Goal: Task Accomplishment & Management: Manage account settings

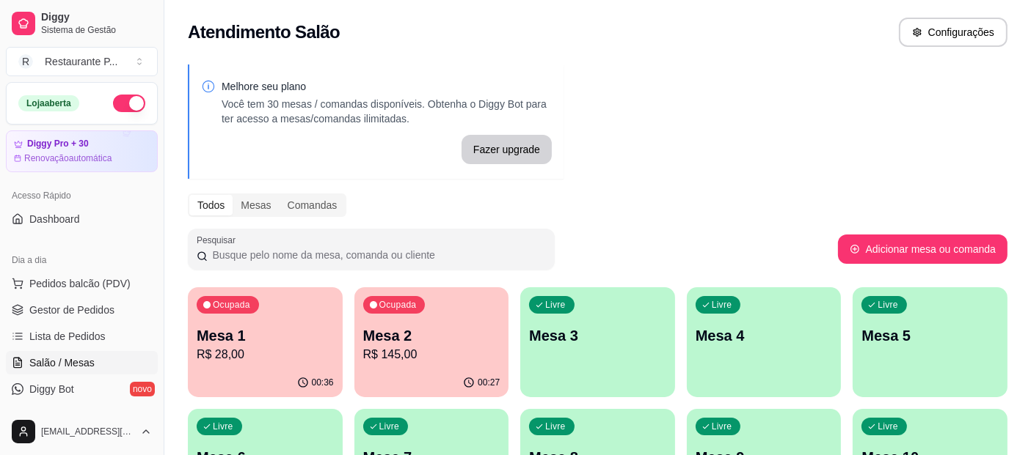
click at [284, 328] on p "Mesa 1" at bounding box center [265, 336] width 137 height 21
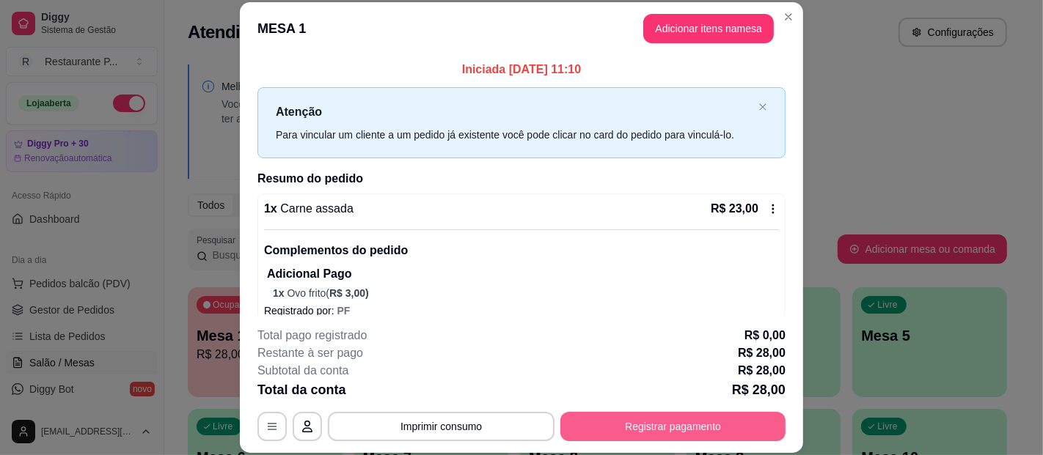
click at [654, 422] on button "Registrar pagamento" at bounding box center [672, 426] width 225 height 29
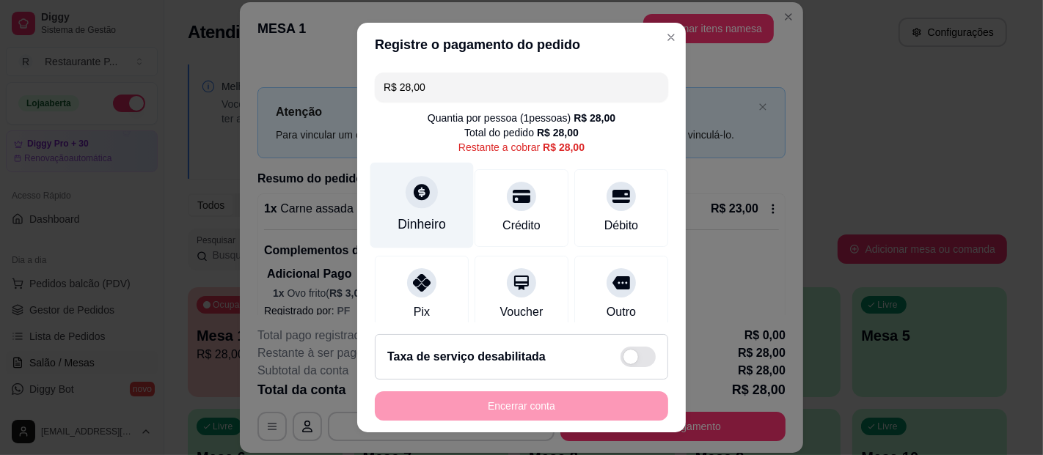
click at [443, 219] on div "Dinheiro" at bounding box center [421, 206] width 103 height 86
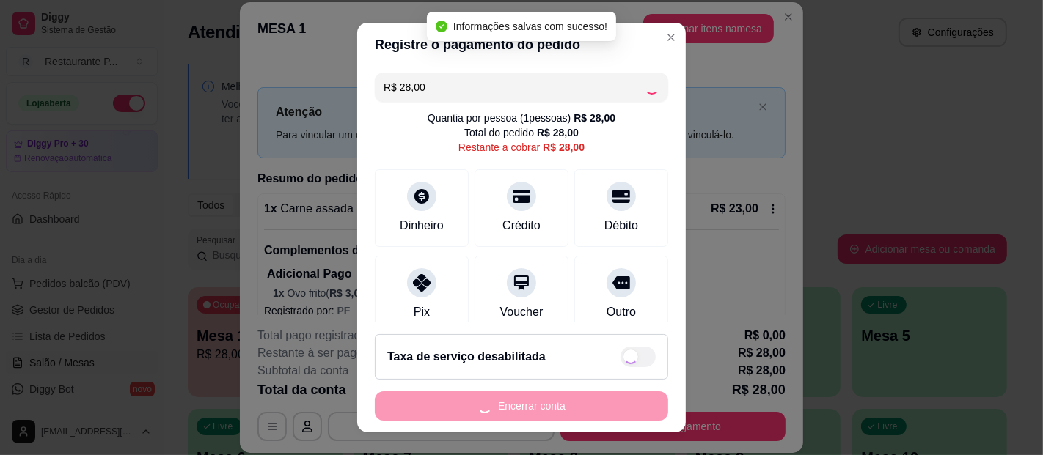
type input "R$ 0,00"
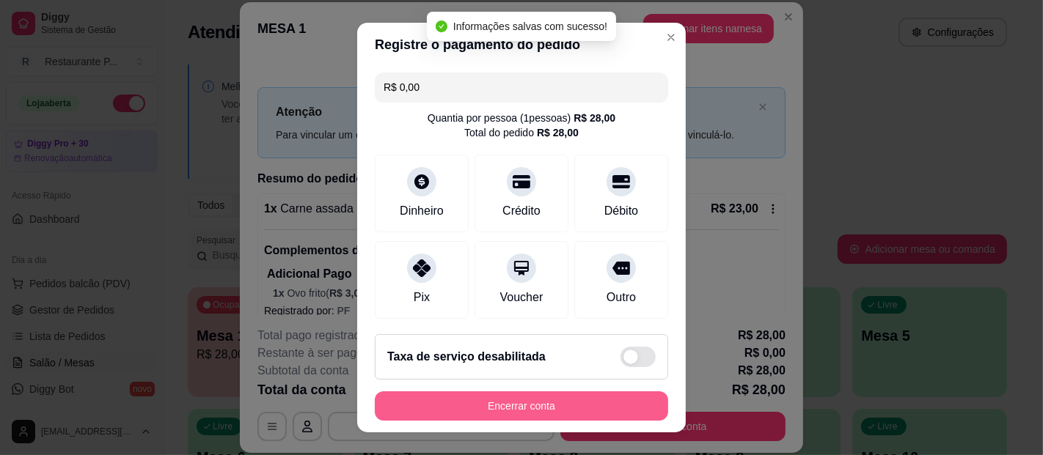
click at [524, 397] on button "Encerrar conta" at bounding box center [521, 406] width 293 height 29
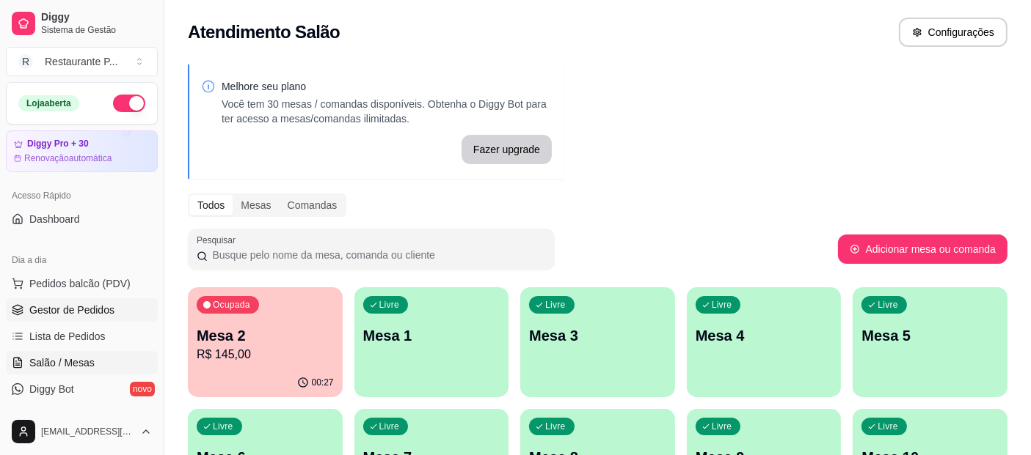
click at [82, 299] on link "Gestor de Pedidos" at bounding box center [82, 310] width 152 height 23
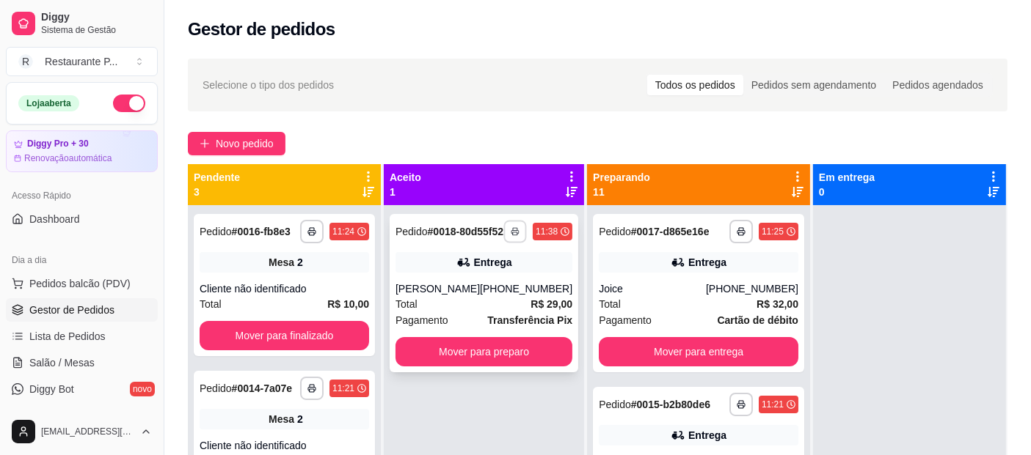
click at [516, 231] on button "button" at bounding box center [515, 231] width 23 height 23
click at [481, 288] on button "Impressora" at bounding box center [482, 288] width 103 height 23
click at [520, 361] on button "Mover para preparo" at bounding box center [483, 351] width 177 height 29
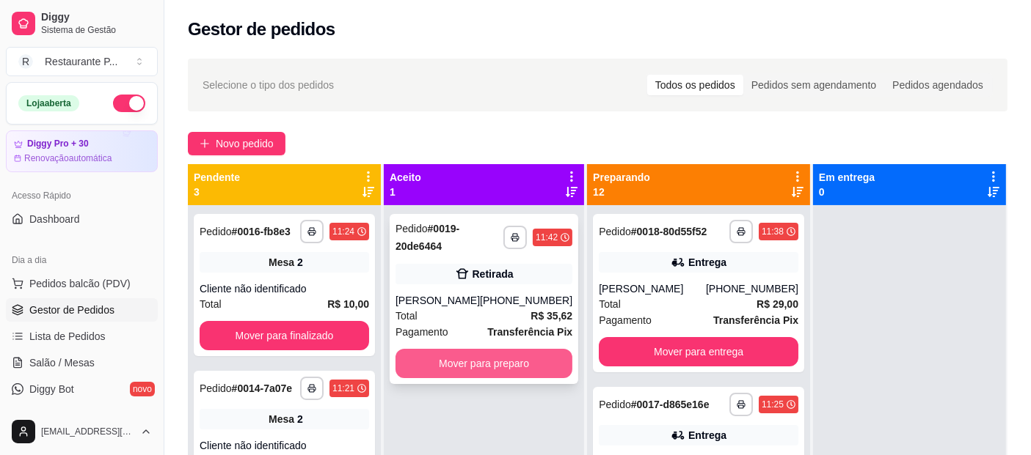
click at [546, 373] on button "Mover para preparo" at bounding box center [483, 363] width 177 height 29
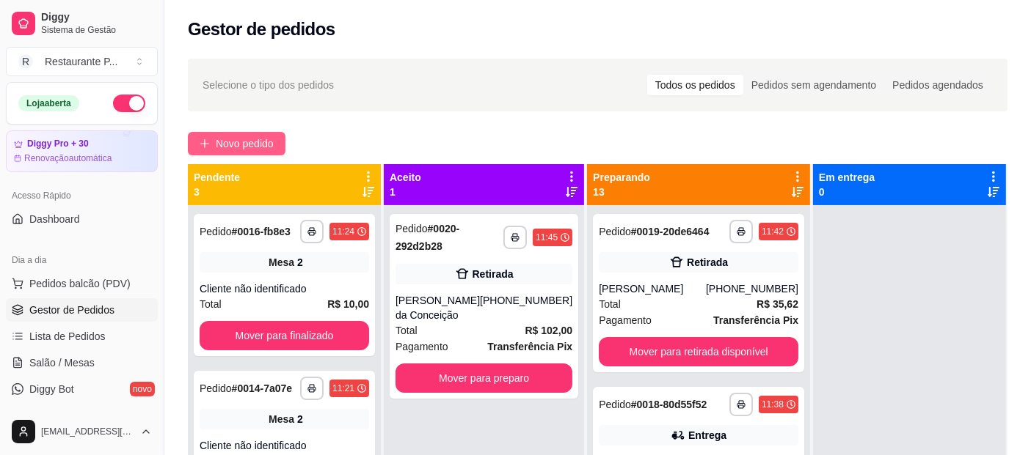
click at [238, 139] on span "Novo pedido" at bounding box center [245, 144] width 58 height 16
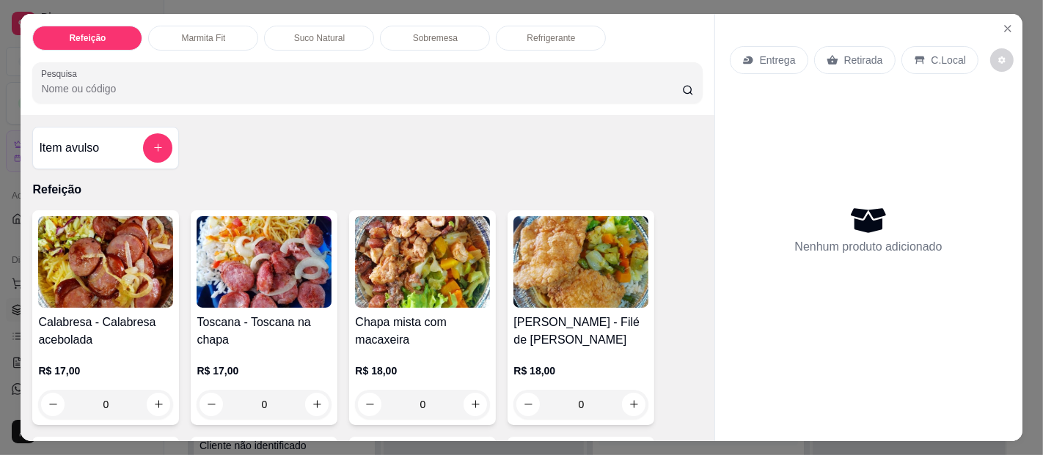
click at [142, 81] on input "Pesquisa" at bounding box center [361, 88] width 640 height 15
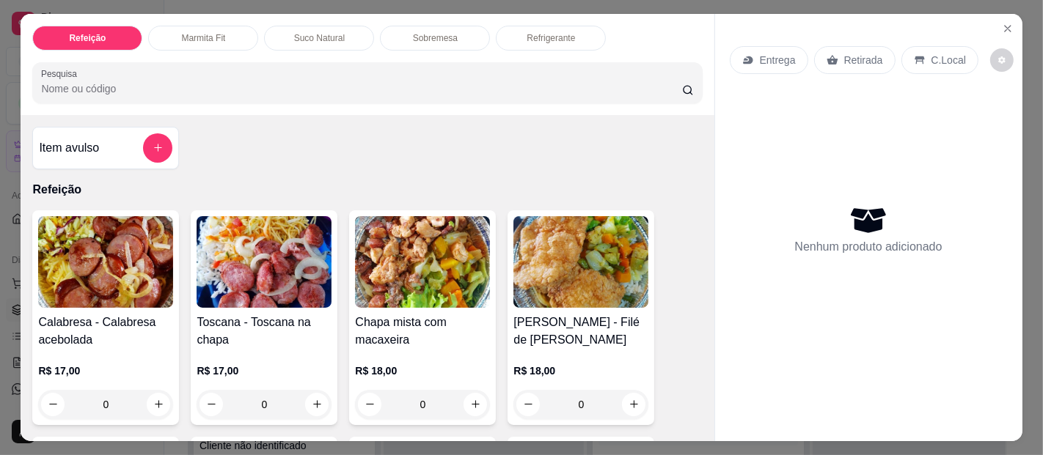
click at [142, 81] on input "Pesquisa" at bounding box center [361, 88] width 640 height 15
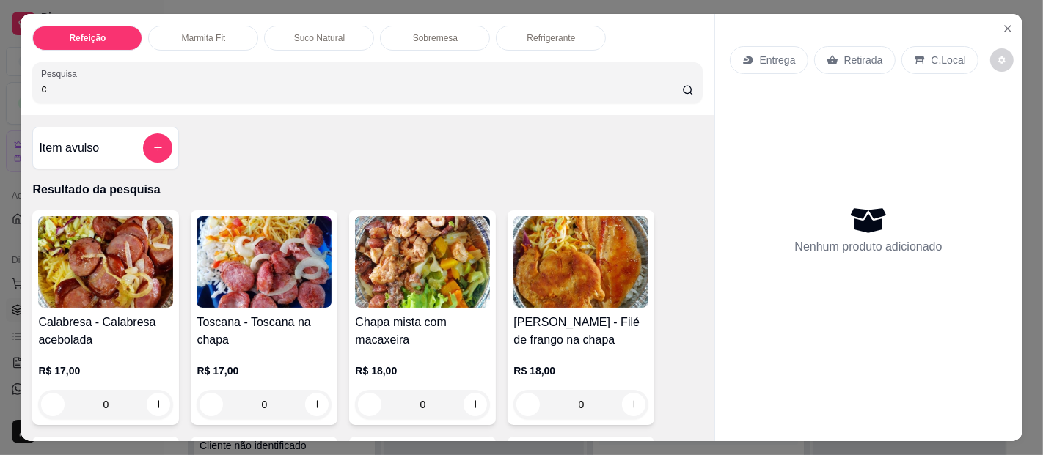
click at [142, 81] on input "c" at bounding box center [361, 88] width 640 height 15
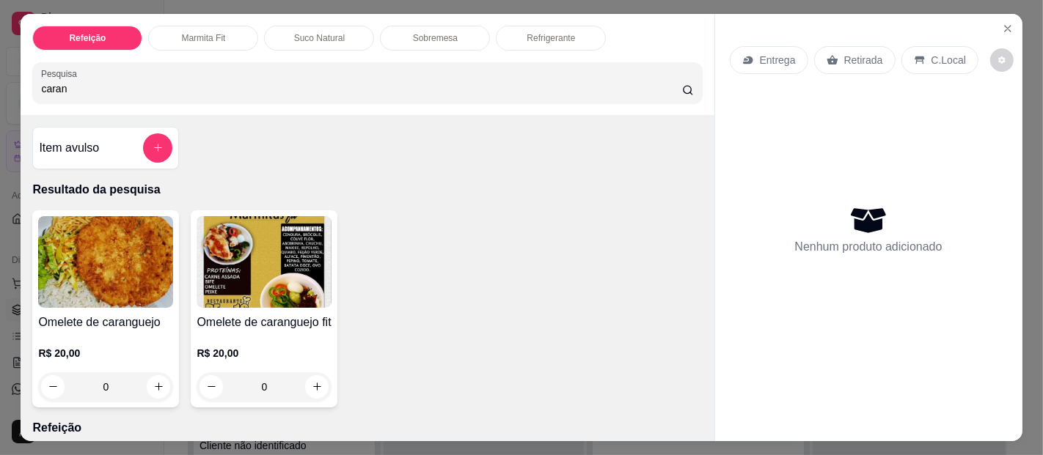
type input "caran"
click at [75, 257] on img at bounding box center [105, 262] width 135 height 92
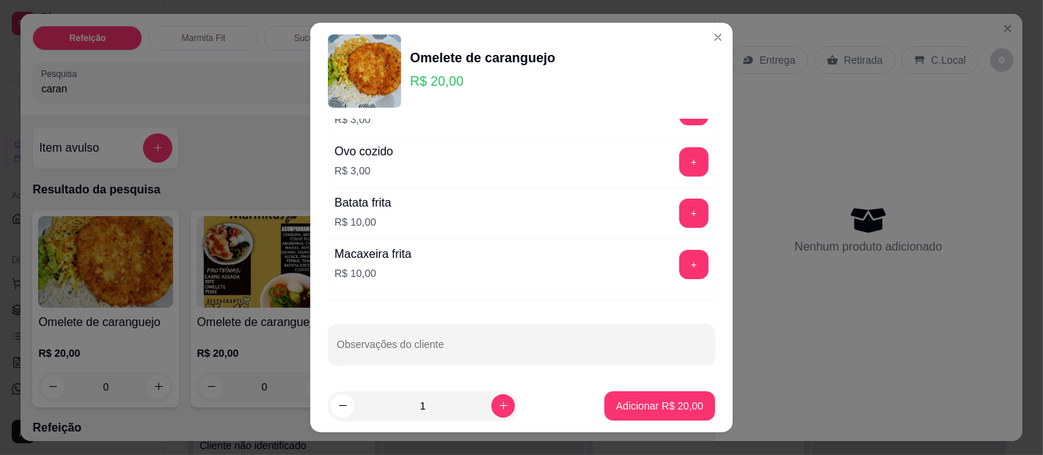
scroll to position [127, 0]
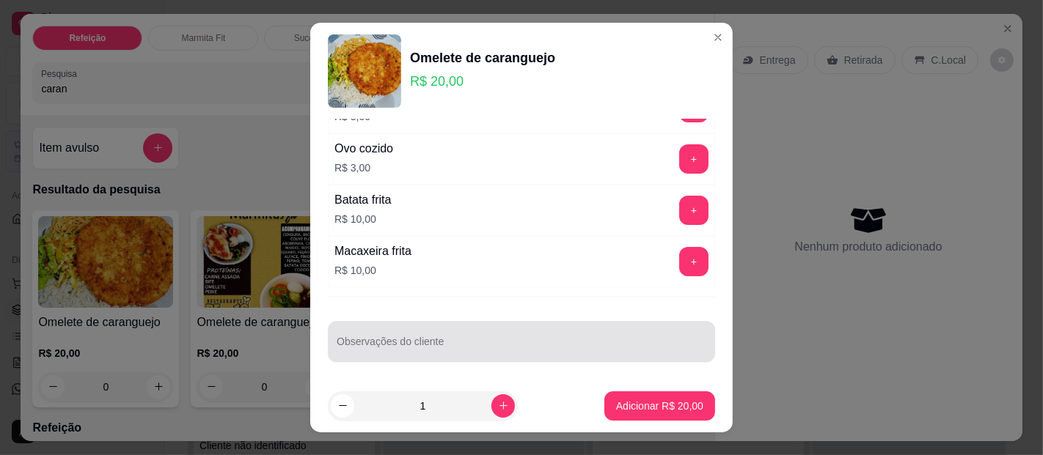
click at [464, 329] on div at bounding box center [522, 341] width 370 height 29
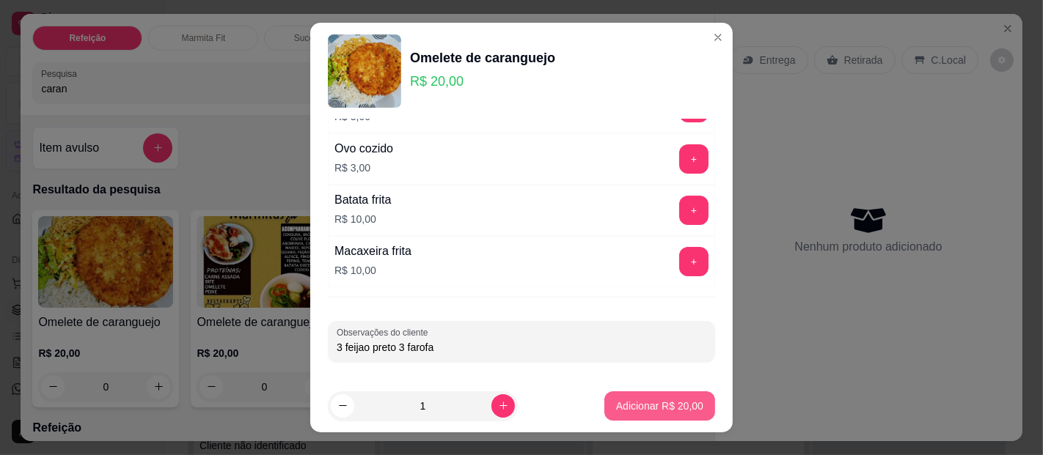
type input "3 feijao preto 3 farofa"
click at [626, 402] on p "Adicionar R$ 20,00" at bounding box center [660, 406] width 85 height 14
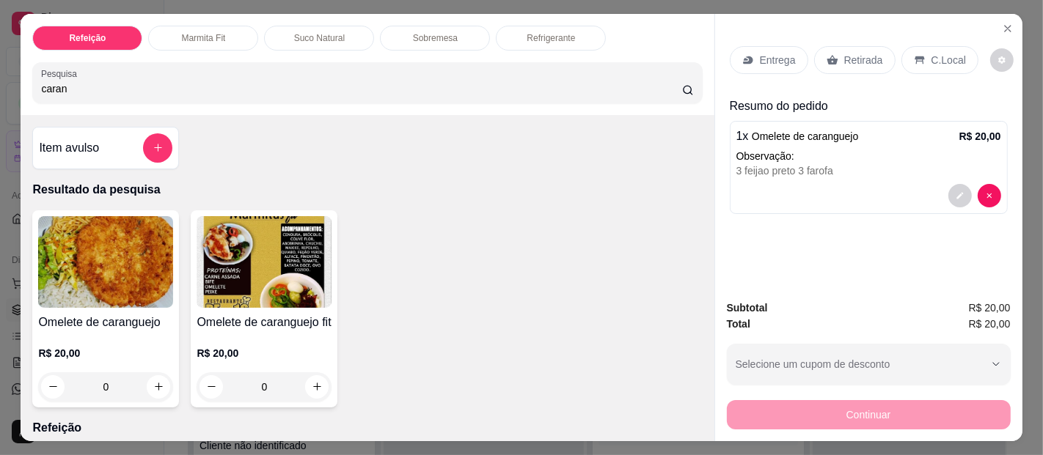
click at [760, 59] on p "Entrega" at bounding box center [778, 60] width 36 height 15
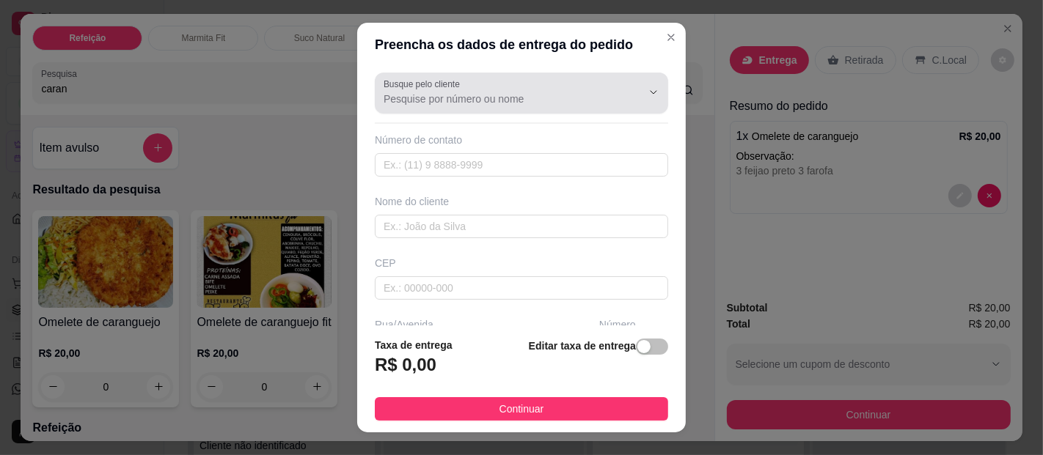
click at [481, 109] on div "Busque pelo cliente" at bounding box center [521, 93] width 293 height 41
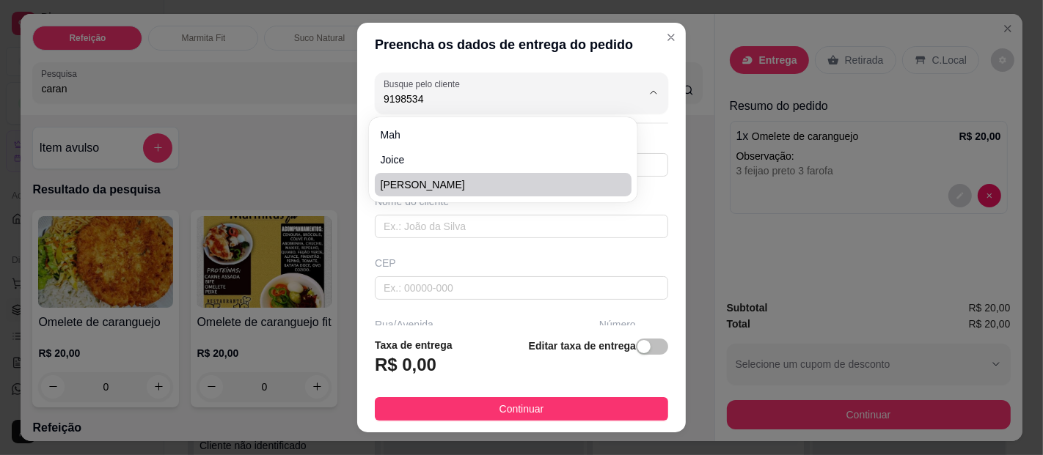
click at [438, 175] on li "[PERSON_NAME]" at bounding box center [503, 184] width 257 height 23
type input "[PERSON_NAME]"
type input "91985342172"
type input "[PERSON_NAME]"
type input "São domingos entre 16 e beira mar"
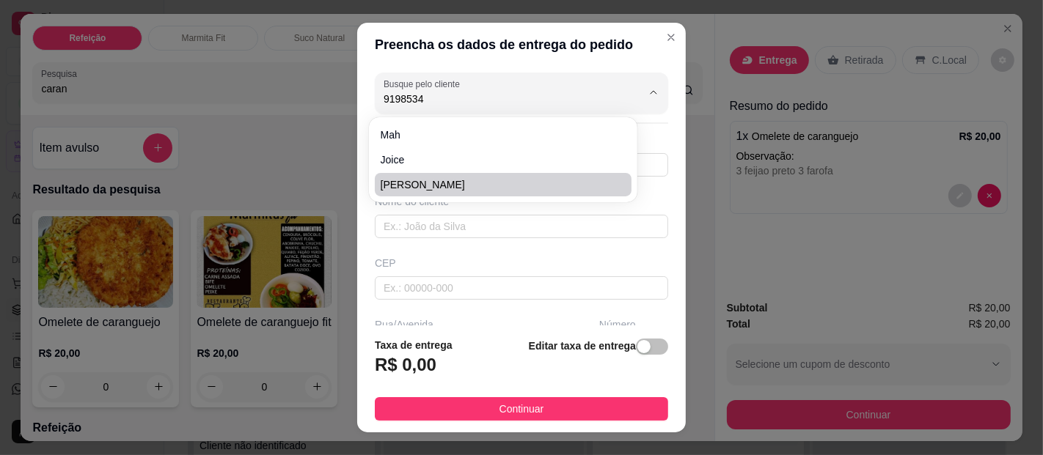
type input "233"
type input "[GEOGRAPHIC_DATA]"
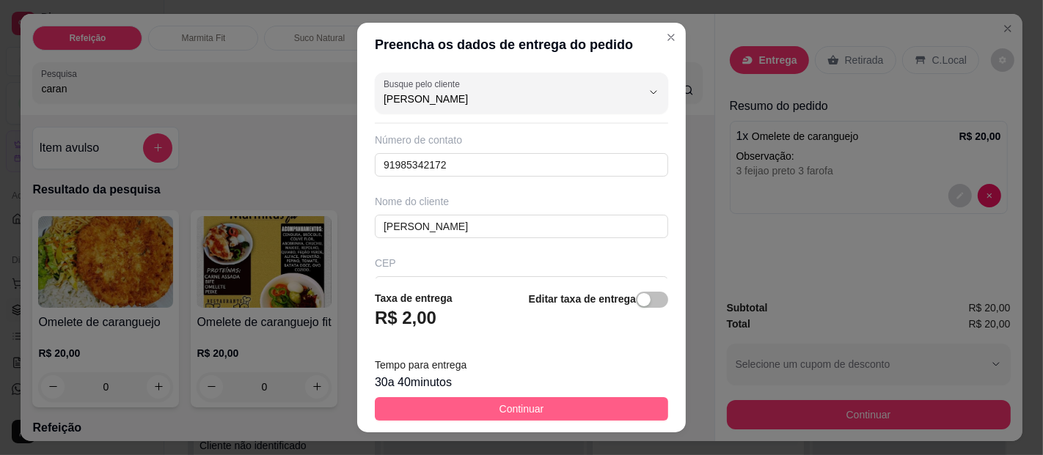
type input "[PERSON_NAME]"
click at [488, 398] on button "Continuar" at bounding box center [521, 409] width 293 height 23
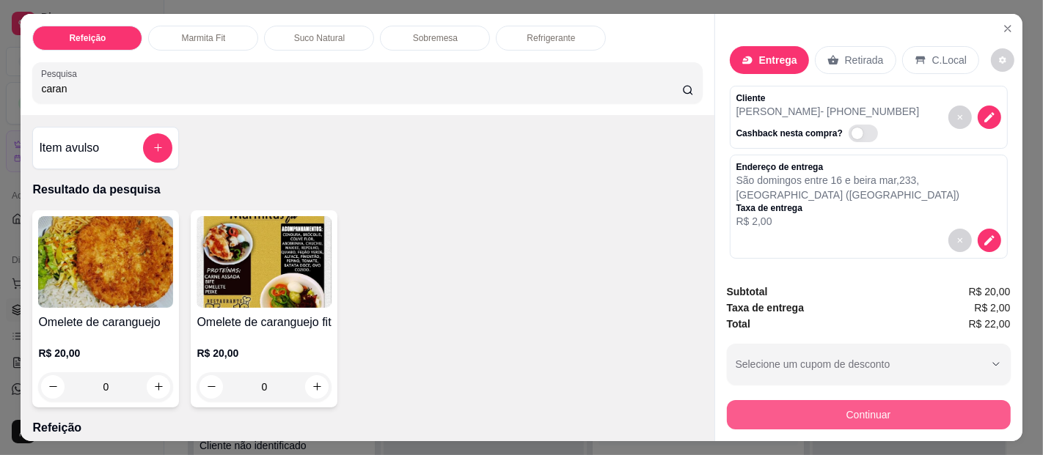
click at [838, 400] on button "Continuar" at bounding box center [869, 414] width 284 height 29
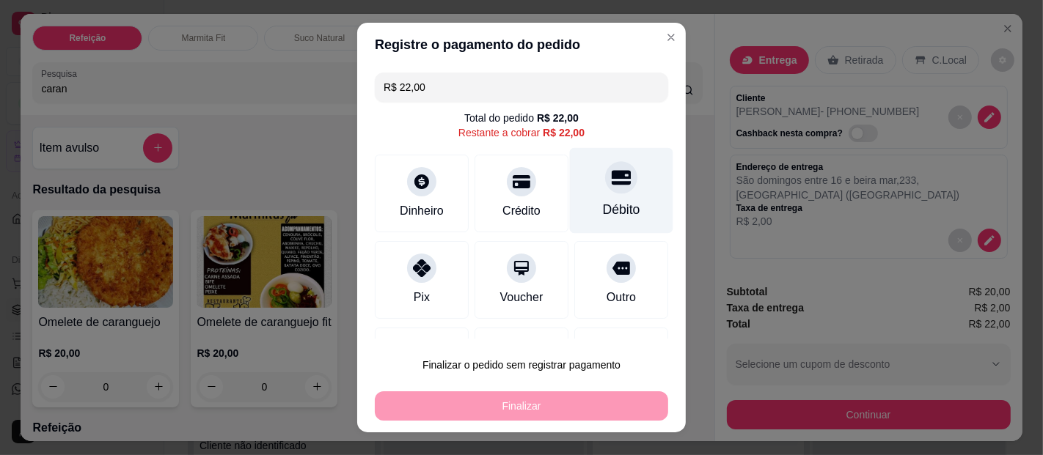
click at [612, 185] on icon at bounding box center [621, 177] width 19 height 19
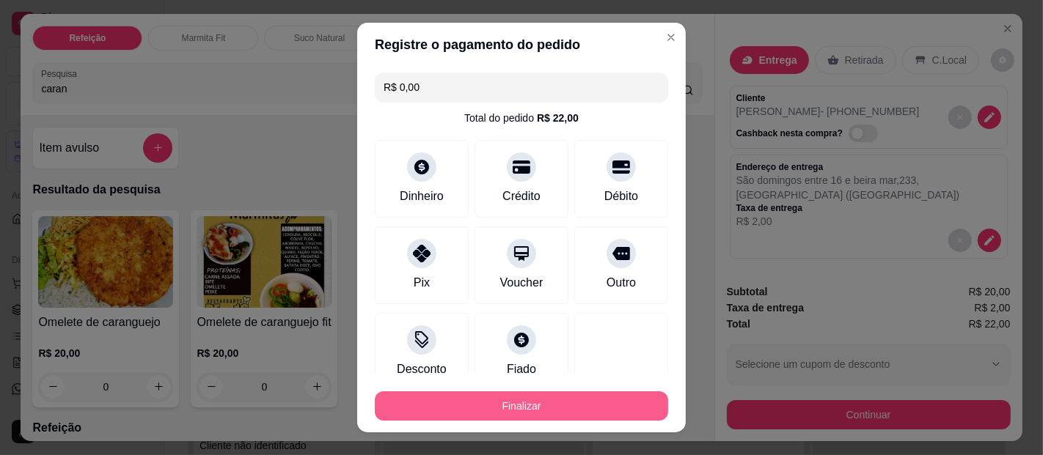
click at [593, 400] on button "Finalizar" at bounding box center [521, 406] width 293 height 29
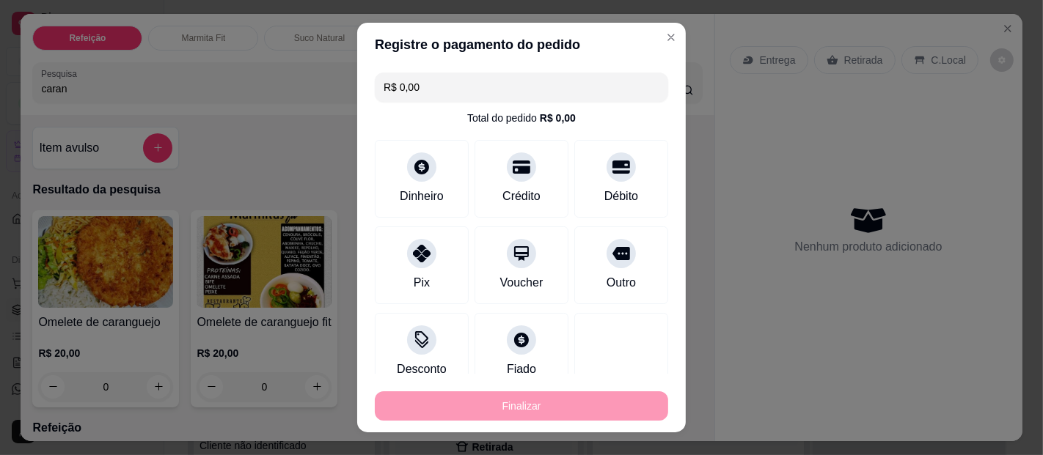
type input "-R$ 22,00"
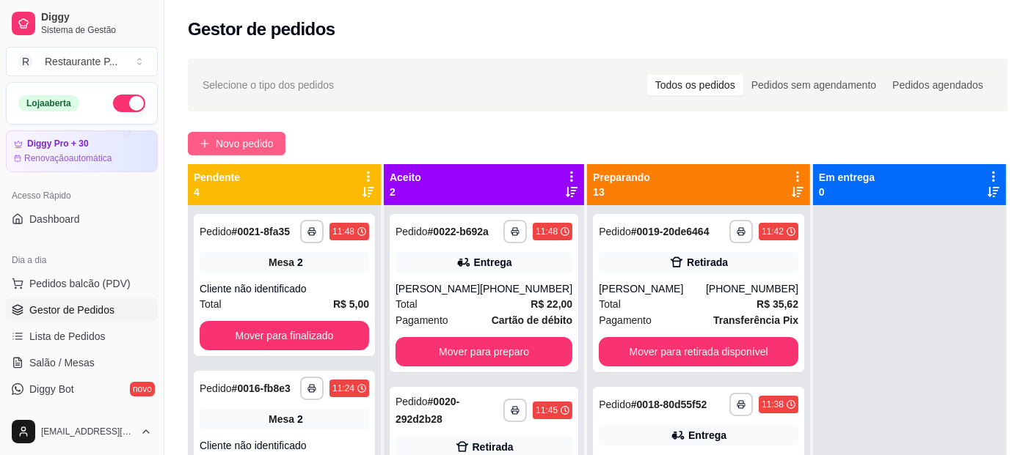
click at [262, 144] on span "Novo pedido" at bounding box center [245, 144] width 58 height 16
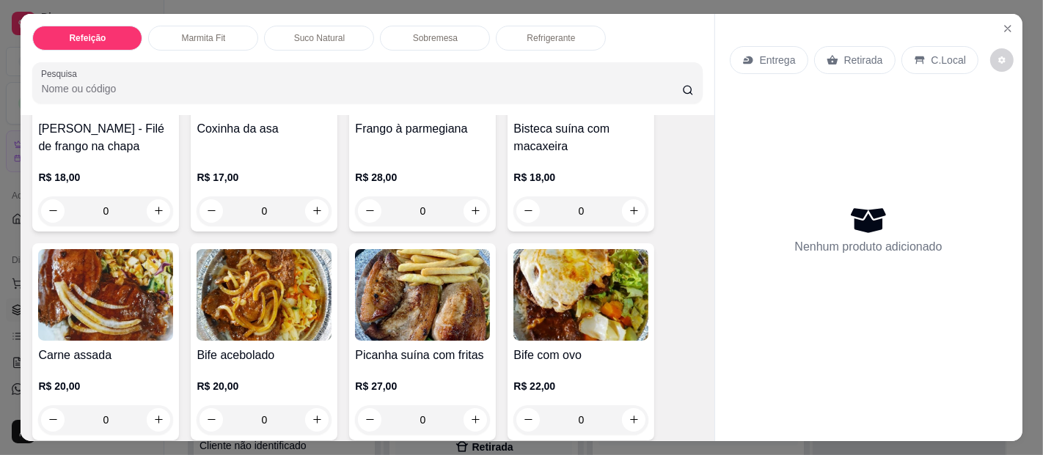
scroll to position [336, 0]
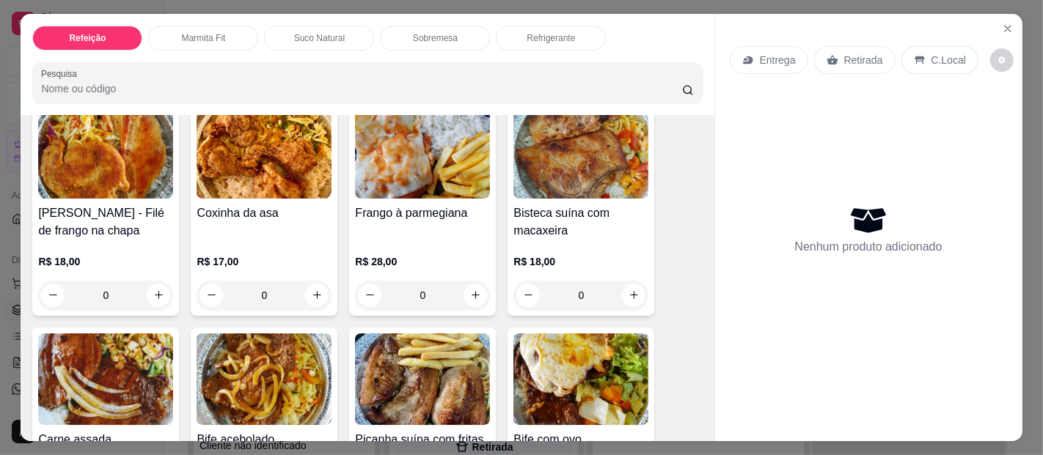
click at [67, 381] on img at bounding box center [105, 380] width 135 height 92
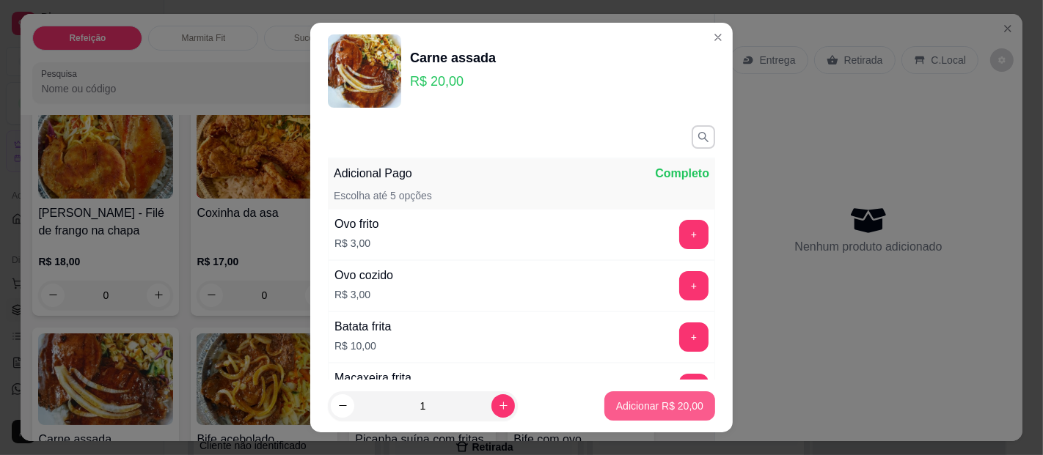
click at [639, 402] on p "Adicionar R$ 20,00" at bounding box center [659, 406] width 87 height 15
type input "1"
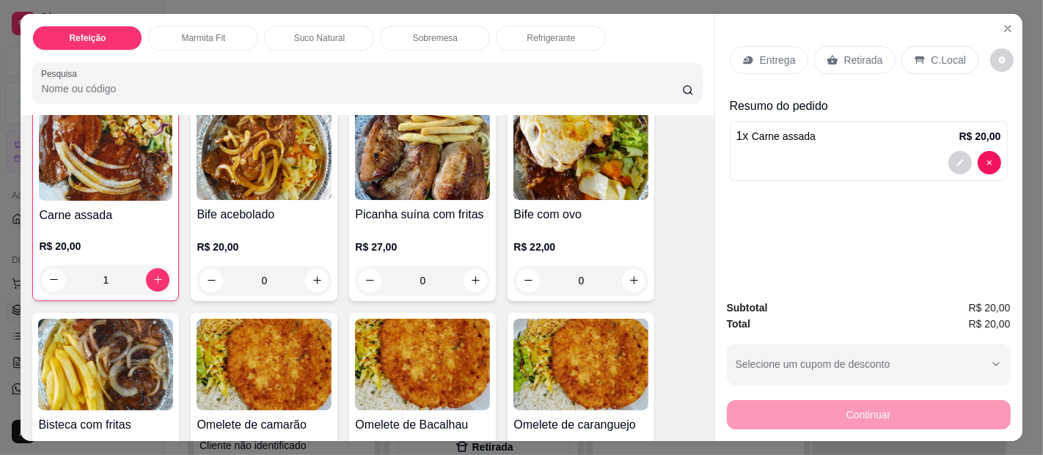
scroll to position [574, 0]
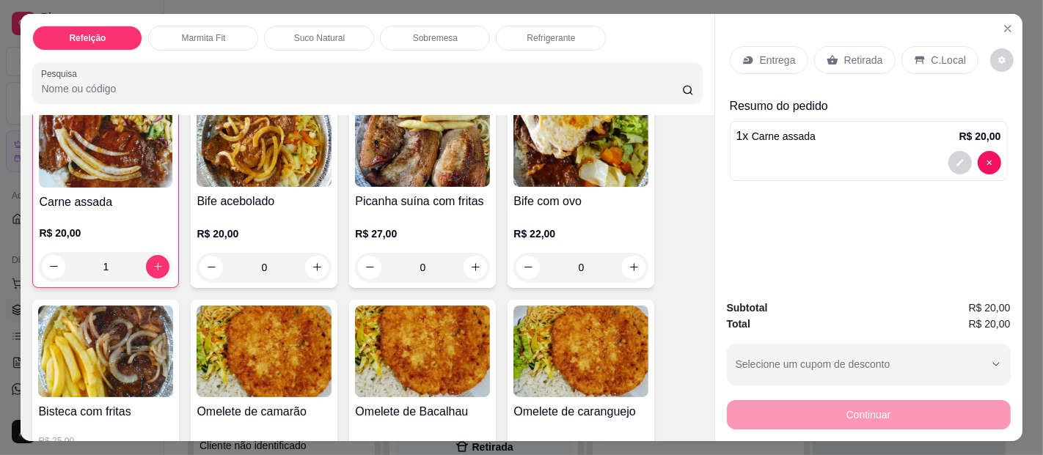
click at [578, 170] on img at bounding box center [580, 141] width 135 height 92
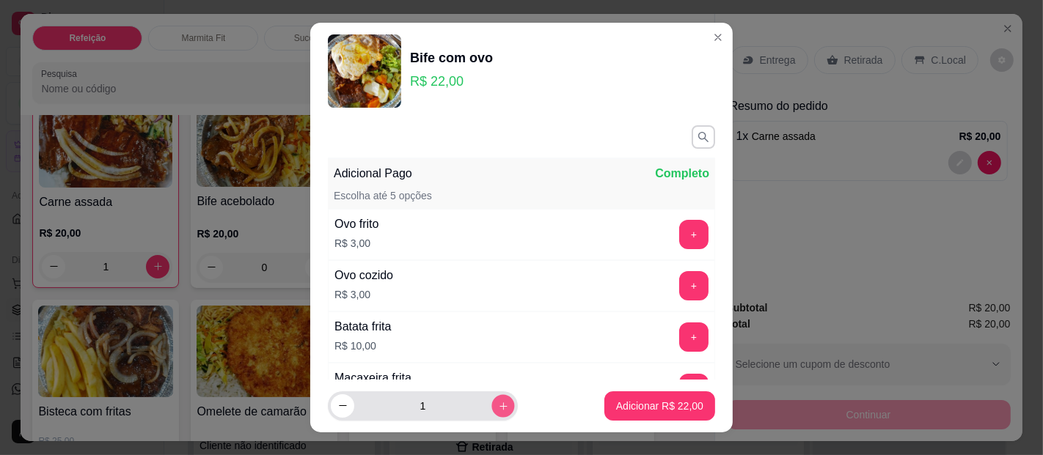
click at [498, 401] on icon "increase-product-quantity" at bounding box center [503, 406] width 11 height 11
type input "2"
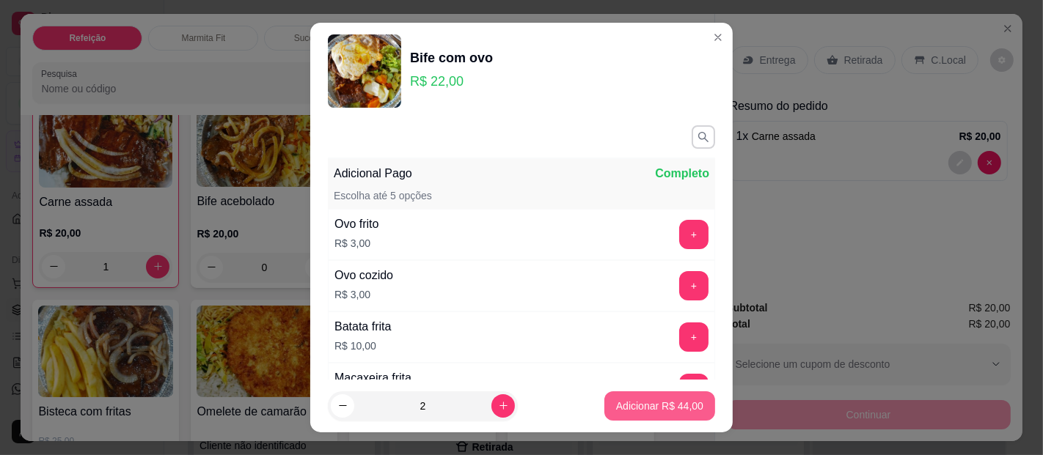
click at [617, 411] on p "Adicionar R$ 44,00" at bounding box center [659, 406] width 87 height 15
type input "2"
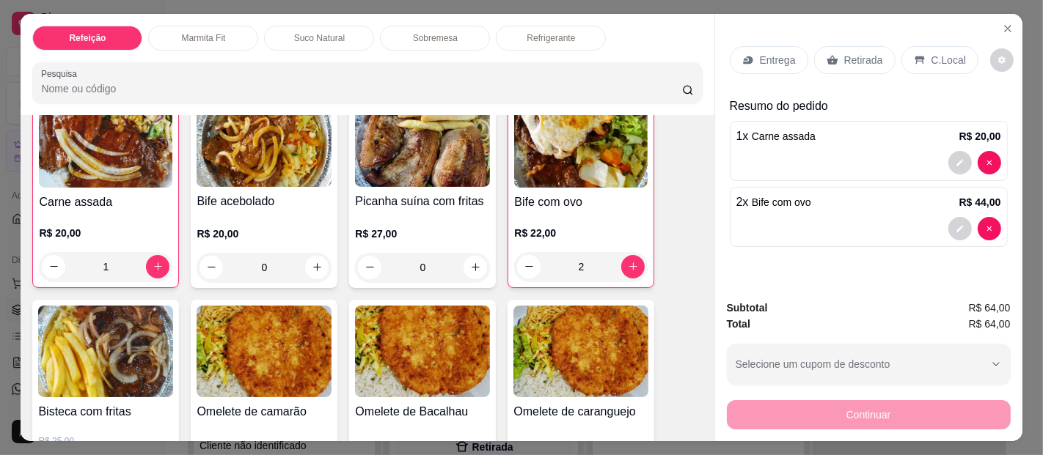
click at [769, 53] on p "Entrega" at bounding box center [778, 60] width 36 height 15
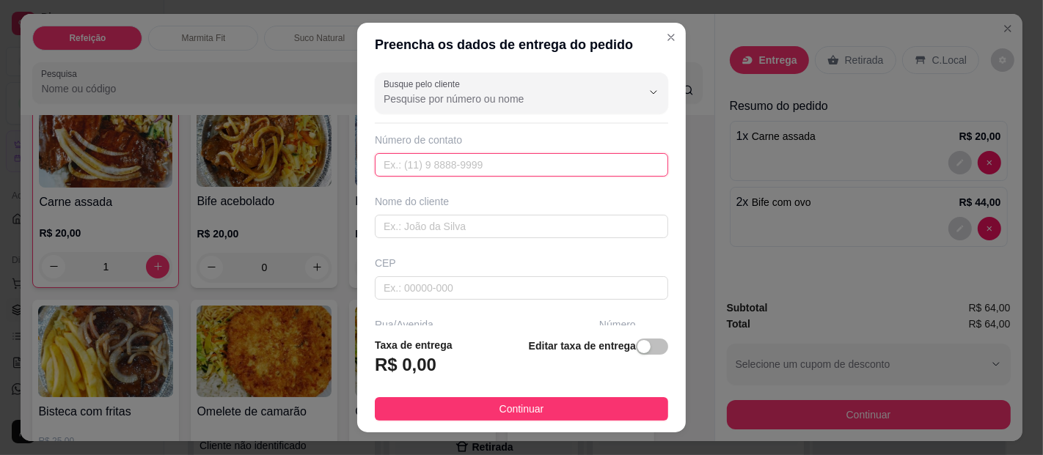
click at [412, 163] on input "text" at bounding box center [521, 164] width 293 height 23
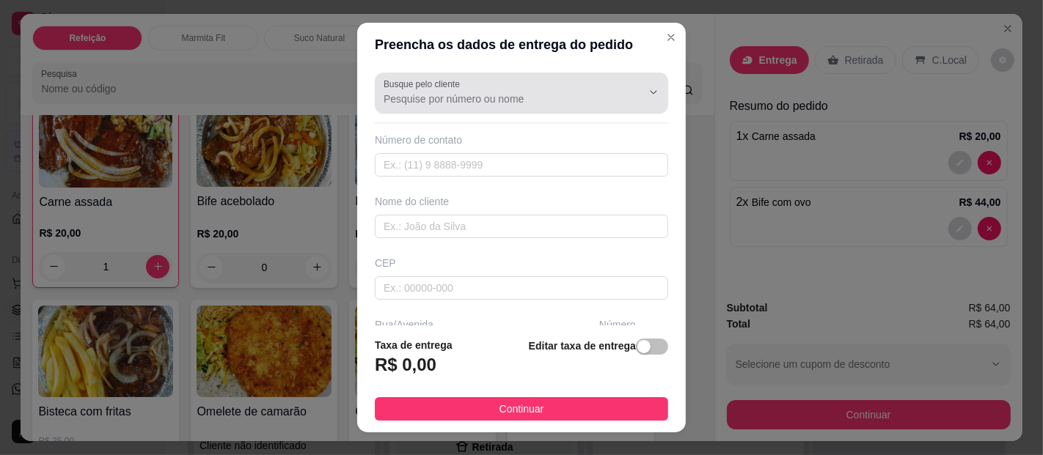
click at [427, 88] on label "Busque pelo cliente" at bounding box center [424, 84] width 81 height 12
click at [427, 92] on input "Busque pelo cliente" at bounding box center [501, 99] width 235 height 15
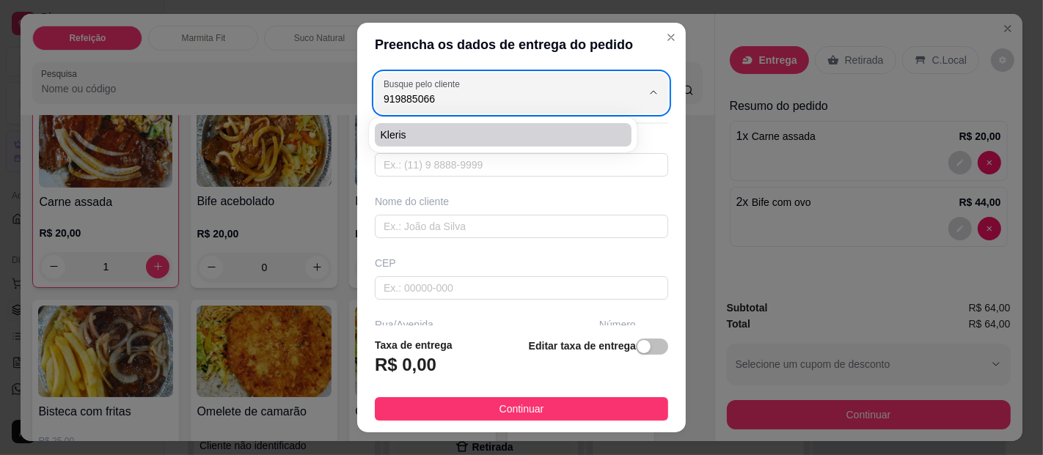
click at [417, 139] on span "Kleris" at bounding box center [496, 135] width 230 height 15
type input "Kleris"
type input "91988506664"
type input "Kleris"
type input "Loja kleris fashion. Senhora do o com siqueira"
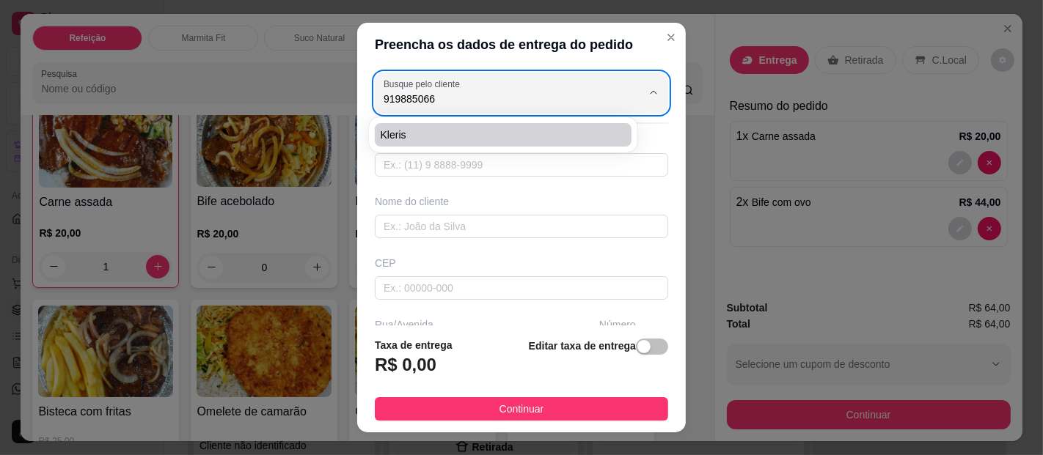
type input "75"
type input "[GEOGRAPHIC_DATA]"
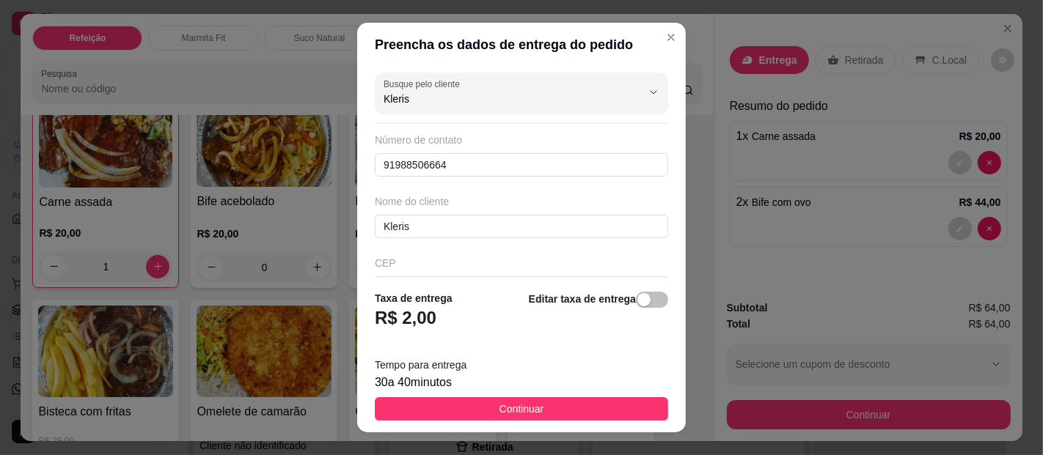
type input "Kleris"
drag, startPoint x: 653, startPoint y: 139, endPoint x: 664, endPoint y: 202, distance: 64.8
click at [664, 202] on div "Busque pelo cliente Kleris Número de contato 91988506664 Nome do cliente Kleris…" at bounding box center [521, 173] width 329 height 212
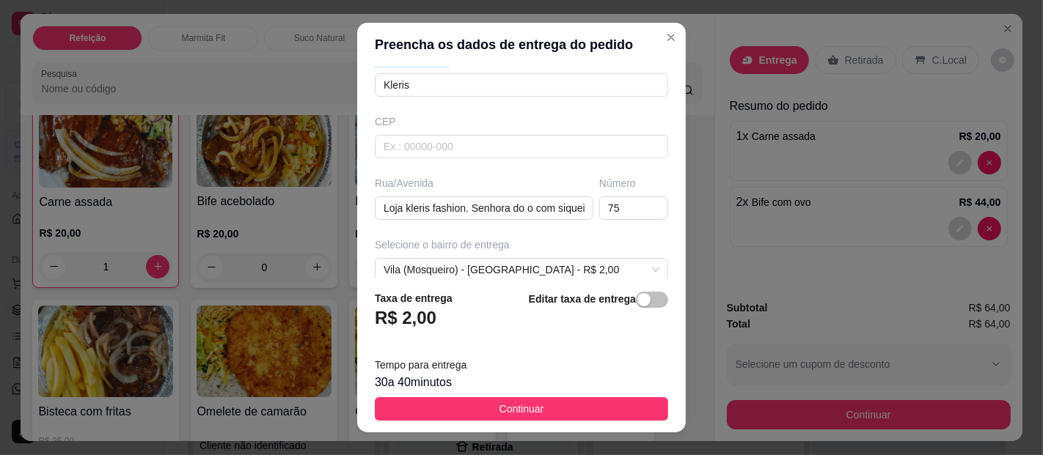
scroll to position [162, 0]
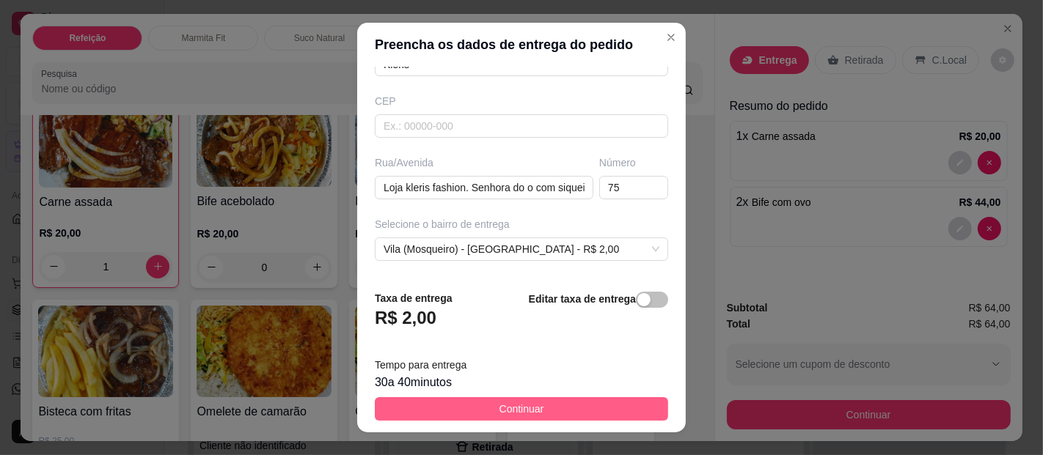
click at [532, 405] on button "Continuar" at bounding box center [521, 409] width 293 height 23
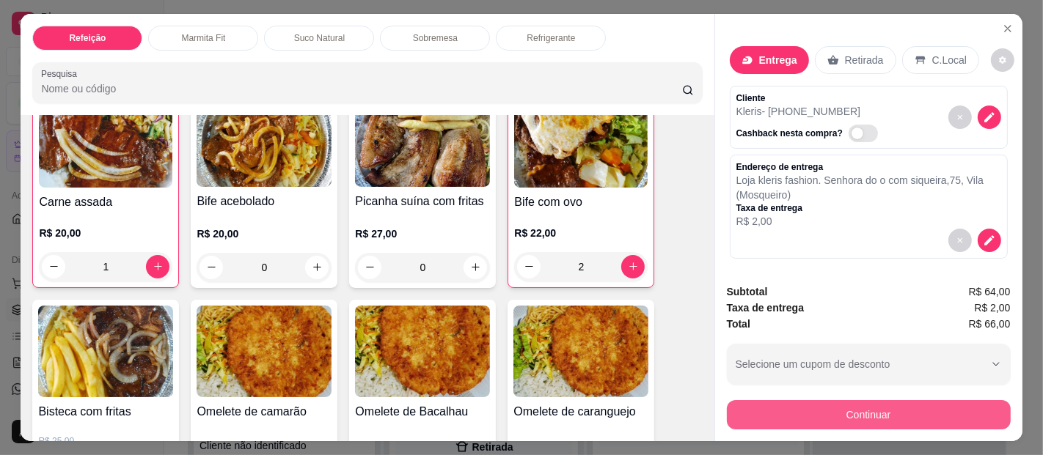
click at [915, 414] on button "Continuar" at bounding box center [869, 414] width 284 height 29
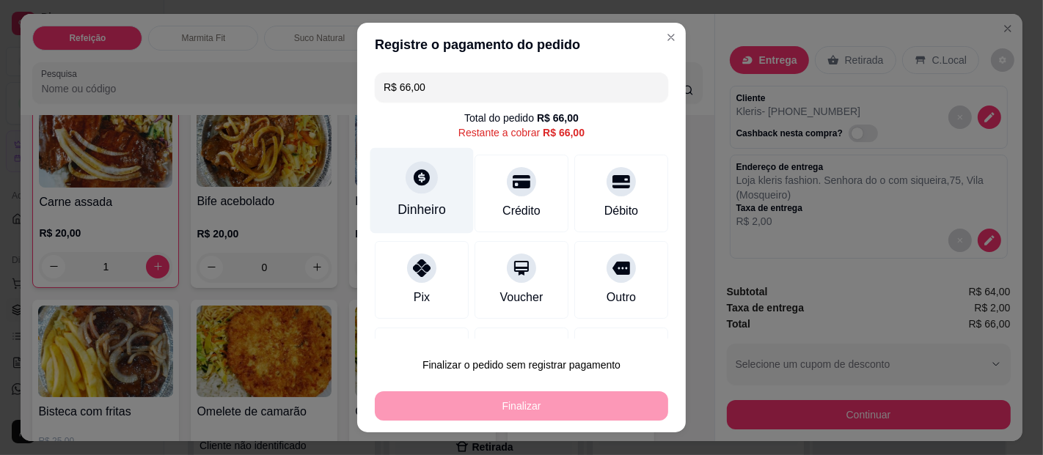
click at [398, 190] on div "Dinheiro" at bounding box center [421, 191] width 103 height 86
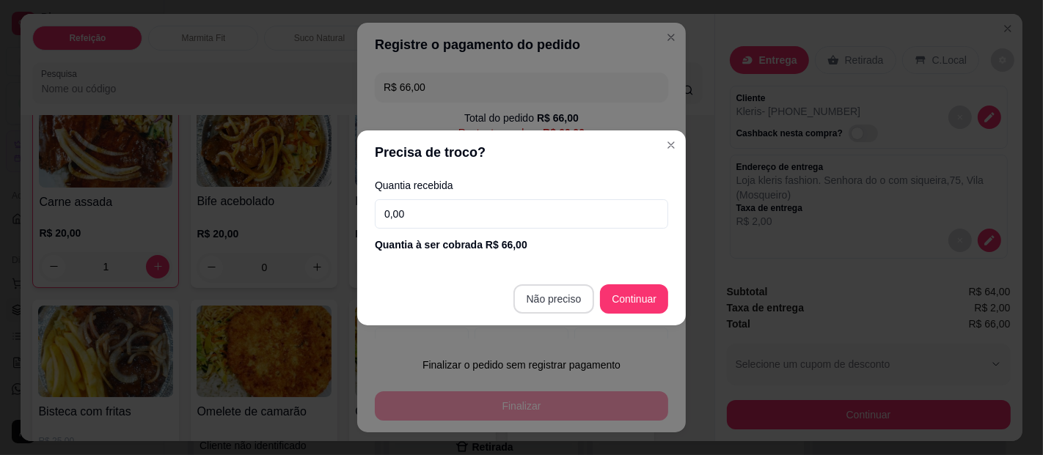
type input "R$ 0,00"
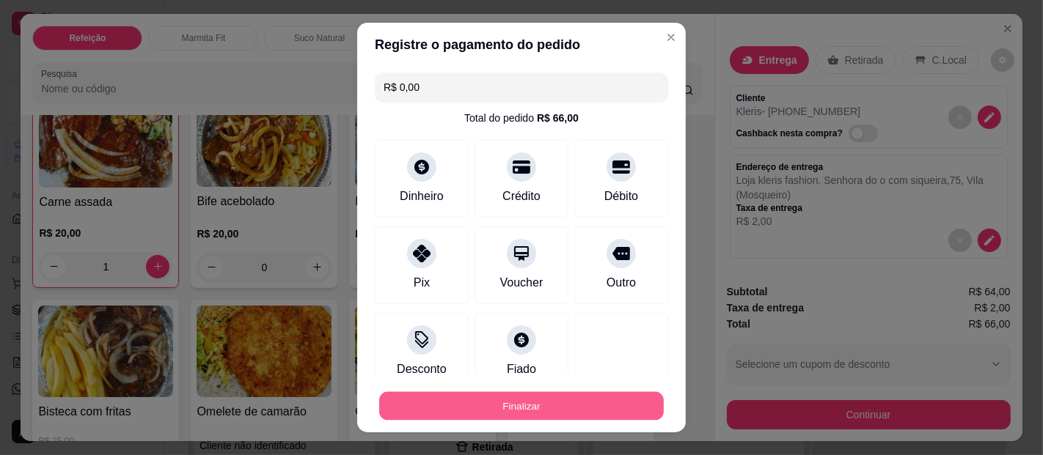
click at [535, 403] on button "Finalizar" at bounding box center [521, 406] width 285 height 29
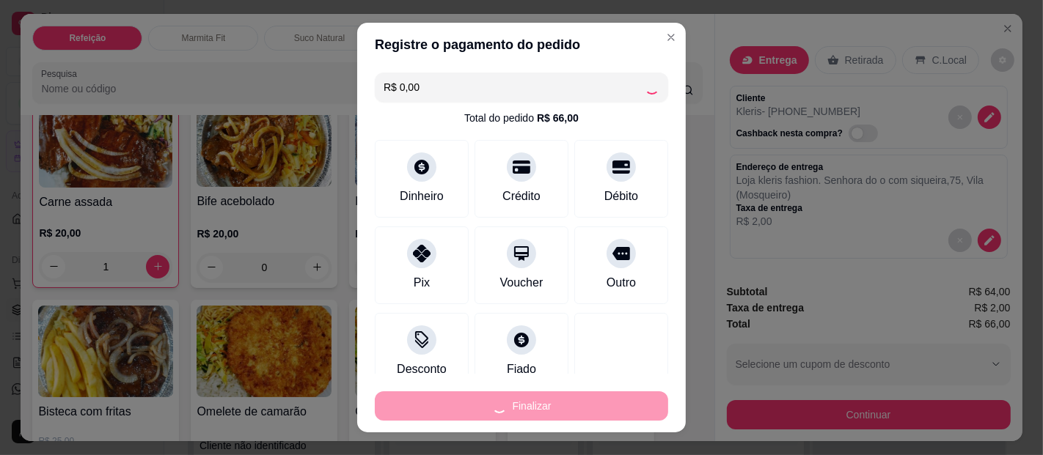
type input "0"
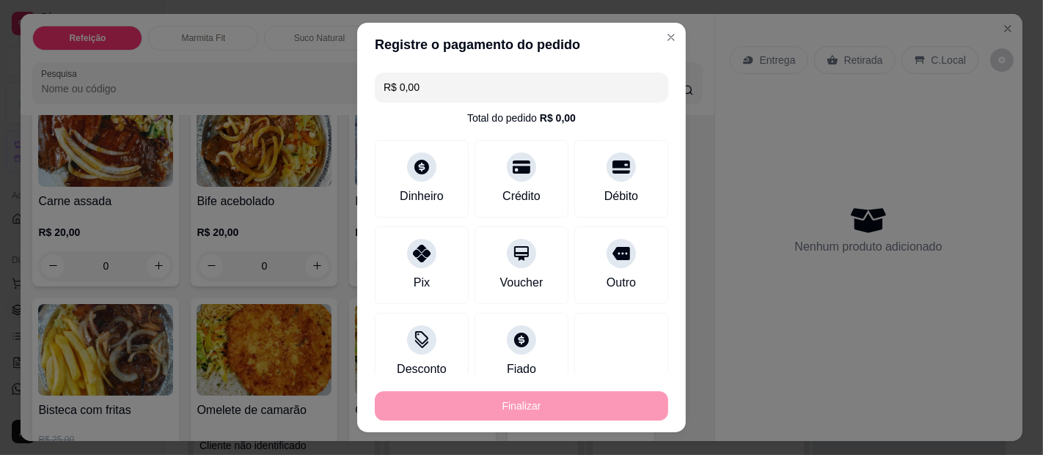
type input "-R$ 66,00"
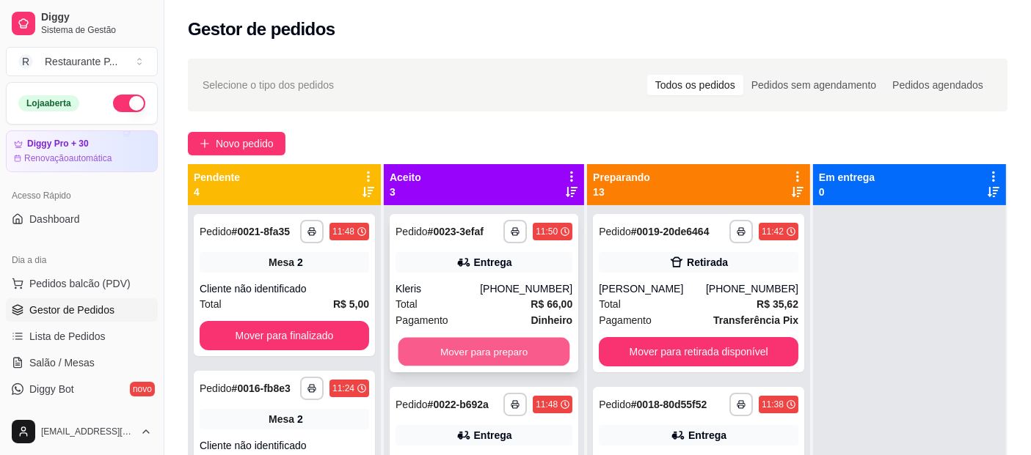
click at [485, 353] on button "Mover para preparo" at bounding box center [484, 352] width 172 height 29
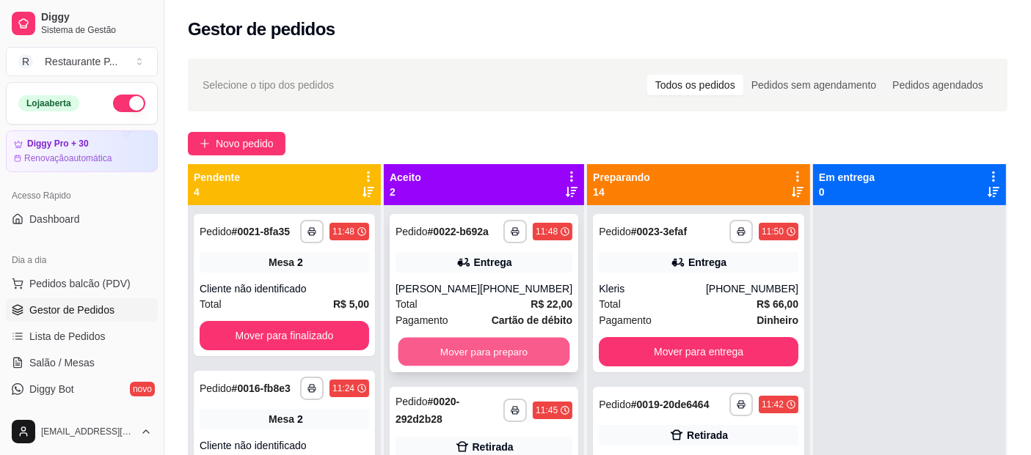
click at [490, 349] on button "Mover para preparo" at bounding box center [484, 352] width 172 height 29
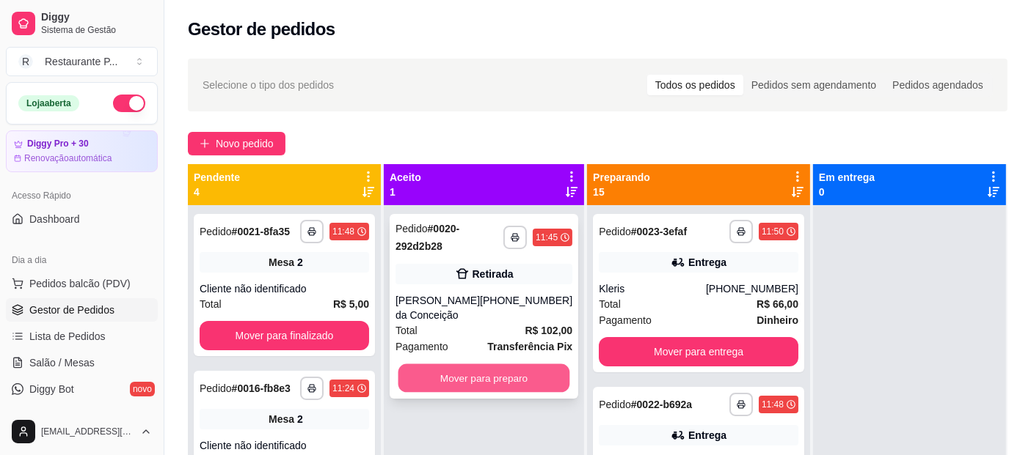
click at [497, 380] on button "Mover para preparo" at bounding box center [484, 379] width 172 height 29
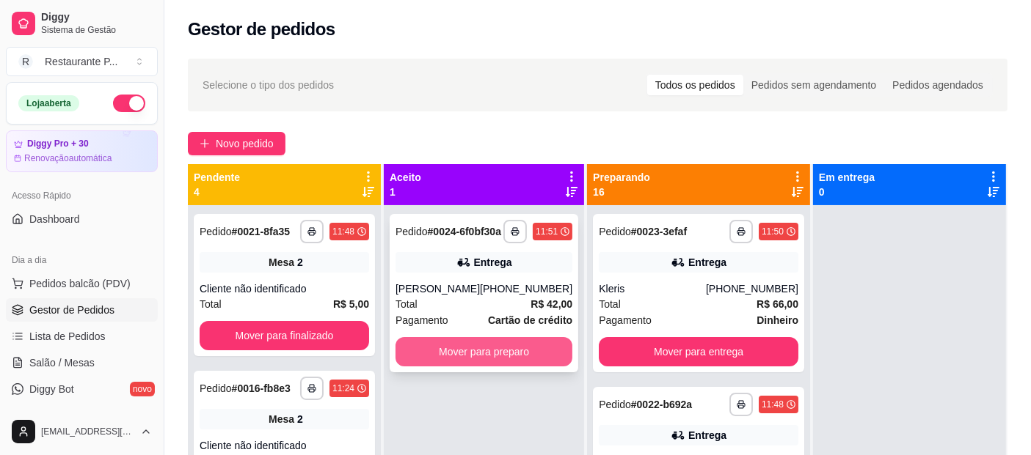
click at [543, 355] on button "Mover para preparo" at bounding box center [483, 351] width 177 height 29
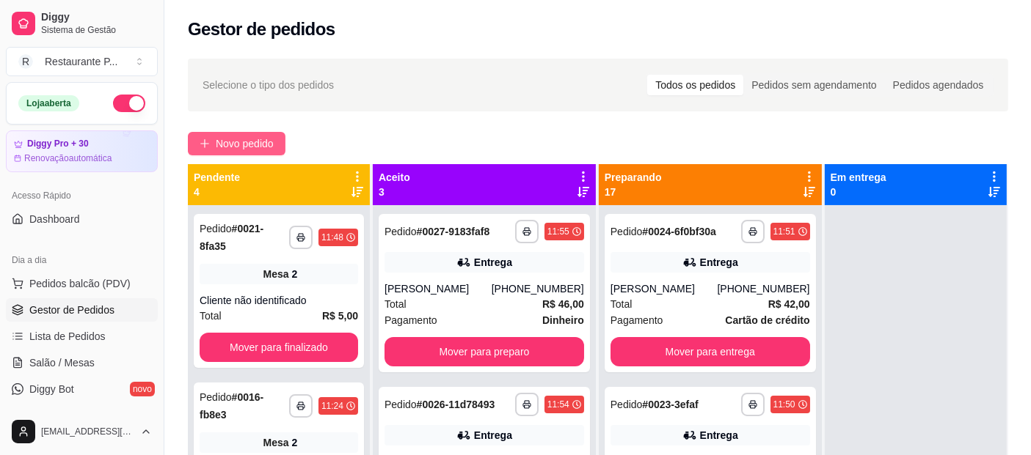
drag, startPoint x: 543, startPoint y: 355, endPoint x: 263, endPoint y: 138, distance: 354.5
click at [263, 138] on span "Novo pedido" at bounding box center [245, 144] width 58 height 16
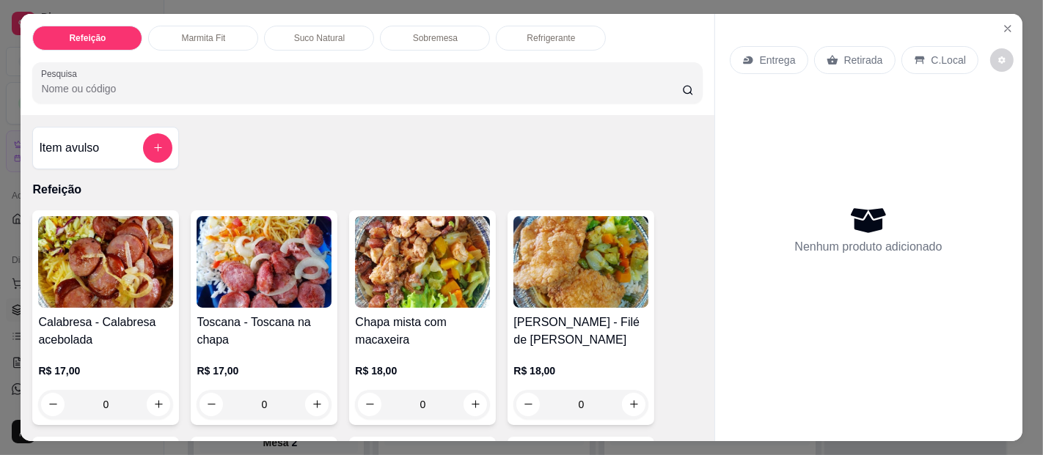
click at [107, 81] on input "Pesquisa" at bounding box center [361, 88] width 640 height 15
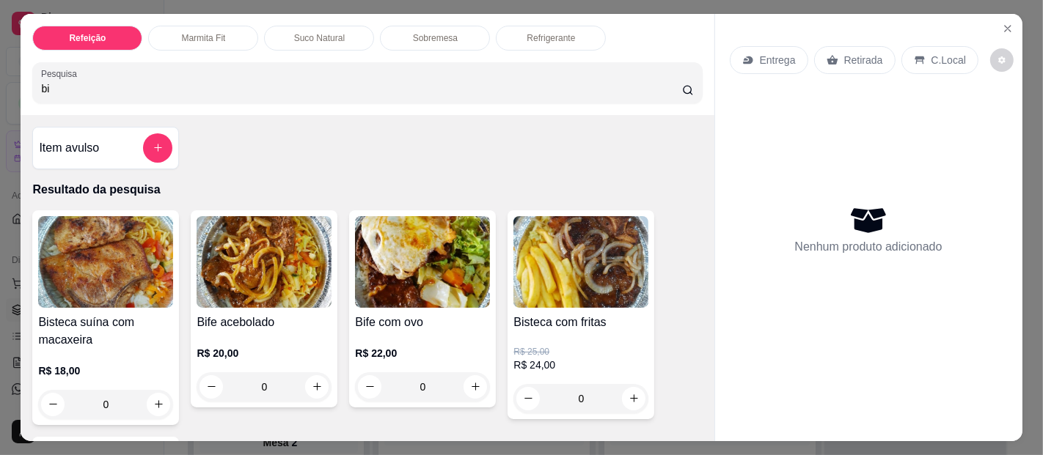
type input "bi"
click at [564, 257] on img at bounding box center [580, 262] width 135 height 92
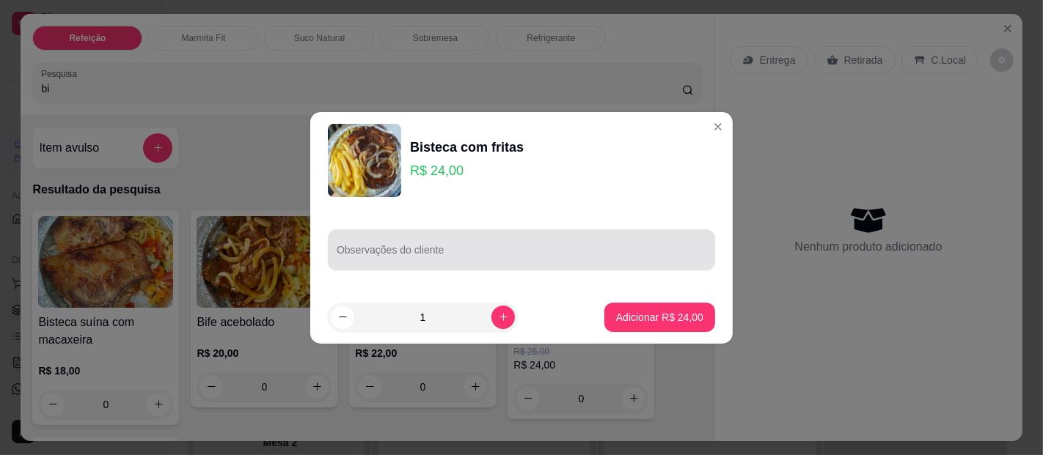
click at [377, 248] on div "Observações do cliente" at bounding box center [521, 250] width 387 height 41
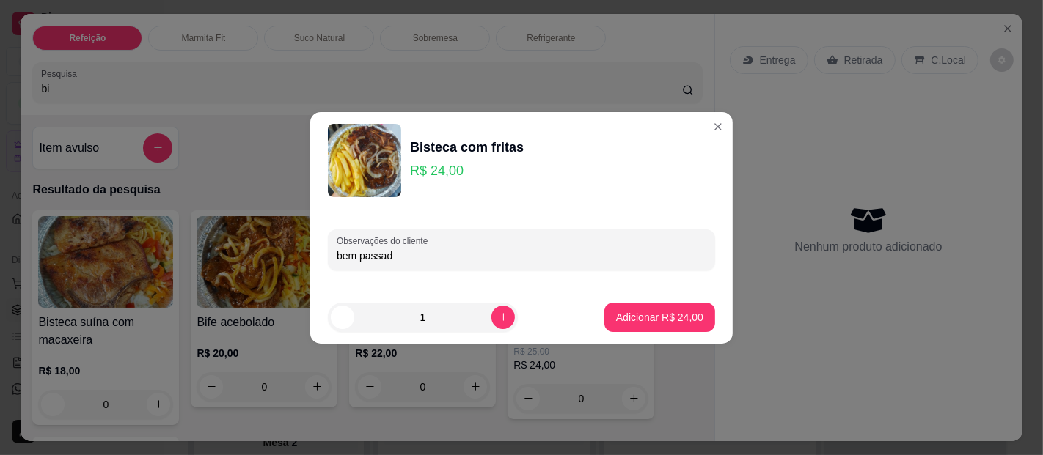
type input "bem passada"
click at [659, 326] on button "Adicionar R$ 24,00" at bounding box center [660, 317] width 108 height 29
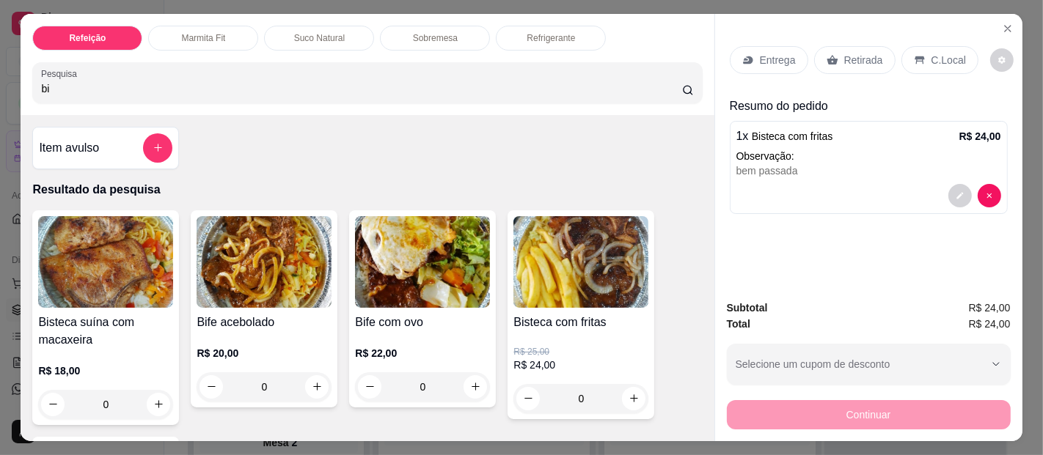
click at [760, 54] on p "Entrega" at bounding box center [778, 60] width 36 height 15
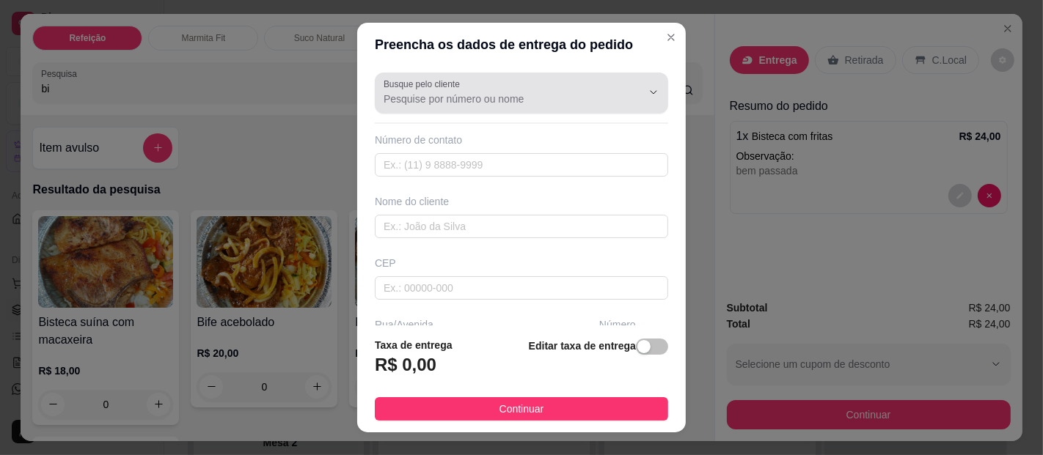
click at [417, 95] on input "Busque pelo cliente" at bounding box center [501, 99] width 235 height 15
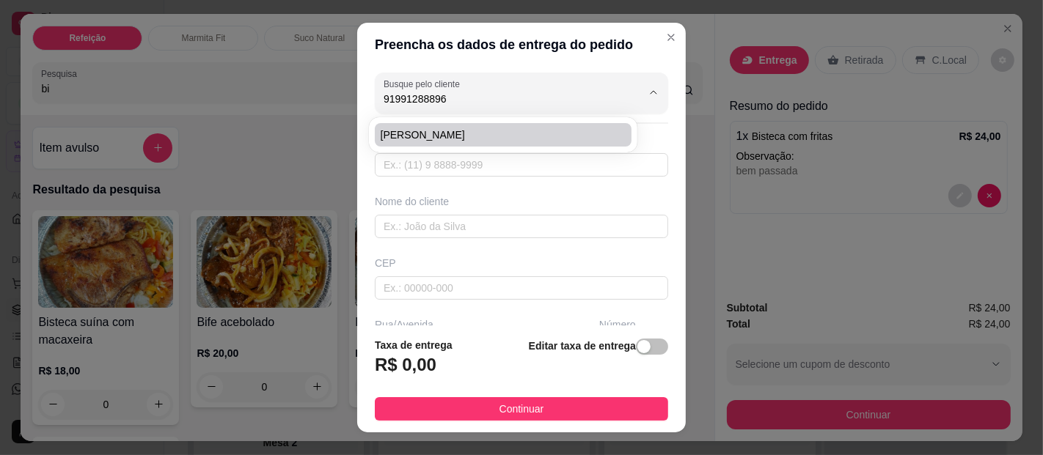
click at [402, 133] on span "[PERSON_NAME]" at bounding box center [496, 135] width 230 height 15
type input "[PERSON_NAME]"
type input "91991288896"
type input "[PERSON_NAME]"
type input "ALL GUIMARAES"
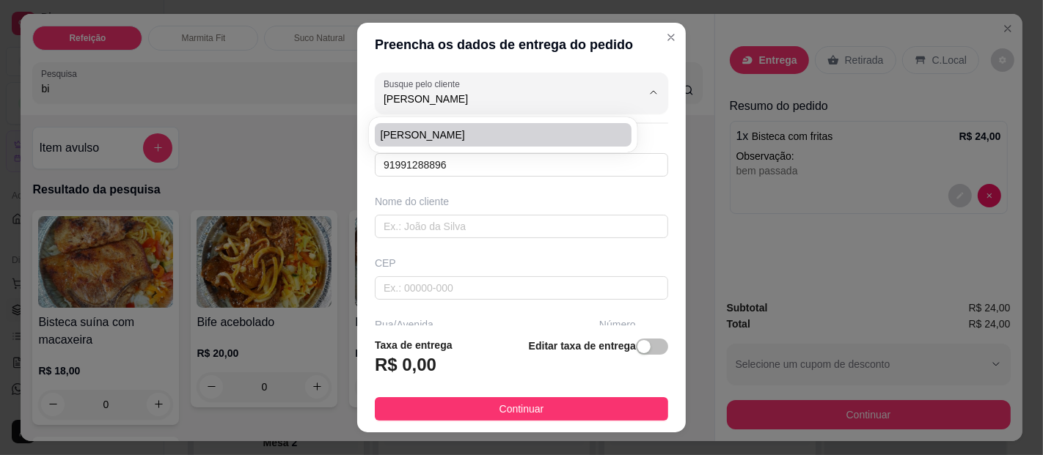
type input "[GEOGRAPHIC_DATA]"
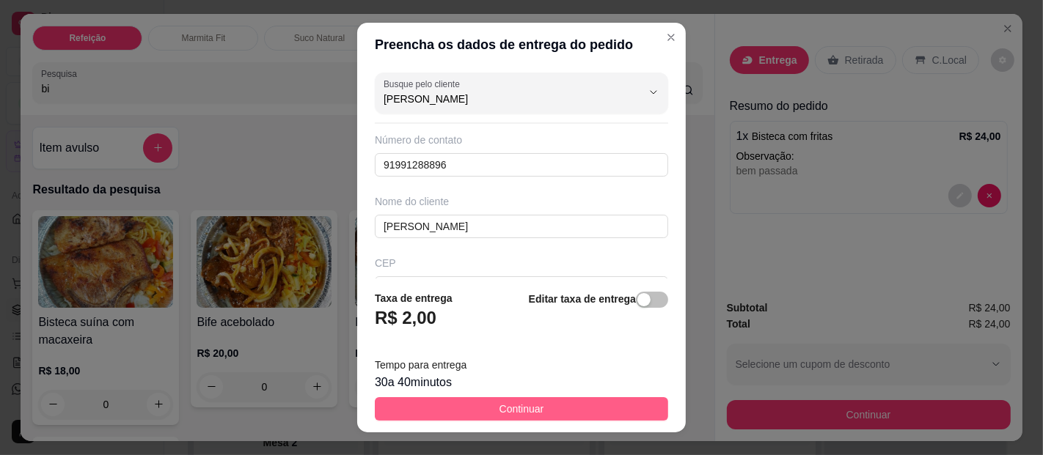
type input "[PERSON_NAME]"
click at [500, 407] on span "Continuar" at bounding box center [522, 409] width 45 height 16
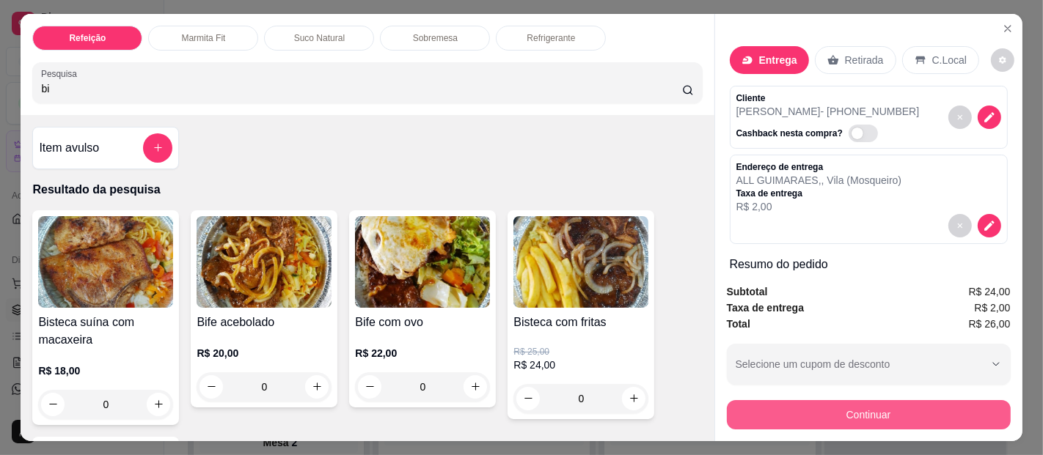
click at [852, 411] on button "Continuar" at bounding box center [869, 414] width 284 height 29
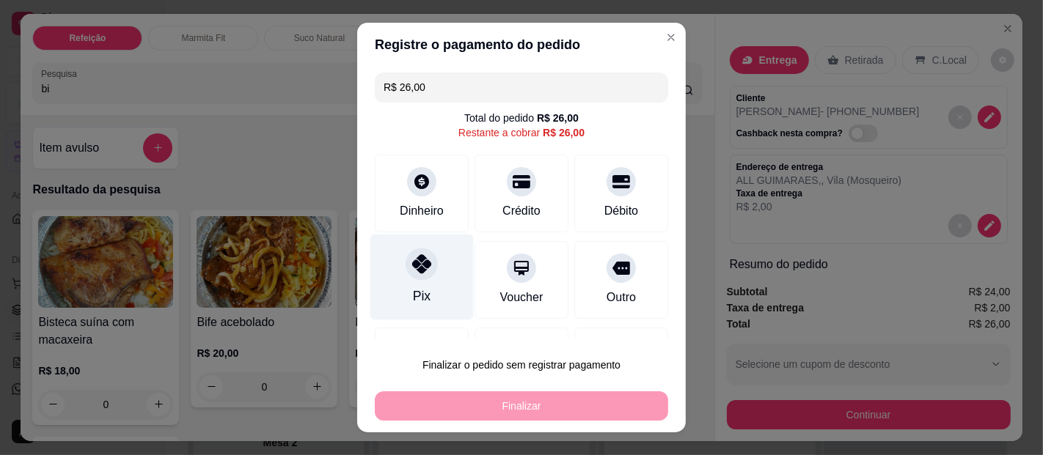
click at [406, 274] on div at bounding box center [422, 264] width 32 height 32
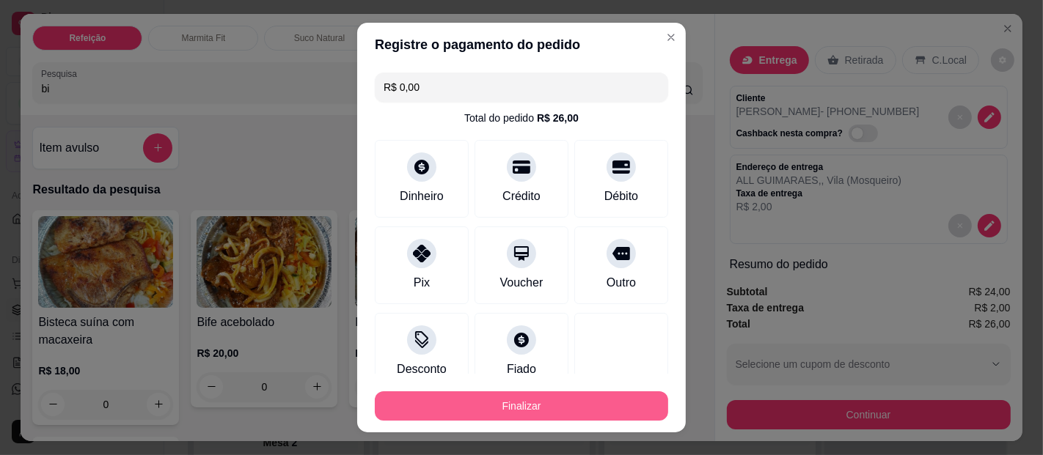
click at [475, 397] on button "Finalizar" at bounding box center [521, 406] width 293 height 29
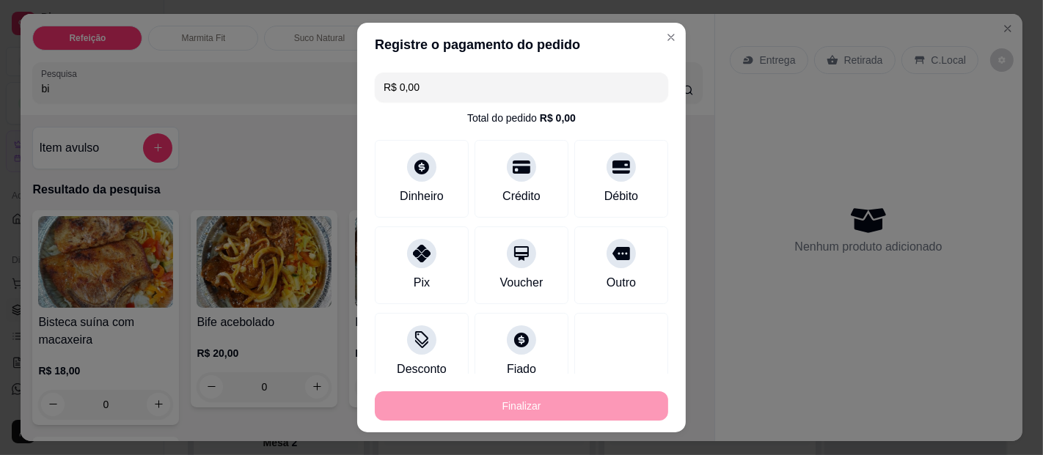
type input "-R$ 26,00"
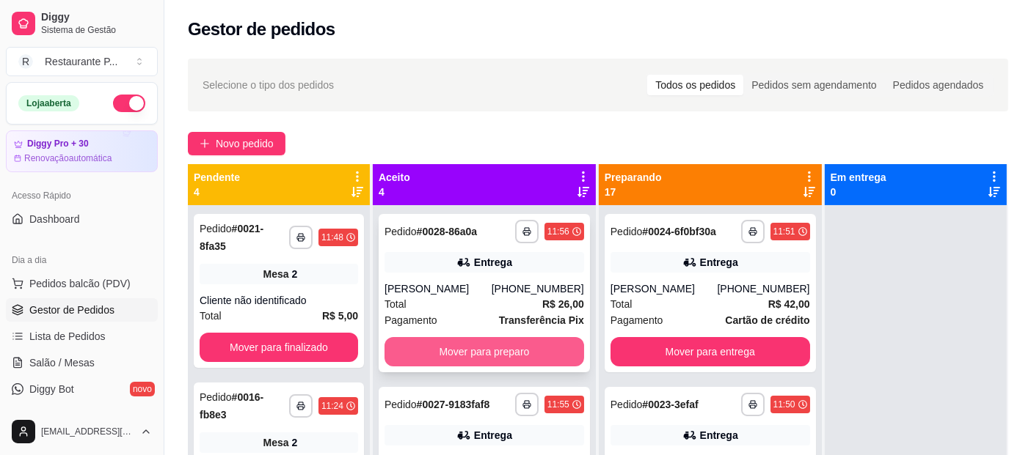
click at [480, 358] on button "Mover para preparo" at bounding box center [484, 351] width 200 height 29
click at [480, 355] on button "Mover para preparo" at bounding box center [484, 351] width 200 height 29
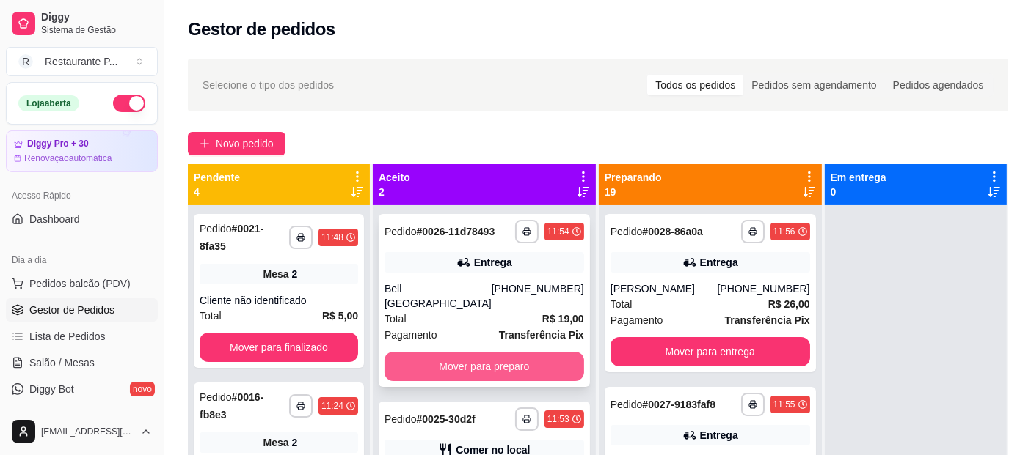
click at [485, 361] on button "Mover para preparo" at bounding box center [484, 366] width 200 height 29
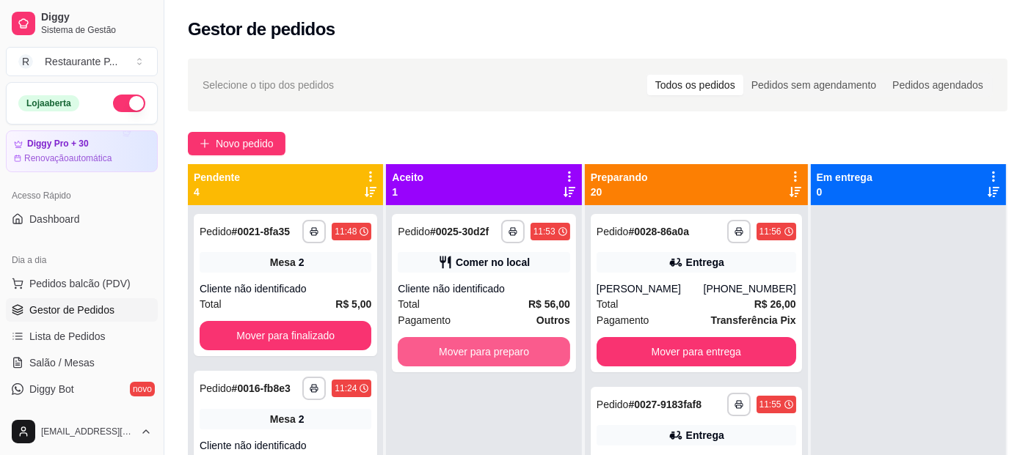
click at [485, 361] on button "Mover para preparo" at bounding box center [484, 351] width 172 height 29
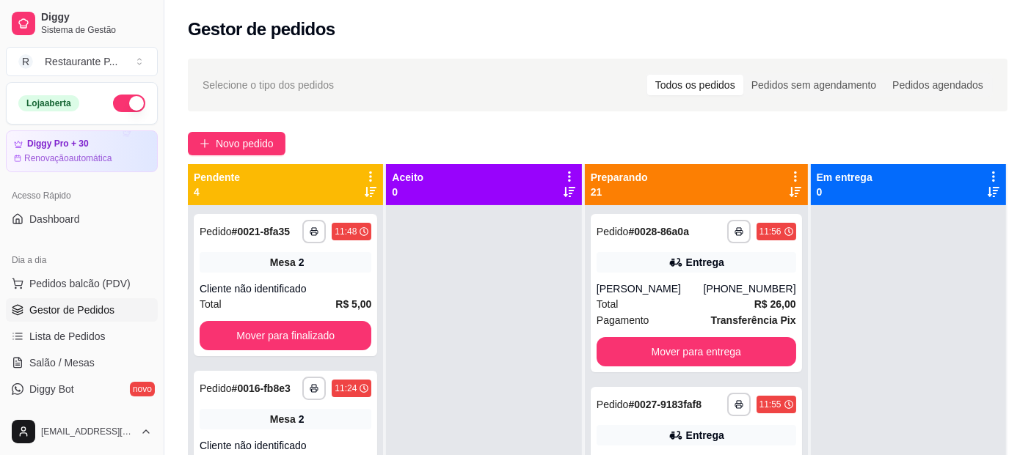
click at [789, 196] on icon at bounding box center [795, 192] width 12 height 10
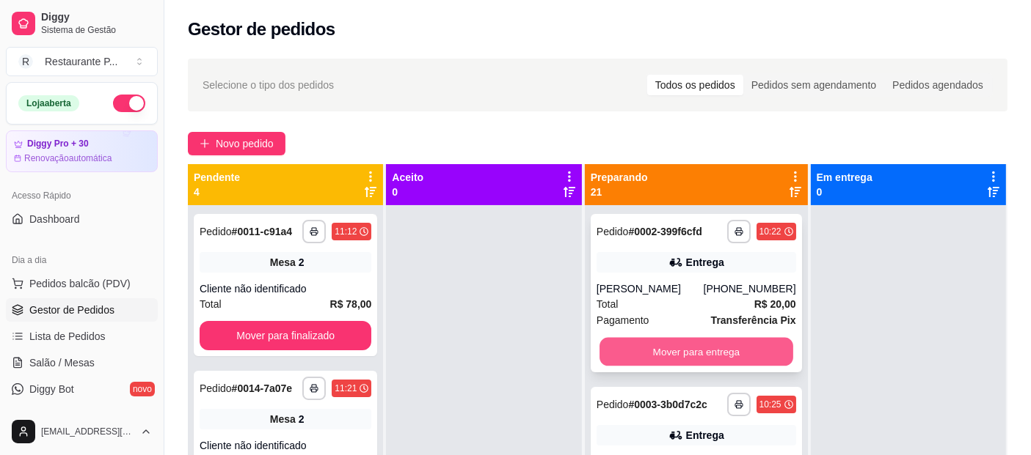
click at [704, 364] on button "Mover para entrega" at bounding box center [696, 352] width 194 height 29
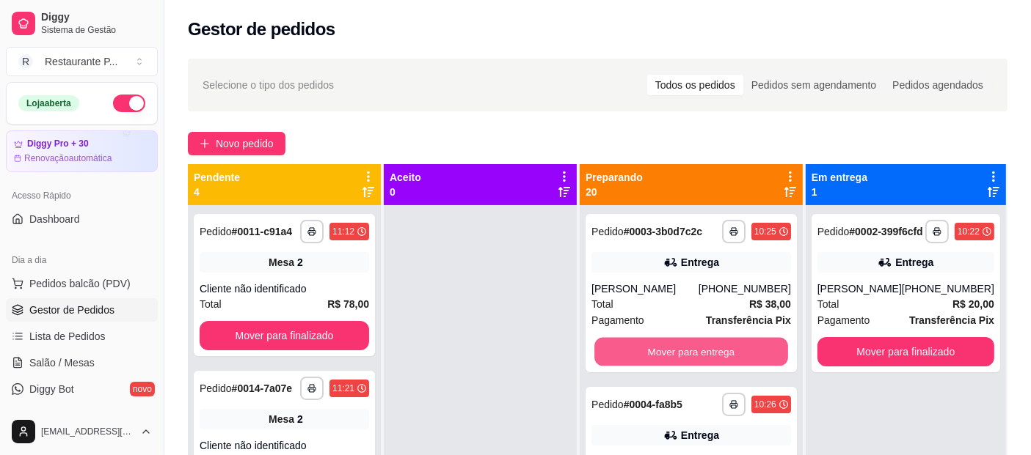
click at [704, 364] on button "Mover para entrega" at bounding box center [691, 352] width 194 height 29
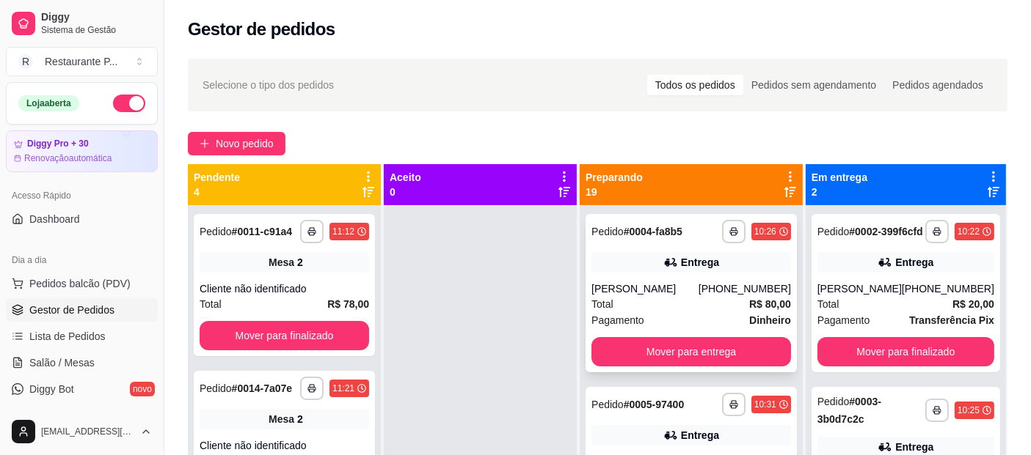
click at [692, 338] on div "**********" at bounding box center [690, 293] width 211 height 158
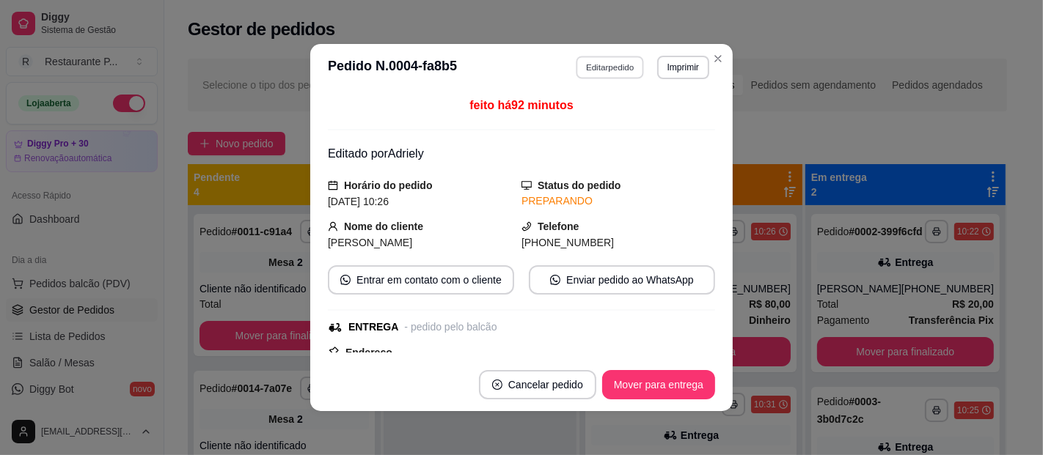
click at [627, 78] on button "Editar pedido" at bounding box center [611, 67] width 68 height 23
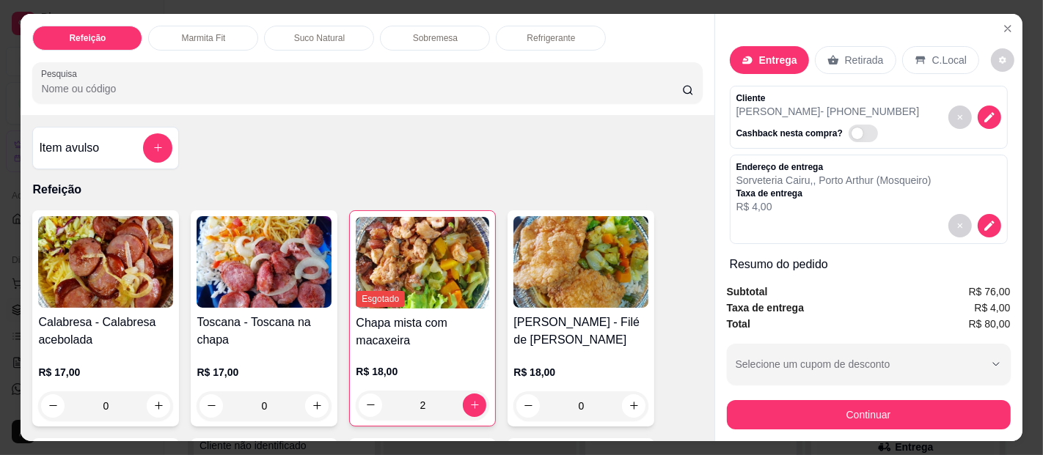
click at [835, 397] on div "Continuar" at bounding box center [869, 413] width 284 height 33
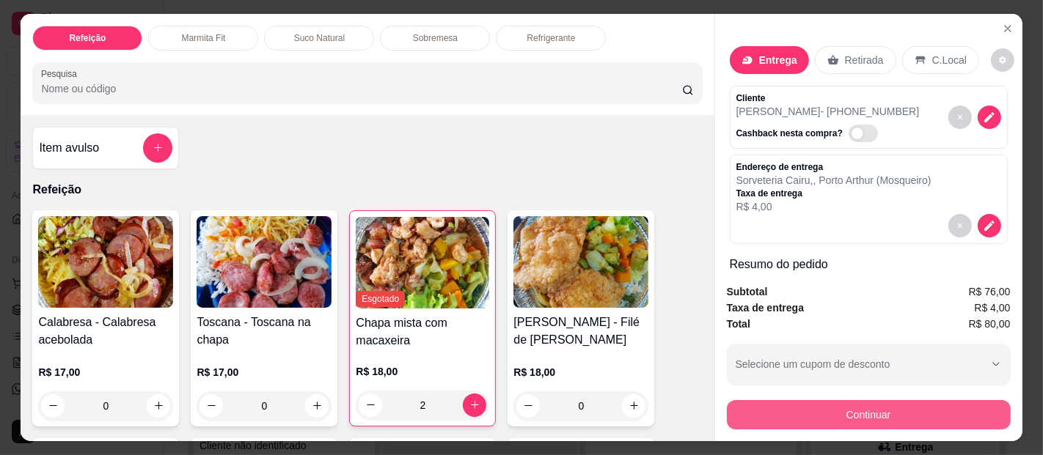
click at [900, 400] on button "Continuar" at bounding box center [869, 414] width 284 height 29
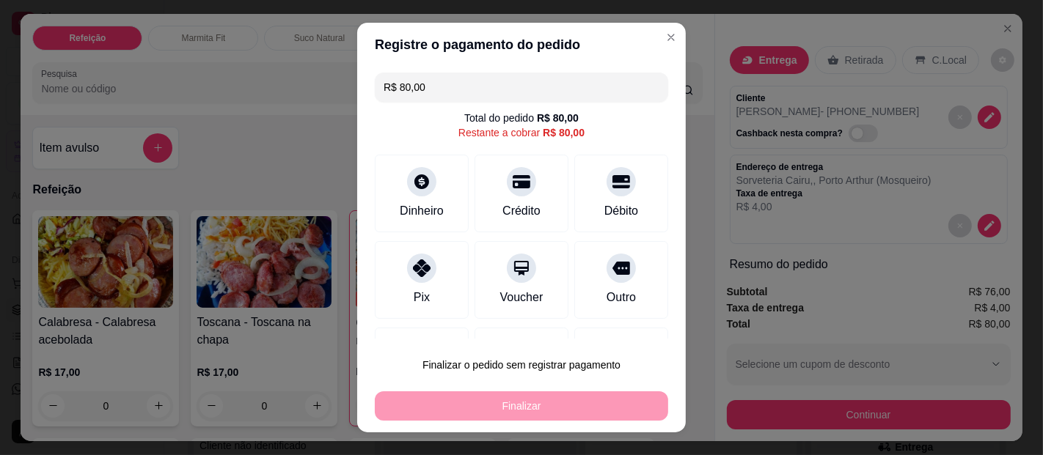
scroll to position [71, 0]
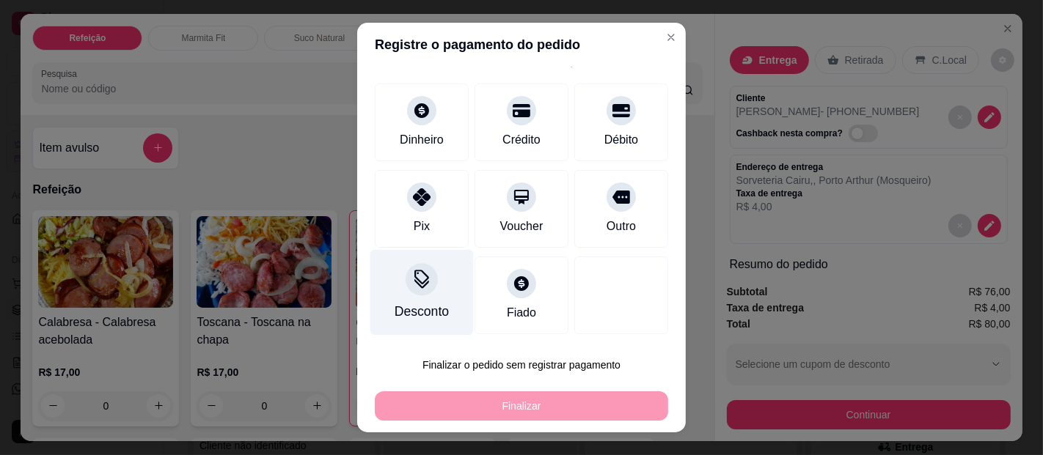
click at [421, 299] on div "Desconto" at bounding box center [421, 293] width 103 height 86
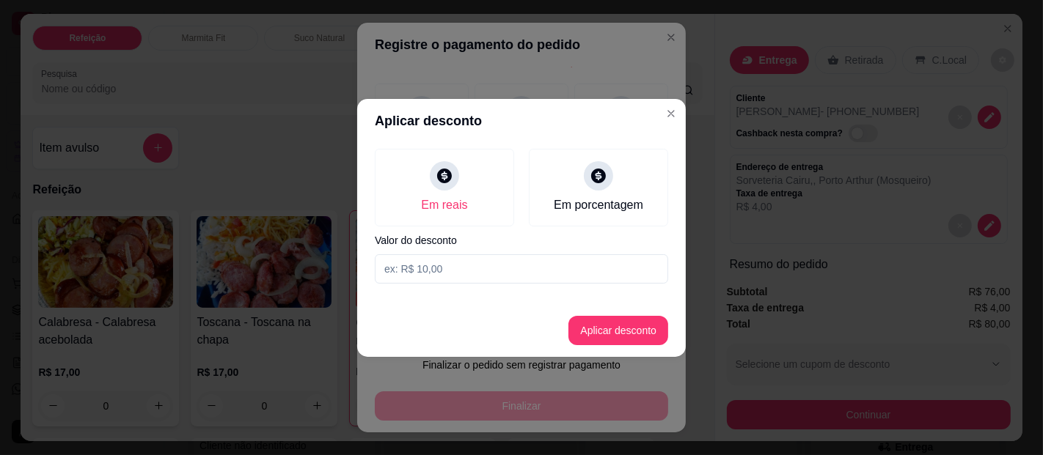
click at [459, 250] on div "Em reais Em porcentagem Valor do desconto" at bounding box center [521, 216] width 329 height 147
click at [472, 260] on input at bounding box center [521, 269] width 293 height 29
type input "15,00"
click at [612, 319] on button "Aplicar desconto" at bounding box center [619, 330] width 96 height 29
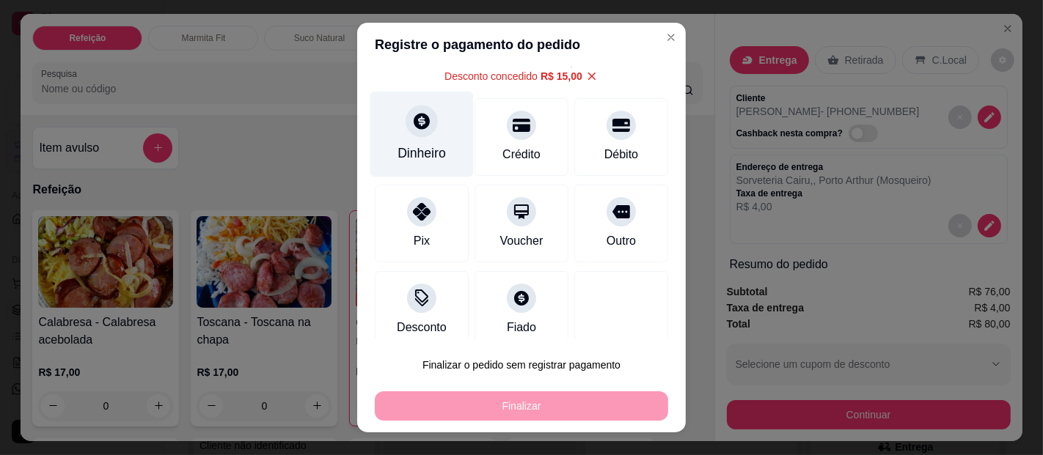
click at [412, 111] on icon at bounding box center [421, 120] width 19 height 19
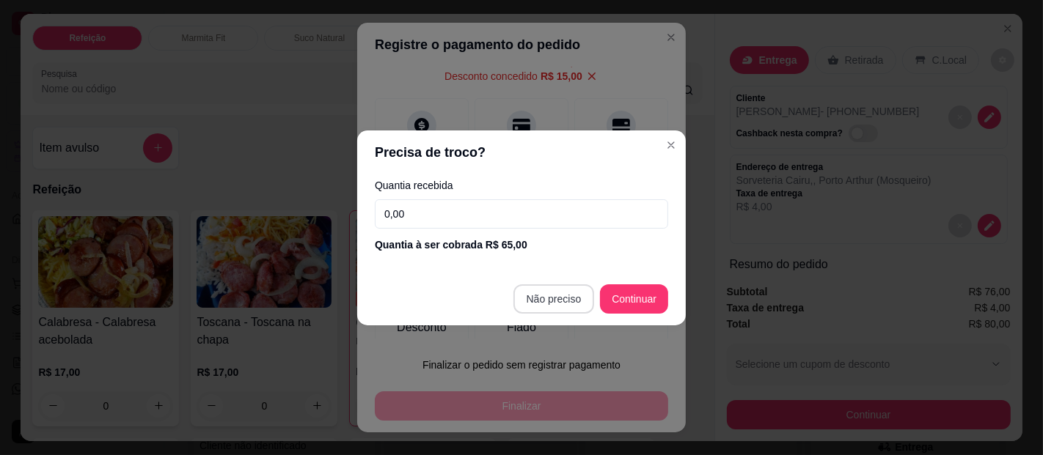
type input "R$ 0,00"
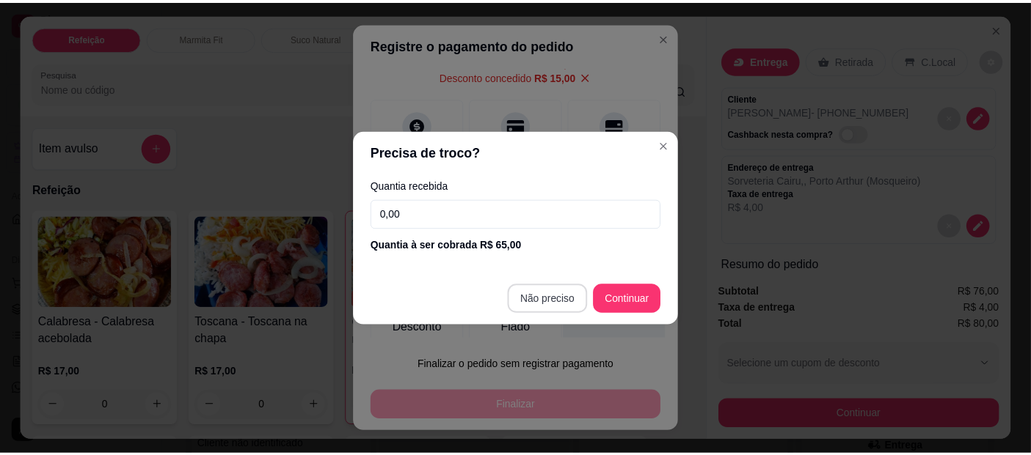
scroll to position [56, 0]
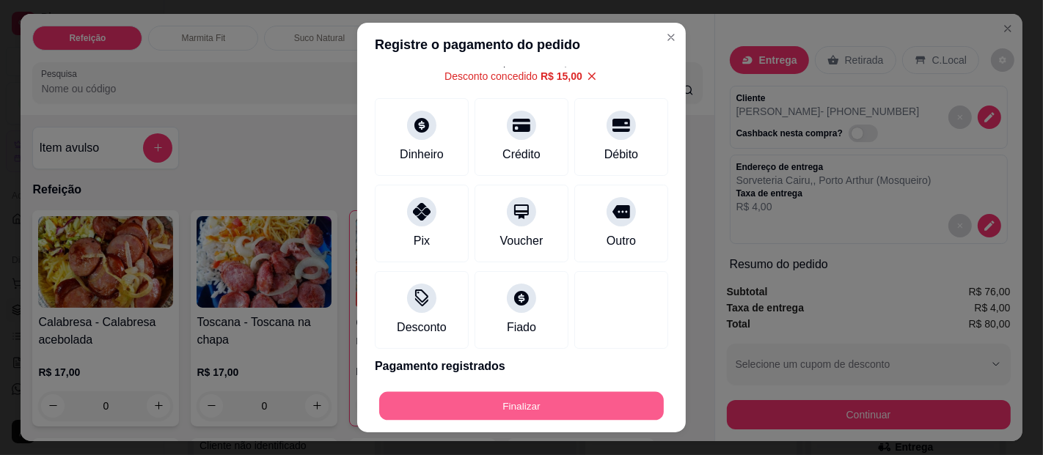
click at [500, 401] on button "Finalizar" at bounding box center [521, 406] width 285 height 29
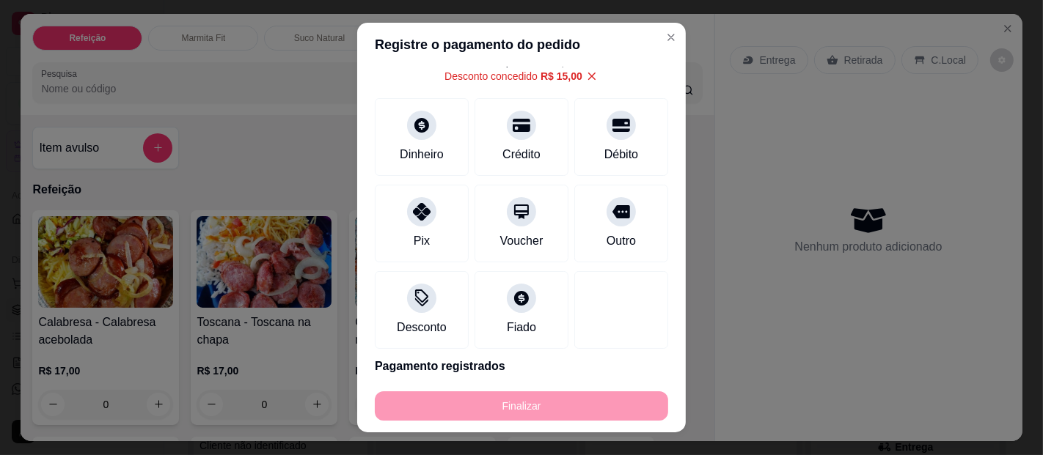
type input "0"
type input "-R$ 80,00"
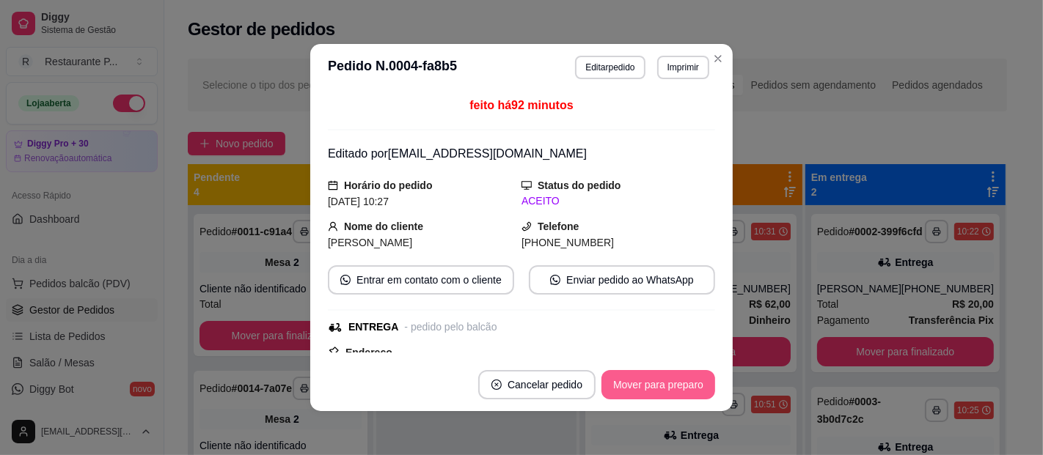
click at [650, 390] on button "Mover para preparo" at bounding box center [658, 384] width 114 height 29
click at [667, 374] on button "Mover para entrega" at bounding box center [658, 384] width 113 height 29
click at [680, 381] on button "Mover para finalizado" at bounding box center [655, 385] width 118 height 29
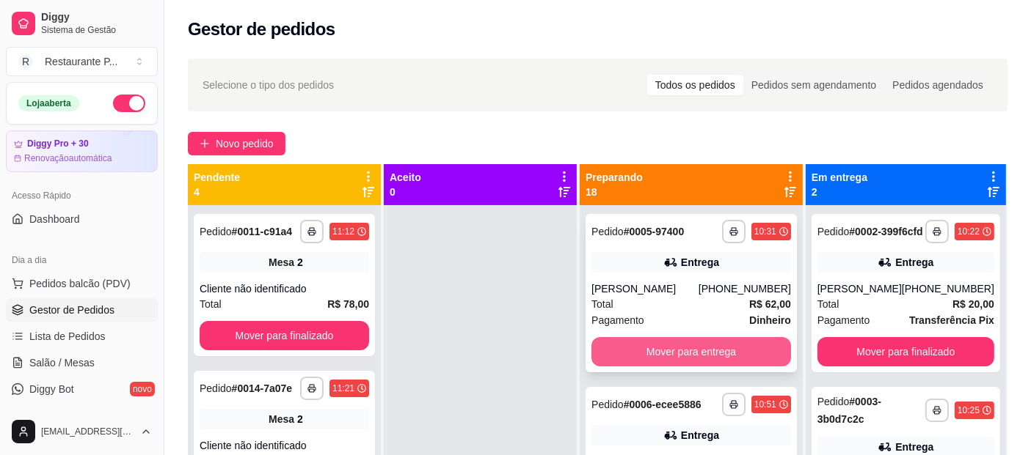
click at [709, 345] on button "Mover para entrega" at bounding box center [691, 351] width 200 height 29
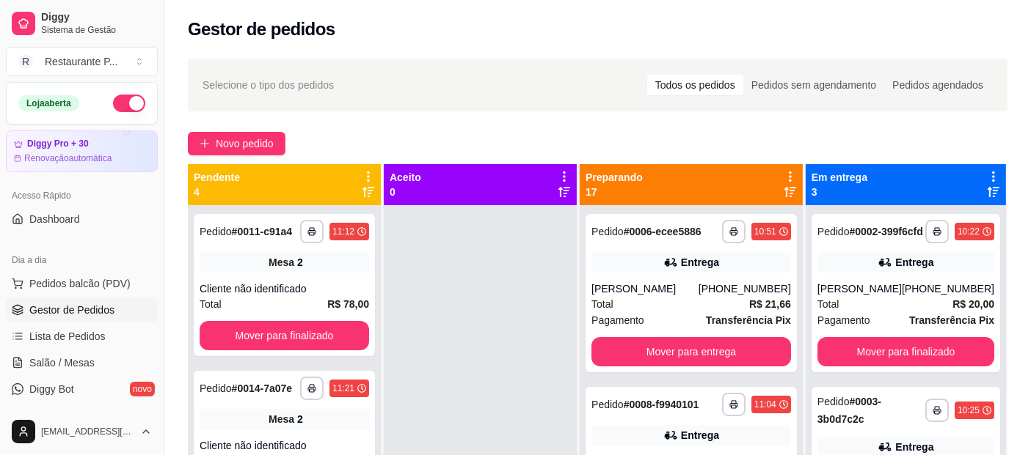
click at [709, 345] on div "**********" at bounding box center [690, 293] width 211 height 158
click at [679, 364] on button "Mover para entrega" at bounding box center [691, 352] width 194 height 29
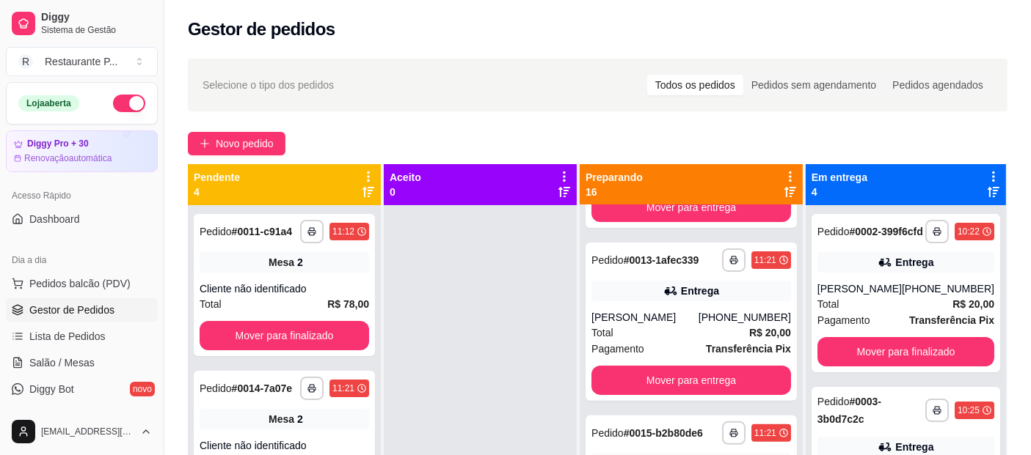
scroll to position [509, 0]
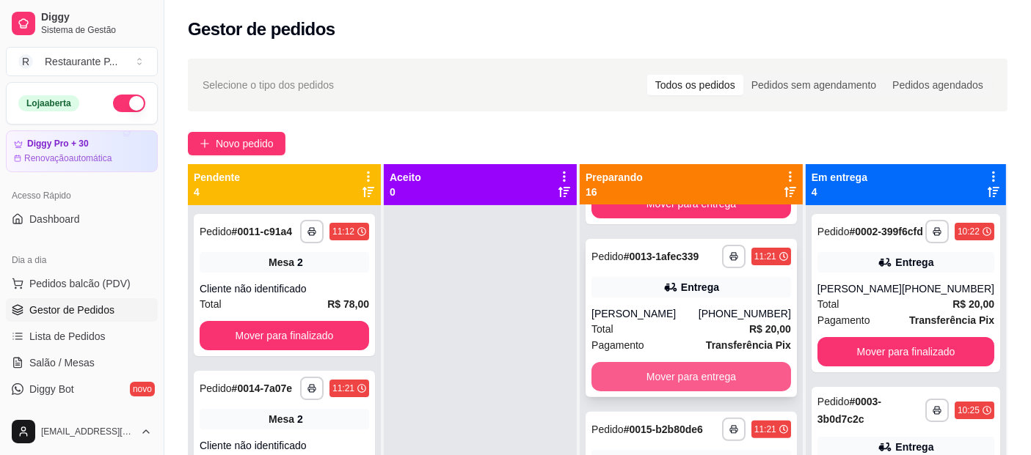
click at [733, 384] on button "Mover para entrega" at bounding box center [691, 376] width 200 height 29
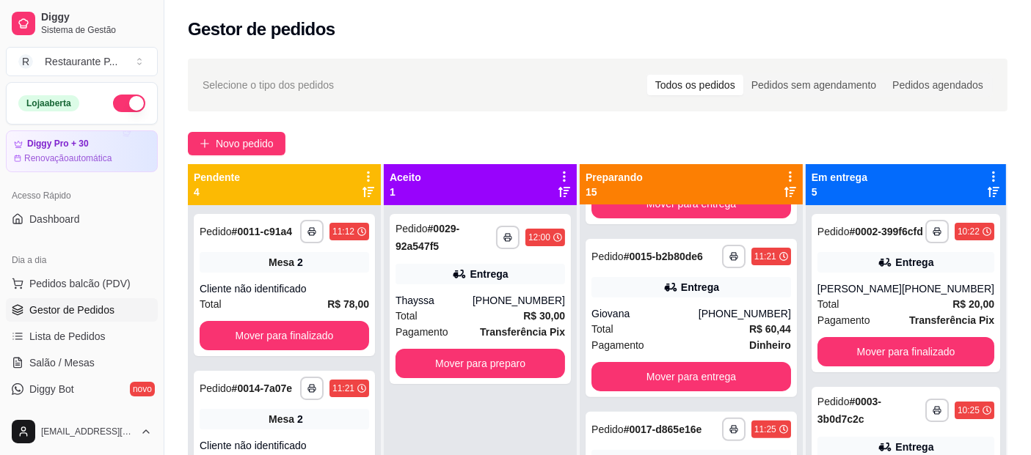
click at [987, 191] on icon at bounding box center [993, 192] width 12 height 12
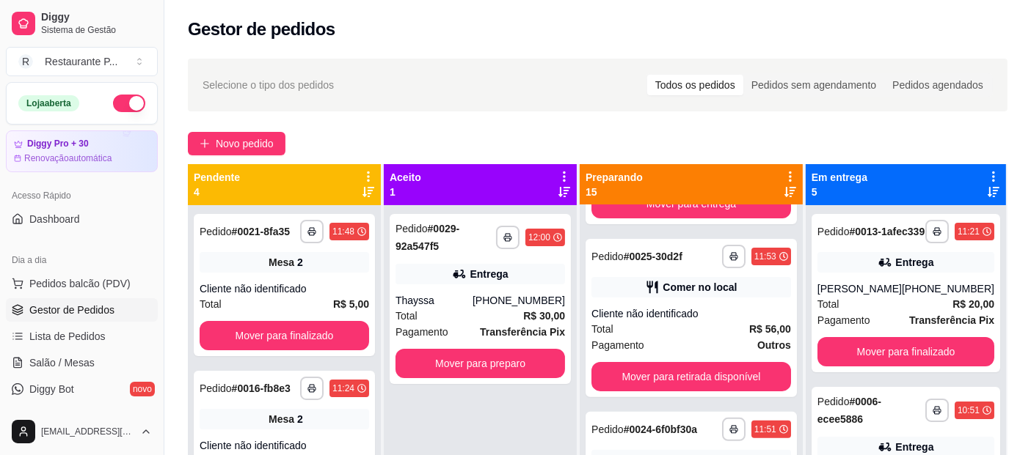
click at [987, 189] on icon at bounding box center [993, 192] width 12 height 12
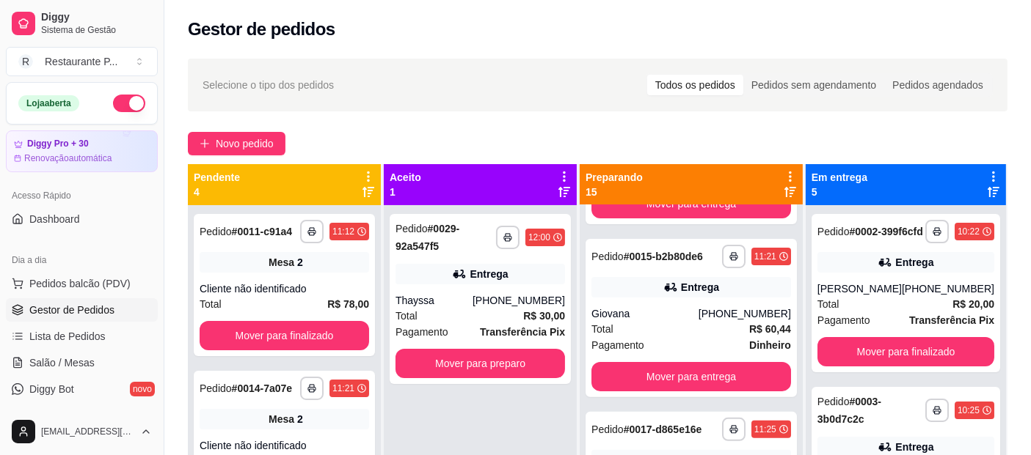
click at [987, 194] on icon at bounding box center [993, 192] width 12 height 10
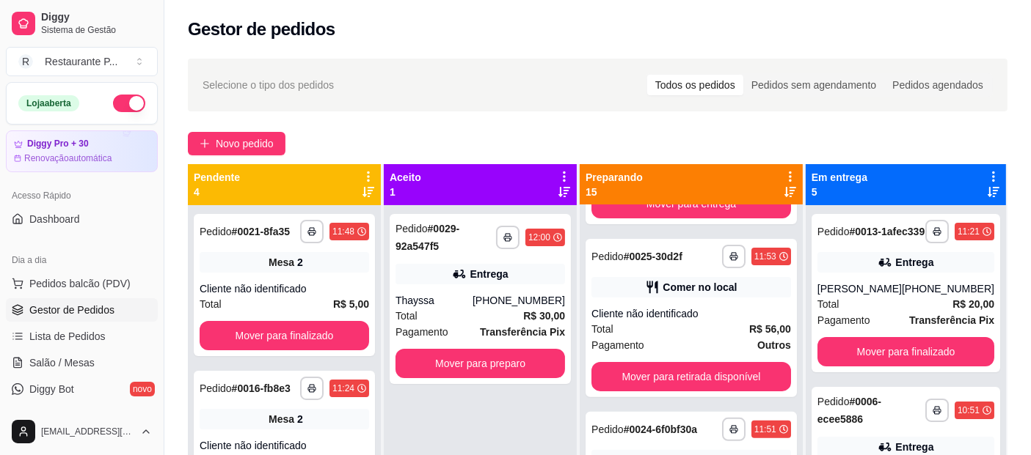
click at [987, 170] on icon at bounding box center [993, 176] width 13 height 13
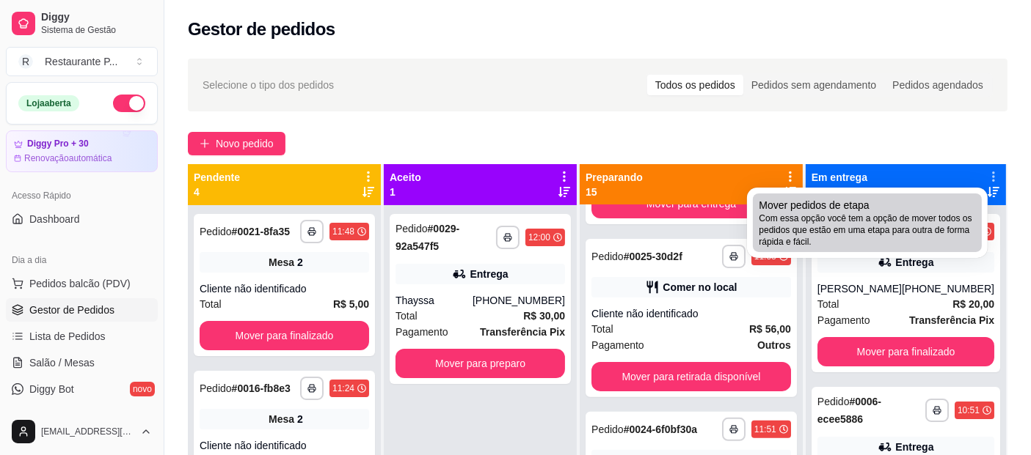
click at [869, 209] on div "Mover pedidos de etapa Com essa opção você tem a opção de mover todos os pedido…" at bounding box center [866, 223] width 217 height 50
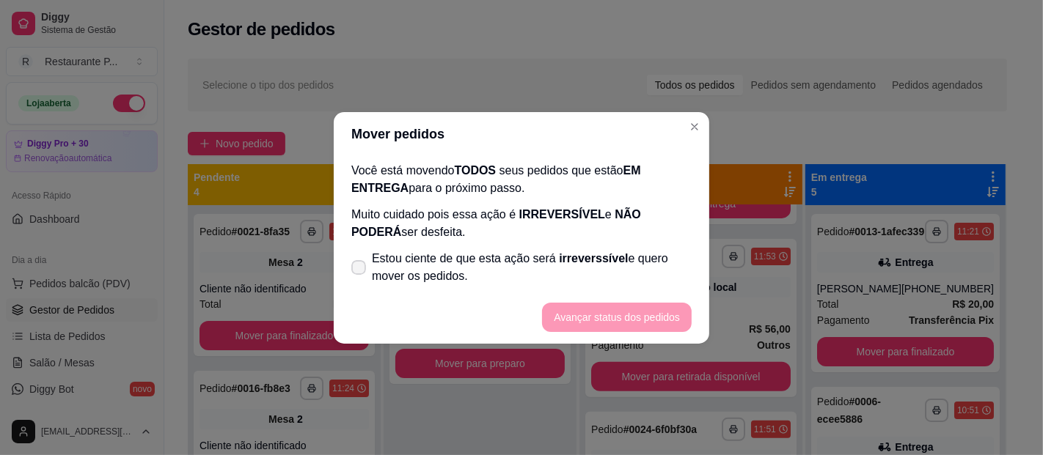
click at [358, 263] on icon at bounding box center [359, 267] width 12 height 9
click at [358, 270] on input "Estou ciente de que esta ação será irreverssível e quero mover os pedidos." at bounding box center [356, 275] width 10 height 10
checkbox input "true"
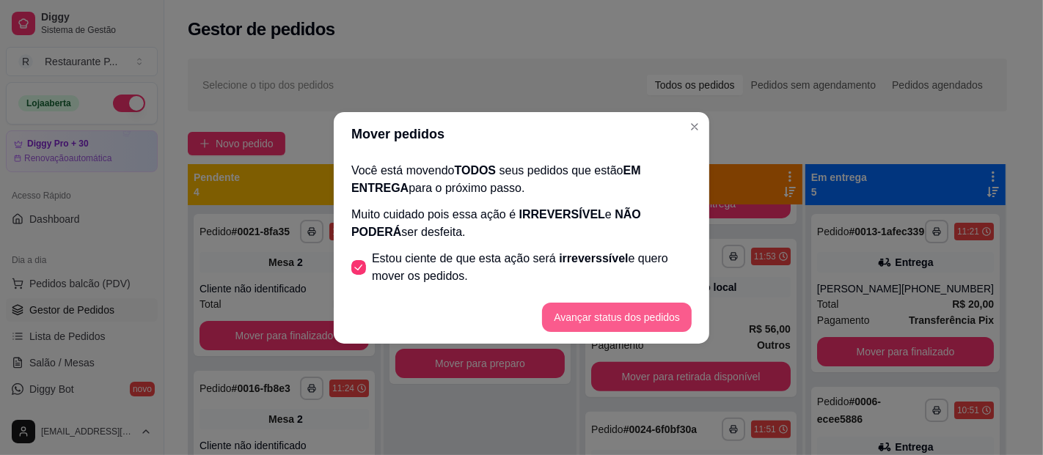
click at [650, 315] on button "Avançar status dos pedidos" at bounding box center [617, 317] width 150 height 29
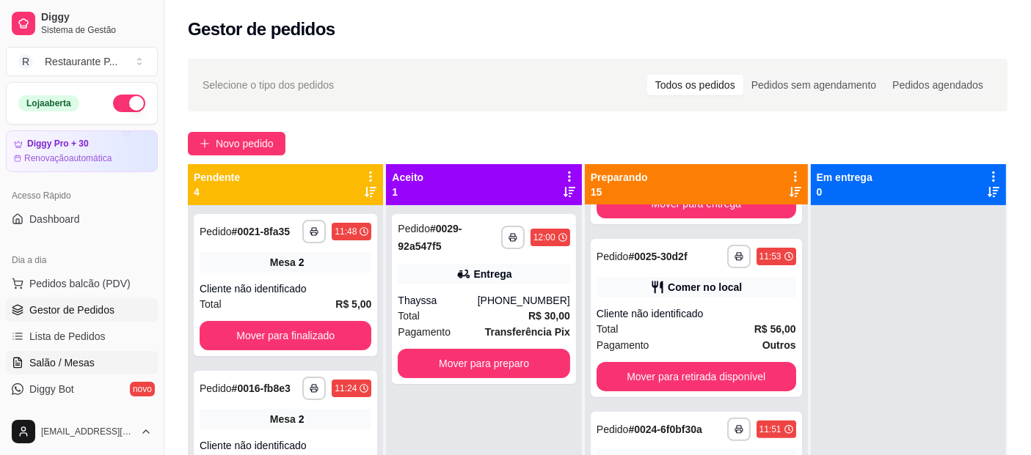
click at [57, 369] on span "Salão / Mesas" at bounding box center [61, 363] width 65 height 15
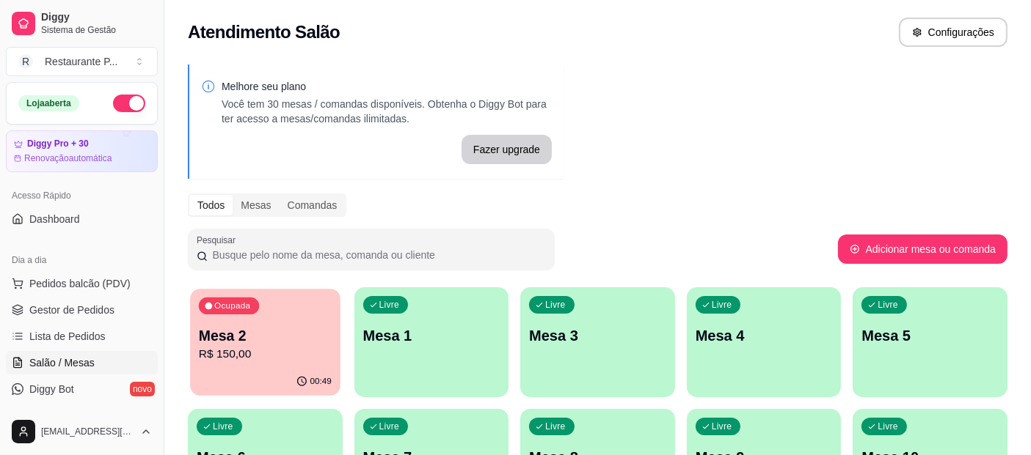
click at [241, 353] on p "R$ 150,00" at bounding box center [265, 354] width 133 height 17
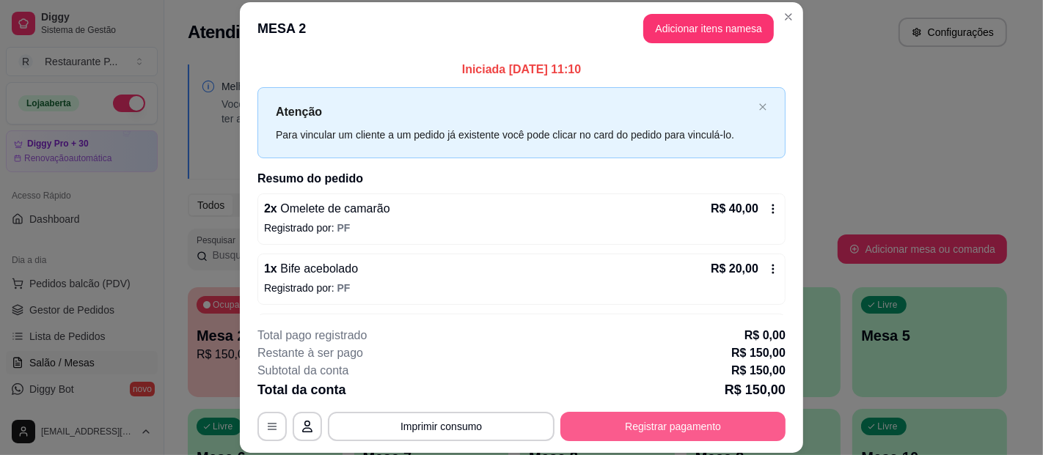
click at [677, 425] on button "Registrar pagamento" at bounding box center [672, 426] width 225 height 29
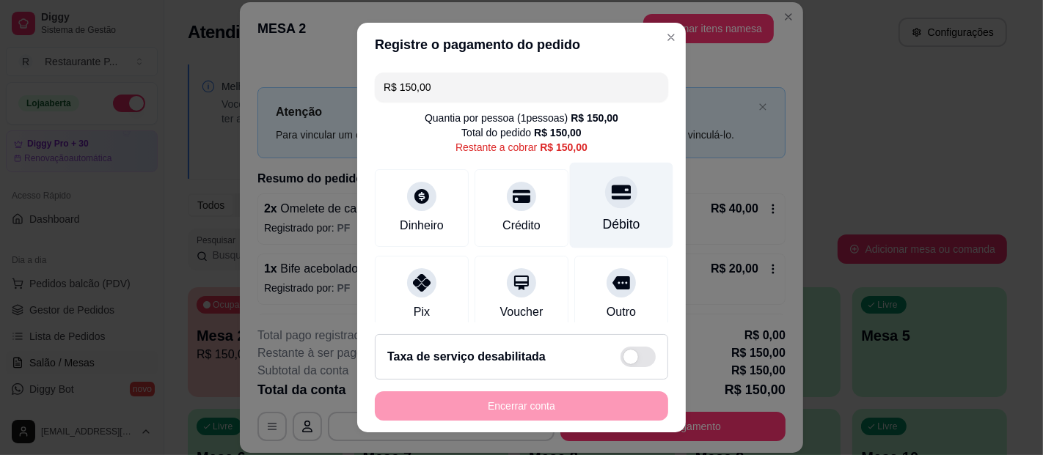
click at [597, 213] on div "Débito" at bounding box center [621, 206] width 103 height 86
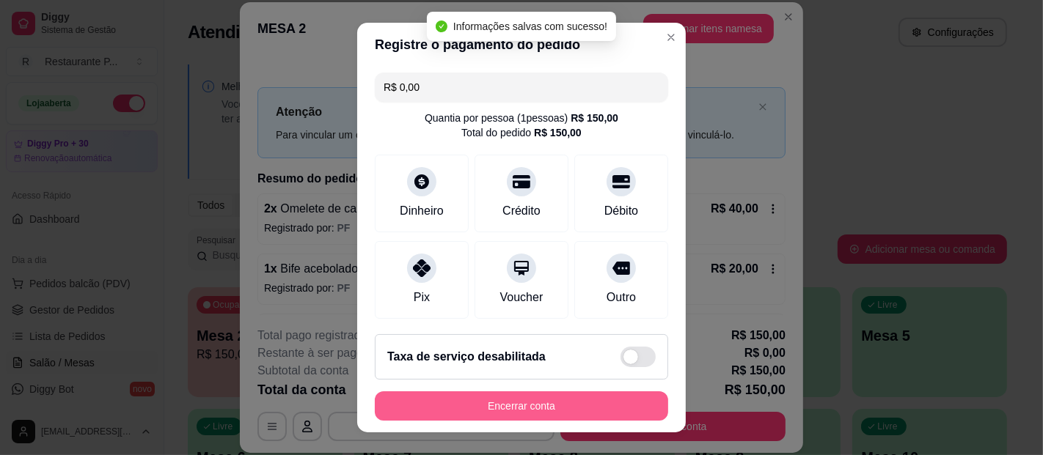
type input "R$ 0,00"
click at [502, 401] on button "Encerrar conta" at bounding box center [521, 406] width 293 height 29
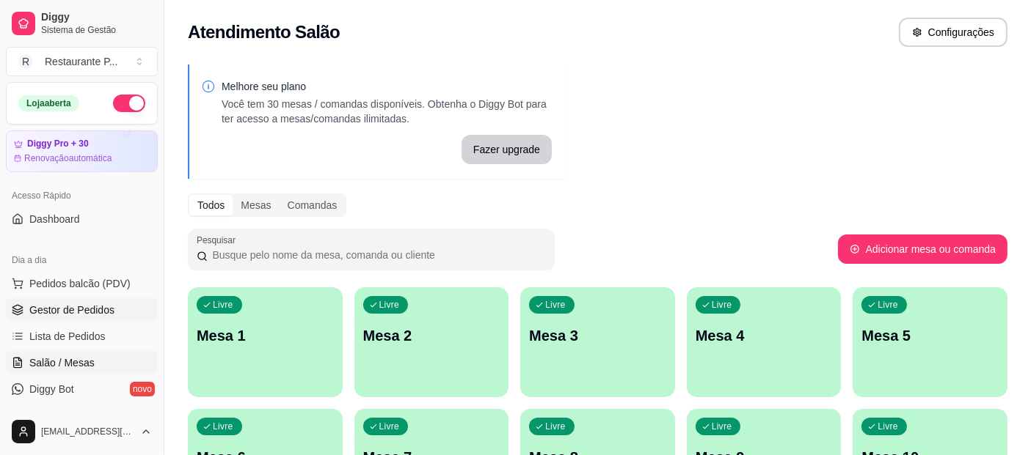
click at [65, 315] on span "Gestor de Pedidos" at bounding box center [71, 310] width 85 height 15
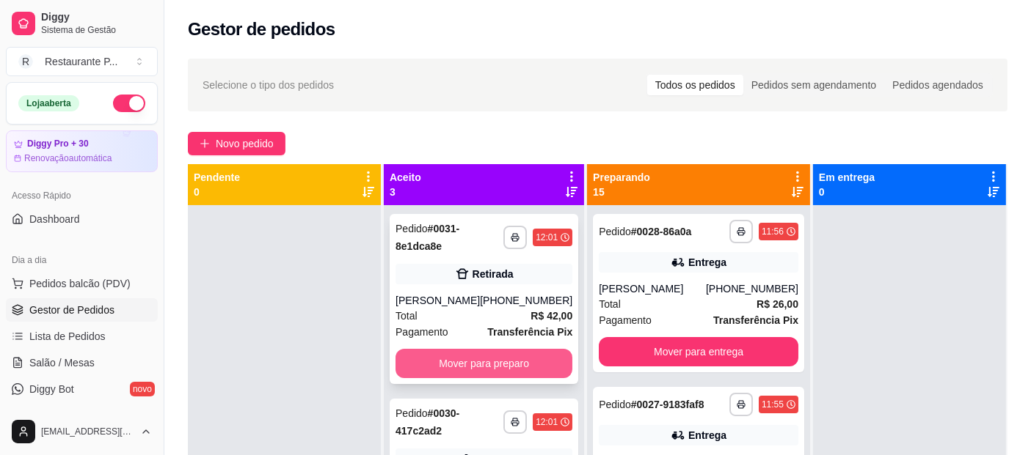
click at [472, 360] on button "Mover para preparo" at bounding box center [483, 363] width 177 height 29
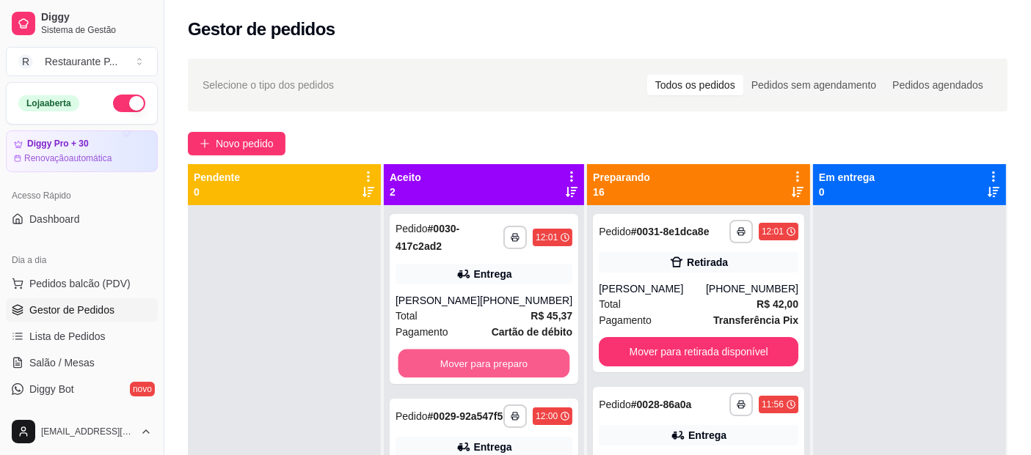
click at [472, 360] on button "Mover para preparo" at bounding box center [484, 364] width 172 height 29
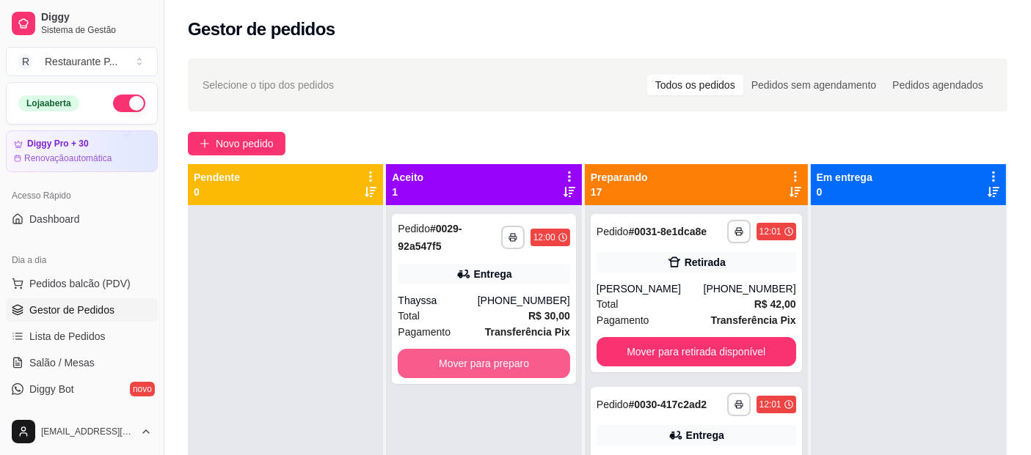
click at [472, 360] on button "Mover para preparo" at bounding box center [484, 363] width 172 height 29
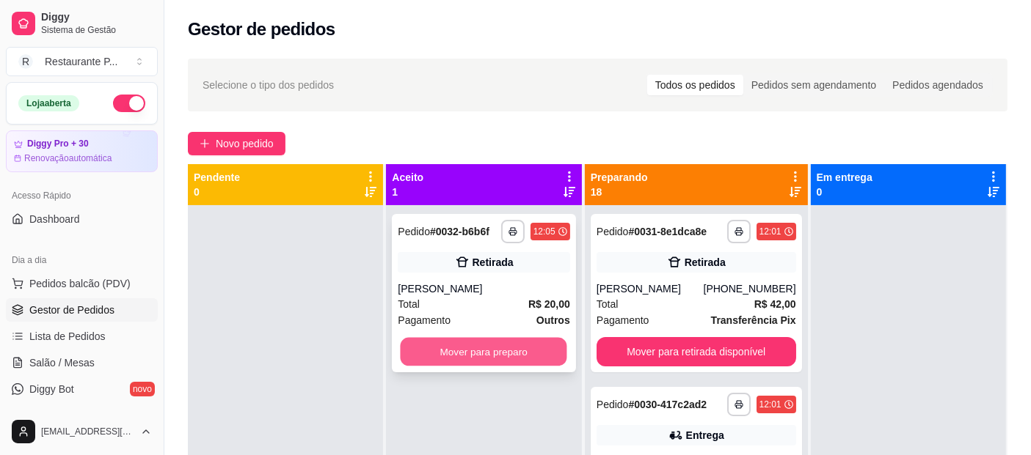
click at [528, 349] on button "Mover para preparo" at bounding box center [483, 352] width 167 height 29
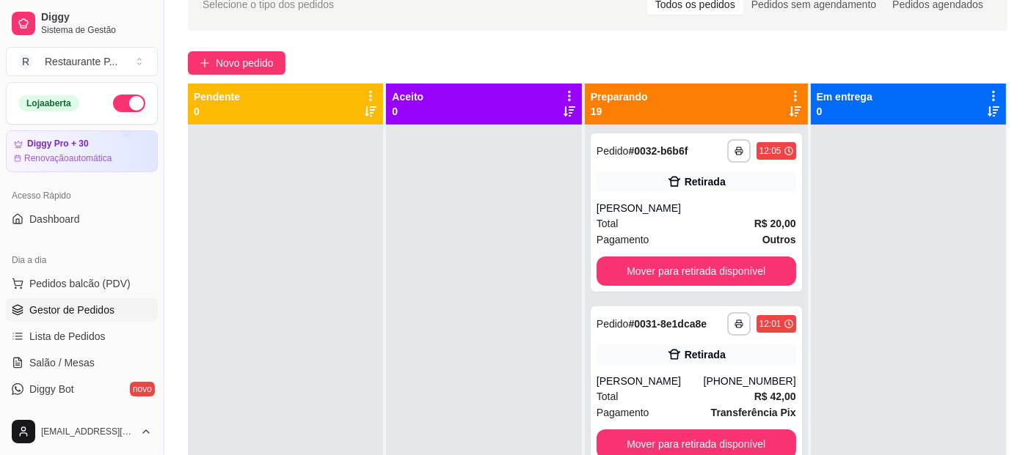
scroll to position [81, 0]
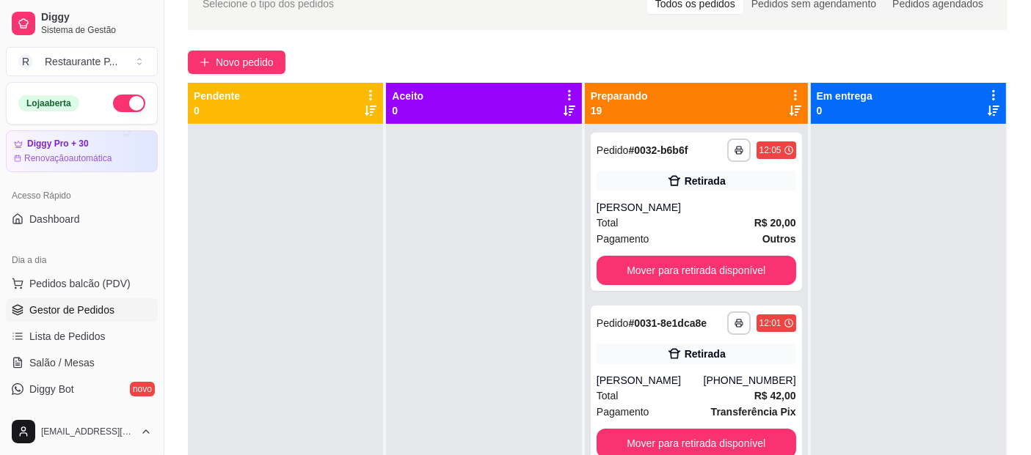
click at [771, 103] on div "Preparando 19" at bounding box center [695, 103] width 211 height 29
click at [789, 114] on icon at bounding box center [795, 111] width 12 height 12
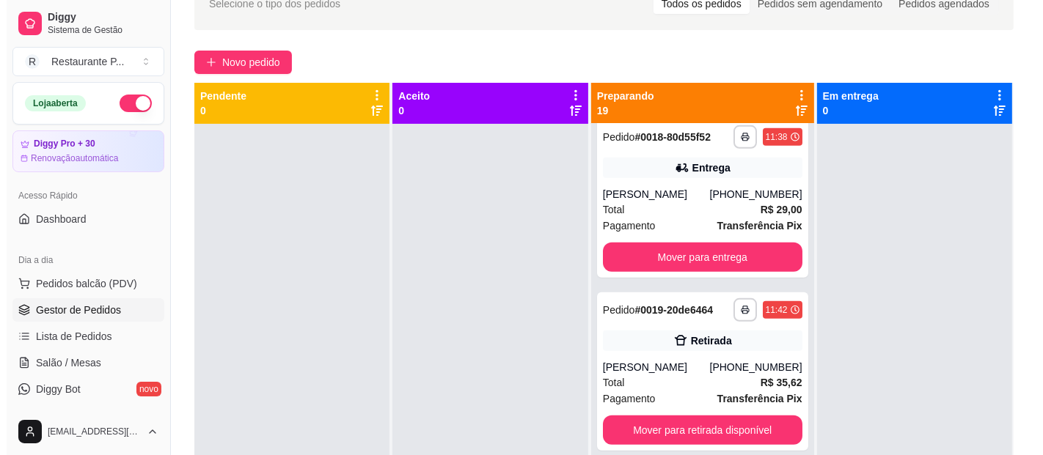
scroll to position [924, 0]
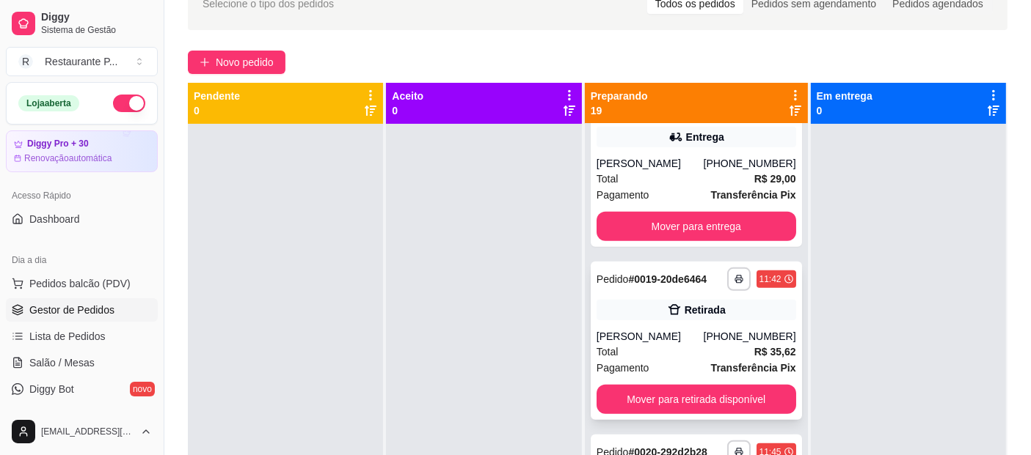
click at [670, 318] on icon at bounding box center [674, 310] width 15 height 15
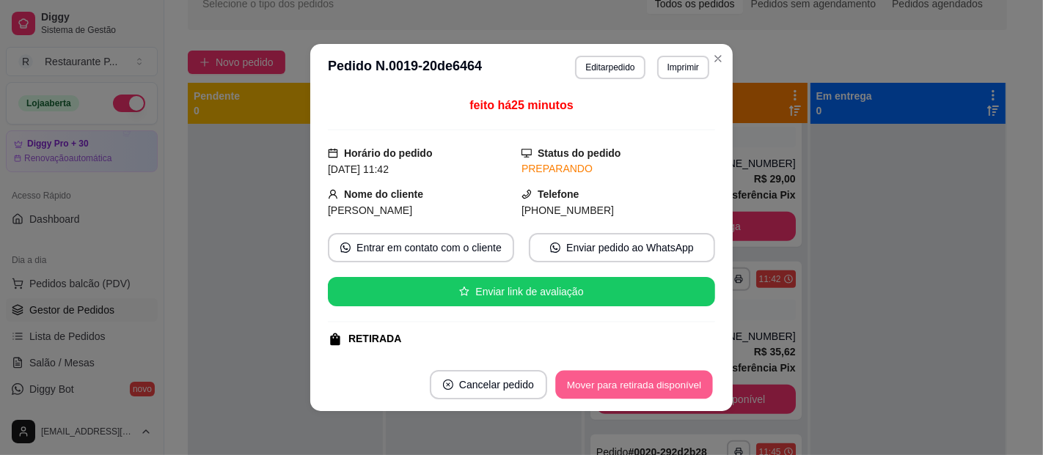
click at [672, 394] on button "Mover para retirada disponível" at bounding box center [633, 385] width 157 height 29
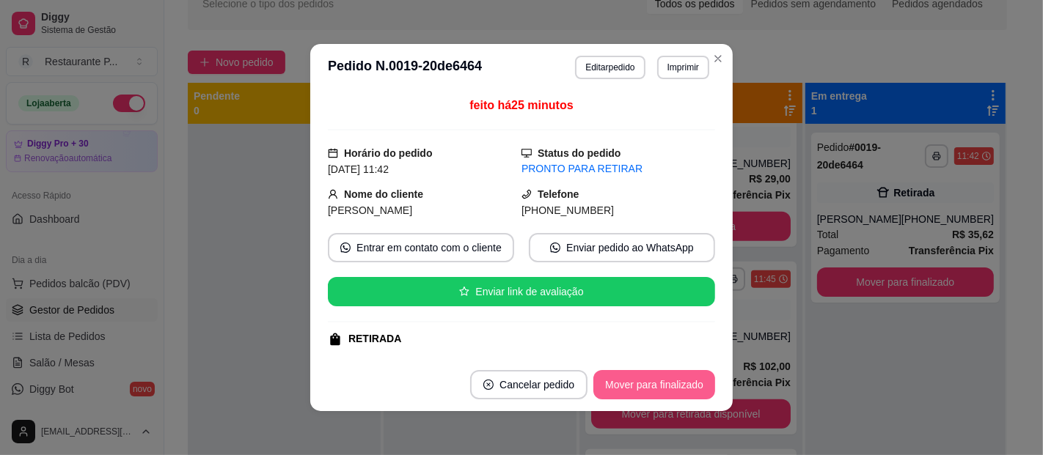
click at [675, 382] on button "Mover para finalizado" at bounding box center [654, 384] width 122 height 29
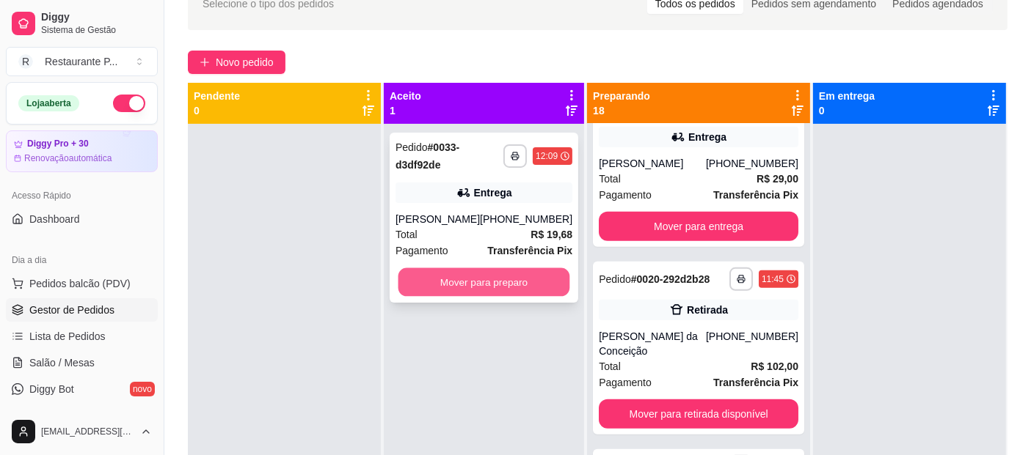
click at [486, 272] on button "Mover para preparo" at bounding box center [484, 282] width 172 height 29
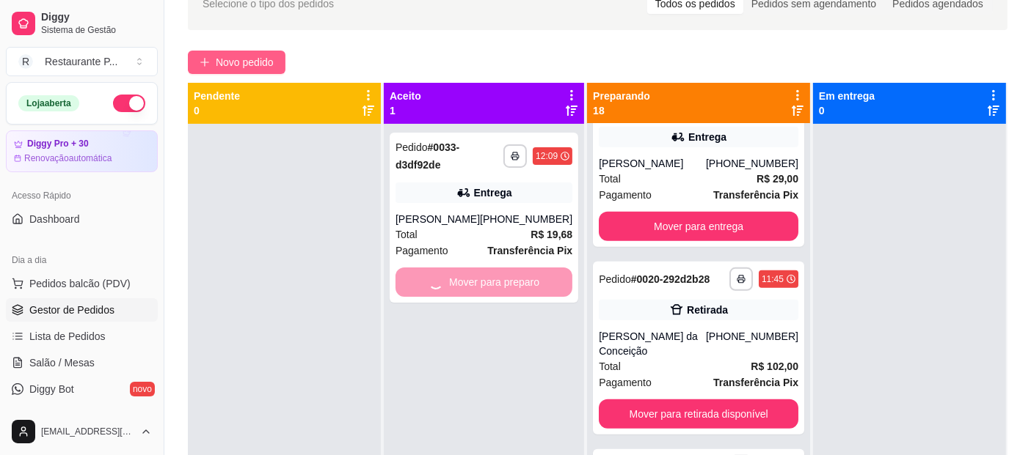
click at [257, 52] on button "Novo pedido" at bounding box center [237, 62] width 98 height 23
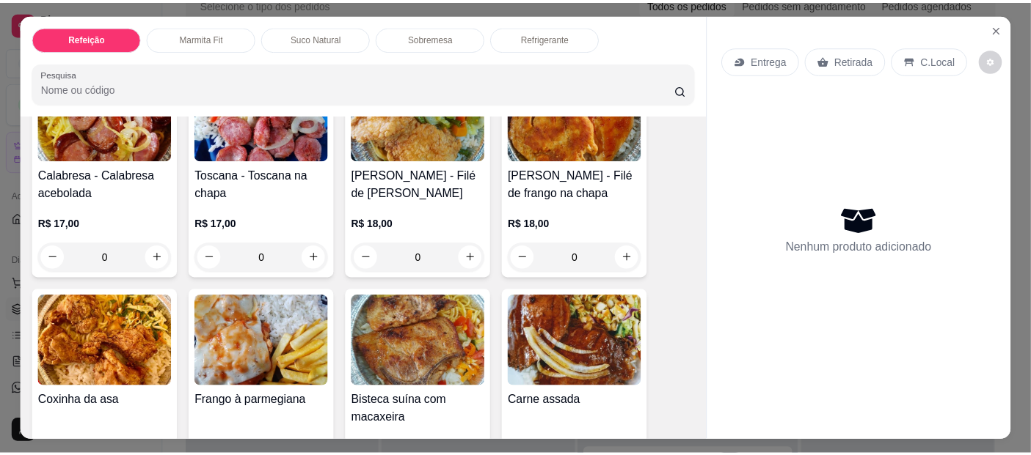
scroll to position [203, 0]
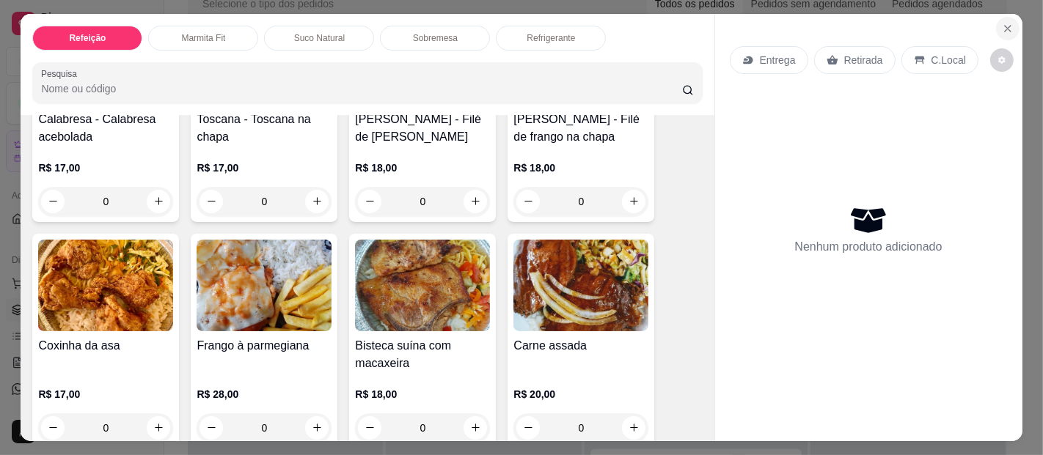
click at [1010, 22] on button "Close" at bounding box center [1007, 28] width 23 height 23
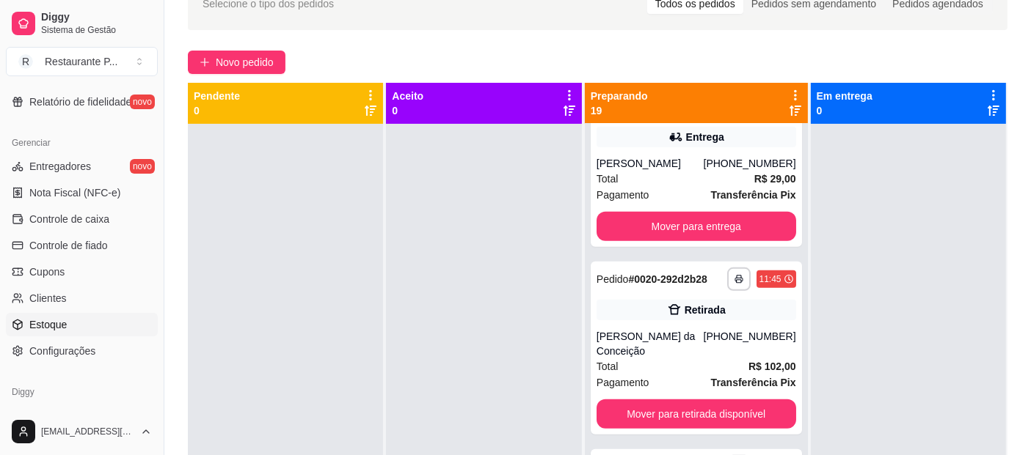
scroll to position [554, 0]
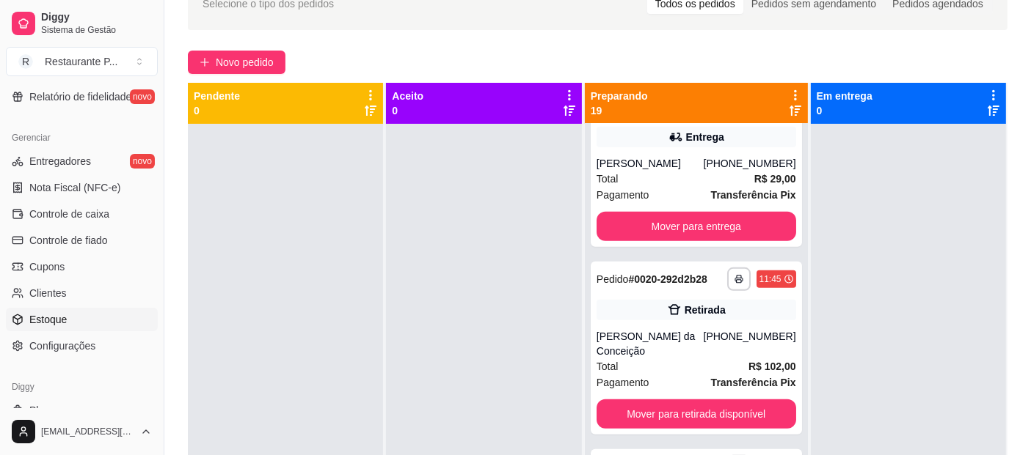
click at [51, 312] on span "Estoque" at bounding box center [47, 319] width 37 height 15
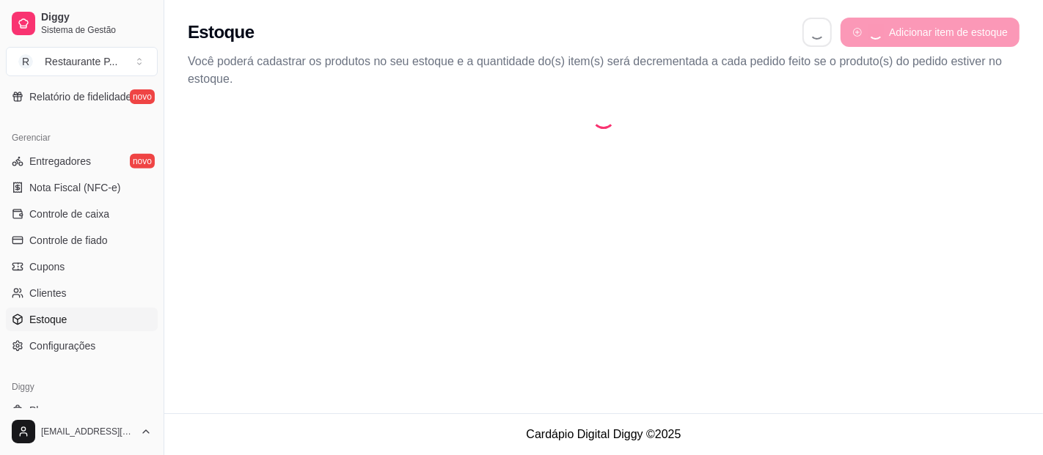
select select "QUANTITY_ORDER"
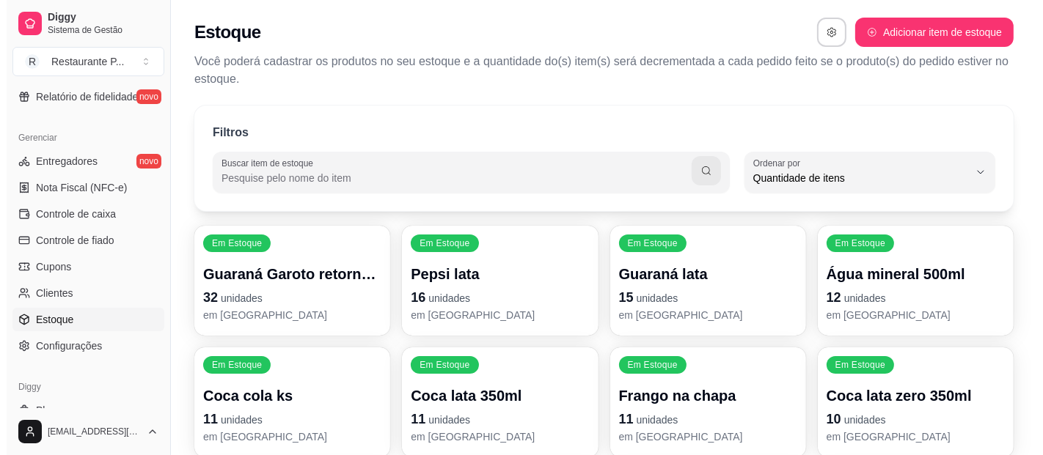
scroll to position [14, 0]
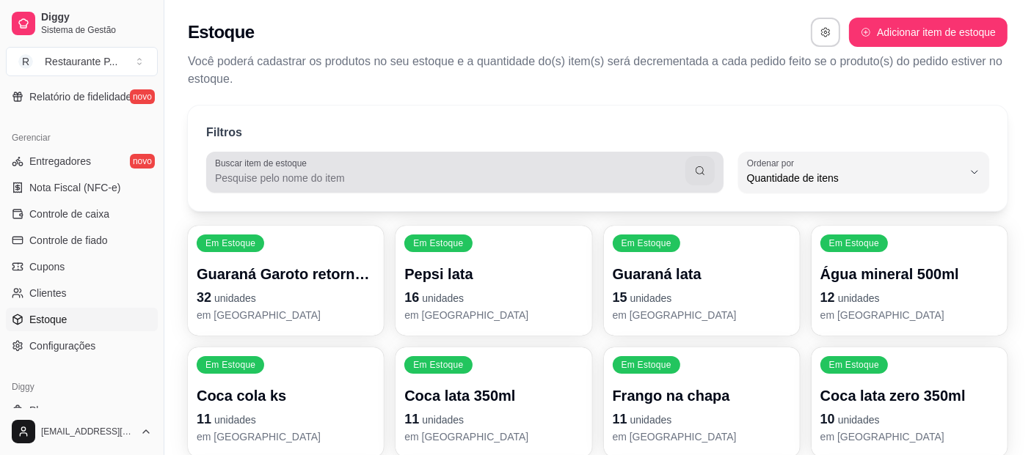
click at [261, 158] on label "Buscar item de estoque" at bounding box center [263, 163] width 97 height 12
click at [261, 171] on input "Buscar item de estoque" at bounding box center [450, 178] width 470 height 15
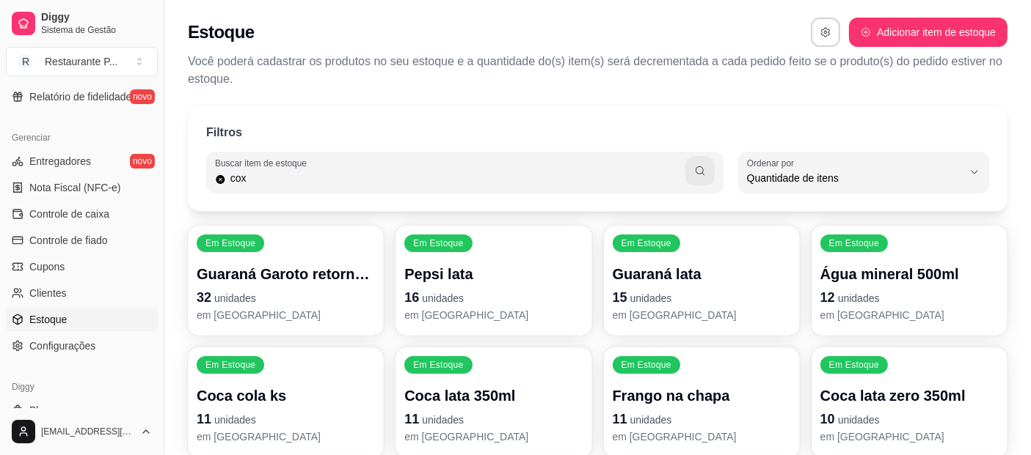
type input "cox"
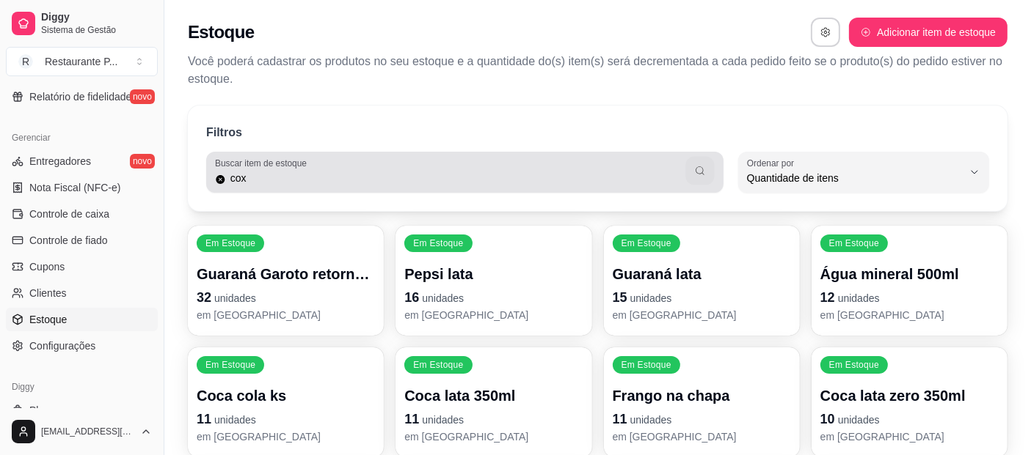
click at [704, 170] on icon "button" at bounding box center [700, 171] width 12 height 12
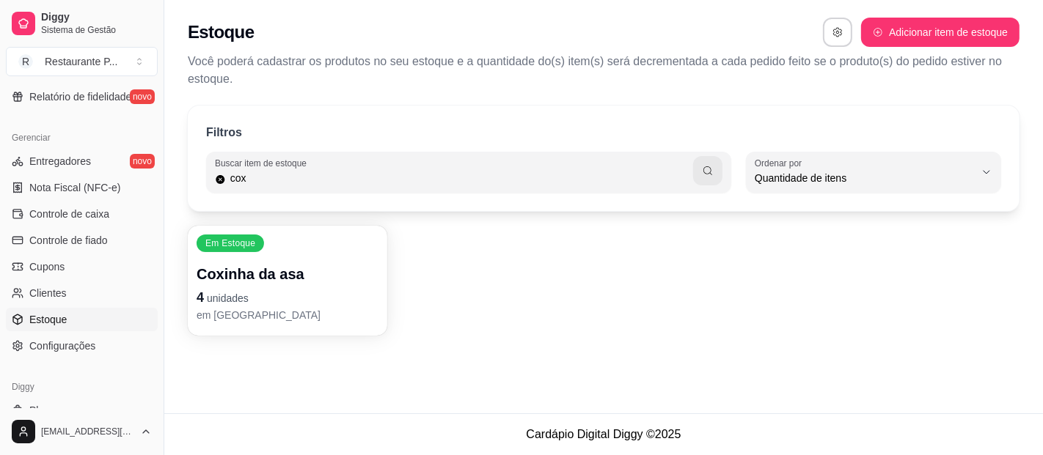
click at [274, 283] on p "Coxinha da asa" at bounding box center [288, 274] width 182 height 21
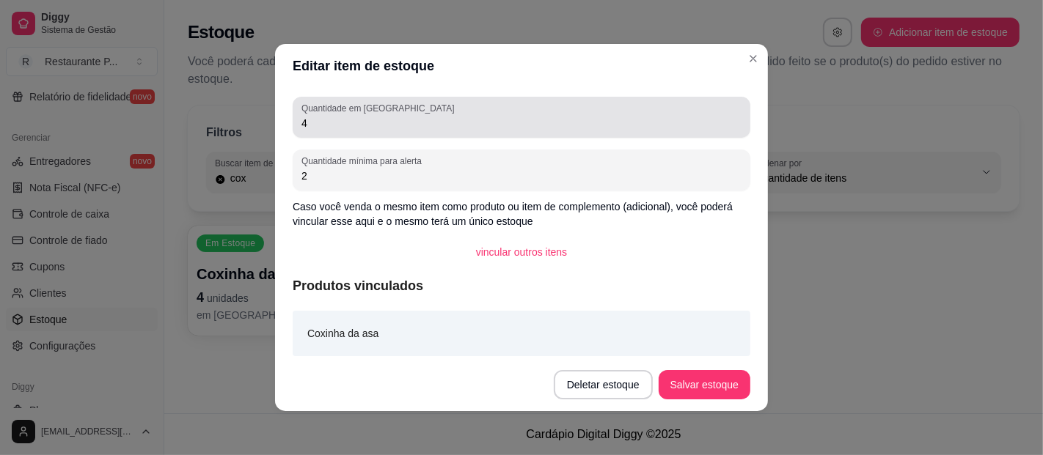
click at [375, 113] on label "Quantidade em [GEOGRAPHIC_DATA]" at bounding box center [380, 108] width 158 height 12
click at [375, 116] on input "4" at bounding box center [521, 123] width 440 height 15
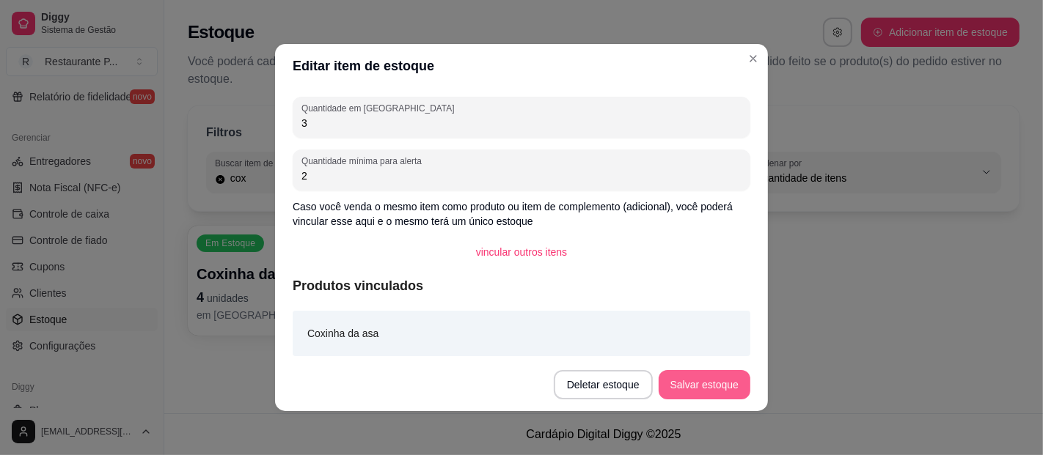
type input "3"
click at [696, 378] on button "Salvar estoque" at bounding box center [705, 384] width 92 height 29
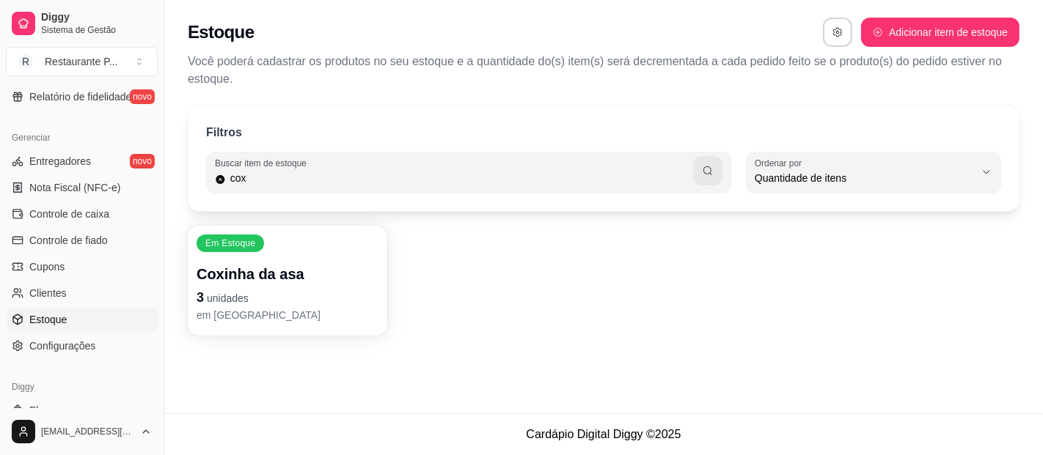
click at [747, 51] on div "Estoque Adicionar item de estoque Você poderá cadastrar os produtos no seu esto…" at bounding box center [603, 48] width 879 height 97
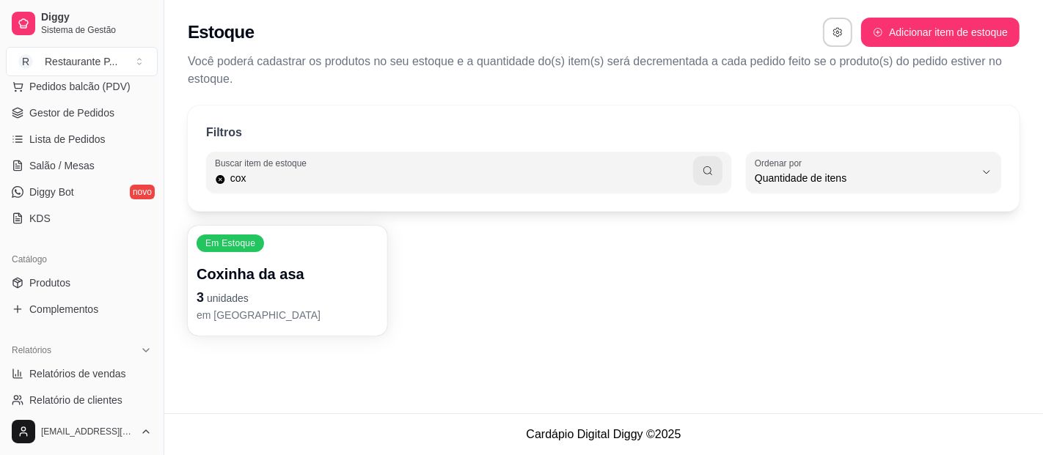
scroll to position [178, 0]
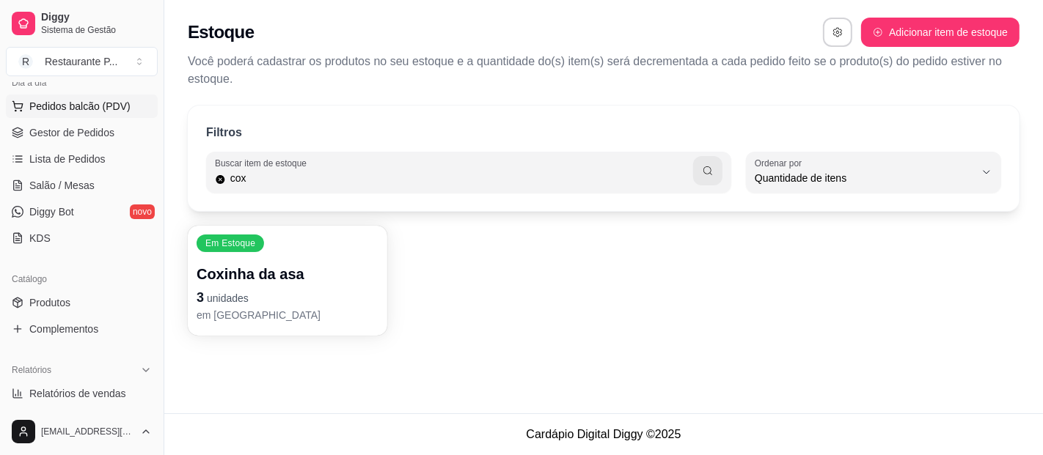
click at [56, 114] on button "Pedidos balcão (PDV)" at bounding box center [82, 106] width 152 height 23
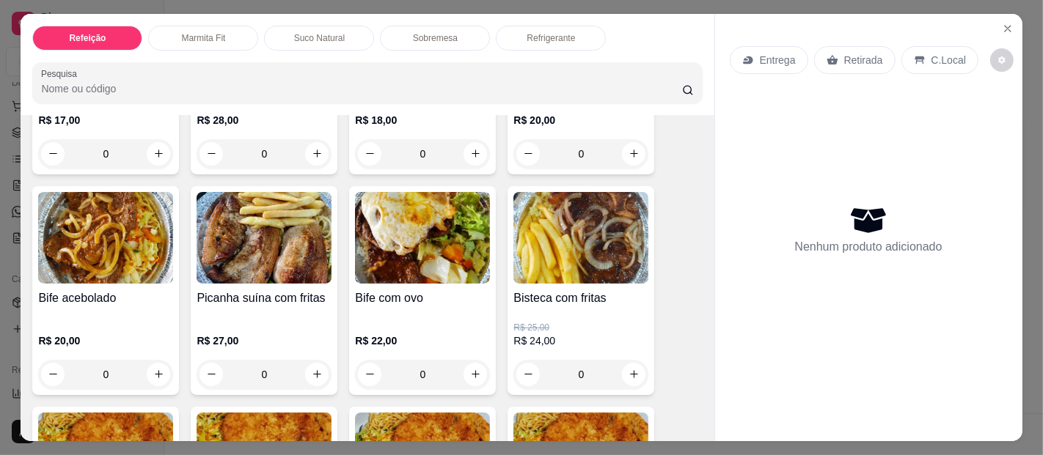
scroll to position [408, 0]
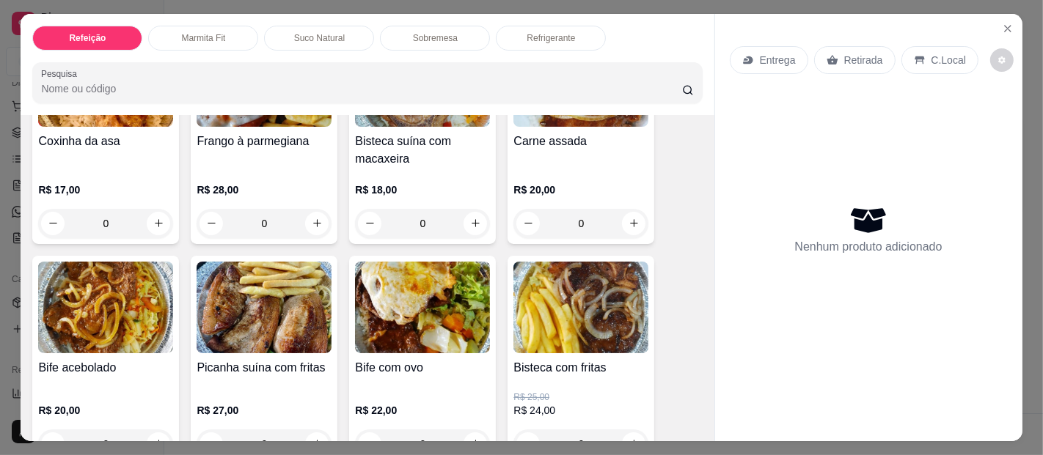
click at [117, 307] on img at bounding box center [105, 308] width 135 height 92
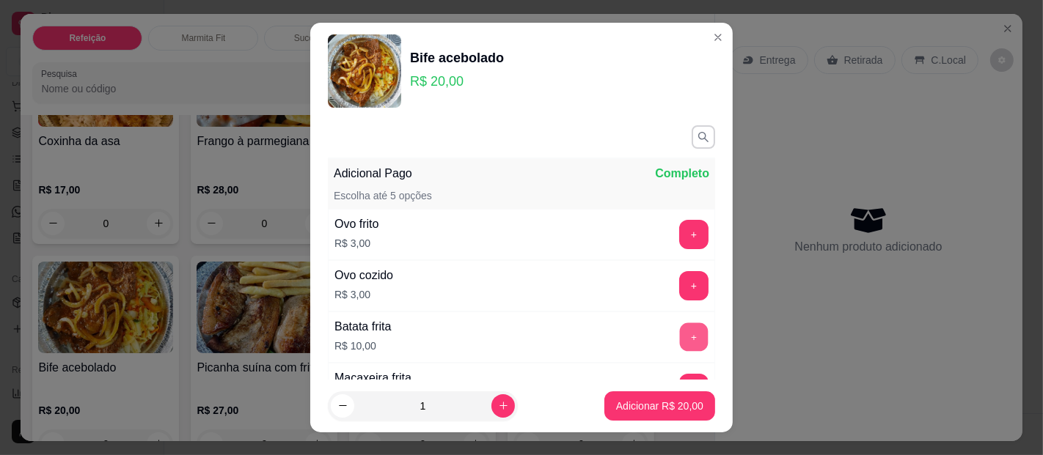
click at [680, 331] on button "+" at bounding box center [694, 337] width 29 height 29
click at [643, 404] on p "Adicionar R$ 30,00" at bounding box center [659, 406] width 87 height 15
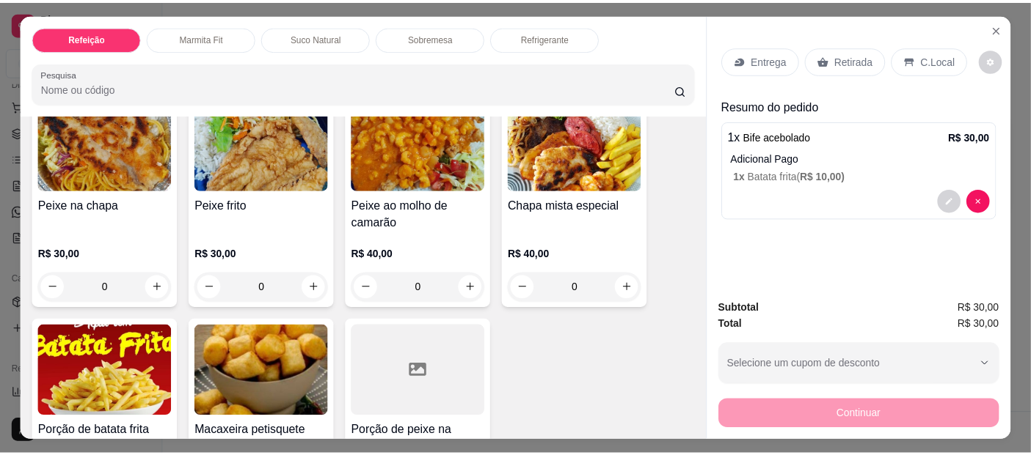
scroll to position [1062, 0]
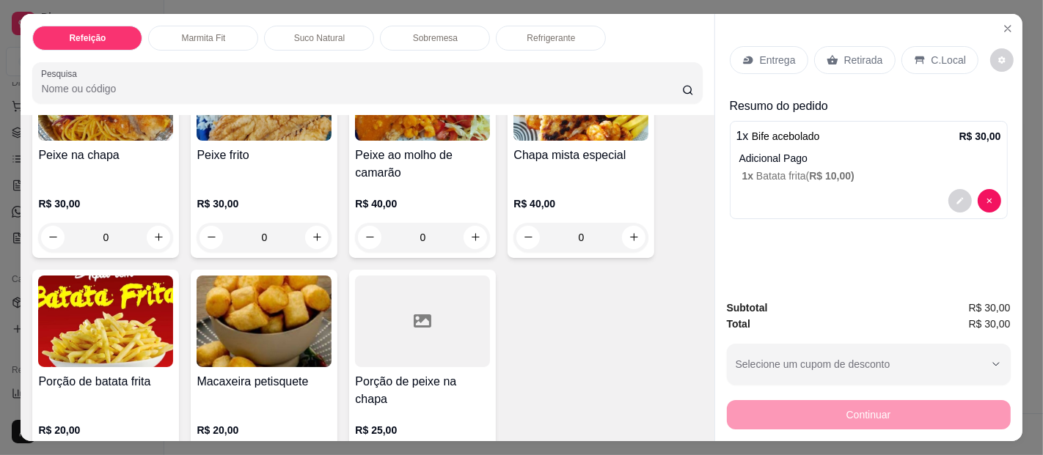
click at [417, 334] on div at bounding box center [422, 322] width 135 height 92
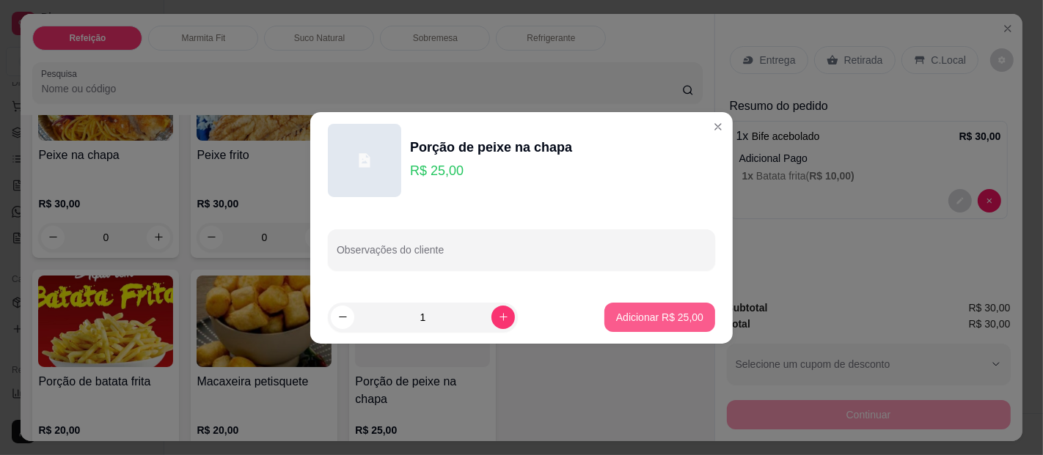
click at [656, 311] on p "Adicionar R$ 25,00" at bounding box center [659, 317] width 87 height 15
type input "1"
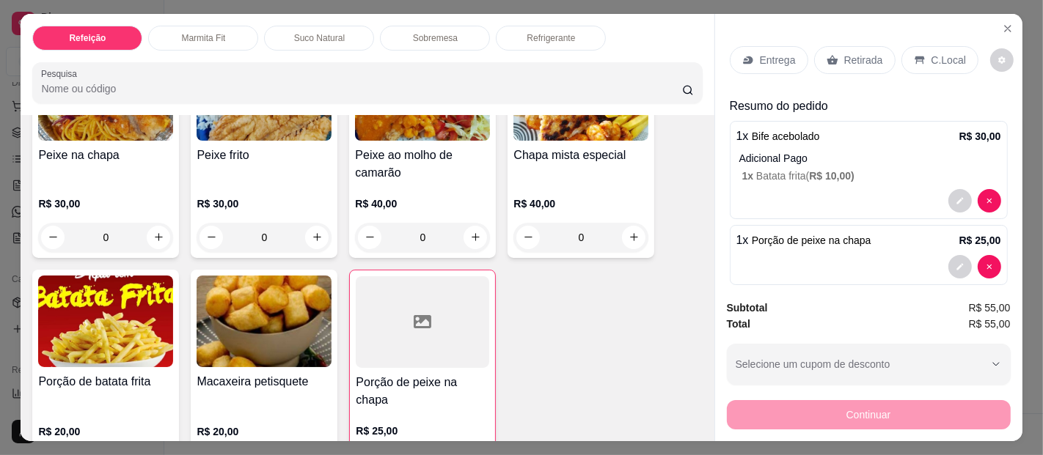
click at [842, 46] on div "Retirada" at bounding box center [854, 60] width 81 height 28
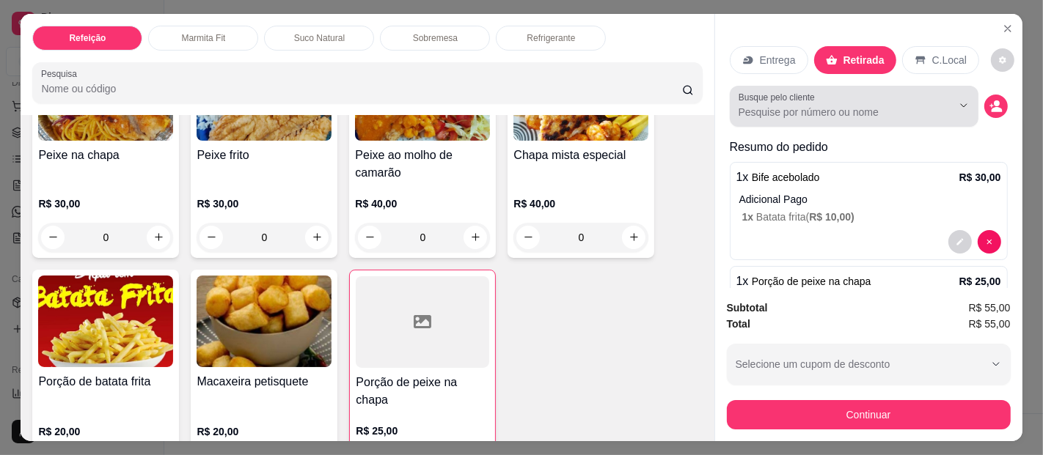
click at [796, 106] on input "Busque pelo cliente" at bounding box center [834, 112] width 190 height 15
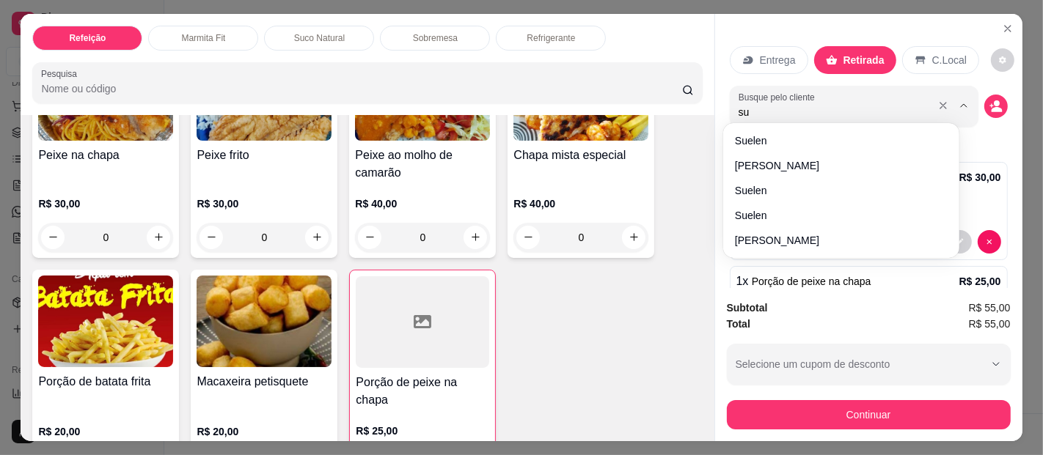
type input "s"
type input "9198015"
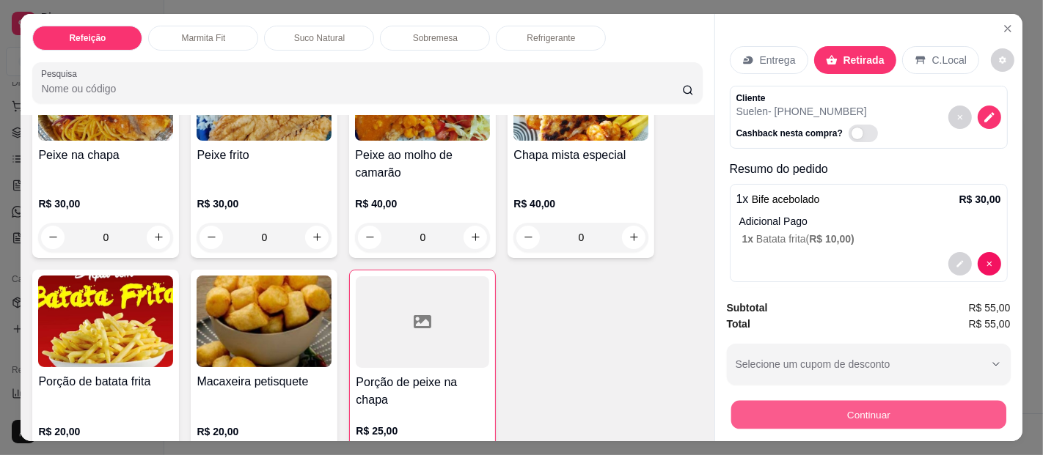
click at [907, 408] on button "Continuar" at bounding box center [868, 415] width 275 height 29
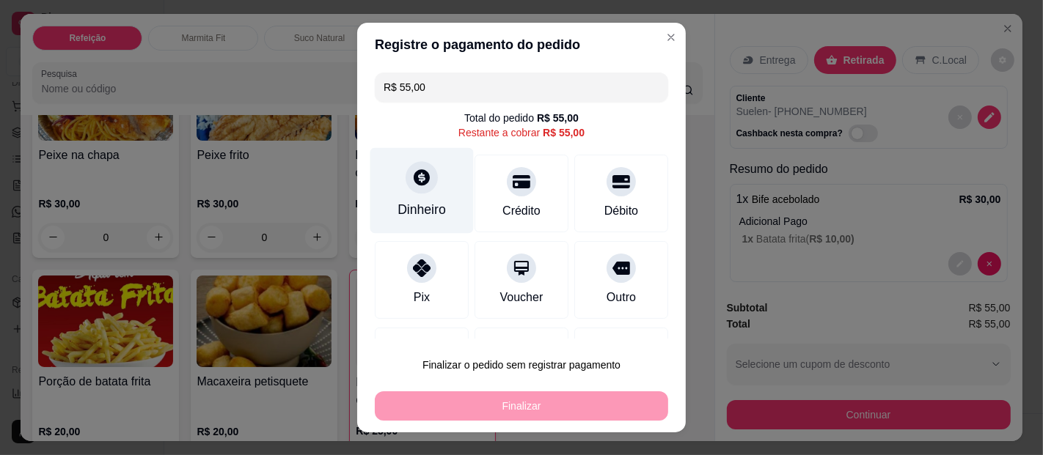
click at [425, 192] on div "Dinheiro" at bounding box center [421, 191] width 103 height 86
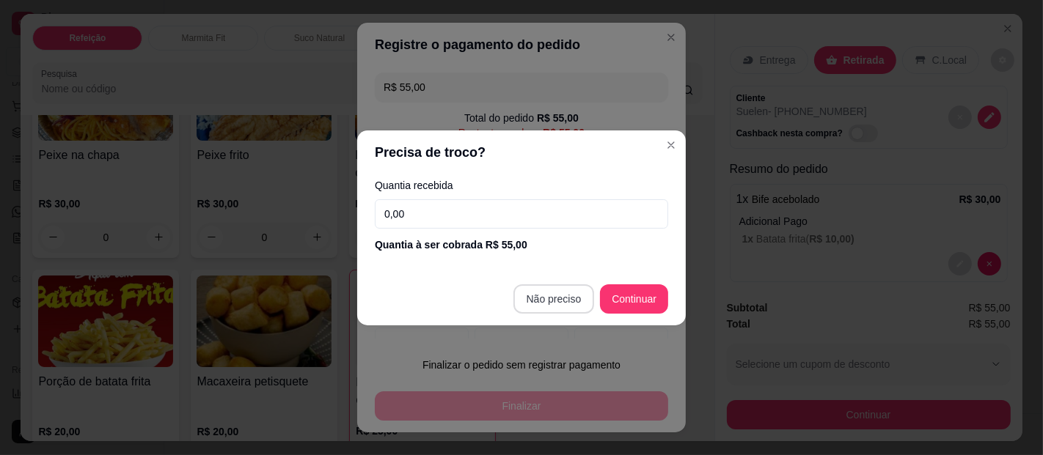
type input "R$ 0,00"
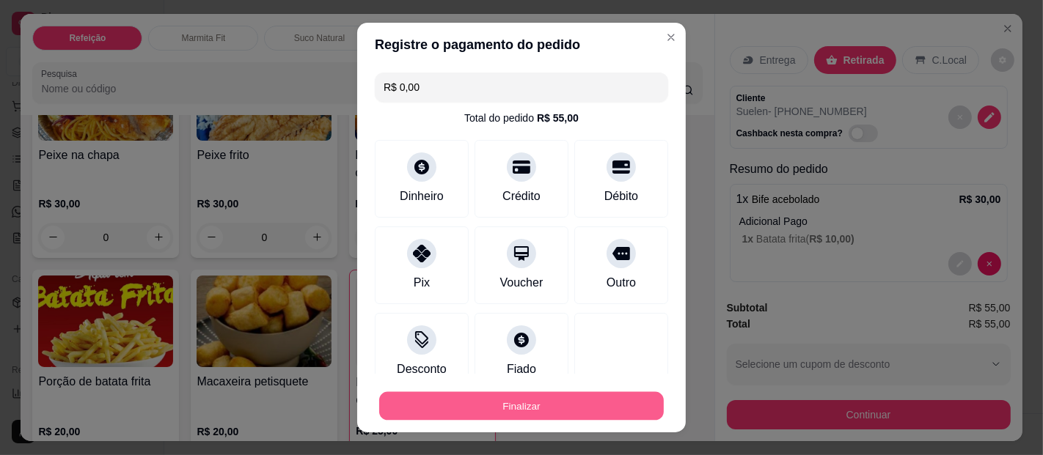
click at [551, 398] on button "Finalizar" at bounding box center [521, 406] width 285 height 29
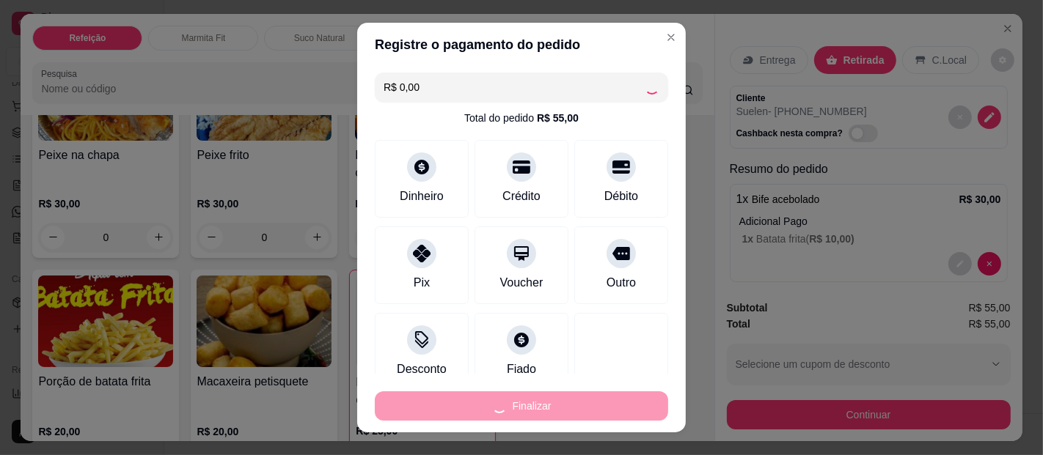
type input "0"
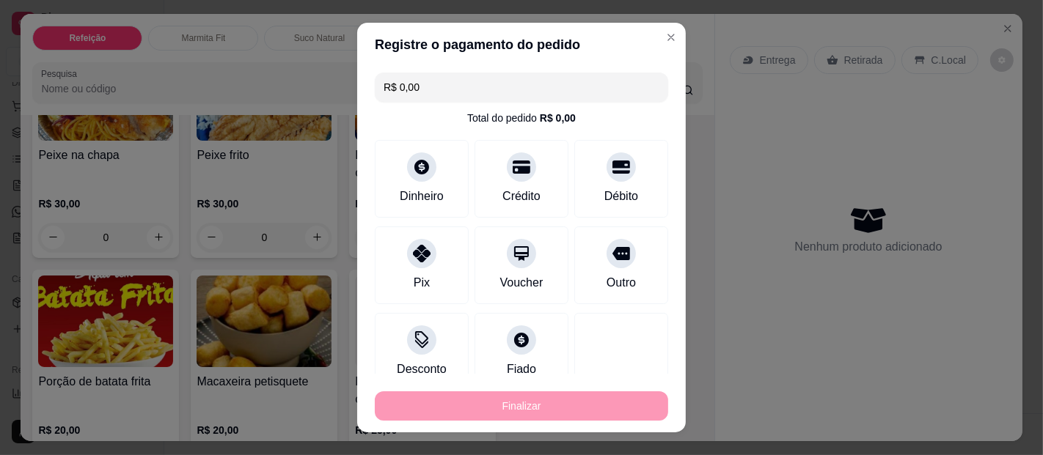
type input "-R$ 55,00"
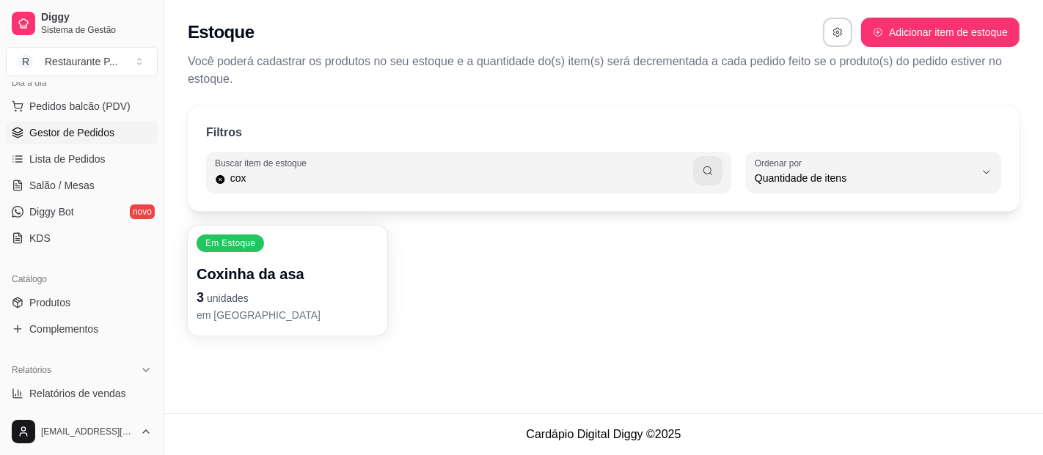
click at [77, 130] on span "Gestor de Pedidos" at bounding box center [71, 132] width 85 height 15
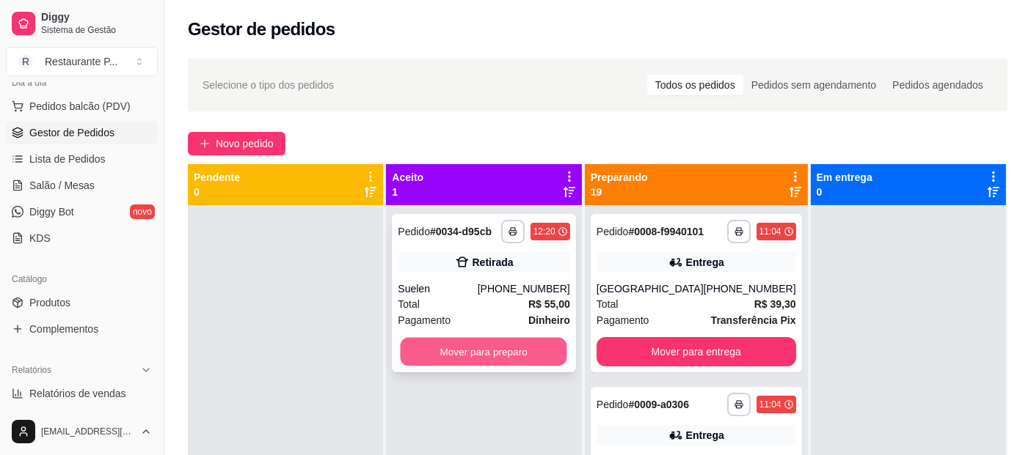
click at [505, 346] on button "Mover para preparo" at bounding box center [483, 352] width 167 height 29
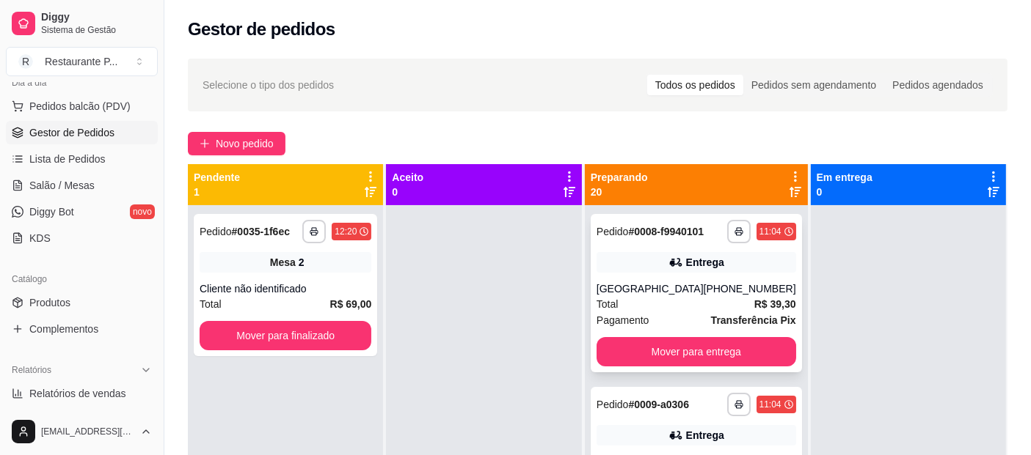
click at [739, 373] on div "**********" at bounding box center [695, 293] width 211 height 158
click at [699, 355] on button "Mover para entrega" at bounding box center [696, 352] width 194 height 29
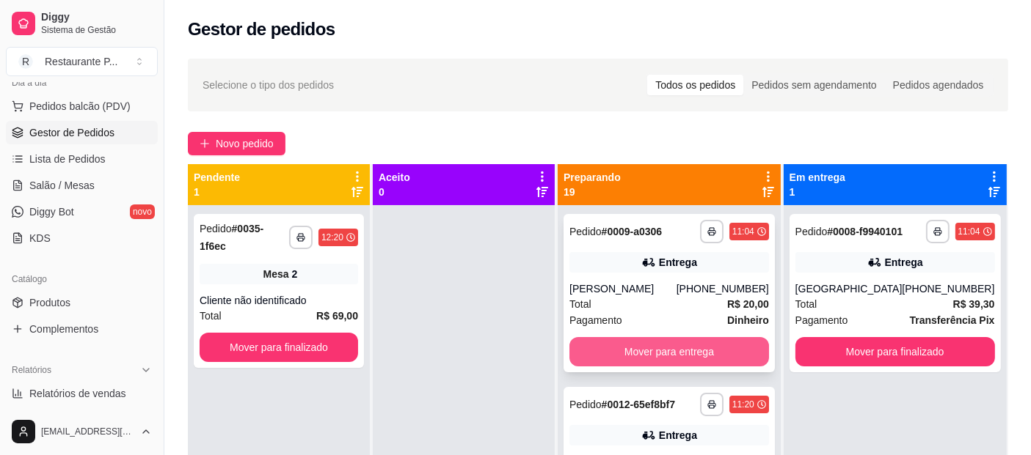
click at [712, 348] on button "Mover para entrega" at bounding box center [669, 351] width 200 height 29
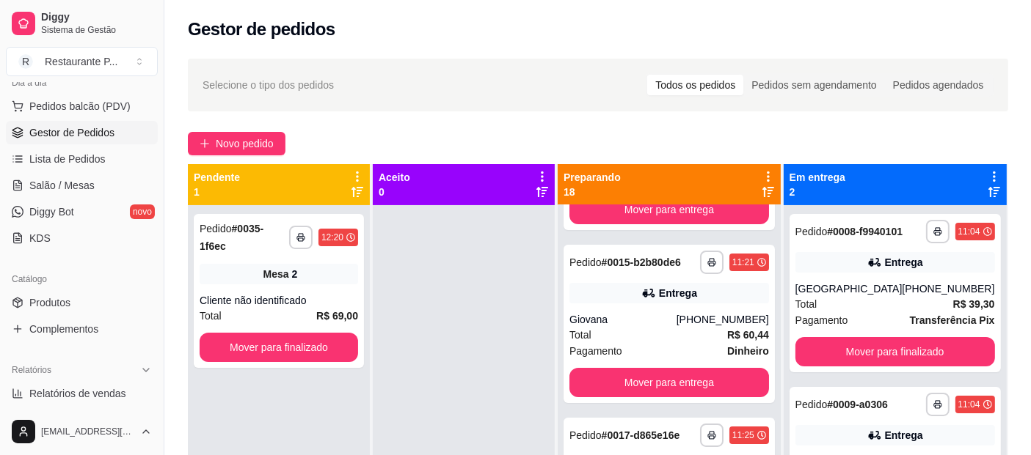
scroll to position [194, 0]
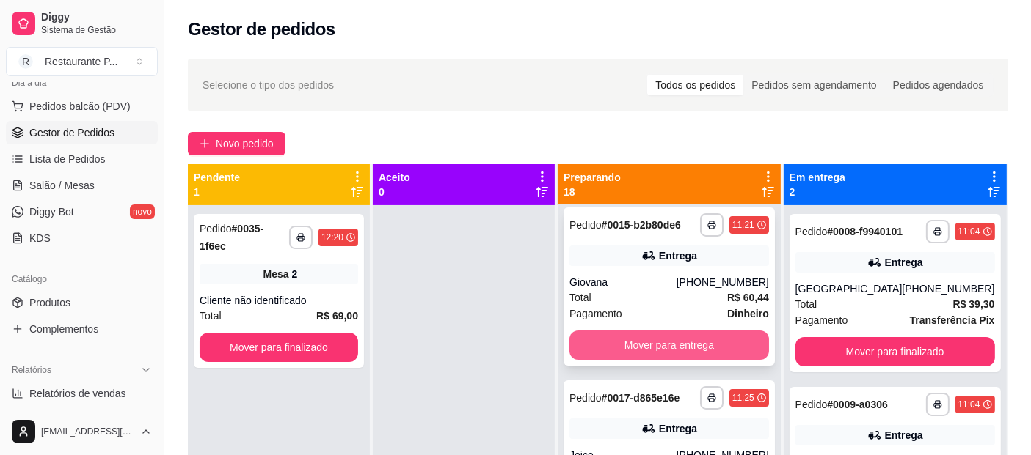
click at [713, 348] on button "Mover para entrega" at bounding box center [669, 345] width 200 height 29
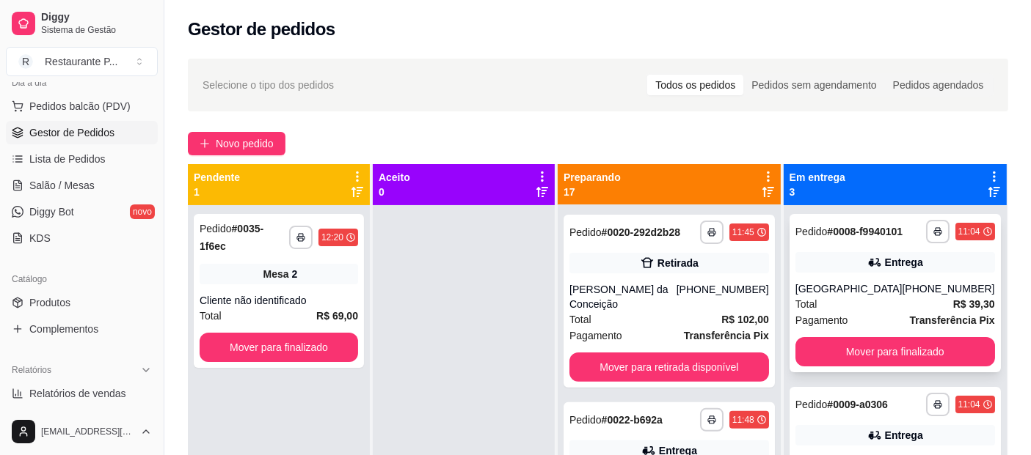
scroll to position [593, 0]
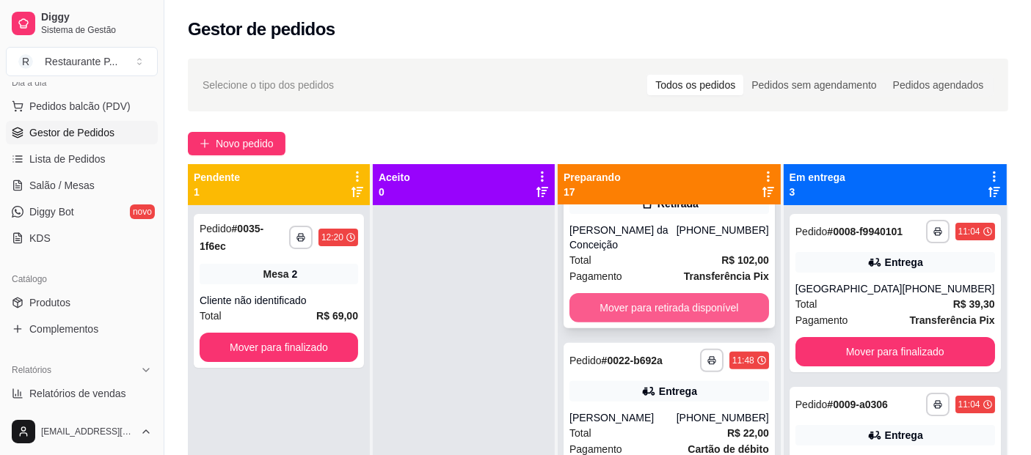
click at [745, 323] on button "Mover para retirada disponível" at bounding box center [669, 307] width 200 height 29
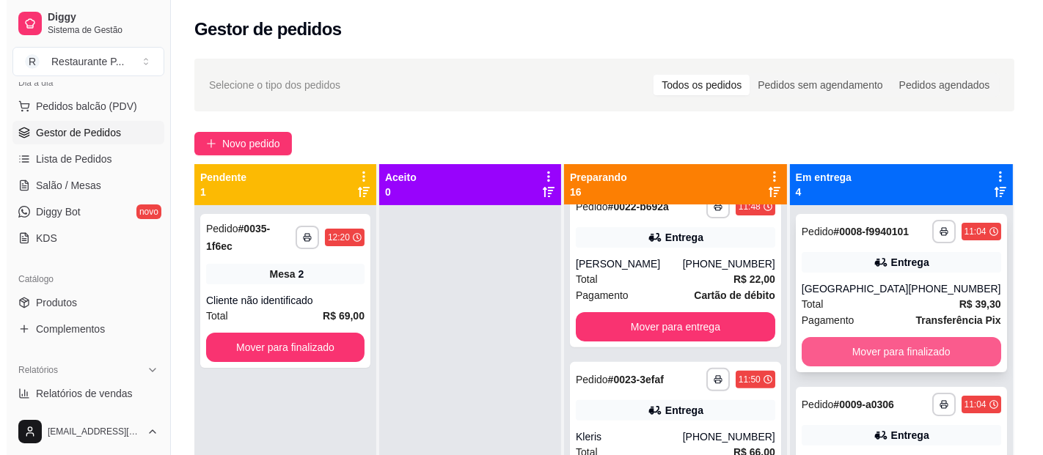
scroll to position [408, 0]
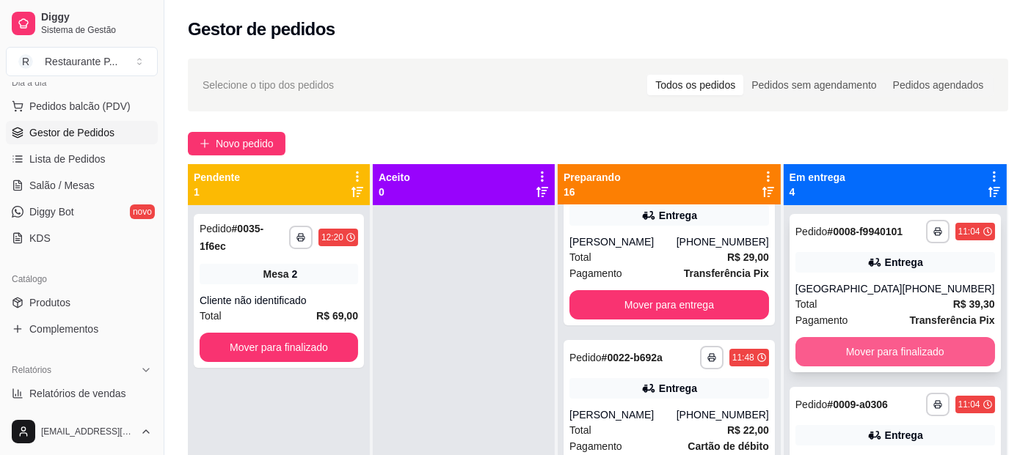
click at [899, 365] on button "Mover para finalizado" at bounding box center [895, 351] width 200 height 29
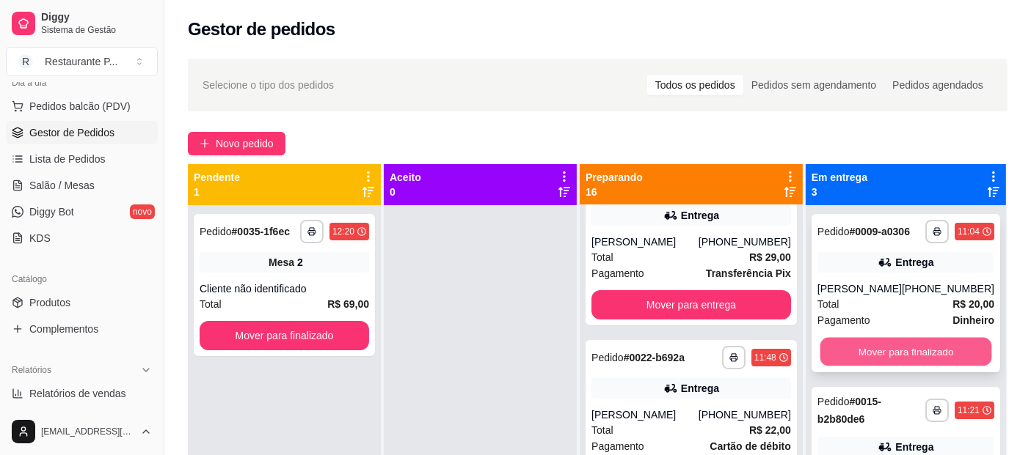
click at [901, 340] on button "Mover para finalizado" at bounding box center [905, 352] width 172 height 29
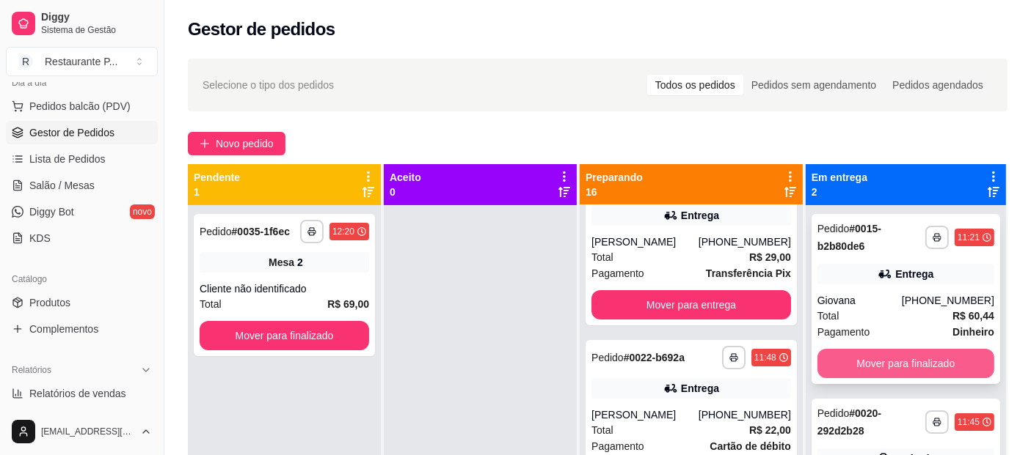
click at [908, 349] on button "Mover para finalizado" at bounding box center [905, 363] width 177 height 29
click at [908, 350] on button "Mover para finalizado" at bounding box center [905, 364] width 172 height 29
click at [908, 349] on button "Mover para finalizado" at bounding box center [905, 363] width 177 height 29
click at [898, 372] on button "Mover para finalizado" at bounding box center [905, 363] width 177 height 29
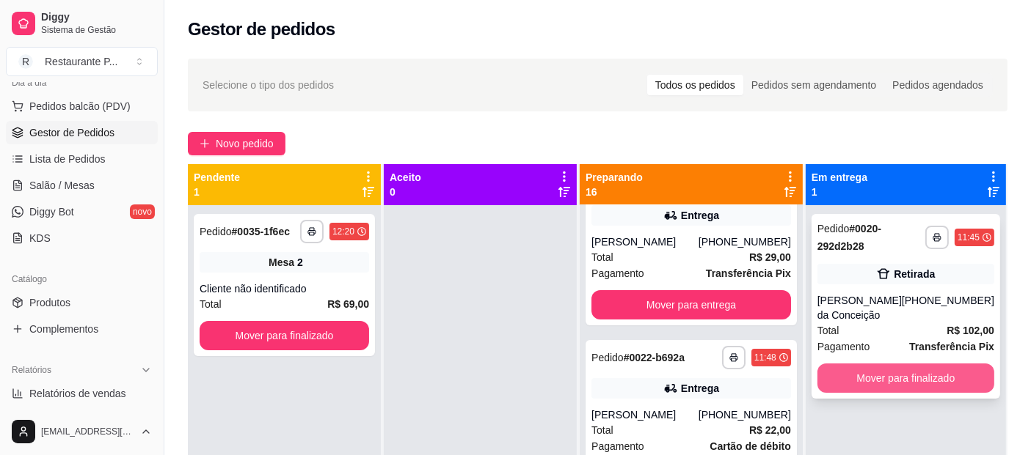
click at [894, 381] on button "Mover para finalizado" at bounding box center [905, 378] width 177 height 29
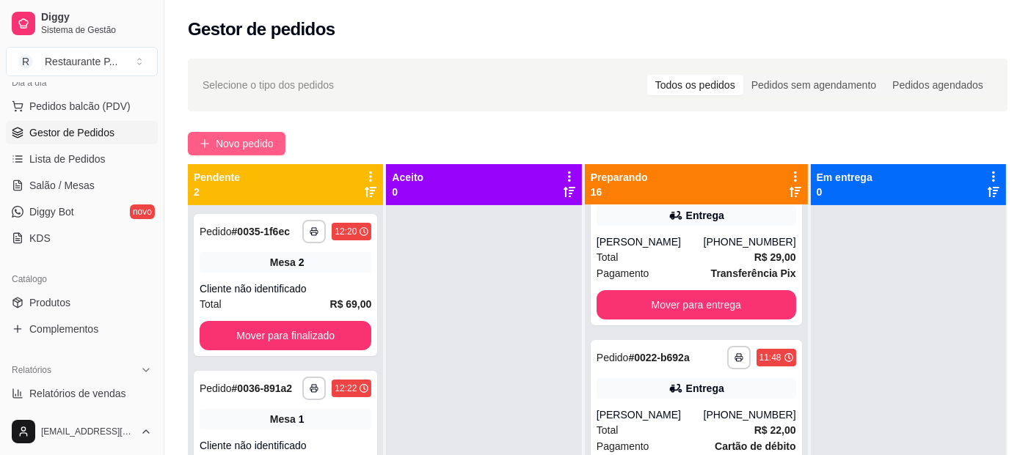
click at [228, 146] on span "Novo pedido" at bounding box center [245, 144] width 58 height 16
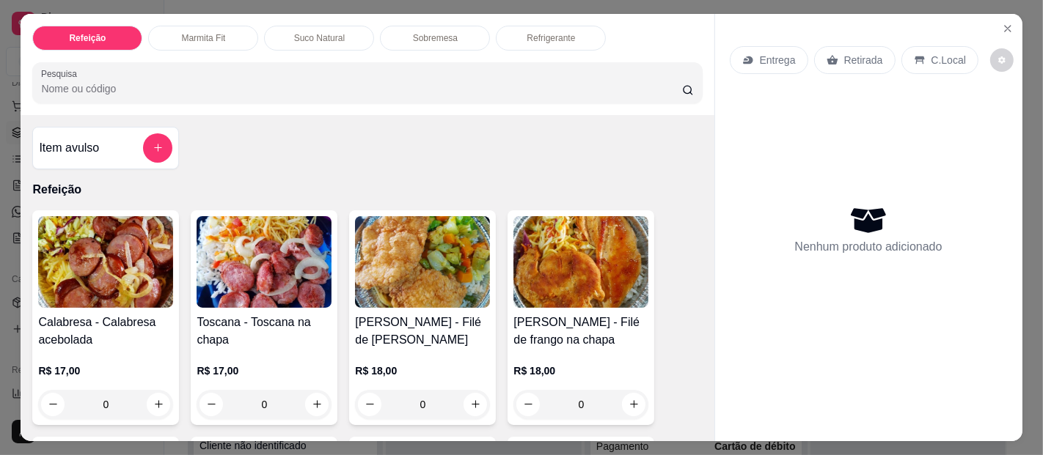
click at [413, 32] on p "Sobremesa" at bounding box center [435, 38] width 45 height 12
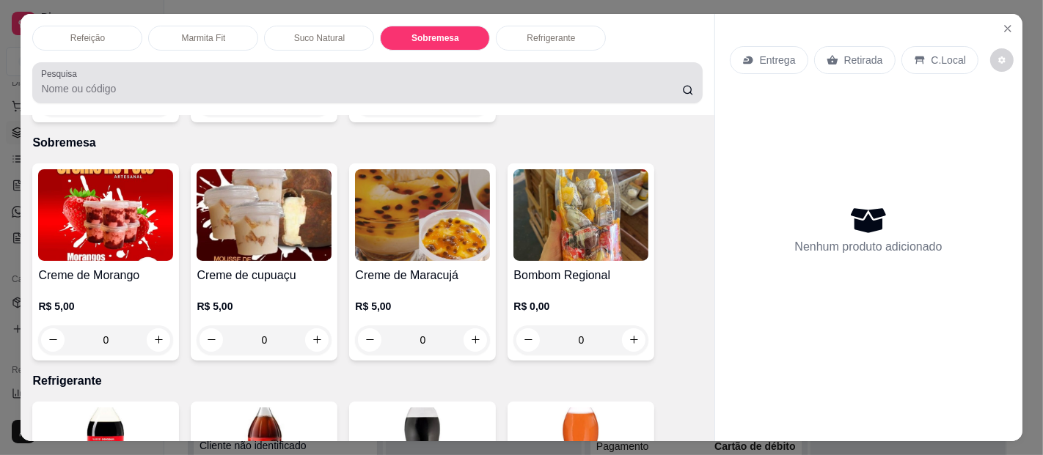
scroll to position [40, 0]
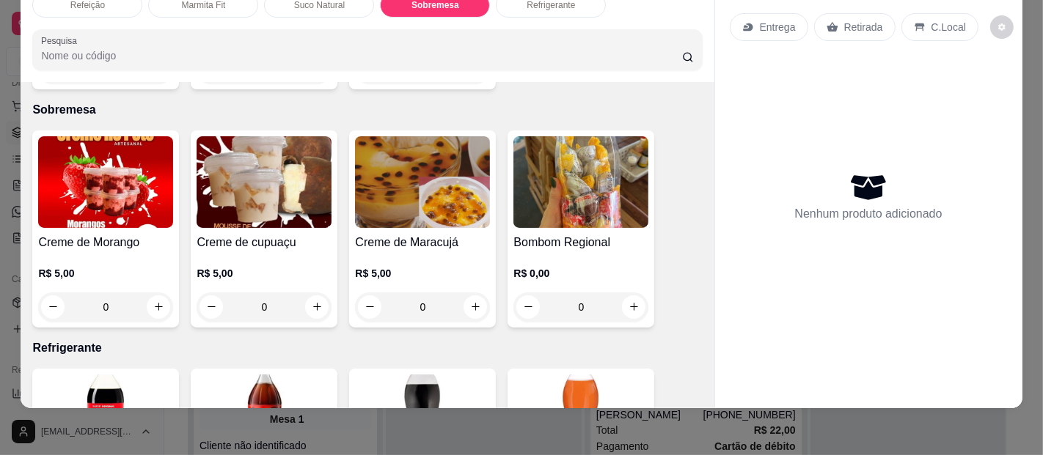
click at [274, 157] on img at bounding box center [264, 182] width 135 height 92
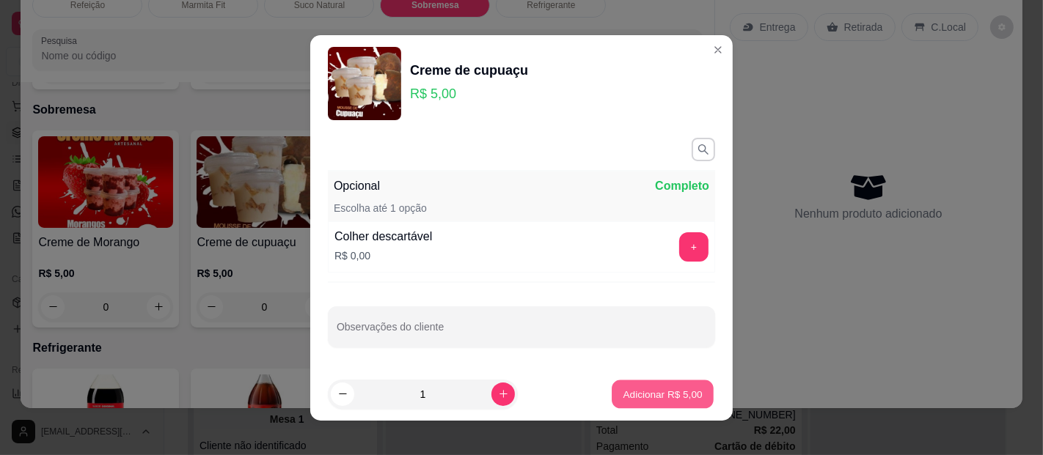
click at [673, 388] on p "Adicionar R$ 5,00" at bounding box center [662, 394] width 79 height 14
type input "1"
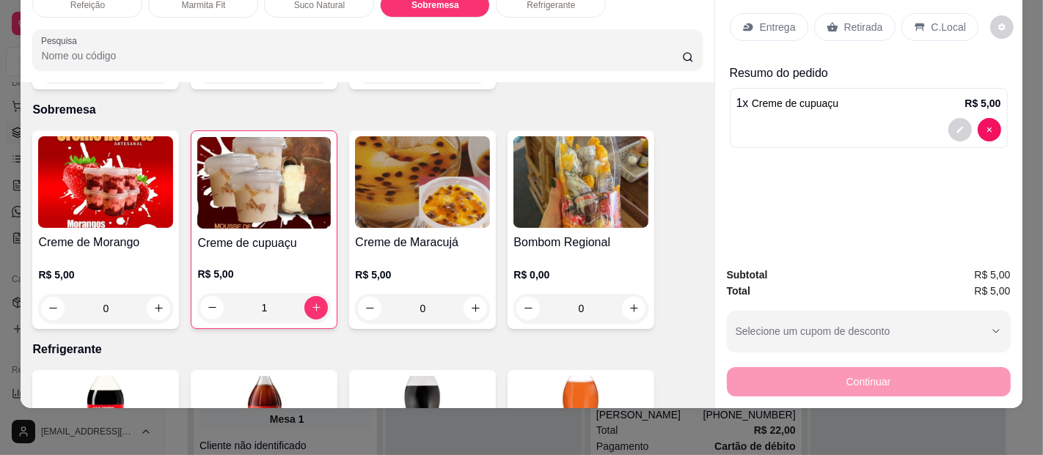
drag, startPoint x: 965, startPoint y: 197, endPoint x: 937, endPoint y: 40, distance: 159.6
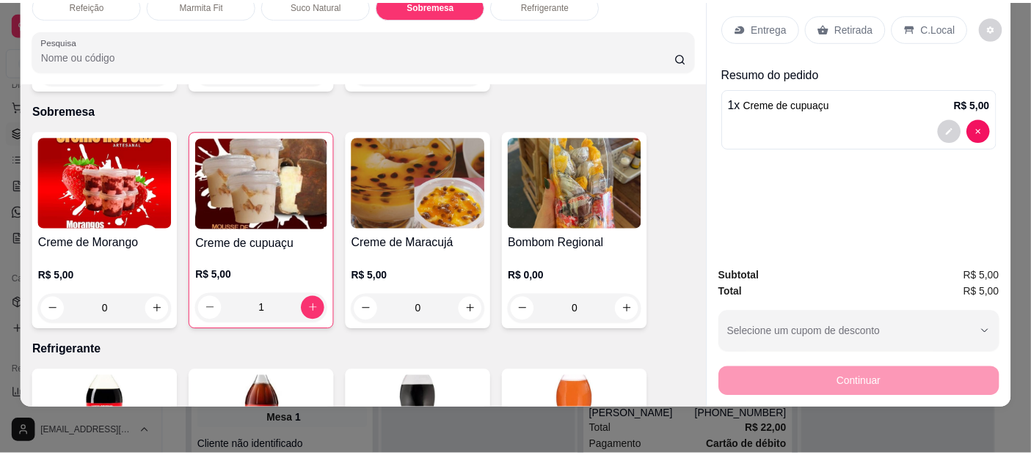
scroll to position [0, 0]
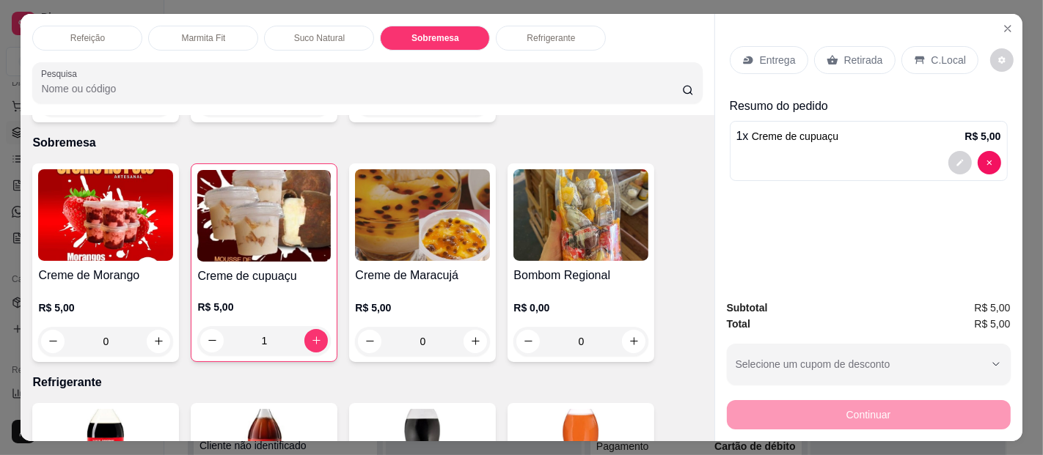
drag, startPoint x: 937, startPoint y: 40, endPoint x: 588, endPoint y: 97, distance: 353.7
click at [588, 97] on div "Refeição Marmita Fit Suco Natural Sobremesa Refrigerante Pesquisa" at bounding box center [367, 64] width 693 height 101
click at [939, 53] on p "C.Local" at bounding box center [949, 60] width 34 height 15
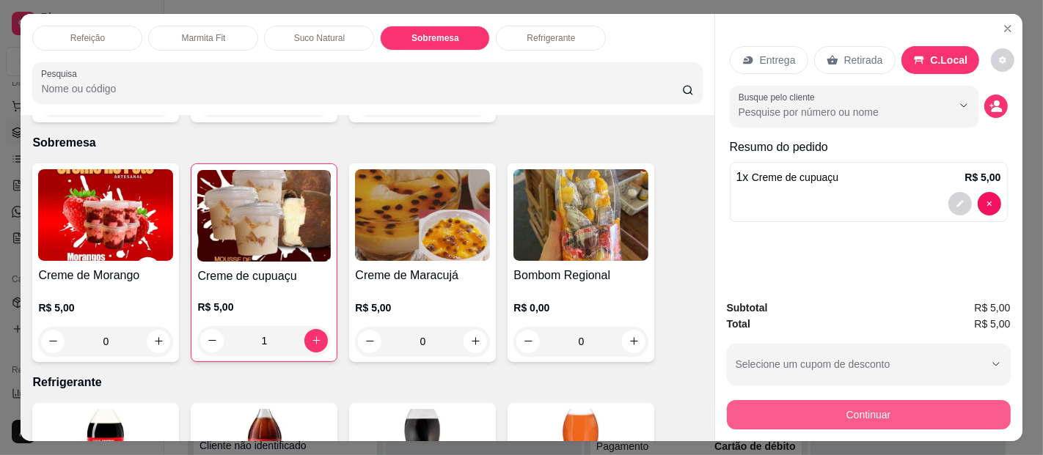
click at [853, 400] on button "Continuar" at bounding box center [869, 414] width 284 height 29
click at [824, 406] on button "Continuar" at bounding box center [868, 415] width 275 height 29
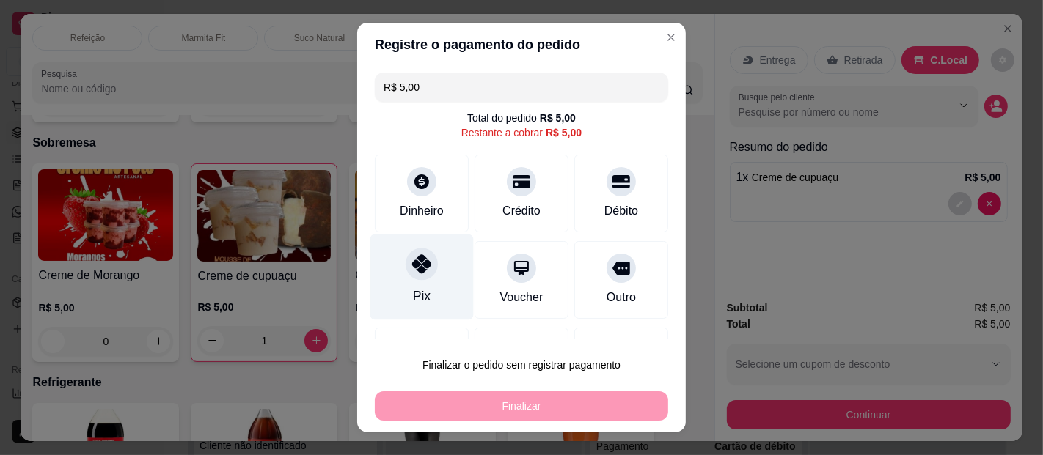
click at [406, 275] on div at bounding box center [422, 264] width 32 height 32
type input "R$ 0,00"
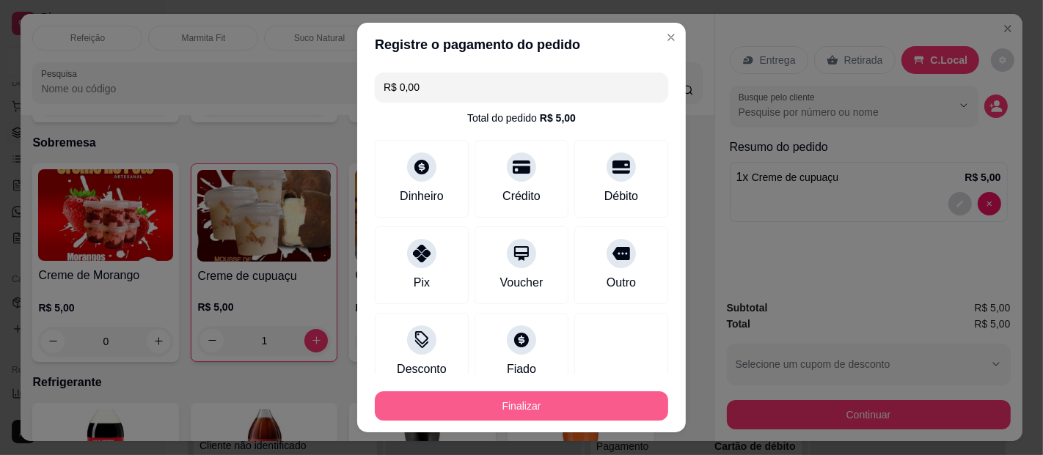
click at [519, 397] on button "Finalizar" at bounding box center [521, 406] width 293 height 29
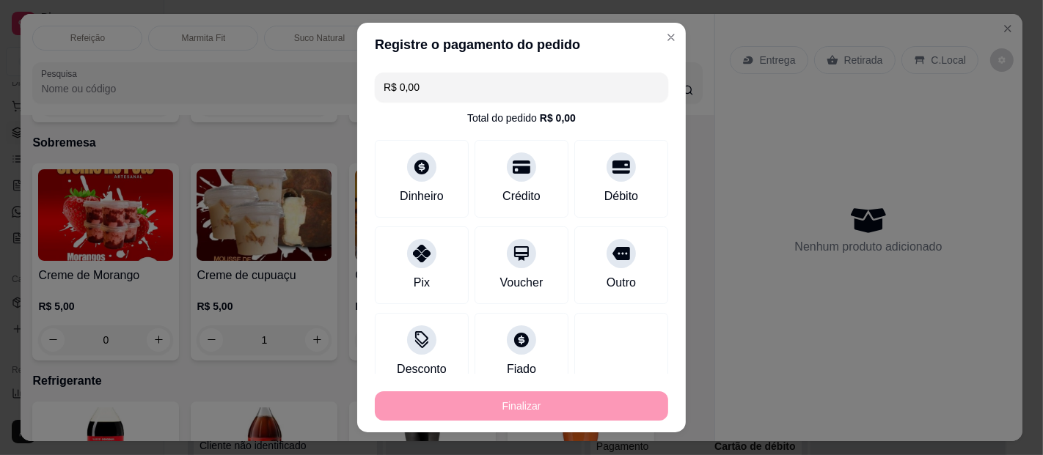
type input "0"
type input "-R$ 5,00"
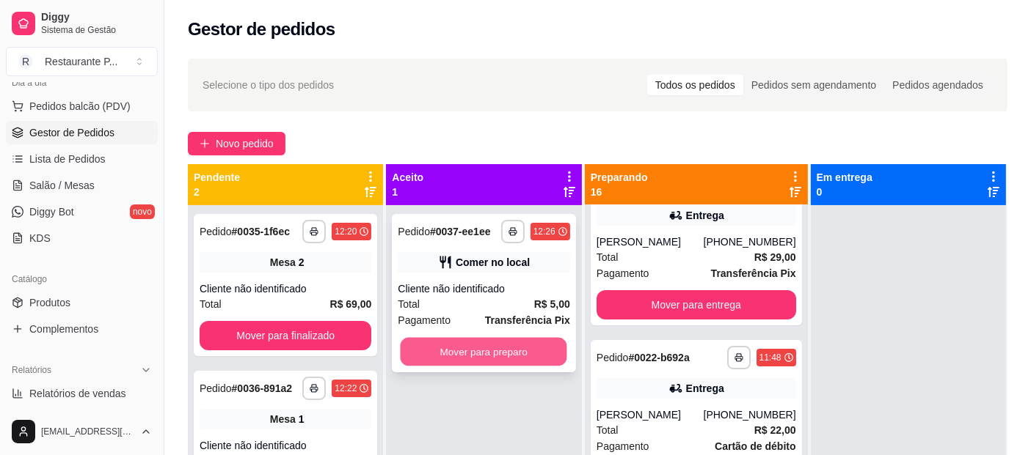
click at [524, 353] on button "Mover para preparo" at bounding box center [483, 352] width 167 height 29
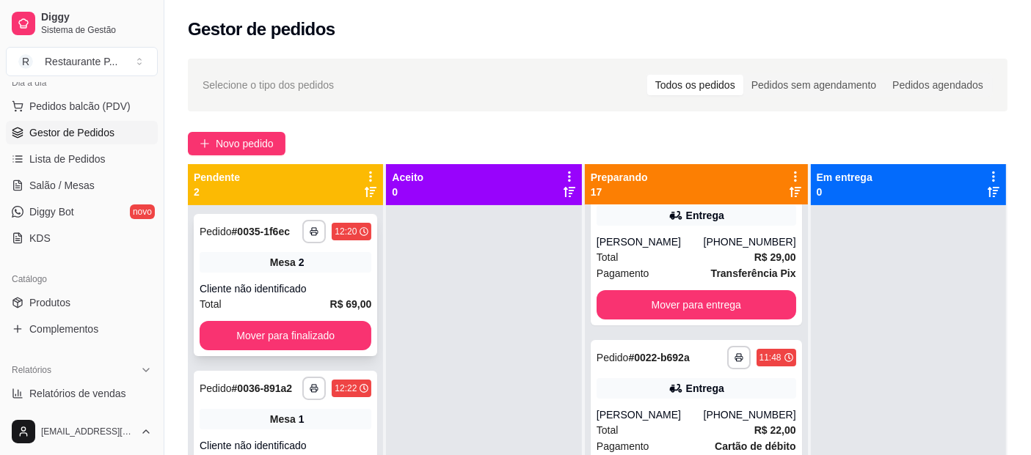
drag, startPoint x: 159, startPoint y: 231, endPoint x: 205, endPoint y: 248, distance: 49.2
click at [205, 248] on div "**********" at bounding box center [515, 339] width 1031 height 679
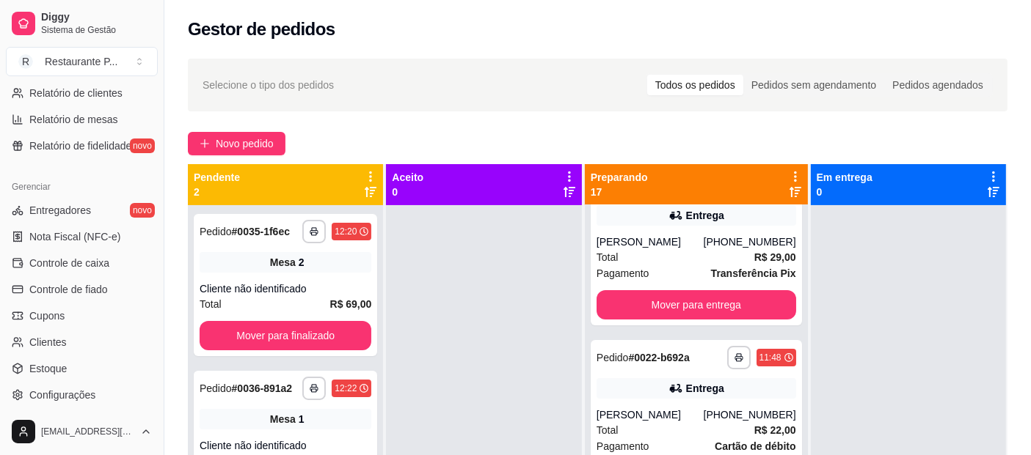
scroll to position [532, 0]
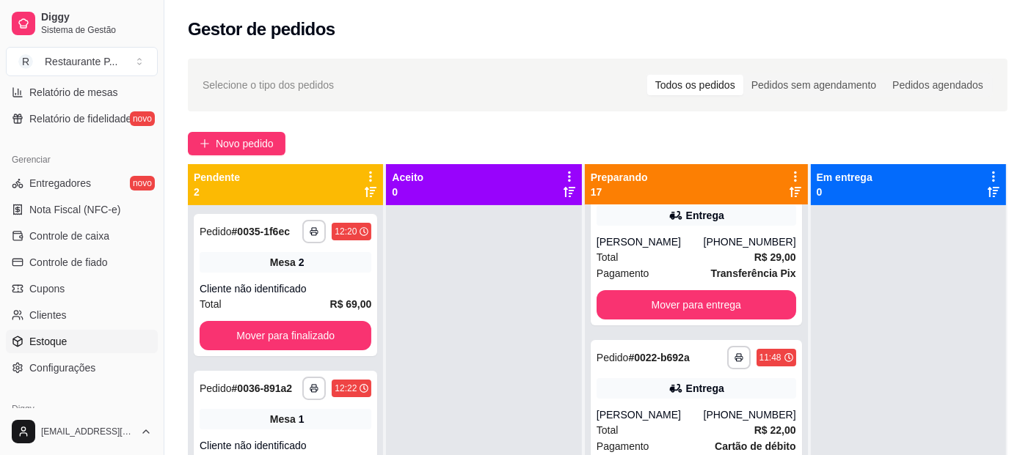
click at [64, 334] on span "Estoque" at bounding box center [47, 341] width 37 height 15
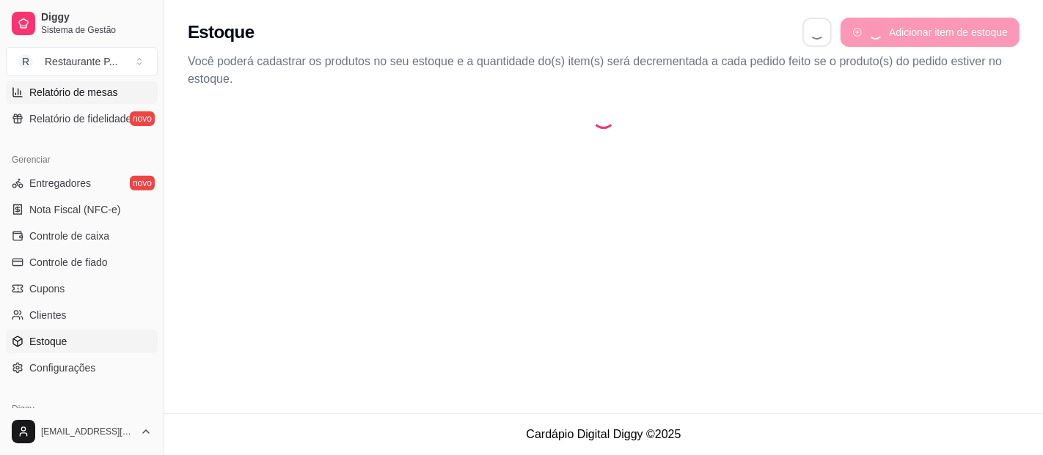
select select "QUANTITY_ORDER"
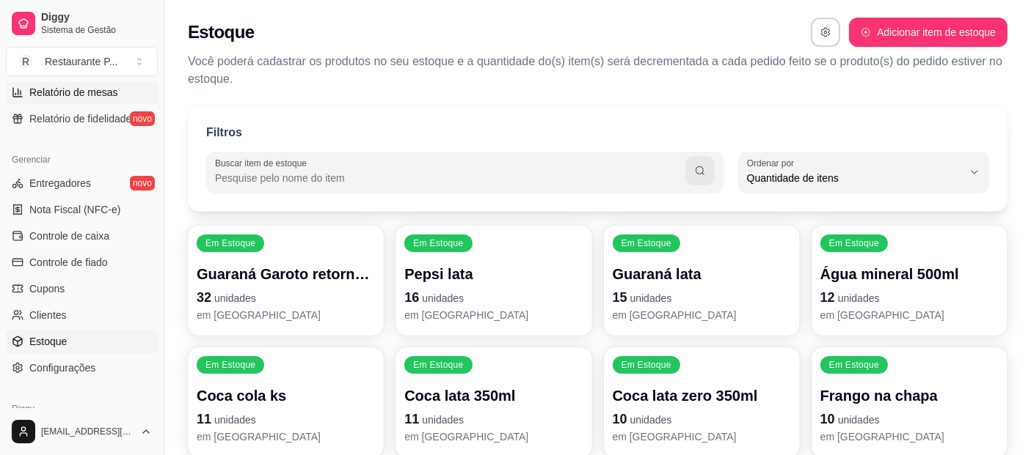
scroll to position [14, 0]
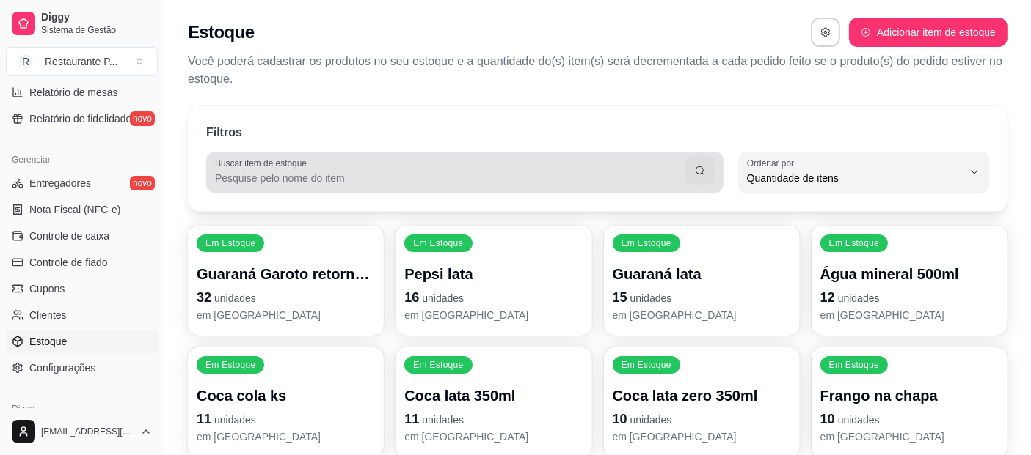
click at [299, 177] on input "Buscar item de estoque" at bounding box center [450, 178] width 470 height 15
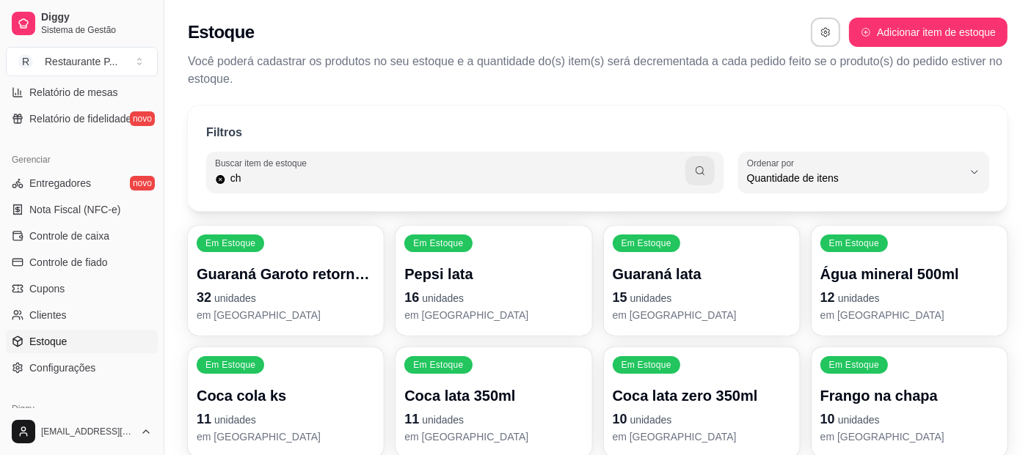
scroll to position [81, 0]
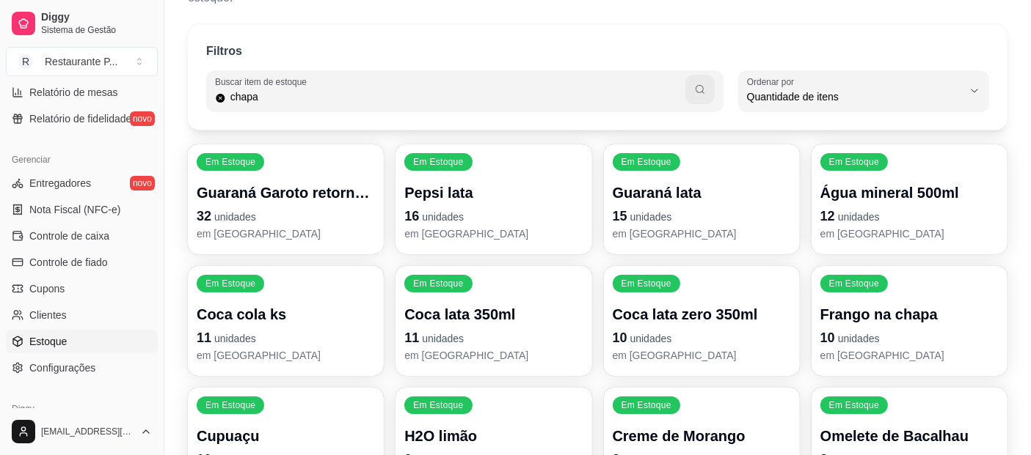
type input "chapa"
click at [695, 90] on icon "button" at bounding box center [699, 89] width 9 height 9
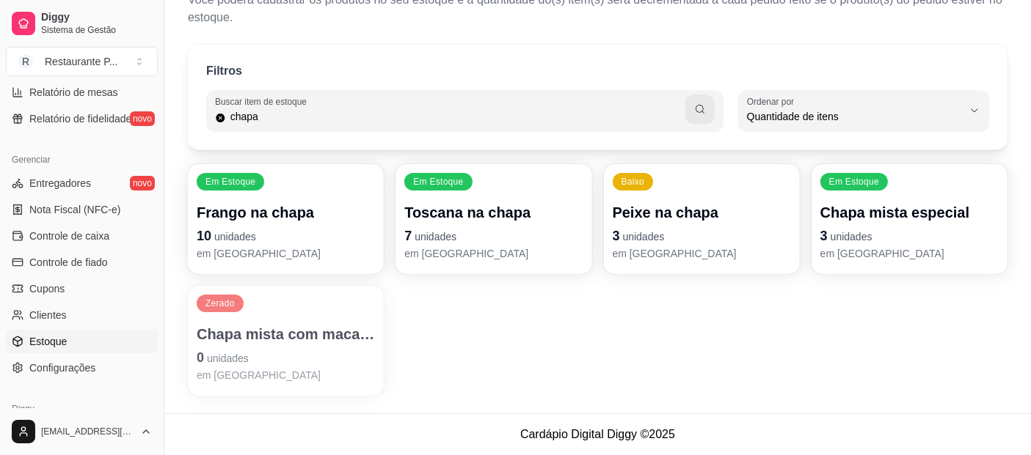
scroll to position [60, 0]
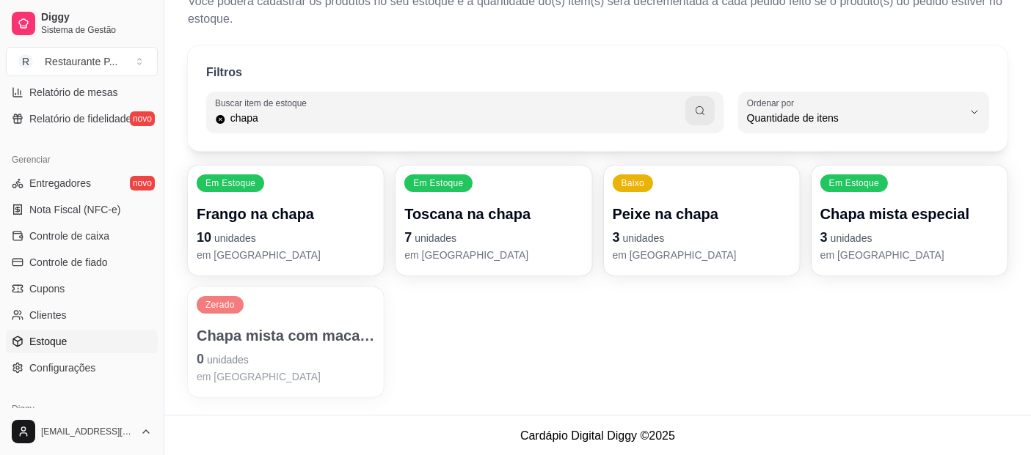
click at [886, 215] on p "Chapa mista especial" at bounding box center [909, 214] width 178 height 21
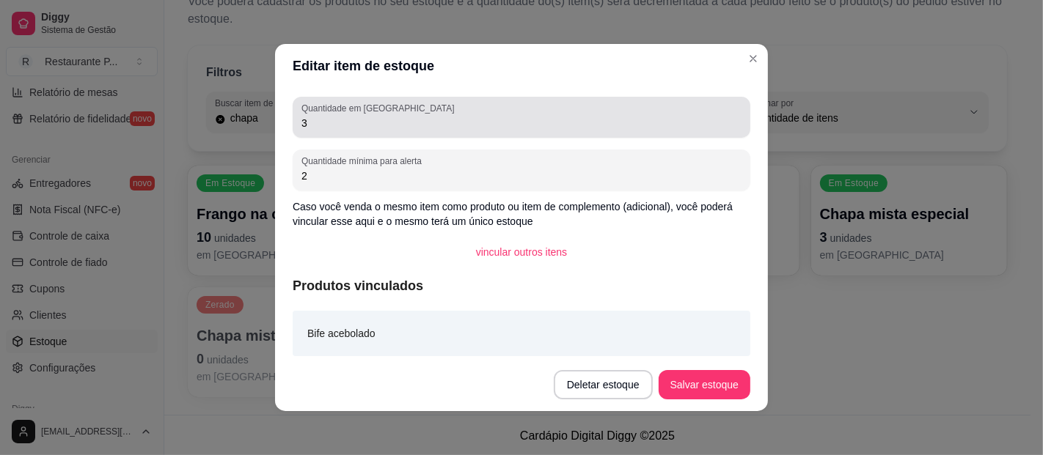
click at [371, 106] on label "Quantidade em [GEOGRAPHIC_DATA]" at bounding box center [380, 108] width 158 height 12
click at [371, 116] on input "3" at bounding box center [521, 123] width 440 height 15
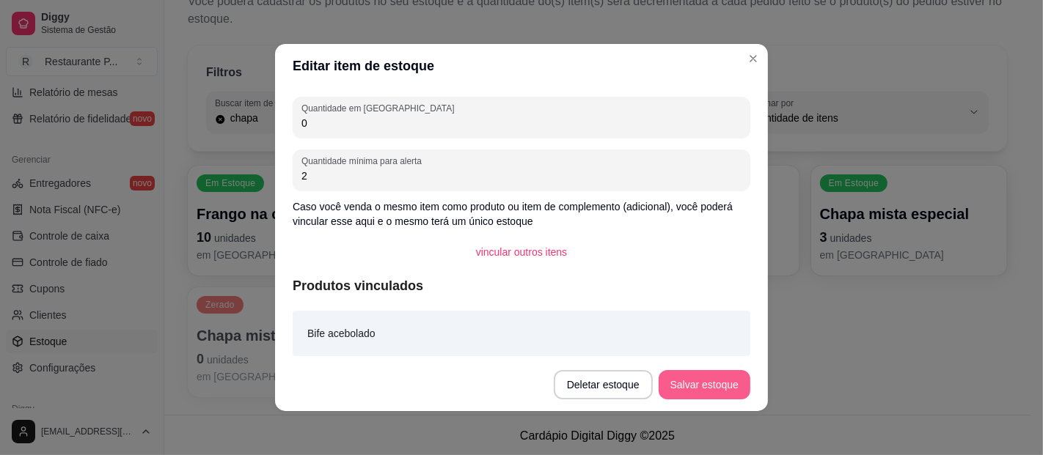
type input "0"
click at [722, 374] on button "Salvar estoque" at bounding box center [705, 384] width 92 height 29
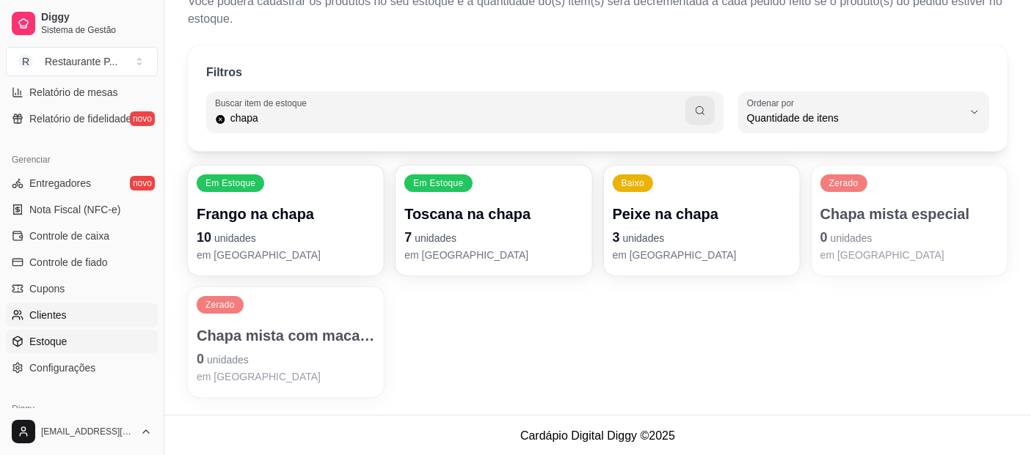
drag, startPoint x: 115, startPoint y: 310, endPoint x: 138, endPoint y: 318, distance: 23.9
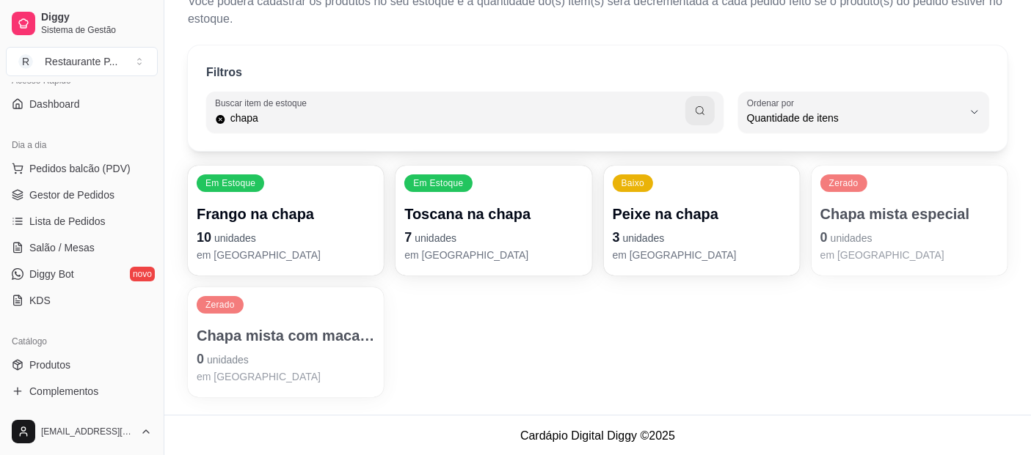
scroll to position [0, 0]
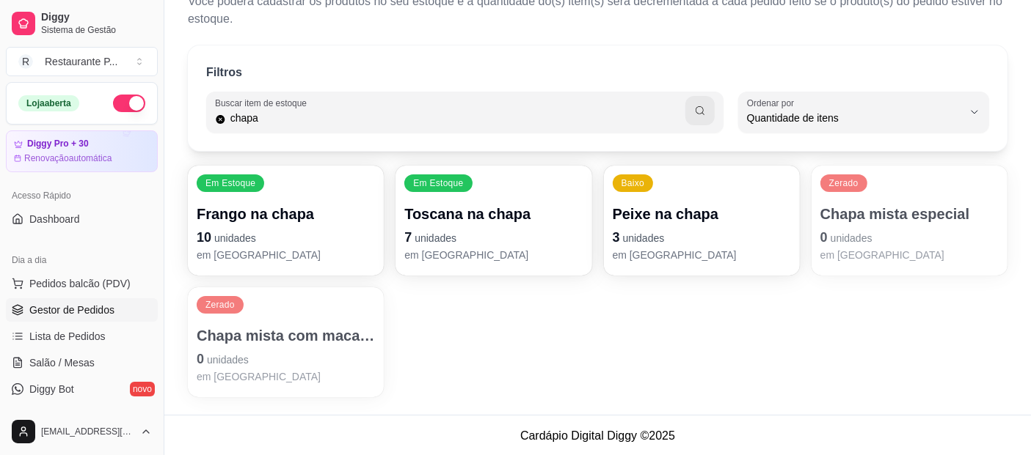
click at [66, 308] on span "Gestor de Pedidos" at bounding box center [71, 310] width 85 height 15
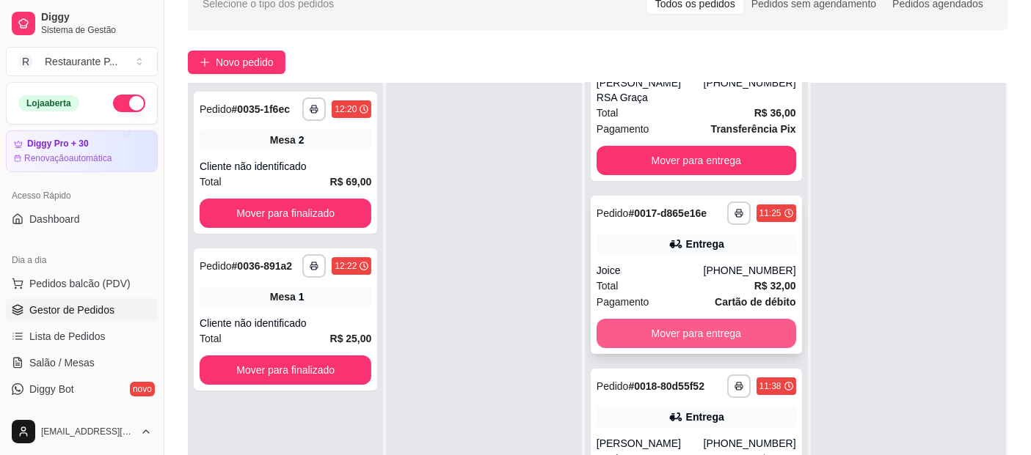
scroll to position [69, 0]
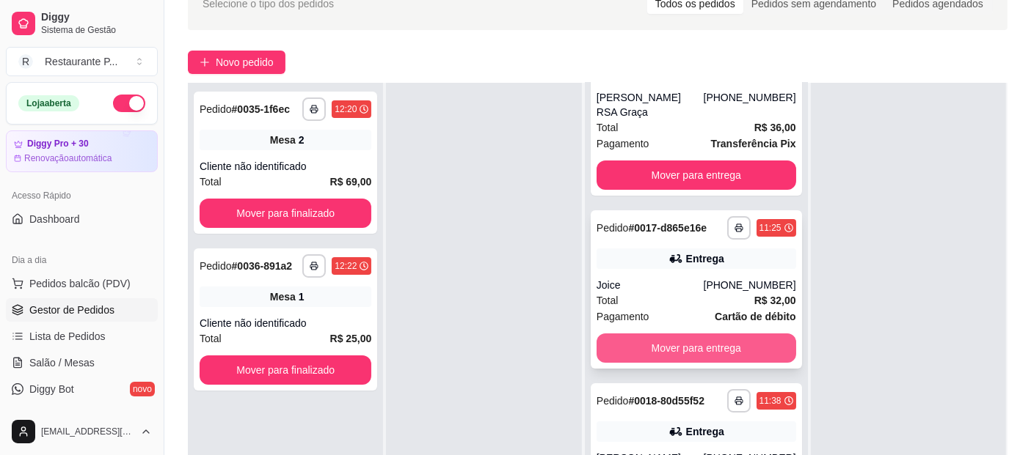
click at [692, 266] on div "Entrega" at bounding box center [705, 259] width 38 height 15
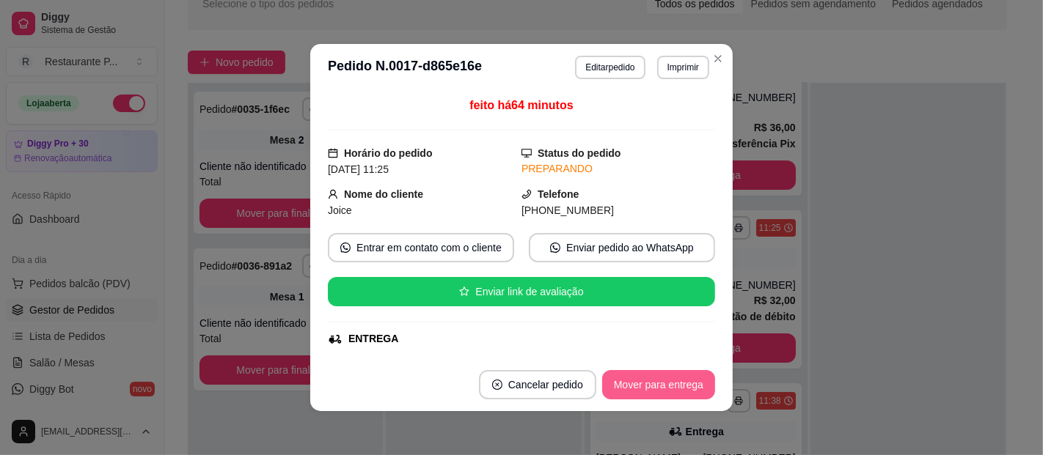
click at [643, 390] on button "Mover para entrega" at bounding box center [658, 384] width 113 height 29
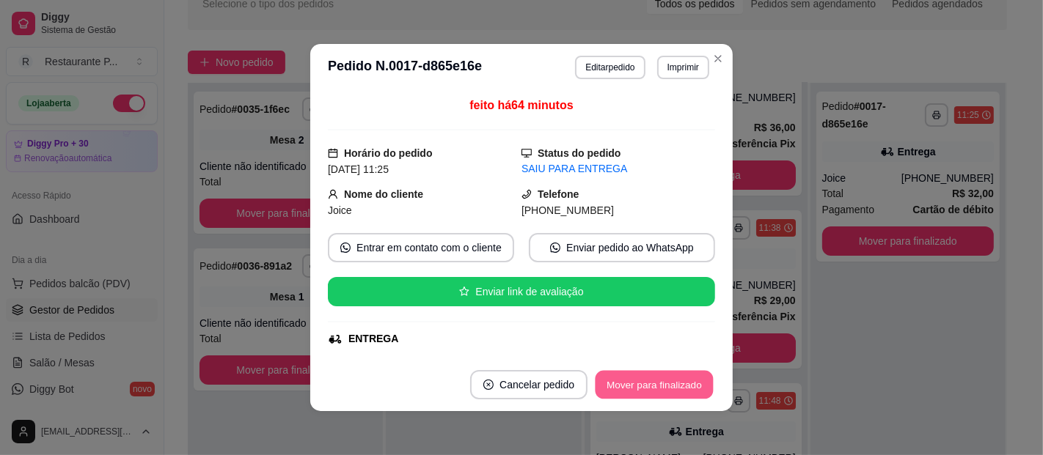
click at [650, 389] on button "Mover para finalizado" at bounding box center [655, 385] width 118 height 29
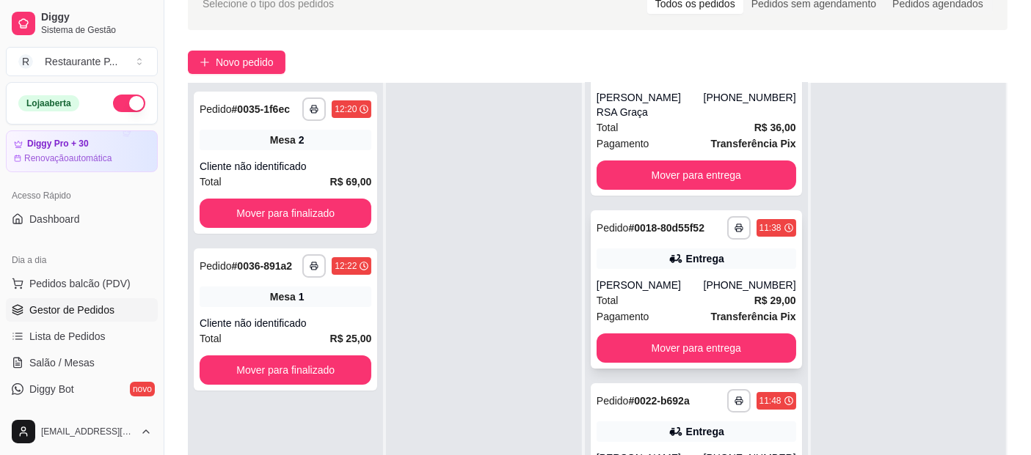
click at [686, 309] on div "Total R$ 29,00" at bounding box center [696, 301] width 200 height 16
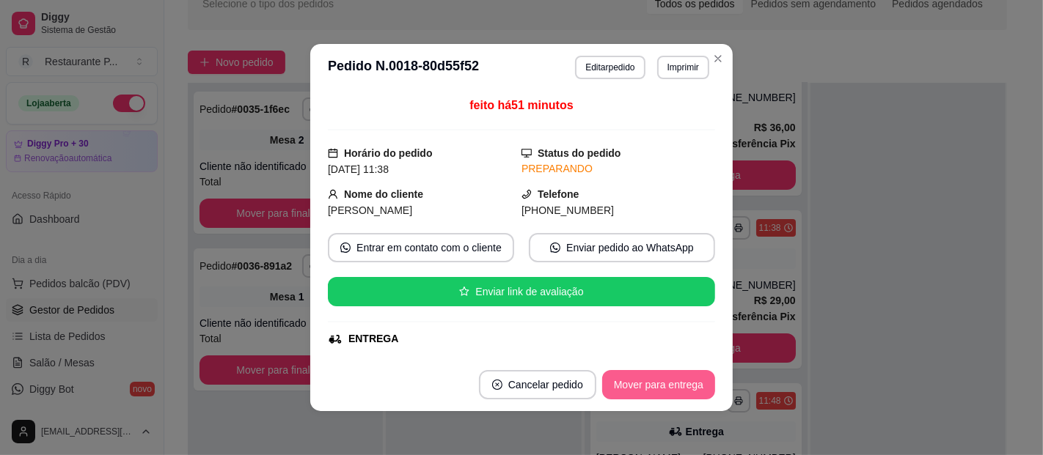
click at [676, 385] on button "Mover para entrega" at bounding box center [658, 384] width 113 height 29
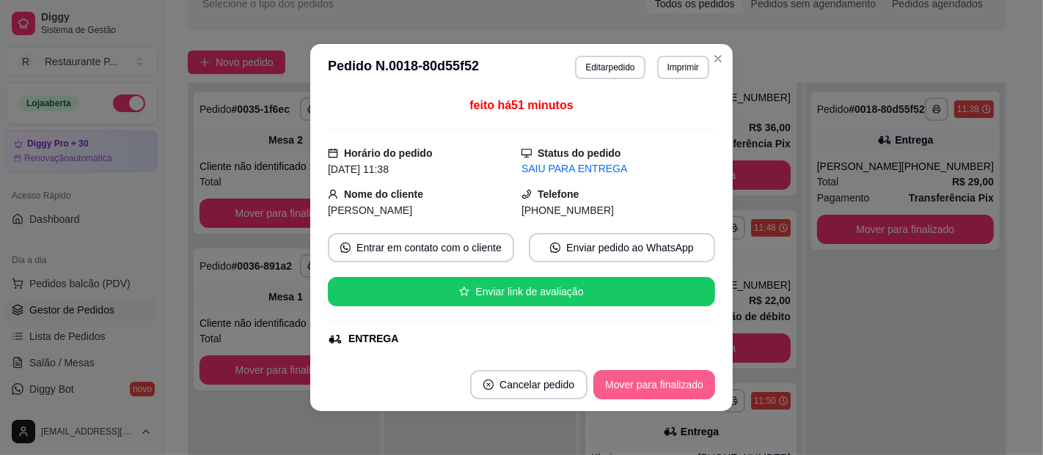
click at [678, 382] on button "Mover para finalizado" at bounding box center [654, 384] width 122 height 29
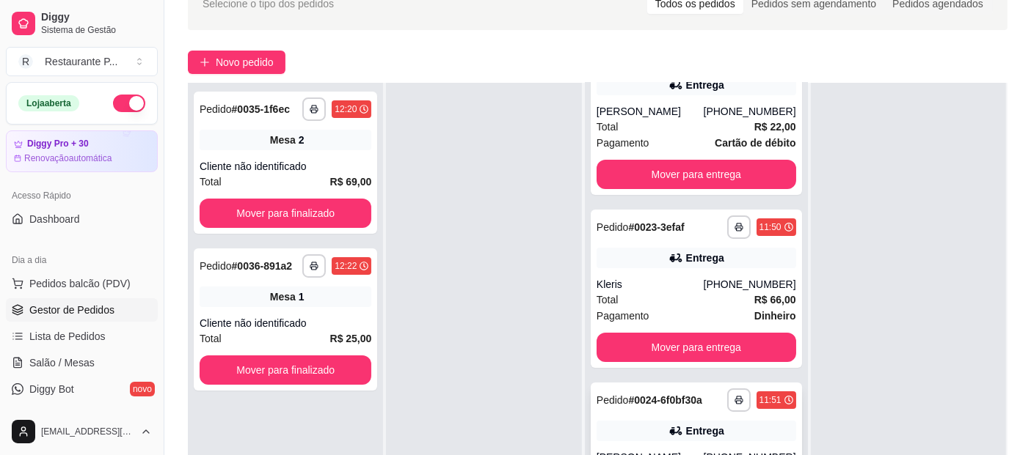
scroll to position [274, 0]
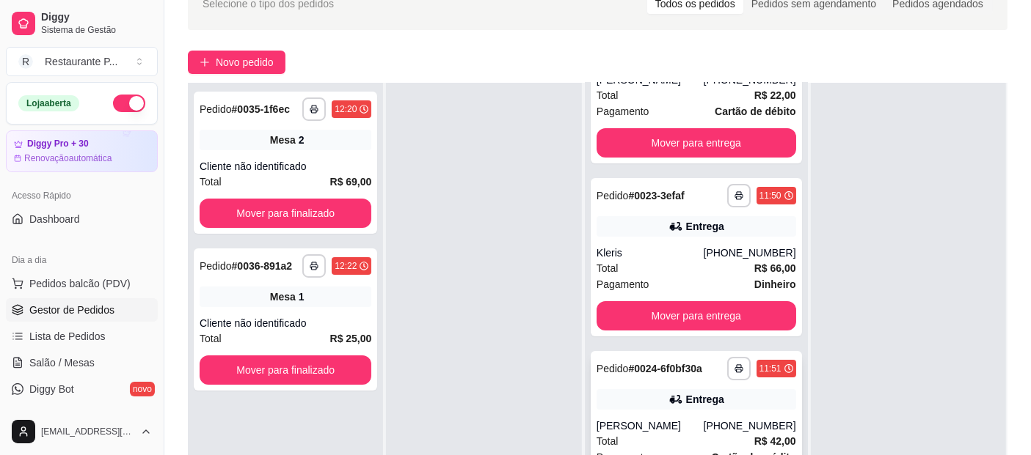
click at [648, 378] on div "Pedido # 0024-6f0bf30a" at bounding box center [649, 369] width 106 height 18
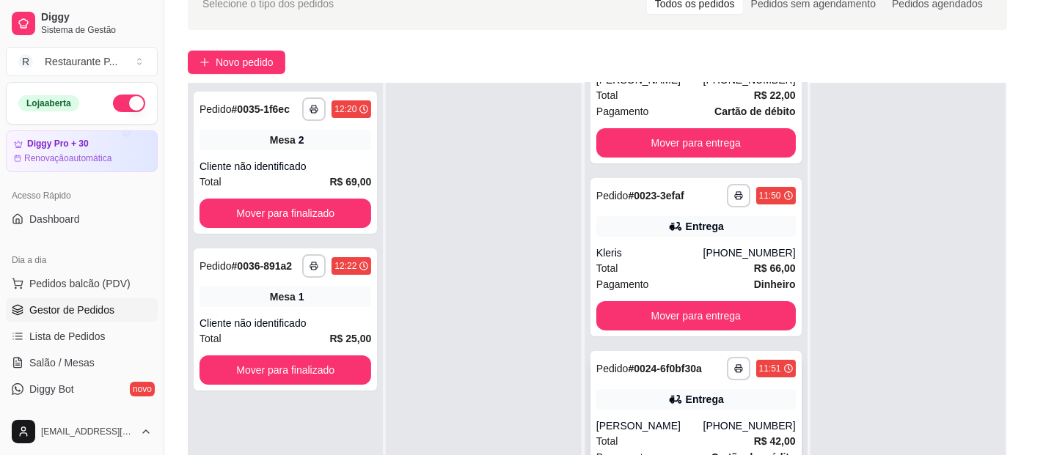
click at [648, 387] on button "Mover para entrega" at bounding box center [658, 384] width 113 height 29
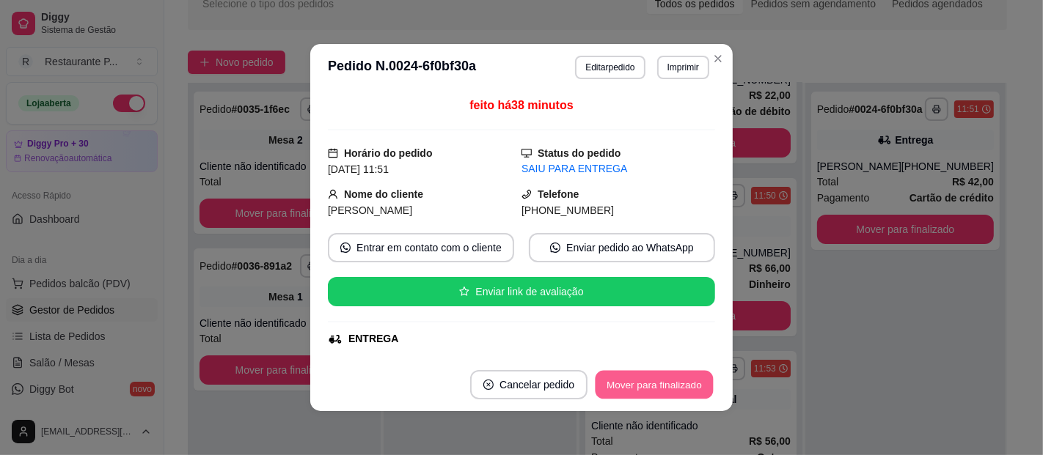
click at [648, 387] on button "Mover para finalizado" at bounding box center [655, 385] width 118 height 29
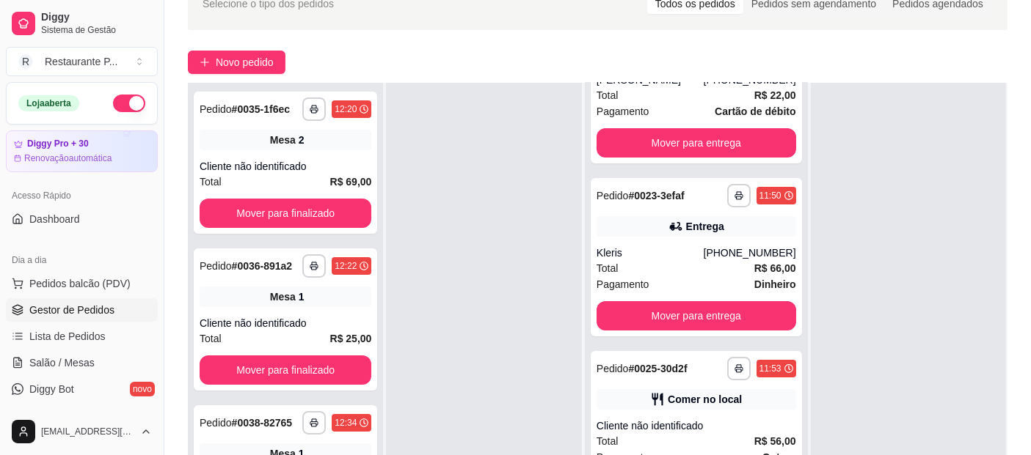
scroll to position [0, 0]
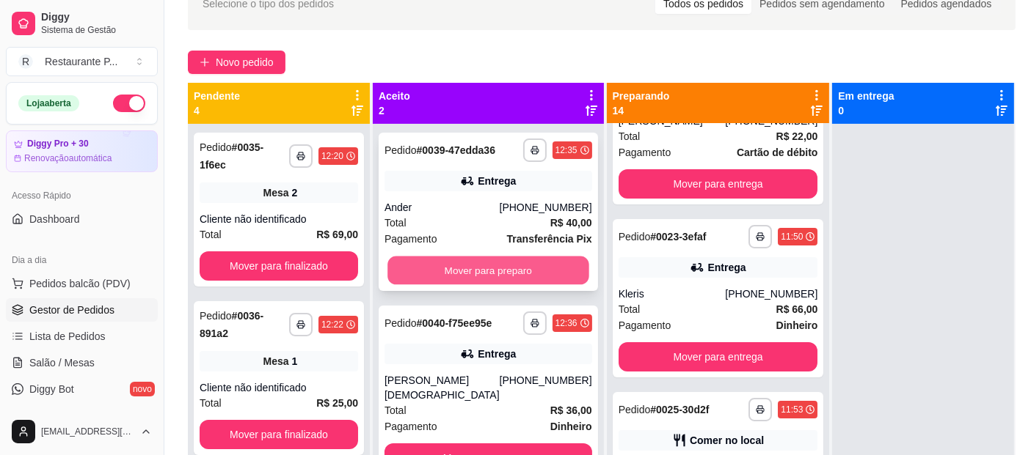
click at [537, 282] on button "Mover para preparo" at bounding box center [487, 271] width 201 height 29
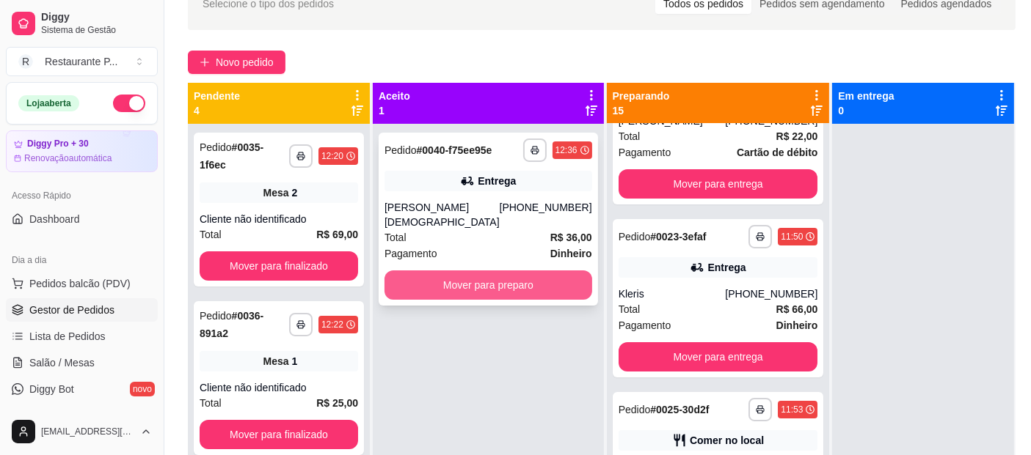
click at [469, 290] on button "Mover para preparo" at bounding box center [488, 285] width 208 height 29
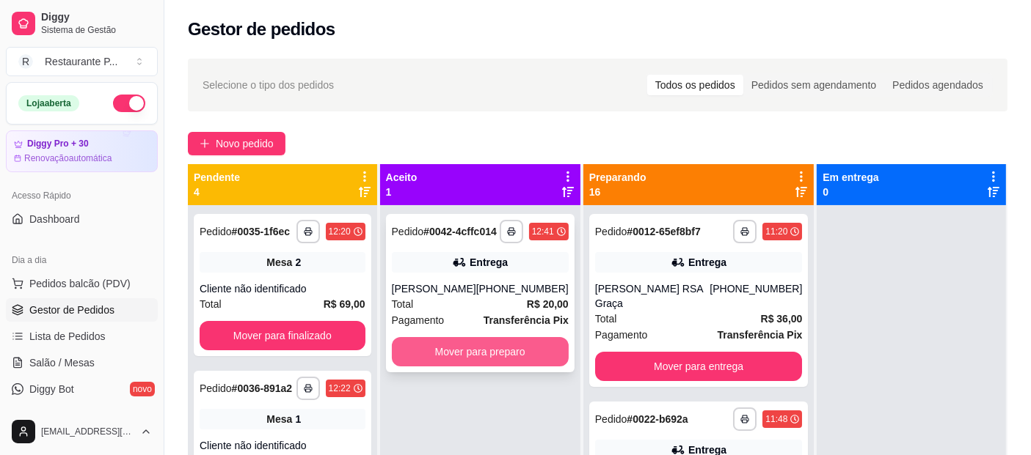
click at [500, 346] on button "Mover para preparo" at bounding box center [480, 351] width 177 height 29
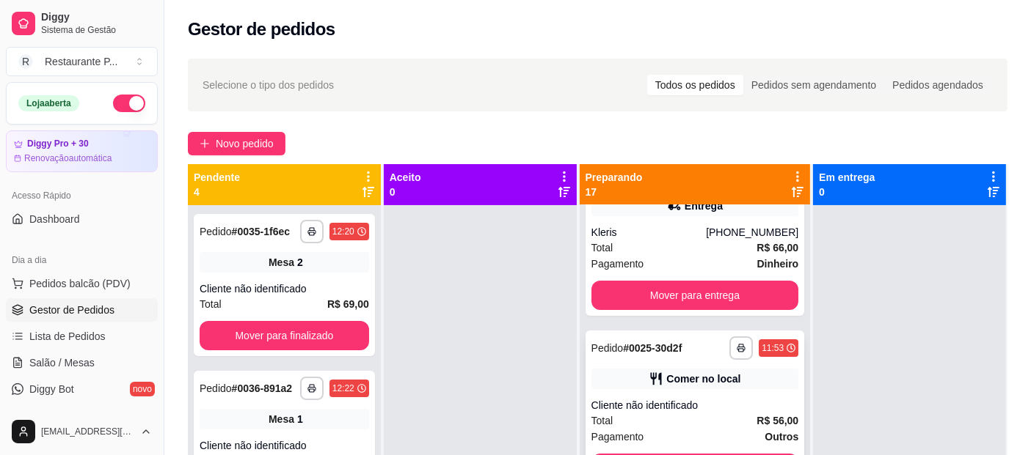
click at [701, 304] on div "**********" at bounding box center [694, 432] width 231 height 455
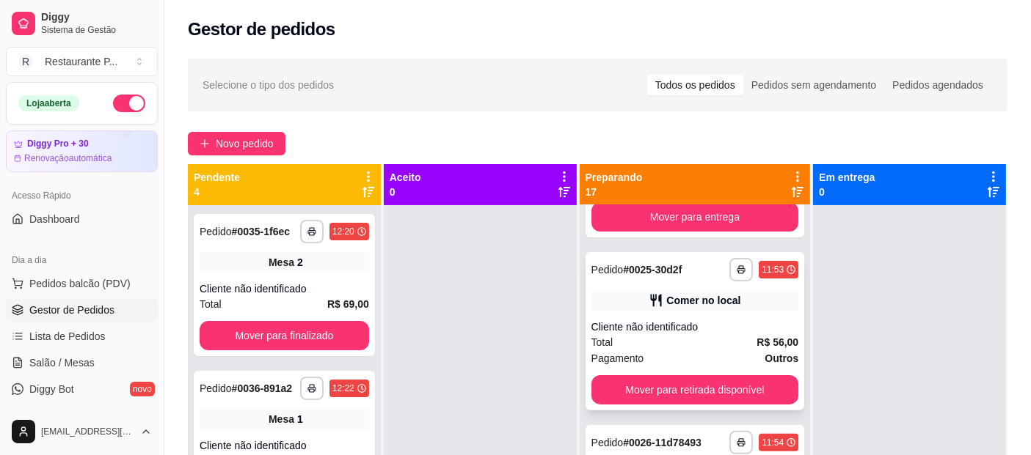
click at [646, 398] on div "**********" at bounding box center [694, 331] width 219 height 158
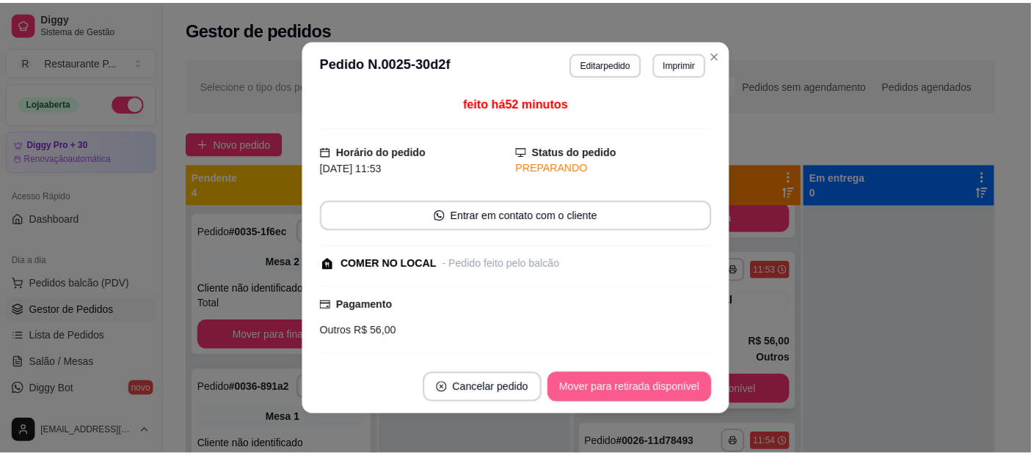
scroll to position [498, 0]
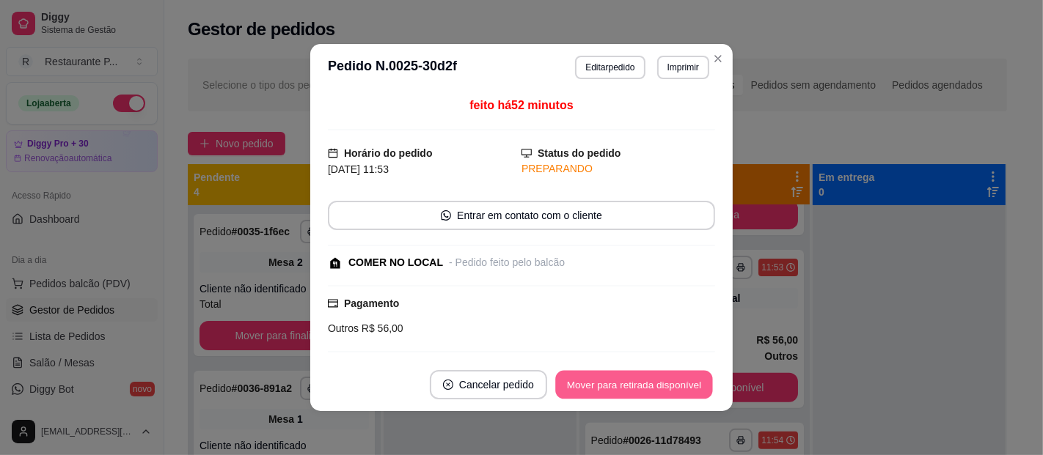
click at [614, 380] on button "Mover para retirada disponível" at bounding box center [633, 385] width 157 height 29
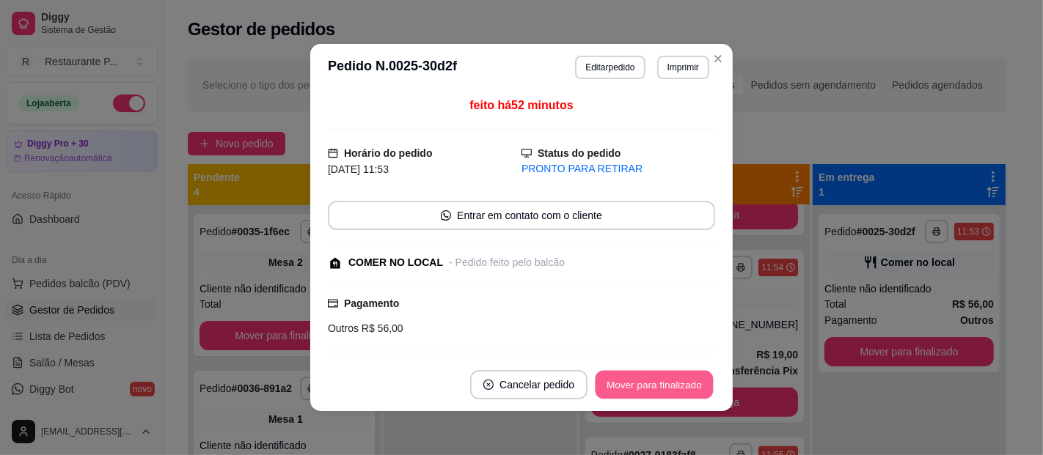
click at [614, 380] on button "Mover para finalizado" at bounding box center [655, 385] width 118 height 29
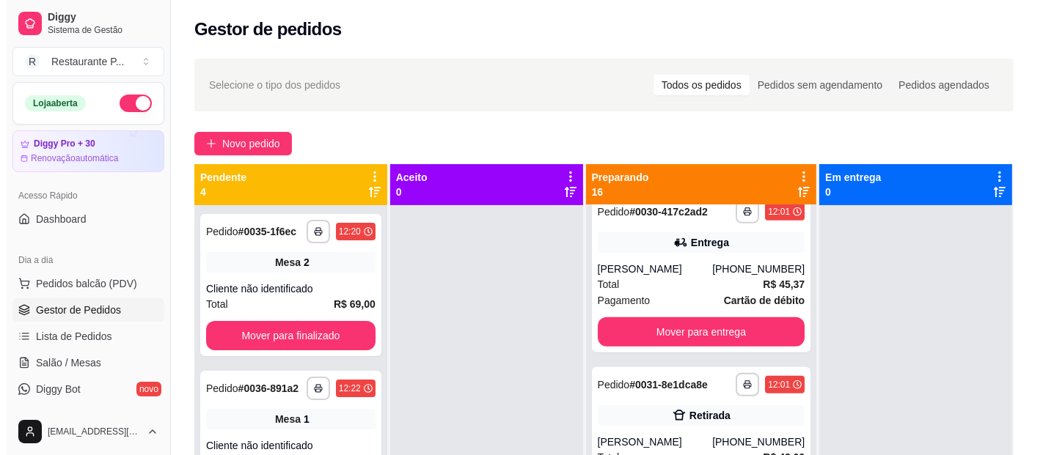
scroll to position [1276, 0]
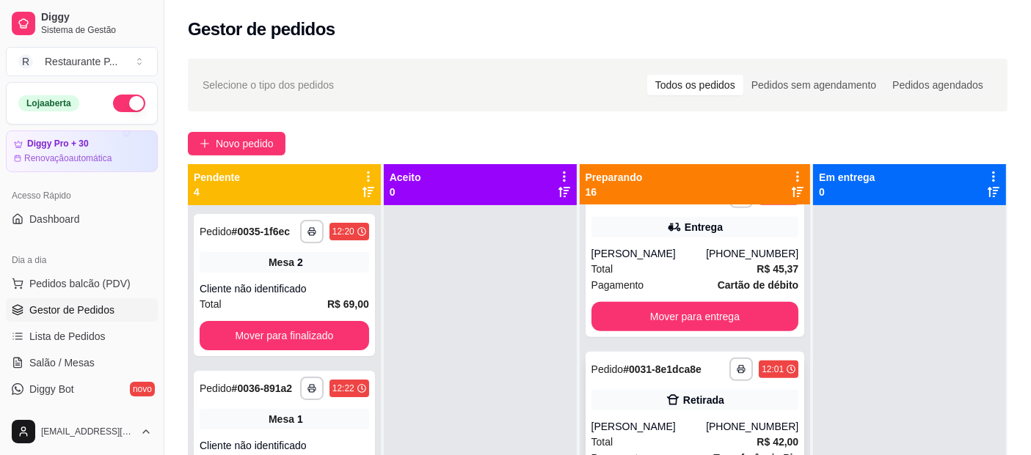
click at [623, 376] on span "Pedido" at bounding box center [607, 370] width 32 height 12
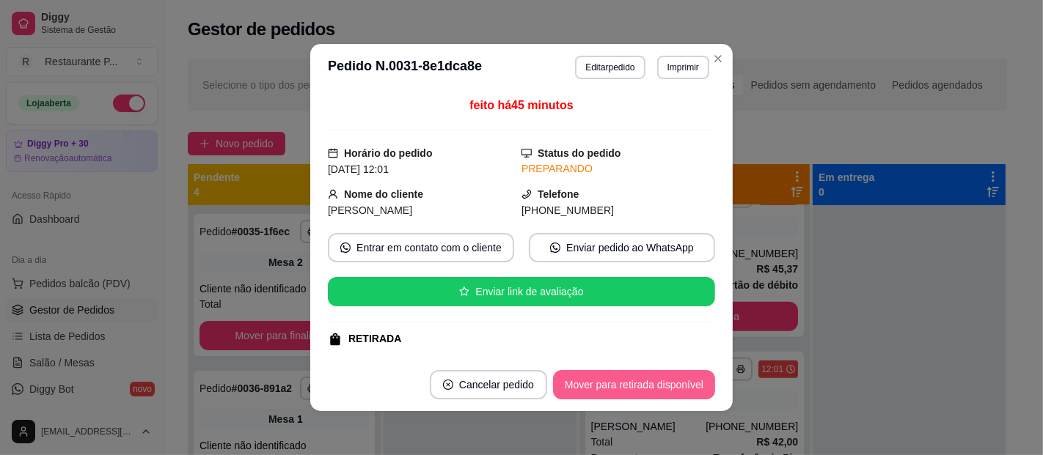
click at [650, 369] on footer "Cancelar pedido Mover para retirada disponível" at bounding box center [521, 385] width 422 height 53
click at [656, 382] on button "Mover para retirada disponível" at bounding box center [634, 384] width 162 height 29
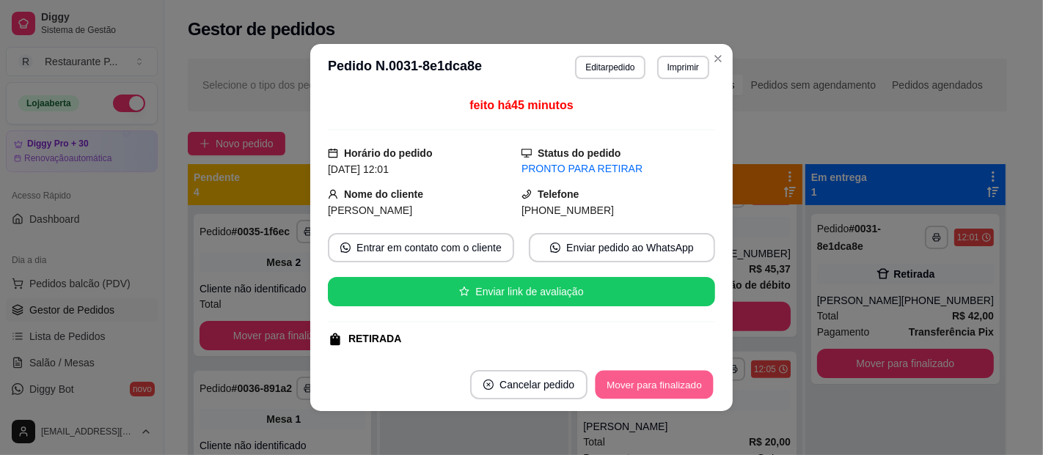
click at [650, 388] on button "Mover para finalizado" at bounding box center [655, 385] width 118 height 29
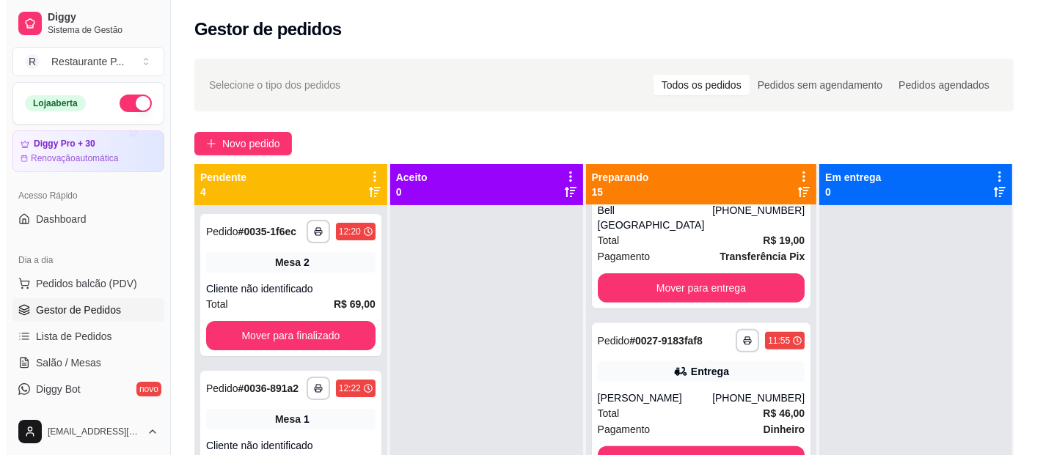
scroll to position [567, 0]
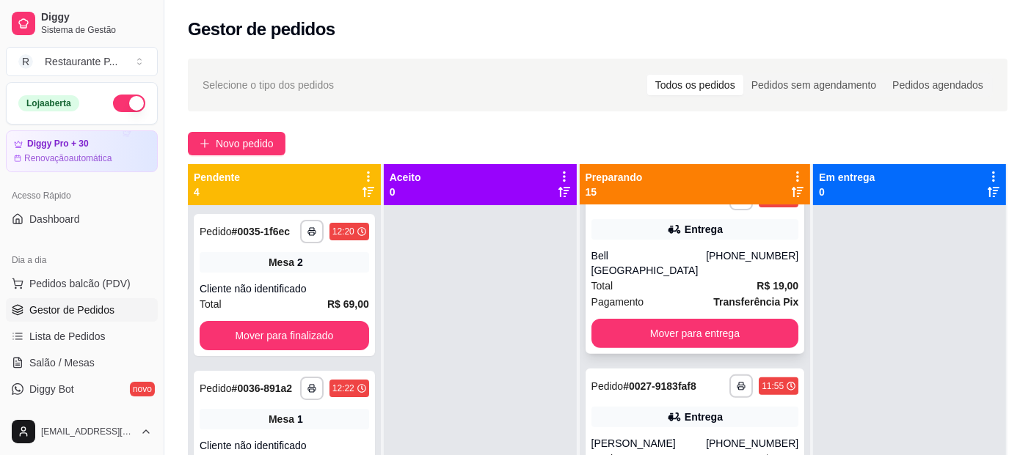
drag, startPoint x: 692, startPoint y: 273, endPoint x: 703, endPoint y: 277, distance: 11.8
click at [703, 278] on div "Total R$ 19,00" at bounding box center [695, 286] width 208 height 16
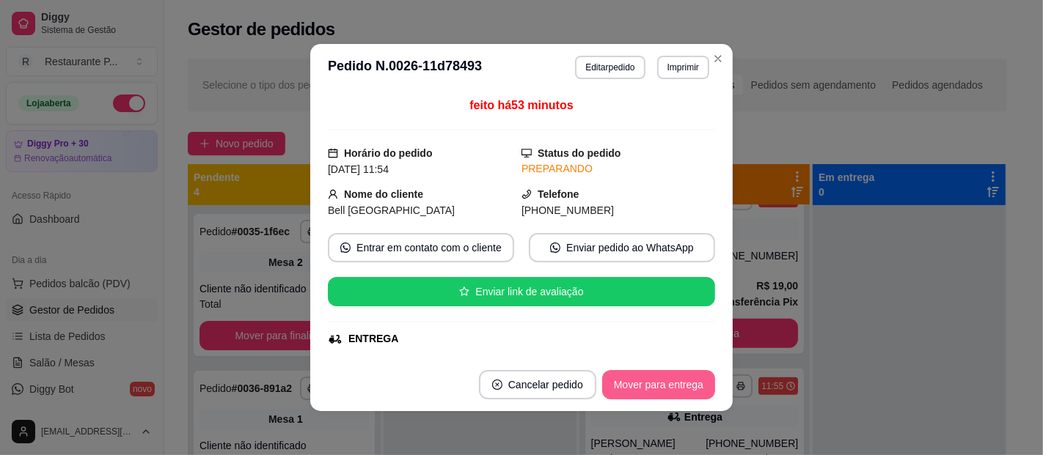
click at [649, 384] on button "Mover para entrega" at bounding box center [658, 384] width 113 height 29
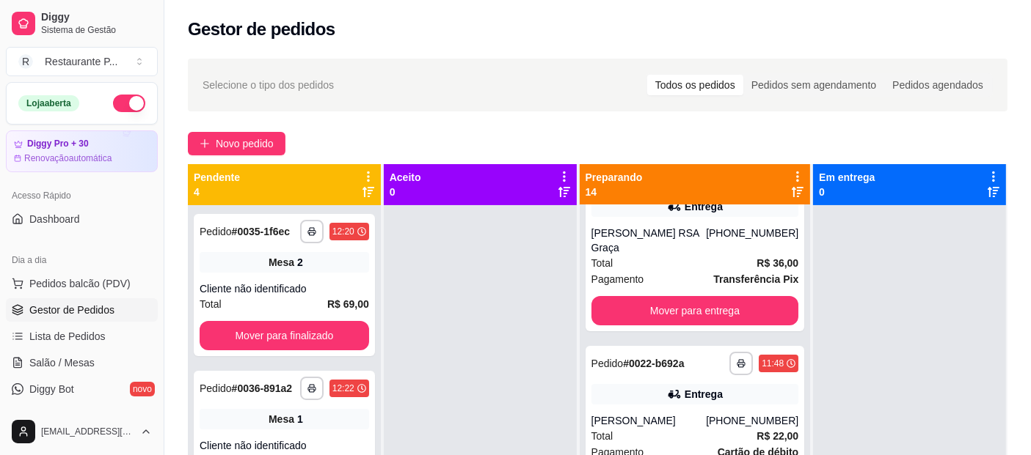
scroll to position [0, 0]
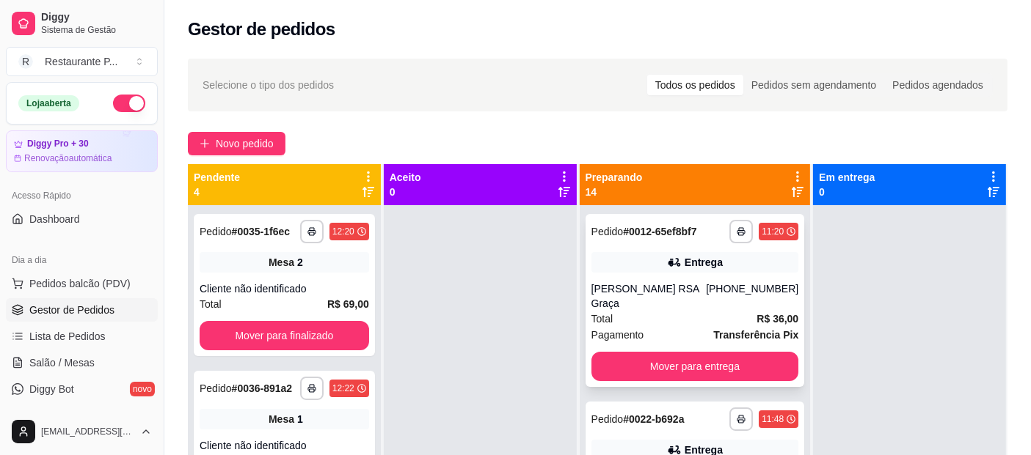
click at [667, 270] on icon at bounding box center [674, 262] width 15 height 15
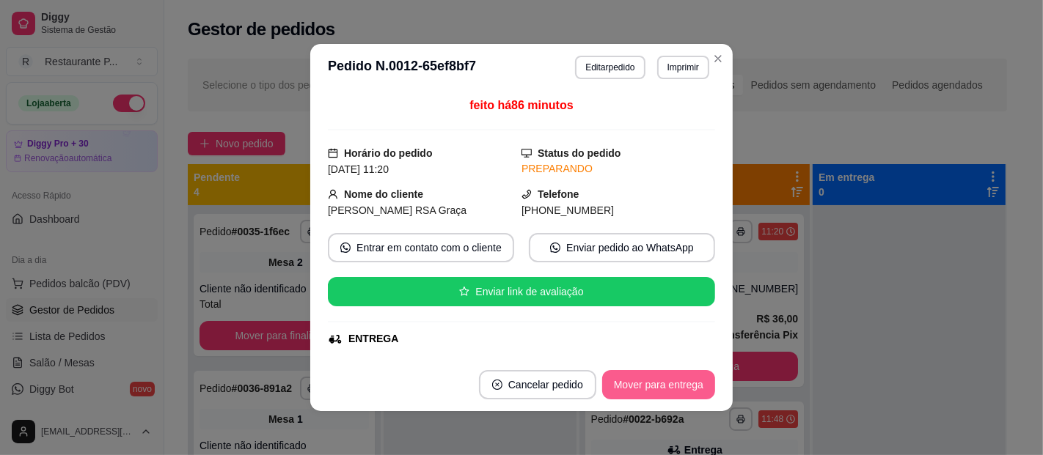
click at [637, 384] on button "Mover para entrega" at bounding box center [658, 384] width 113 height 29
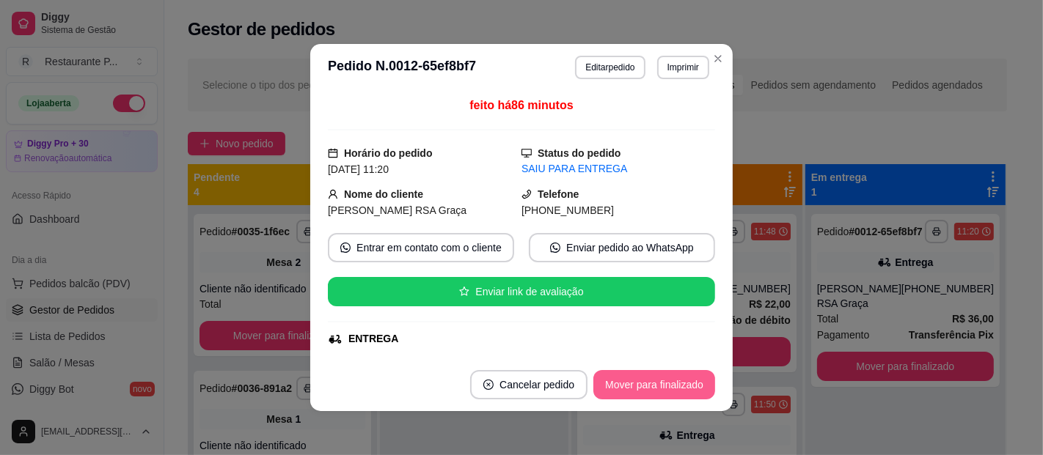
click at [637, 384] on button "Mover para finalizado" at bounding box center [654, 384] width 122 height 29
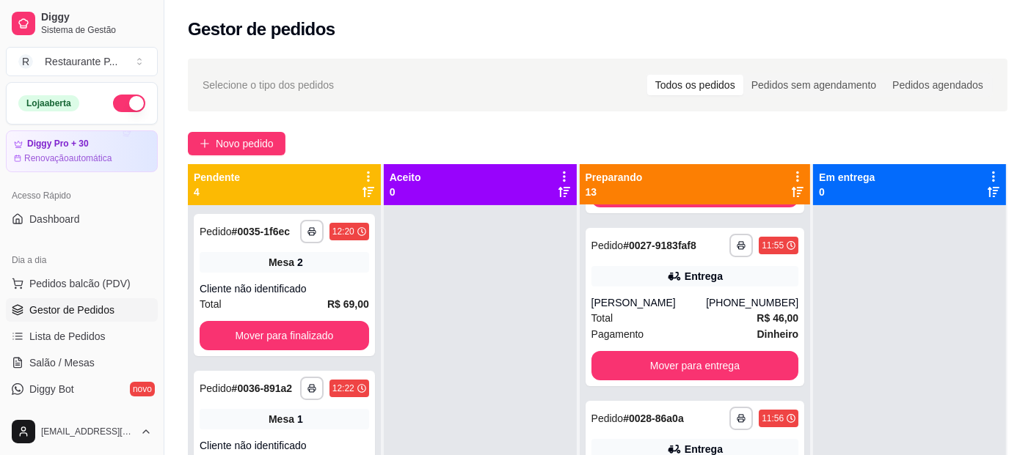
scroll to position [350, 0]
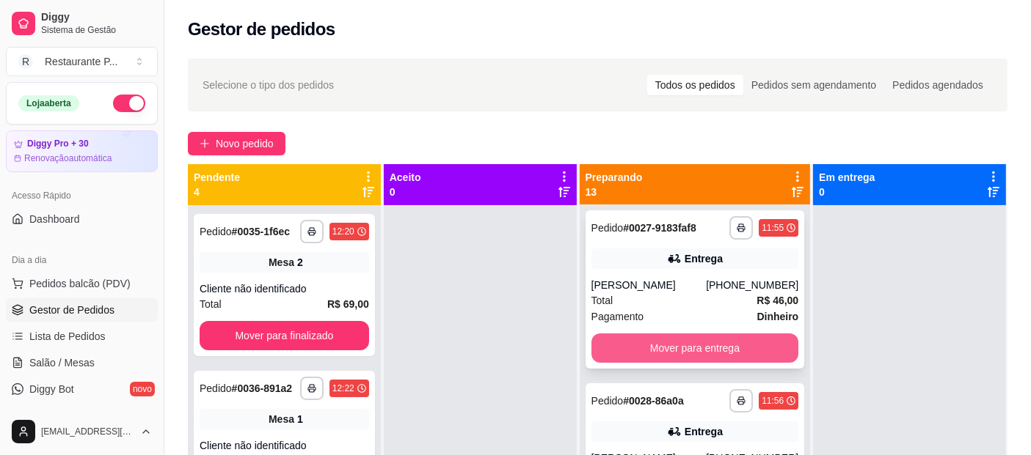
click at [710, 361] on button "Mover para entrega" at bounding box center [695, 348] width 208 height 29
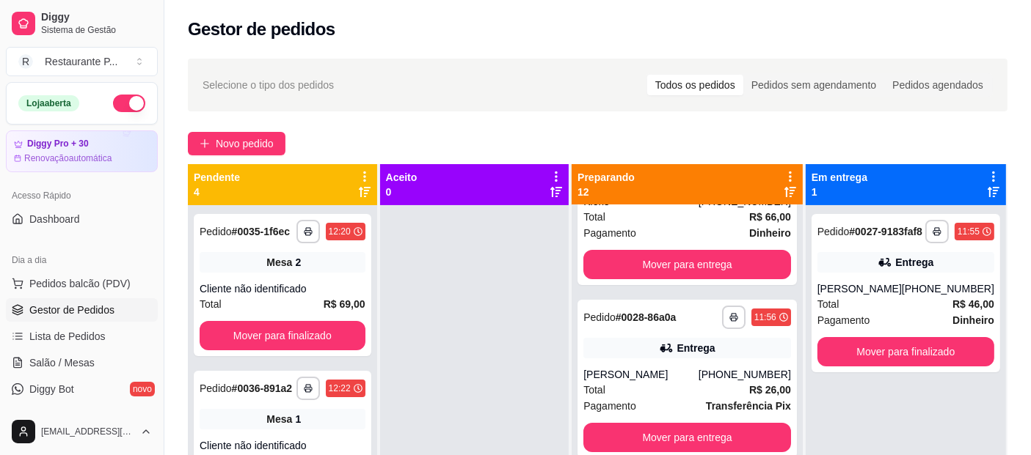
scroll to position [316, 0]
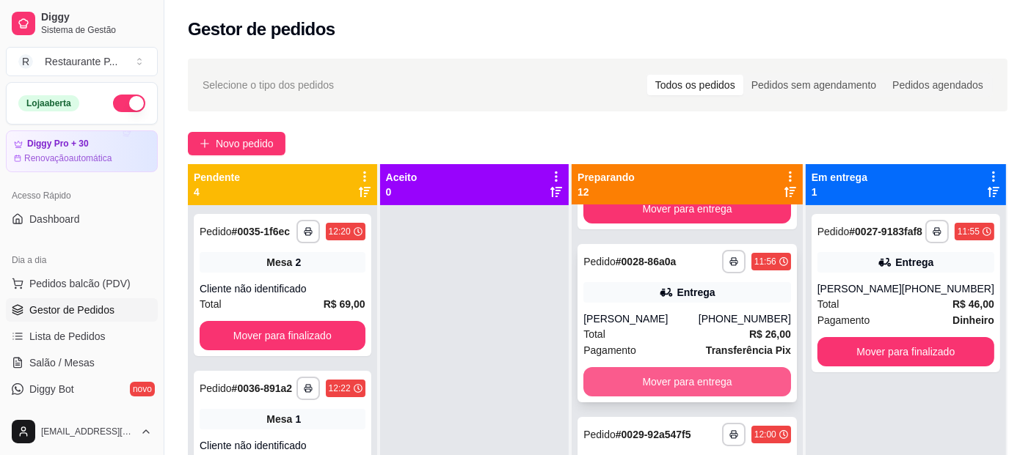
click at [676, 376] on button "Mover para entrega" at bounding box center [687, 381] width 208 height 29
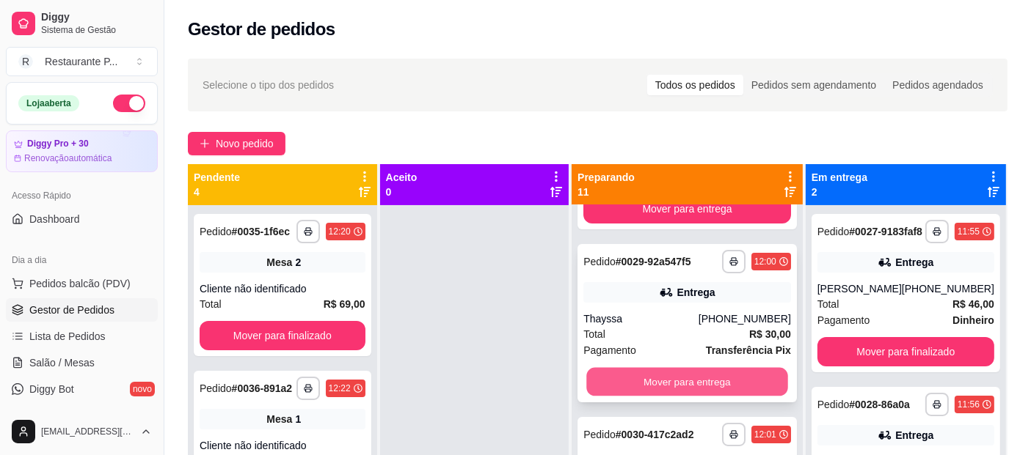
click at [676, 387] on button "Mover para entrega" at bounding box center [686, 382] width 201 height 29
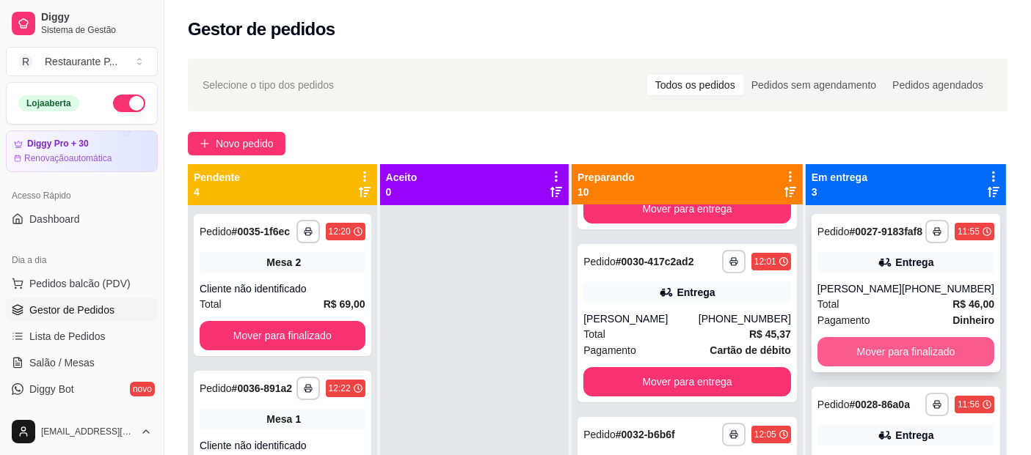
click at [878, 366] on button "Mover para finalizado" at bounding box center [905, 351] width 177 height 29
click at [881, 355] on button "Mover para finalizado" at bounding box center [905, 352] width 172 height 29
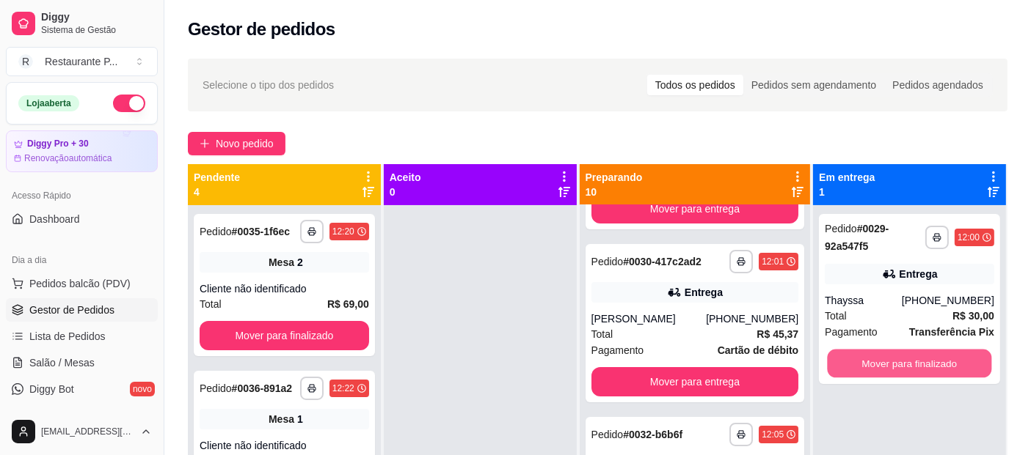
click at [881, 355] on button "Mover para finalizado" at bounding box center [909, 364] width 164 height 29
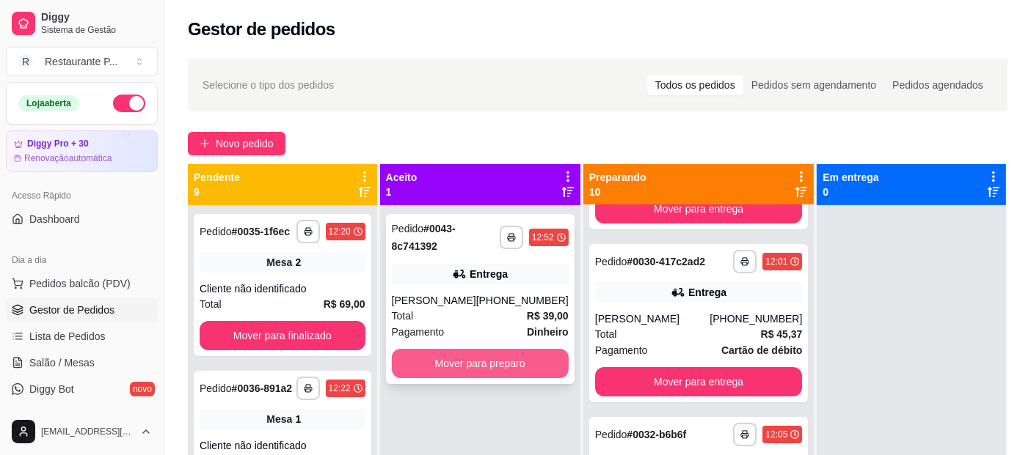
click at [509, 364] on button "Mover para preparo" at bounding box center [480, 363] width 177 height 29
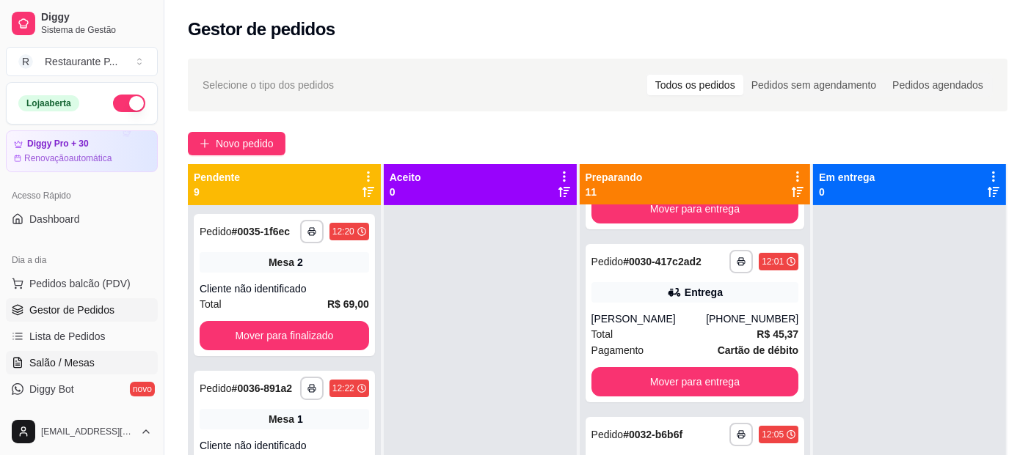
click at [33, 359] on span "Salão / Mesas" at bounding box center [61, 363] width 65 height 15
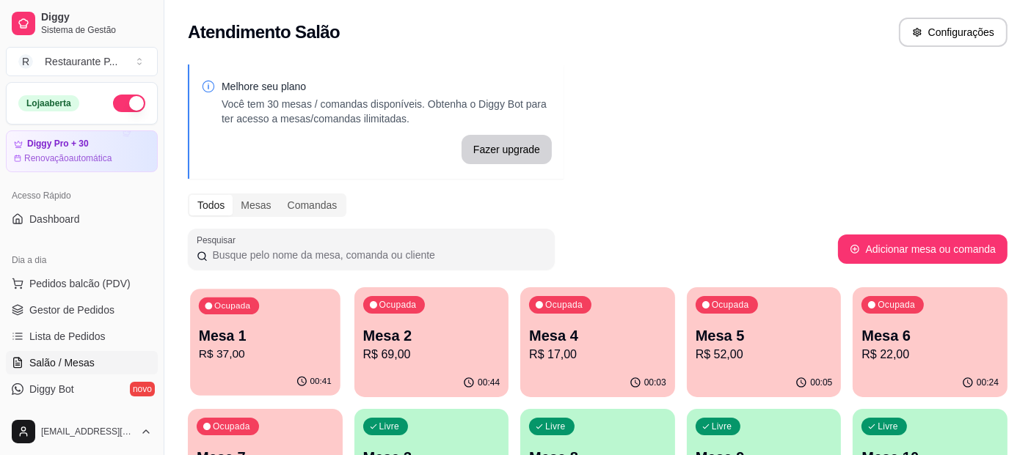
click at [249, 349] on p "R$ 37,00" at bounding box center [265, 354] width 133 height 17
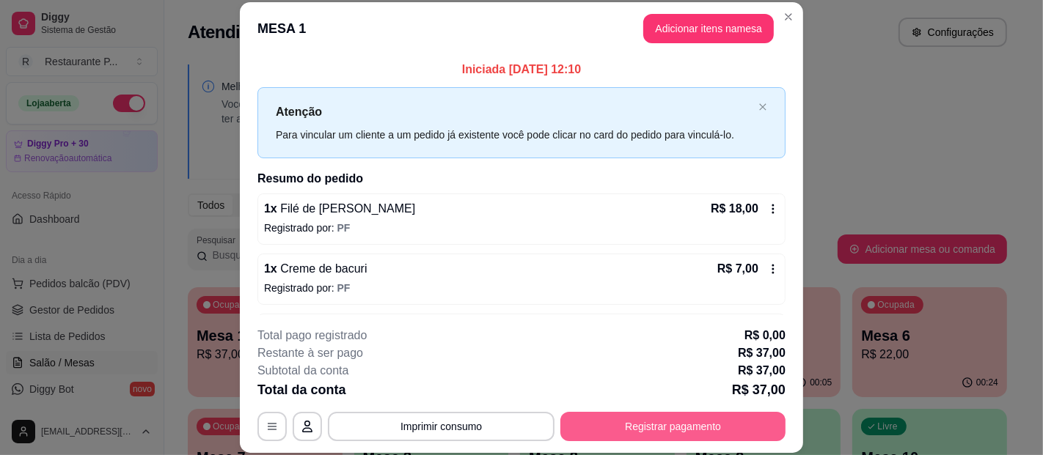
click at [685, 429] on button "Registrar pagamento" at bounding box center [672, 426] width 225 height 29
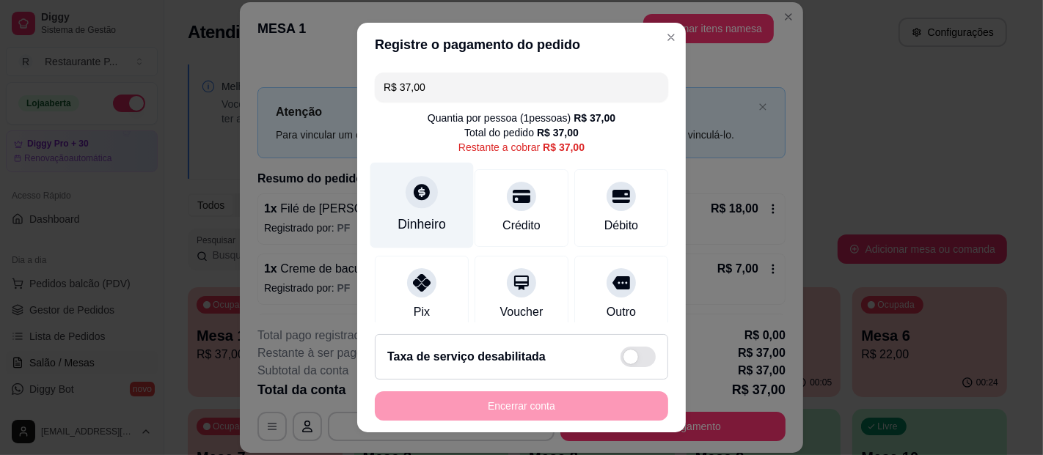
click at [402, 211] on div "Dinheiro" at bounding box center [421, 206] width 103 height 86
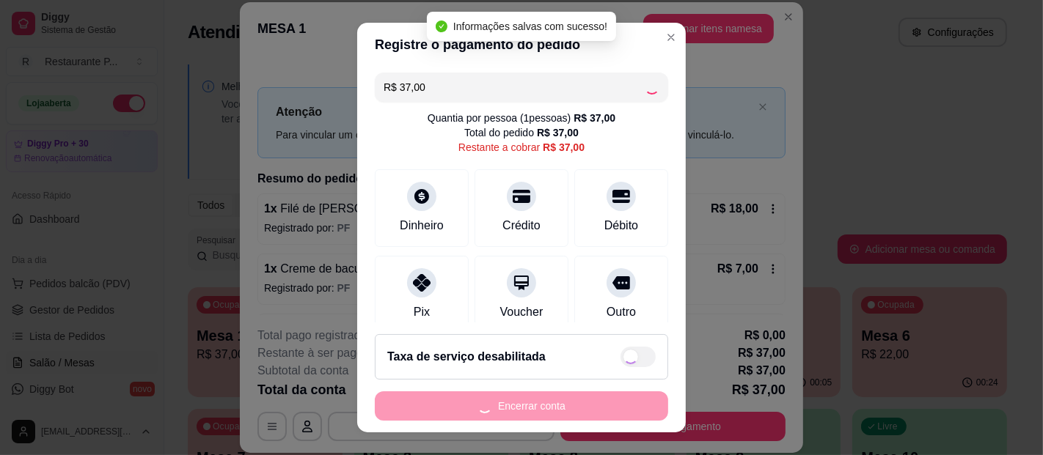
type input "R$ 0,00"
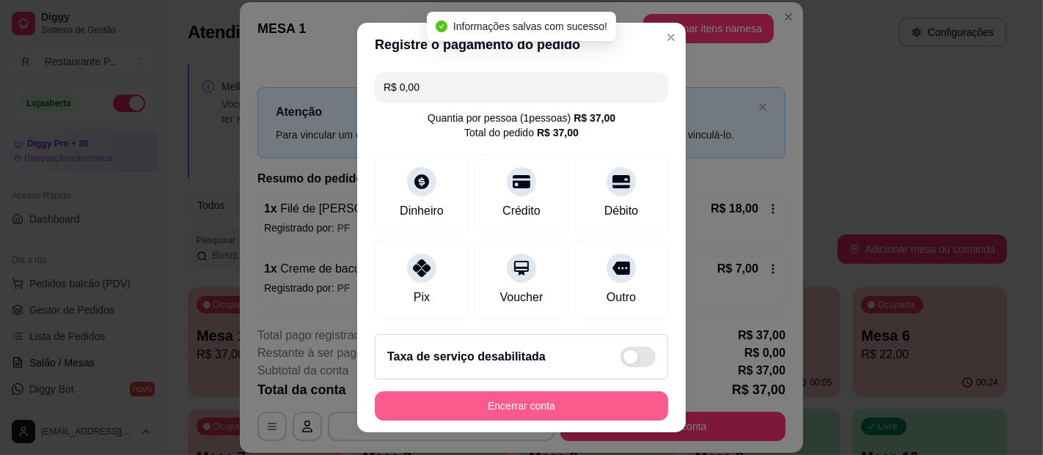
click at [579, 405] on button "Encerrar conta" at bounding box center [521, 406] width 293 height 29
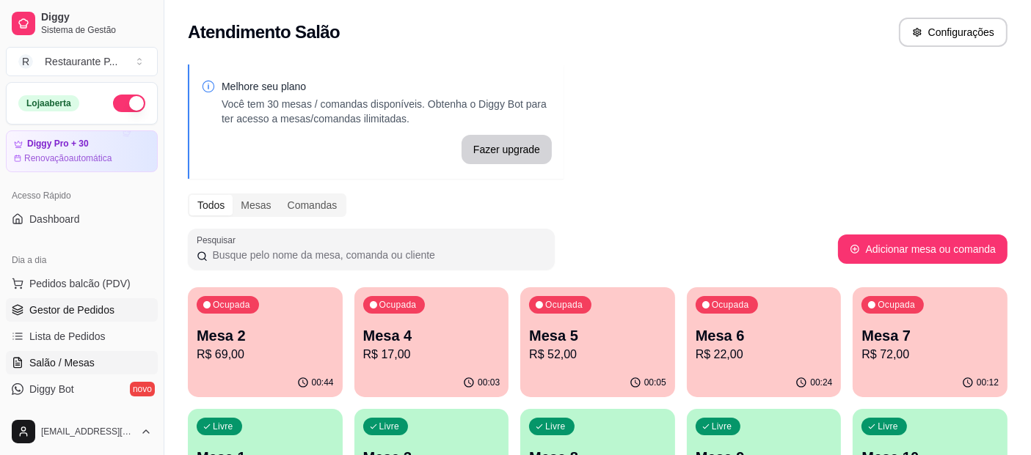
click at [89, 316] on span "Gestor de Pedidos" at bounding box center [71, 310] width 85 height 15
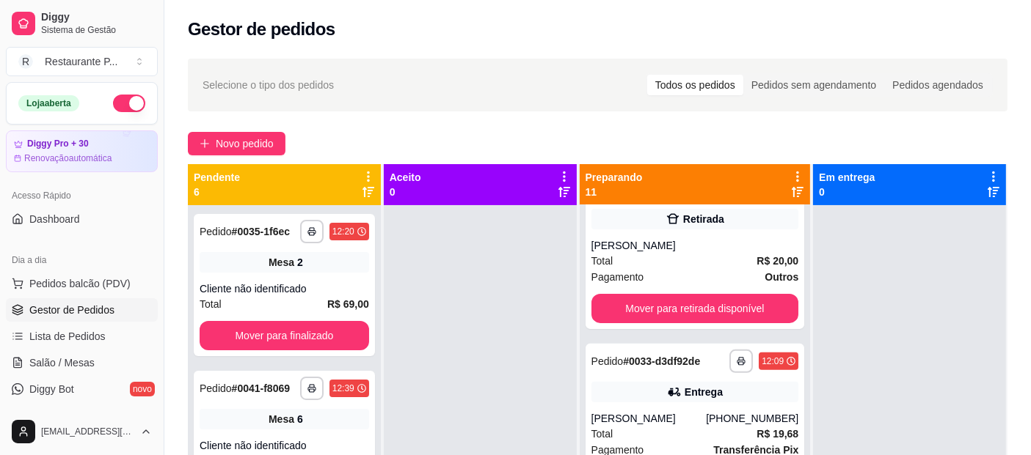
scroll to position [570, 0]
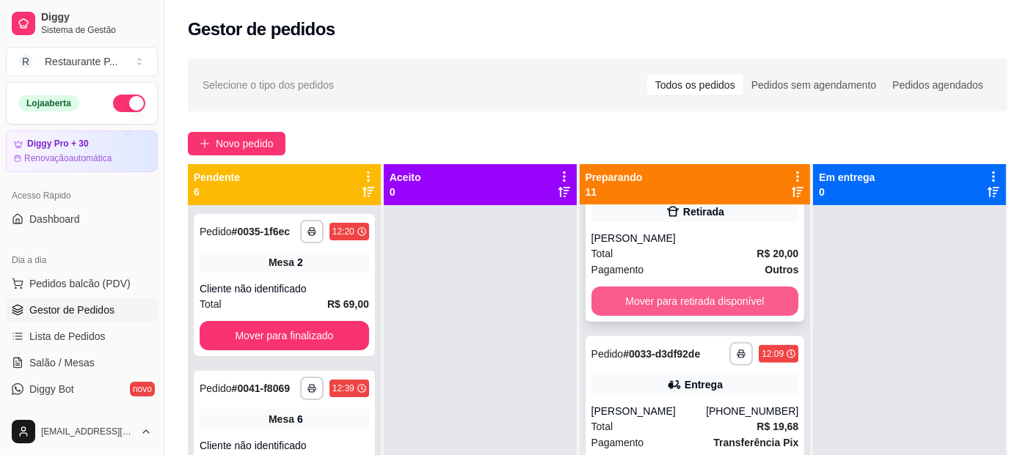
click at [703, 311] on button "Mover para retirada disponível" at bounding box center [695, 301] width 208 height 29
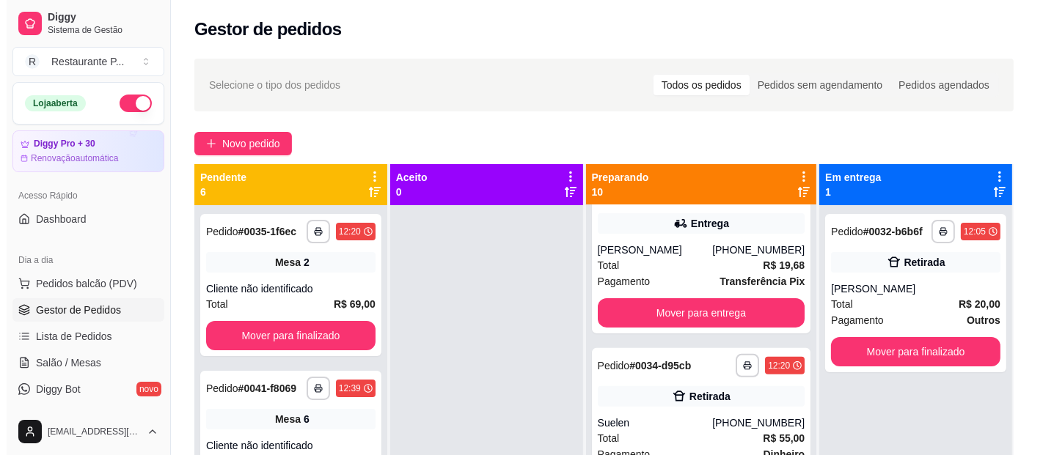
scroll to position [398, 0]
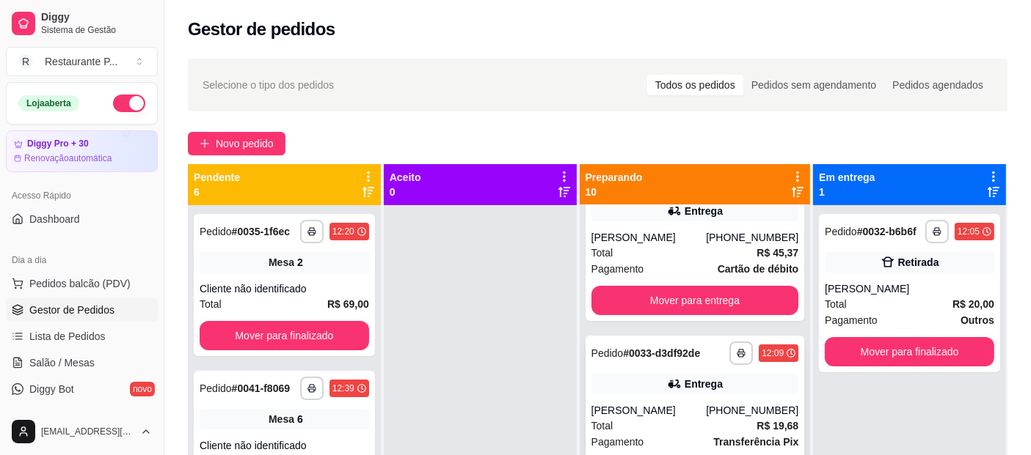
click at [695, 393] on div "**********" at bounding box center [694, 415] width 219 height 158
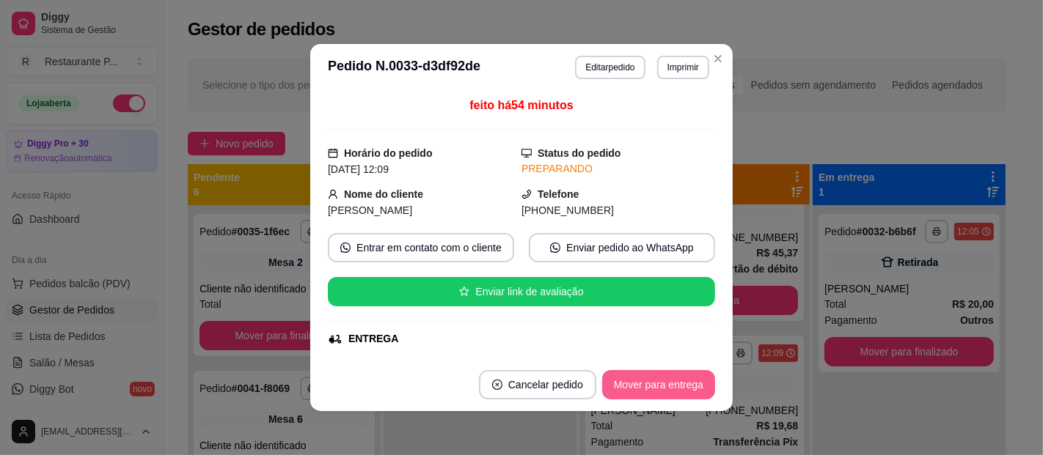
click at [693, 378] on button "Mover para entrega" at bounding box center [658, 384] width 113 height 29
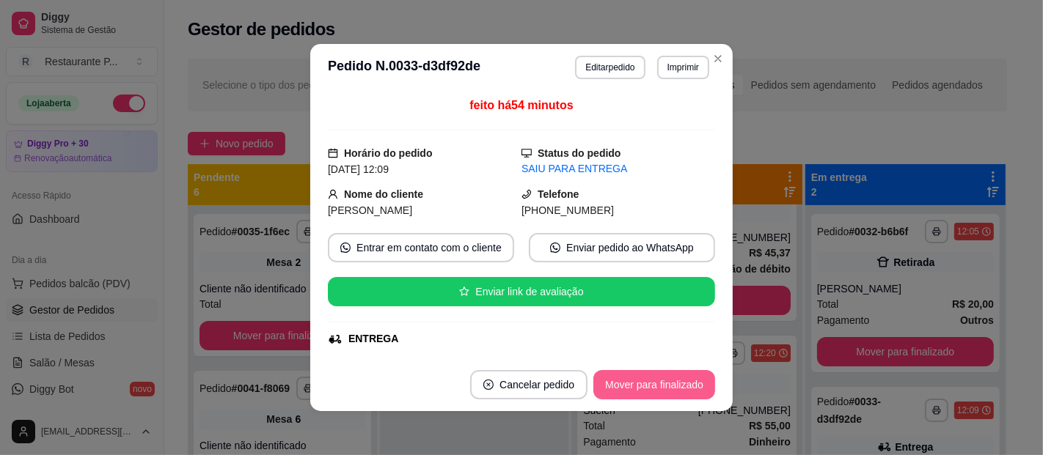
click at [673, 384] on button "Mover para finalizado" at bounding box center [654, 384] width 122 height 29
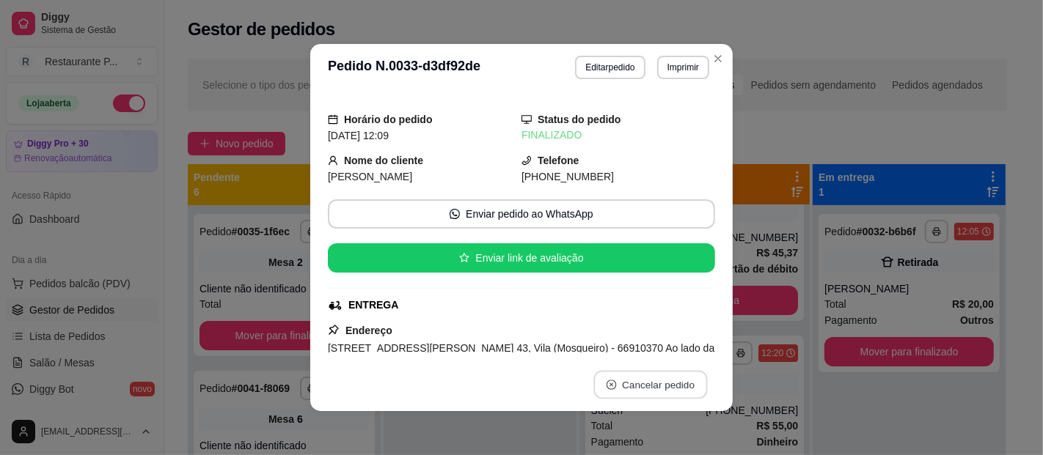
click at [673, 384] on button "Cancelar pedido" at bounding box center [650, 385] width 114 height 29
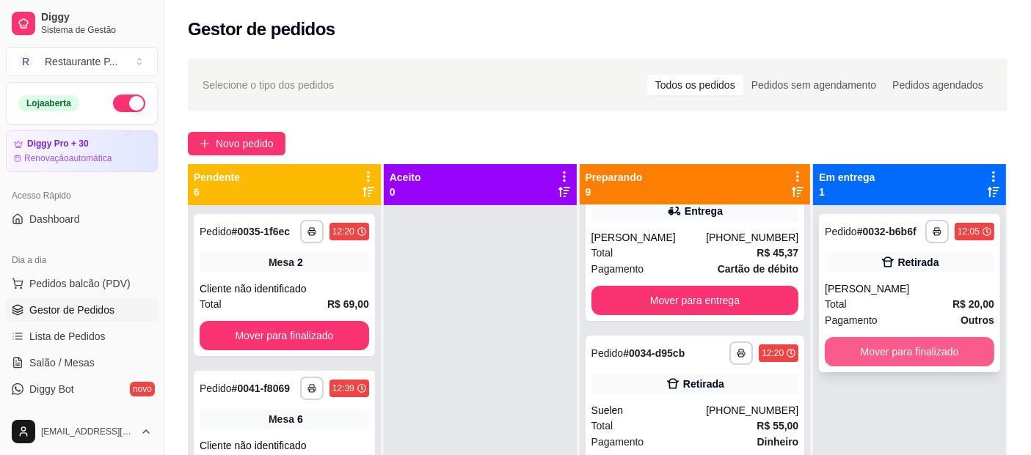
click at [876, 348] on button "Mover para finalizado" at bounding box center [908, 351] width 169 height 29
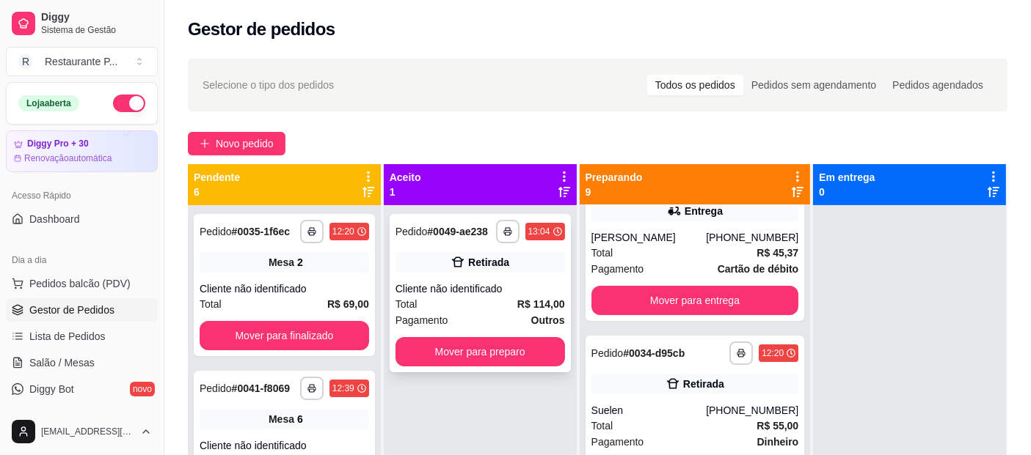
click at [494, 294] on div "Cliente não identificado" at bounding box center [479, 289] width 169 height 15
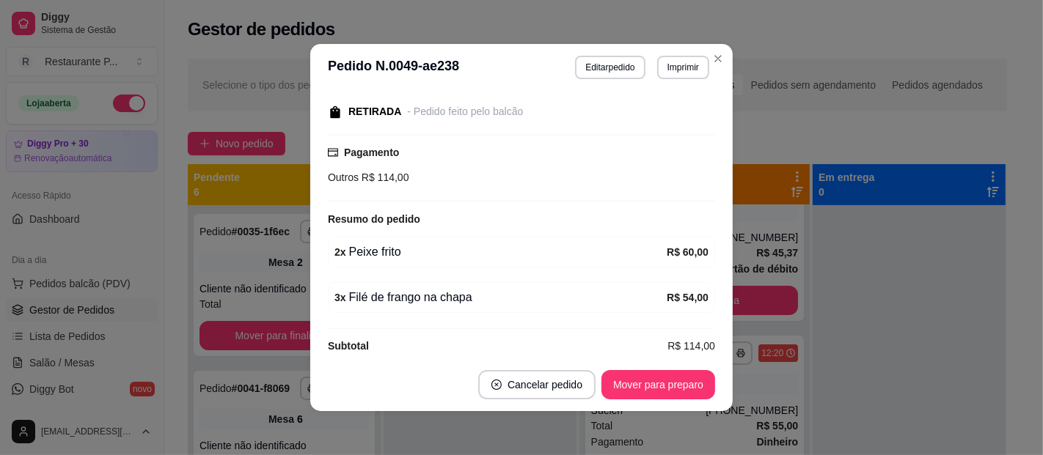
scroll to position [165, 0]
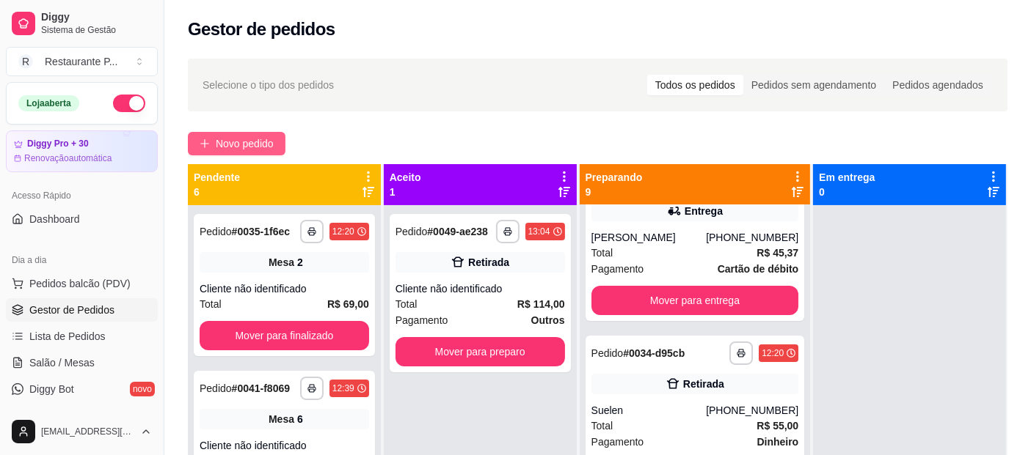
click at [258, 140] on span "Novo pedido" at bounding box center [245, 144] width 58 height 16
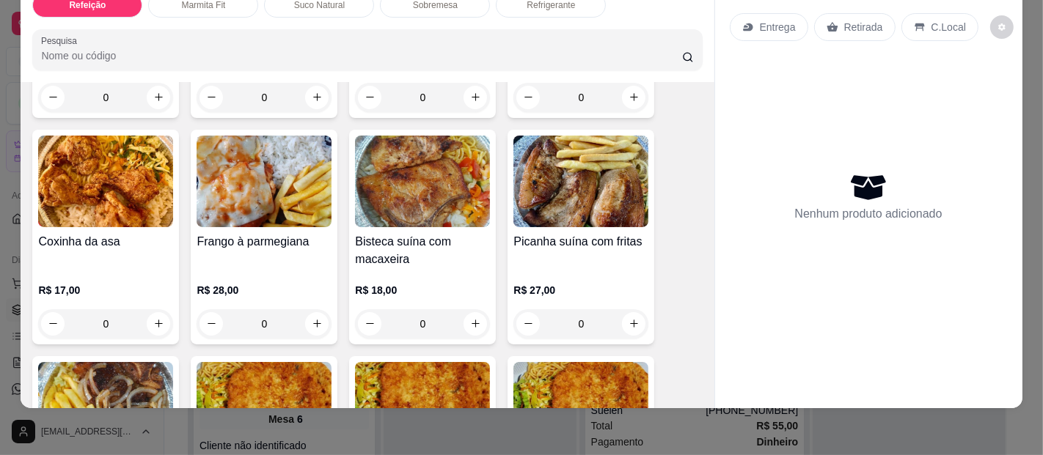
scroll to position [356, 0]
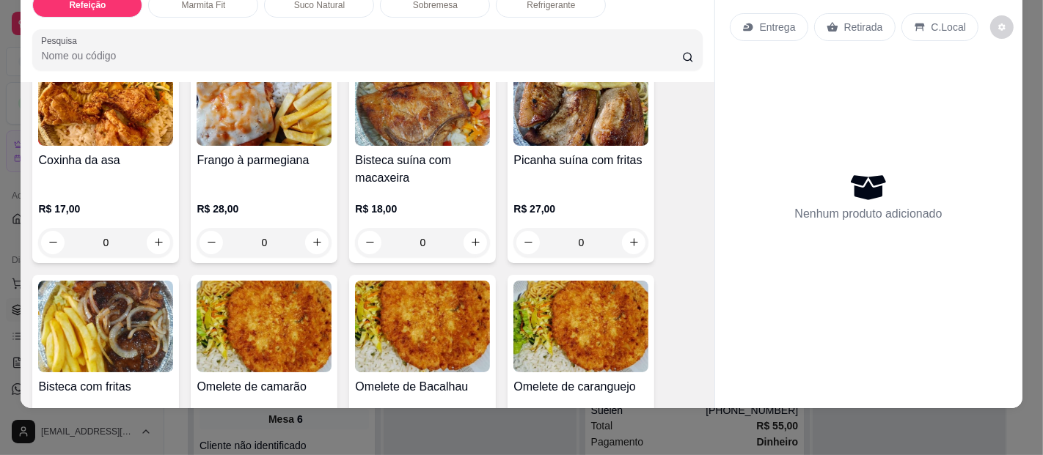
click at [111, 103] on img at bounding box center [105, 100] width 135 height 92
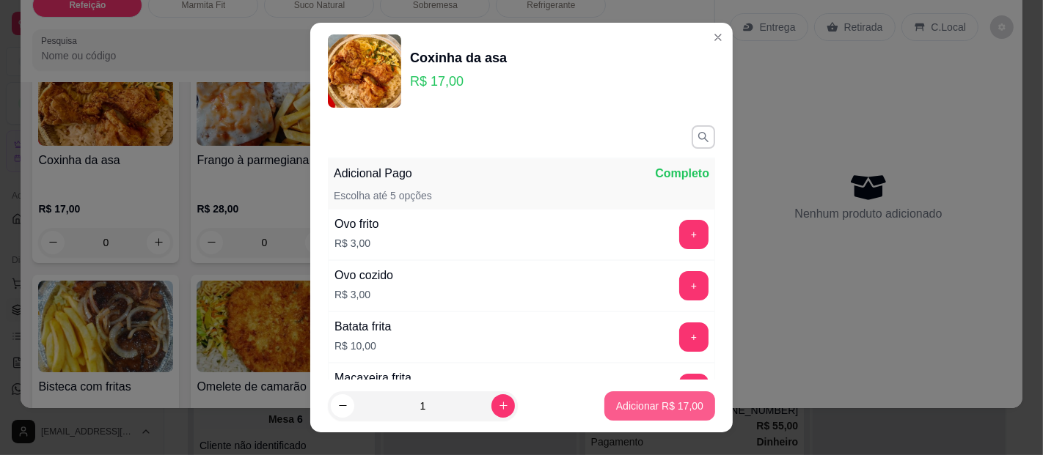
click at [625, 408] on p "Adicionar R$ 17,00" at bounding box center [659, 406] width 87 height 15
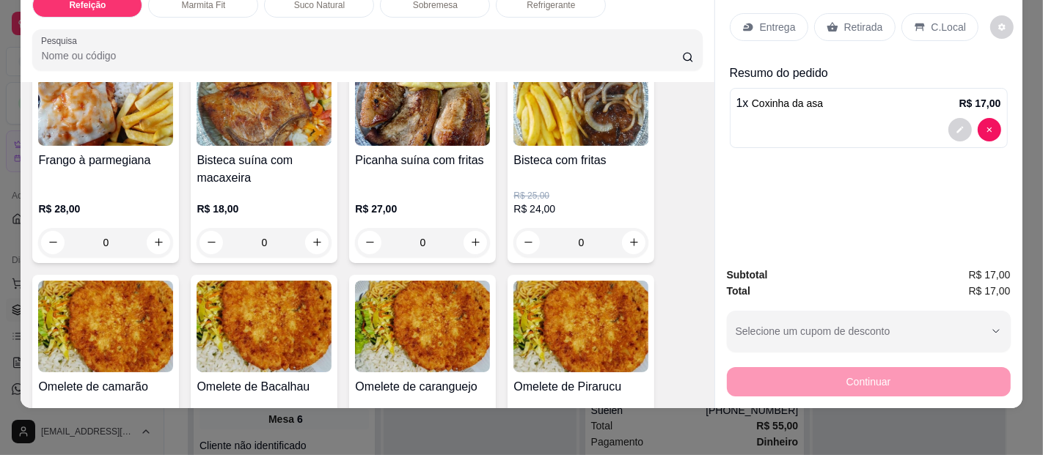
click at [786, 20] on p "Entrega" at bounding box center [778, 27] width 36 height 15
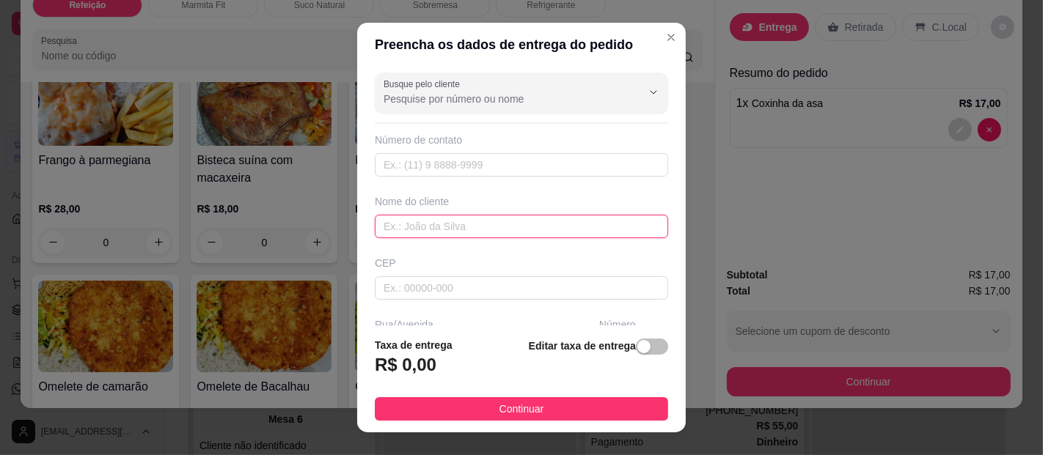
click at [440, 216] on input "text" at bounding box center [521, 226] width 293 height 23
click at [438, 221] on input "text" at bounding box center [521, 226] width 293 height 23
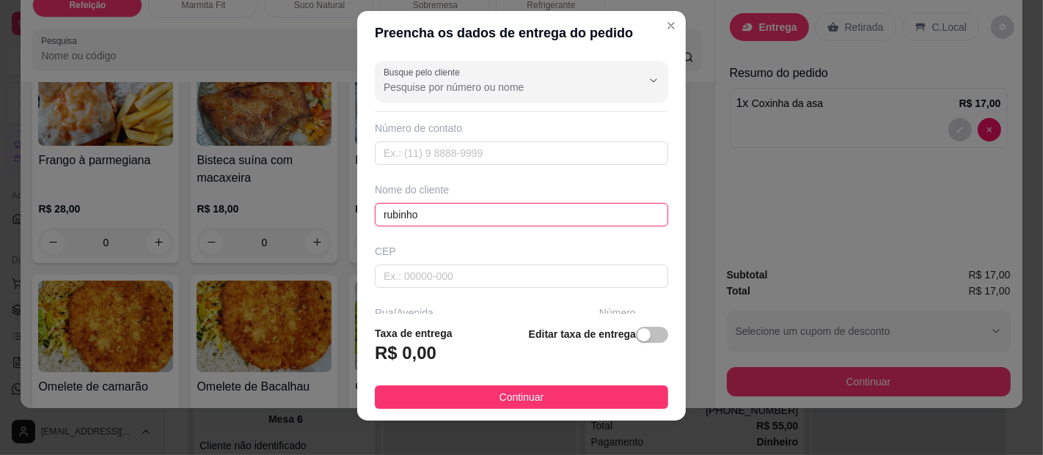
scroll to position [23, 0]
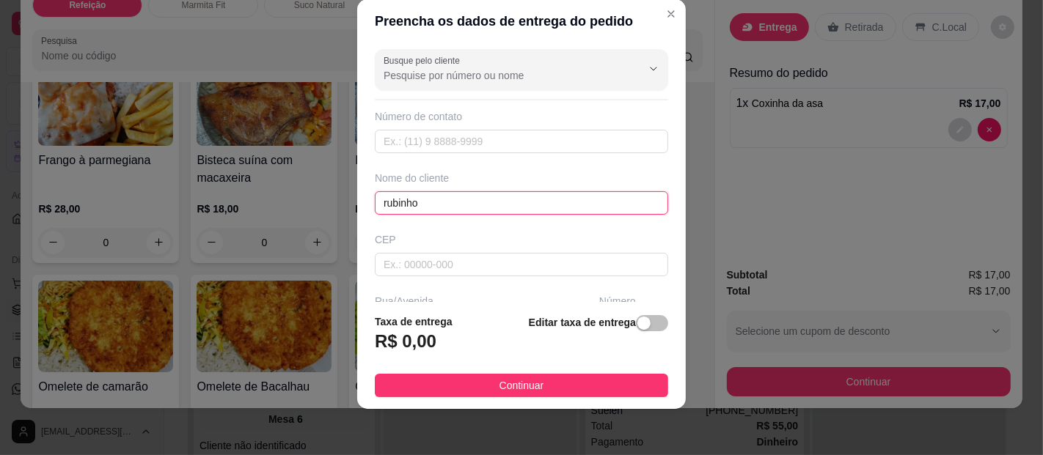
type input "rubinho"
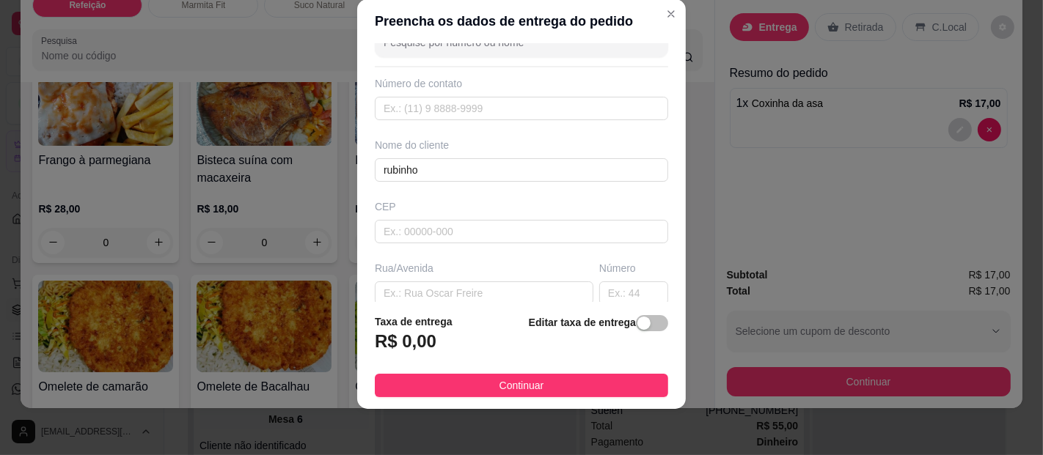
scroll to position [71, 0]
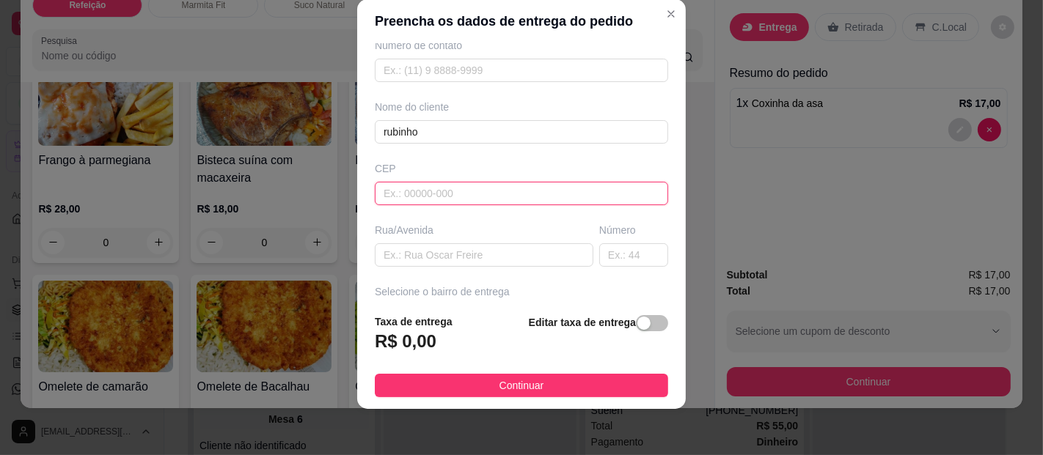
drag, startPoint x: 396, startPoint y: 194, endPoint x: 390, endPoint y: 185, distance: 10.6
click at [397, 191] on input "text" at bounding box center [521, 193] width 293 height 23
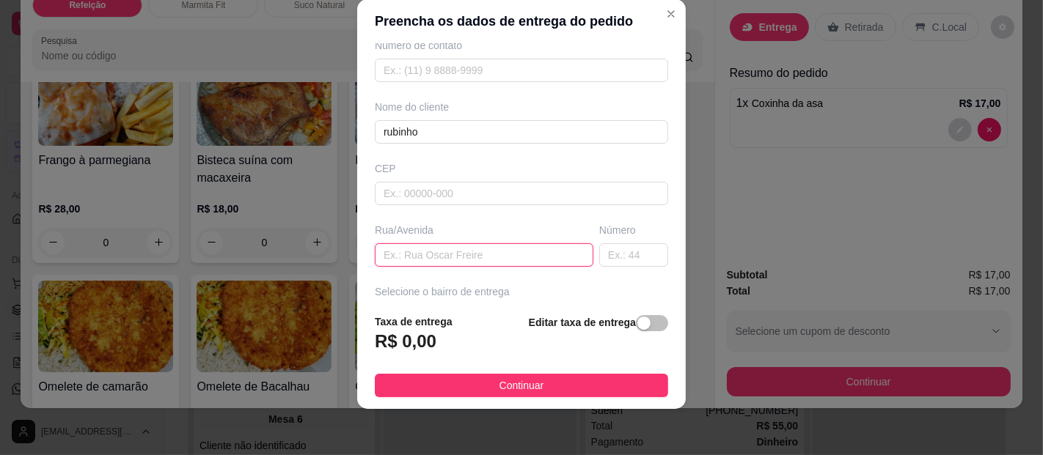
click at [404, 262] on input "text" at bounding box center [484, 255] width 219 height 23
type input "hotel angel"
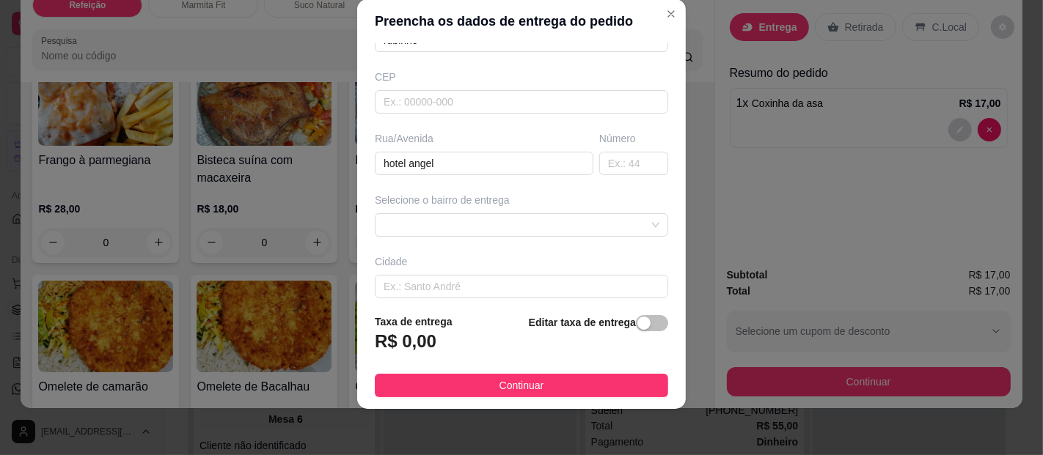
scroll to position [191, 0]
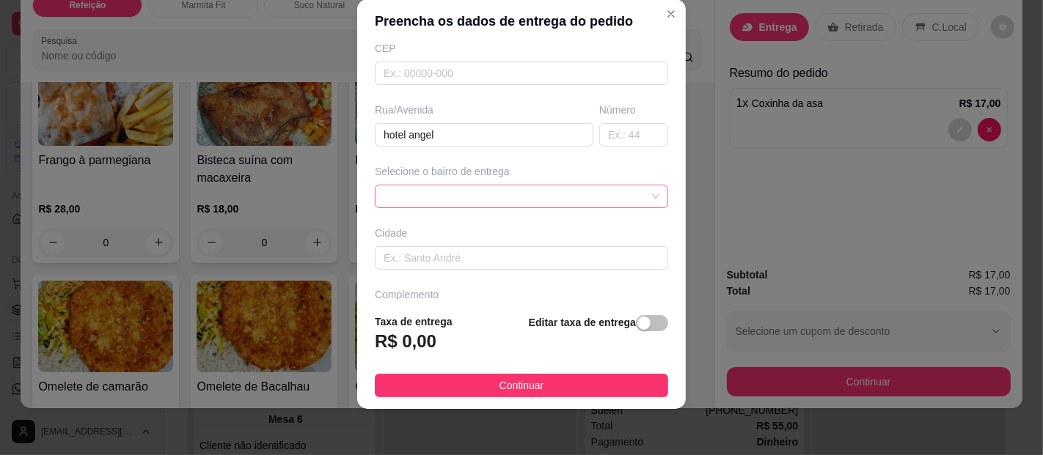
click at [571, 193] on div at bounding box center [521, 196] width 293 height 23
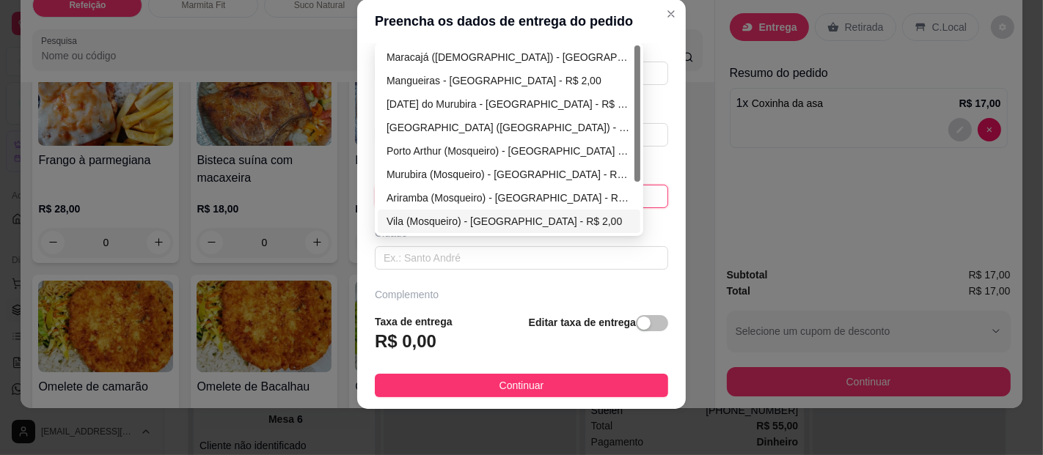
click at [486, 219] on div "Vila (Mosqueiro) - [GEOGRAPHIC_DATA] - R$ 2,00" at bounding box center [509, 221] width 245 height 16
type input "[GEOGRAPHIC_DATA]"
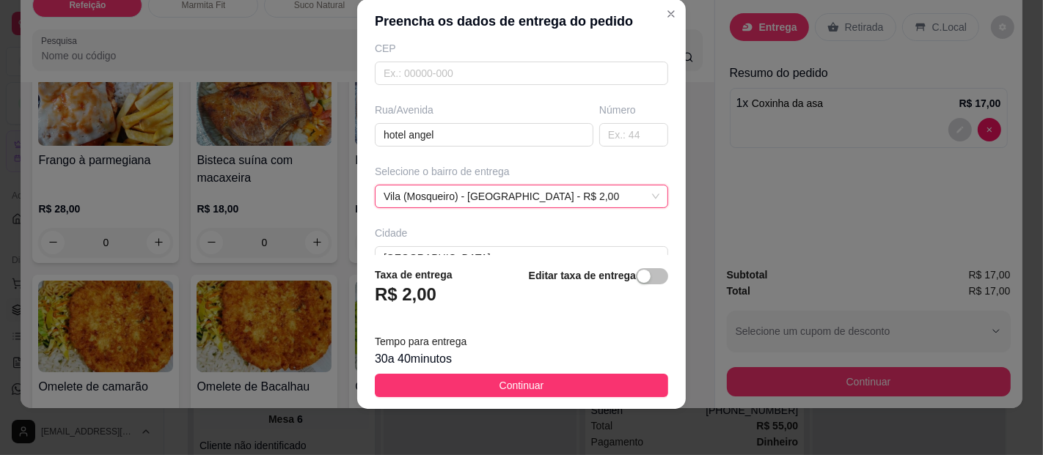
click at [532, 378] on button "Continuar" at bounding box center [521, 385] width 293 height 23
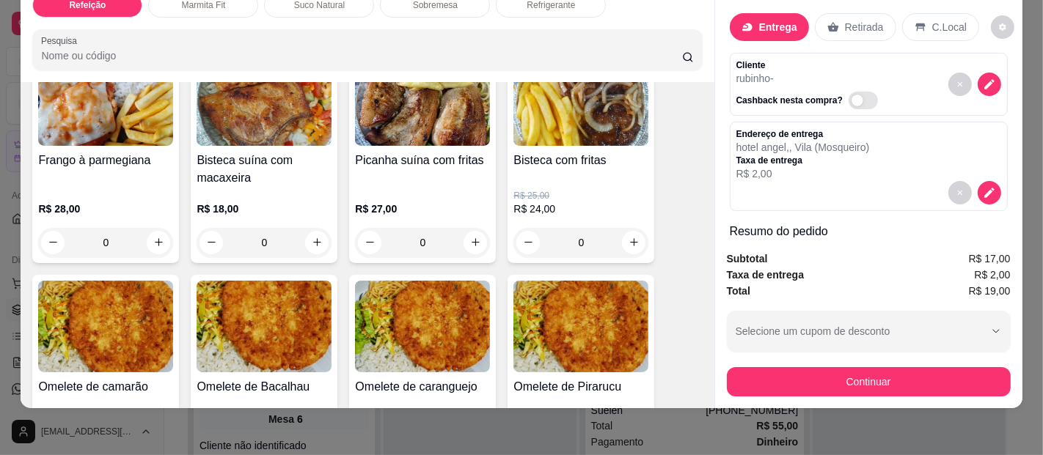
scroll to position [14, 0]
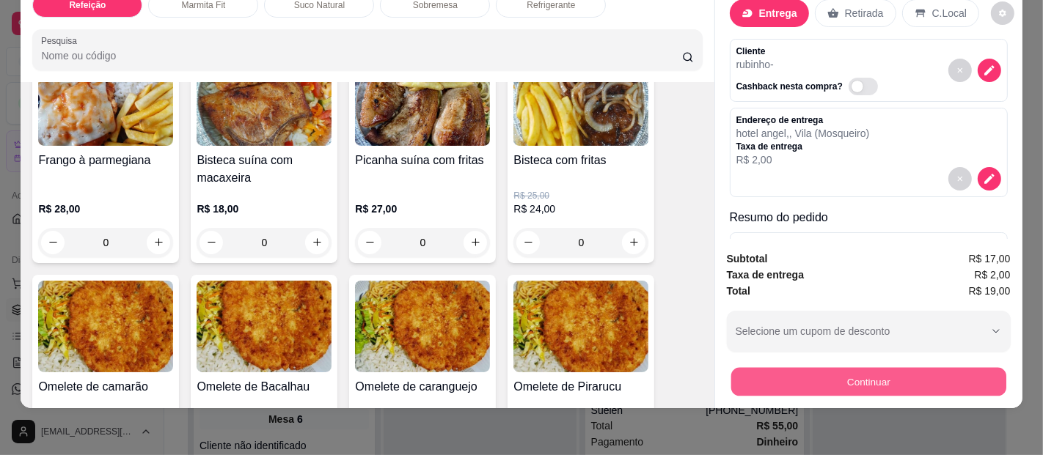
click at [879, 368] on button "Continuar" at bounding box center [868, 382] width 275 height 29
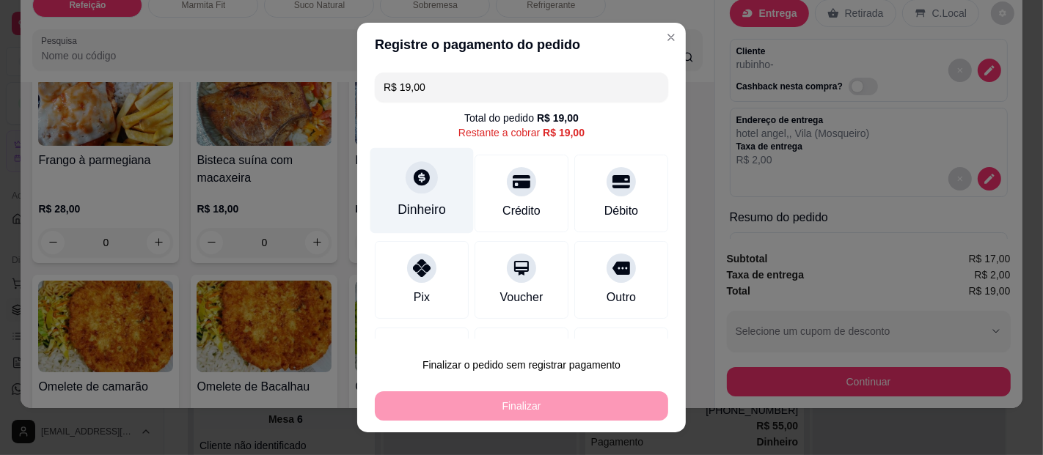
click at [399, 162] on div "Dinheiro" at bounding box center [421, 191] width 103 height 86
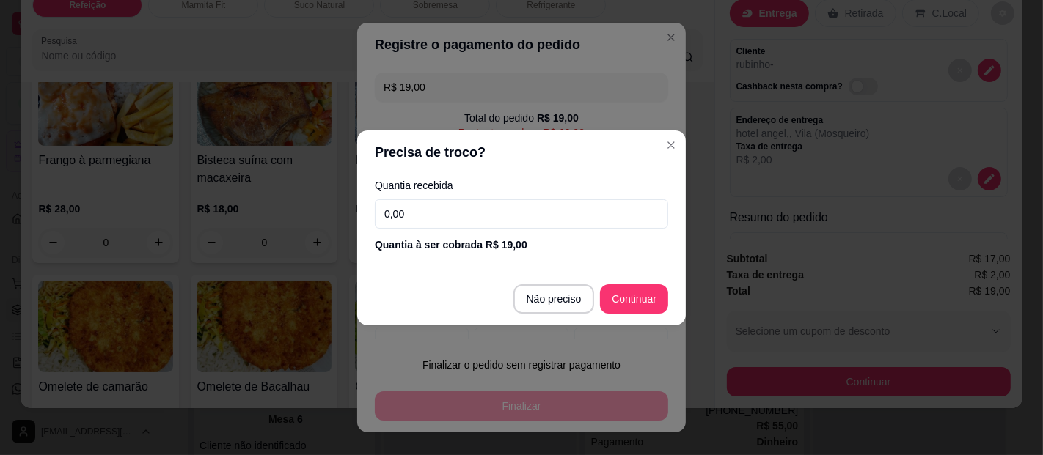
click at [425, 210] on input "0,00" at bounding box center [521, 214] width 293 height 29
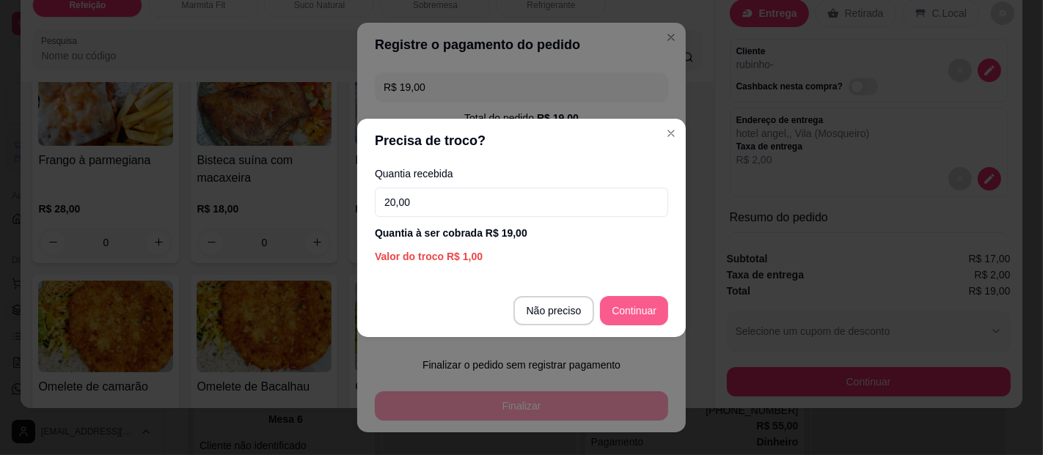
type input "20,00"
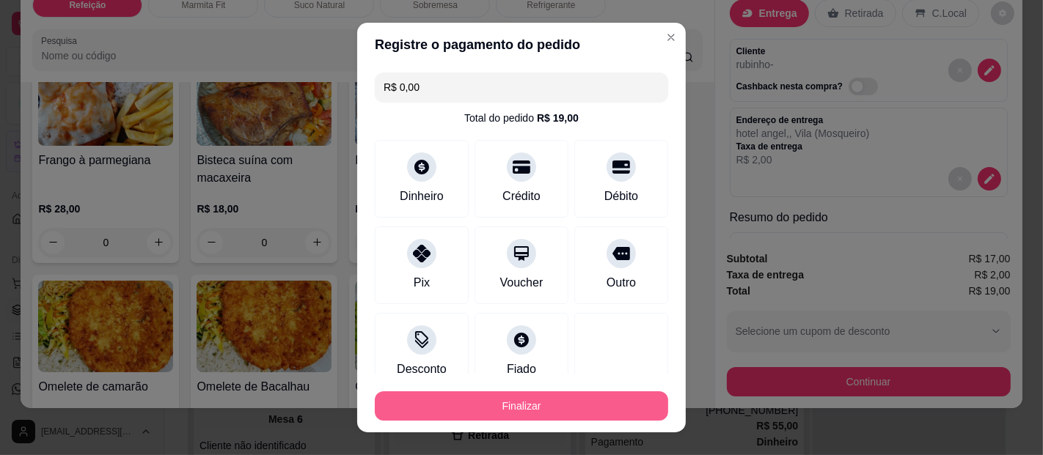
click at [505, 405] on button "Finalizar" at bounding box center [521, 406] width 293 height 29
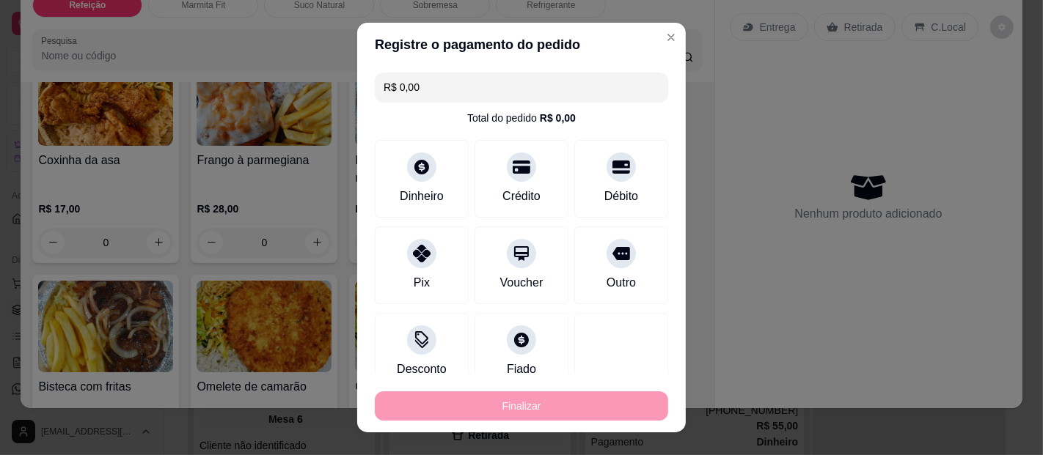
type input "-R$ 19,00"
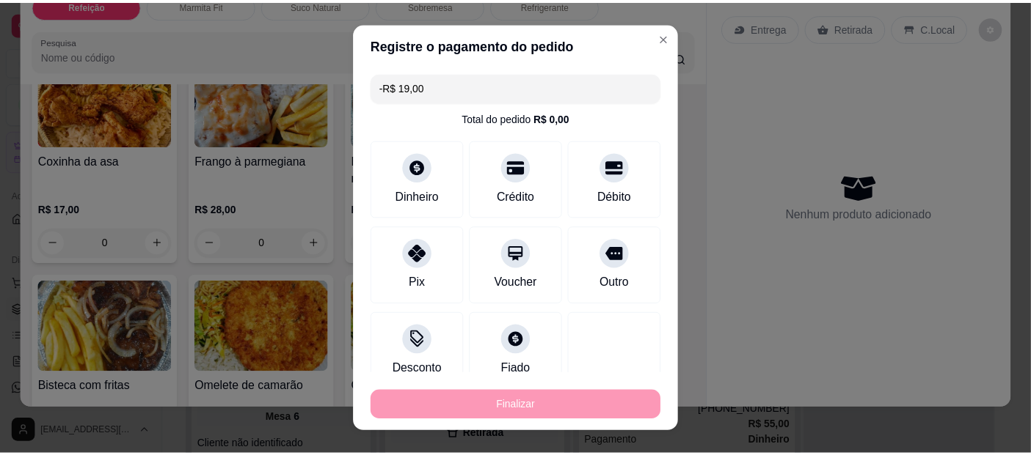
scroll to position [0, 0]
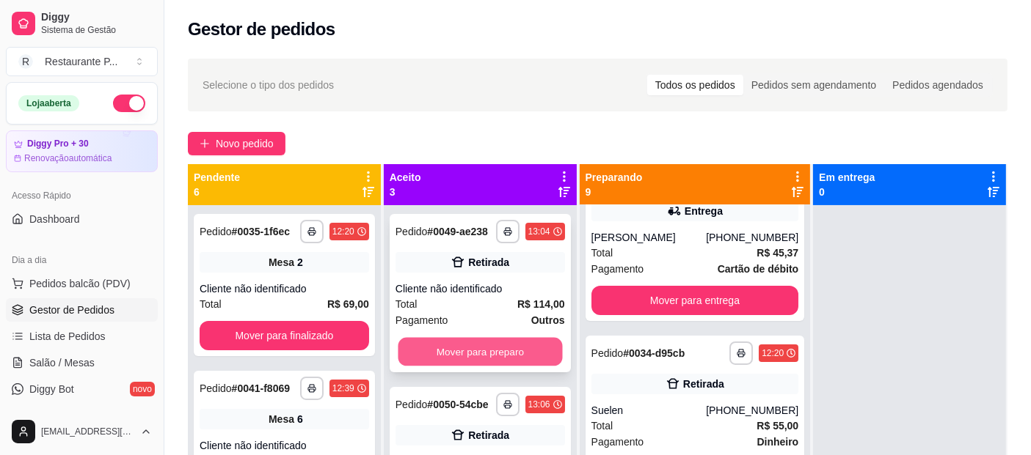
click at [480, 360] on button "Mover para preparo" at bounding box center [480, 352] width 164 height 29
click at [496, 353] on button "Mover para preparo" at bounding box center [479, 351] width 169 height 29
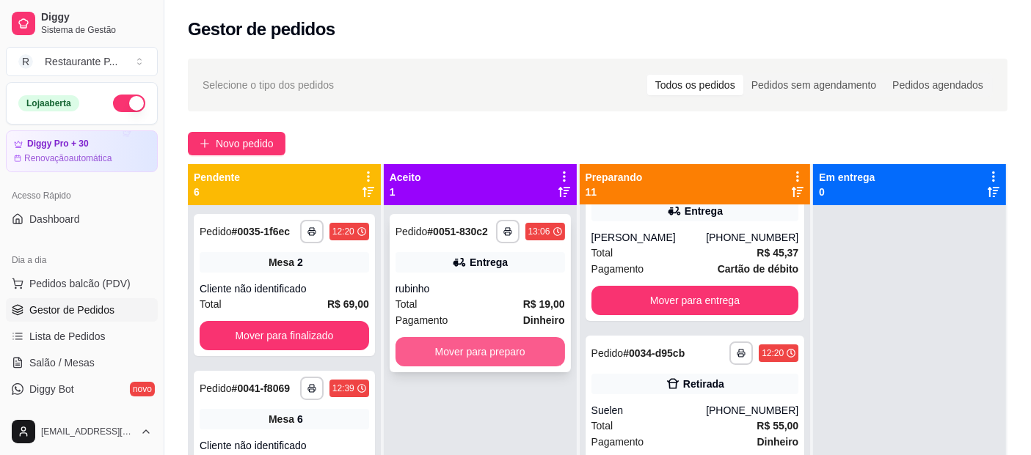
click at [499, 340] on button "Mover para preparo" at bounding box center [479, 351] width 169 height 29
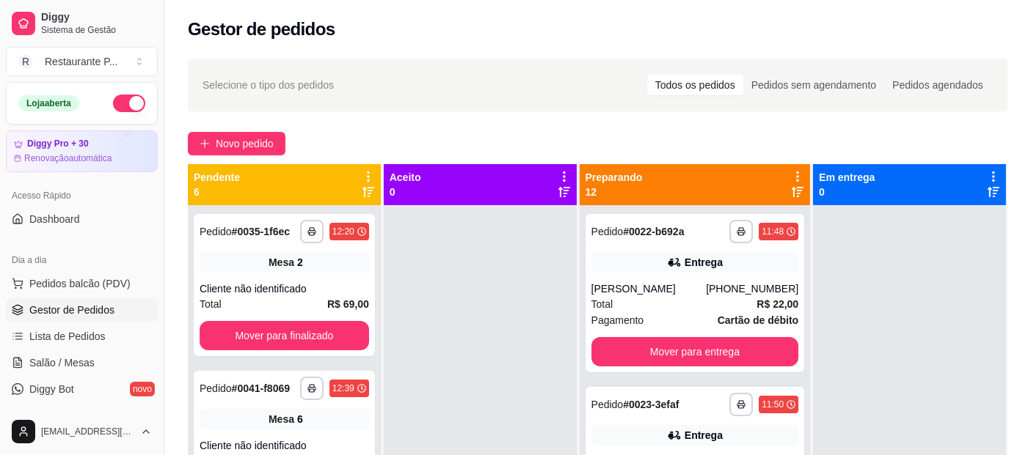
click at [791, 194] on icon at bounding box center [797, 192] width 12 height 10
click at [657, 414] on div "**********" at bounding box center [695, 404] width 208 height 23
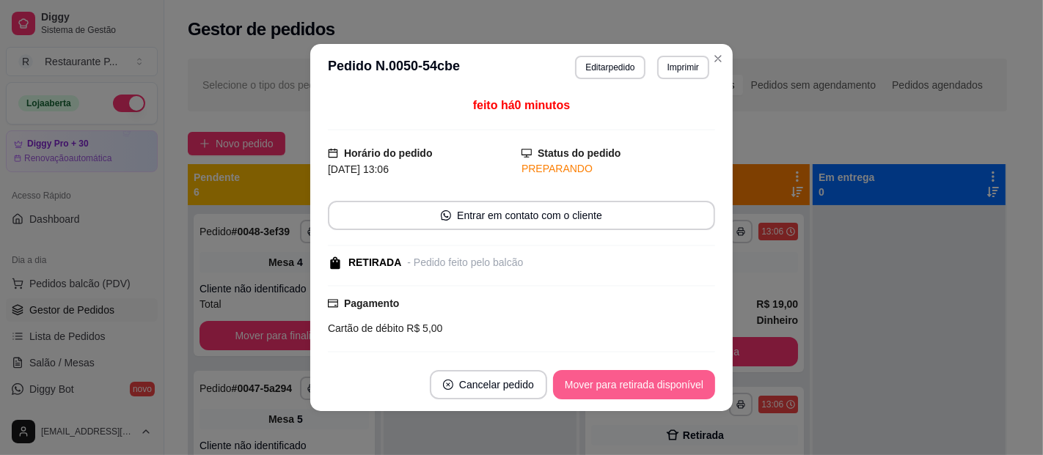
click at [656, 373] on button "Mover para retirada disponível" at bounding box center [634, 384] width 162 height 29
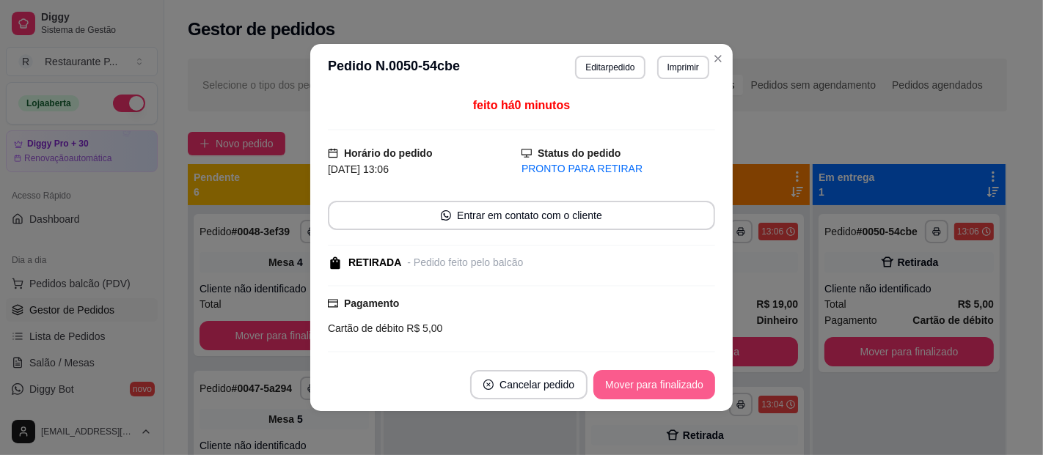
click at [652, 381] on button "Mover para finalizado" at bounding box center [654, 384] width 122 height 29
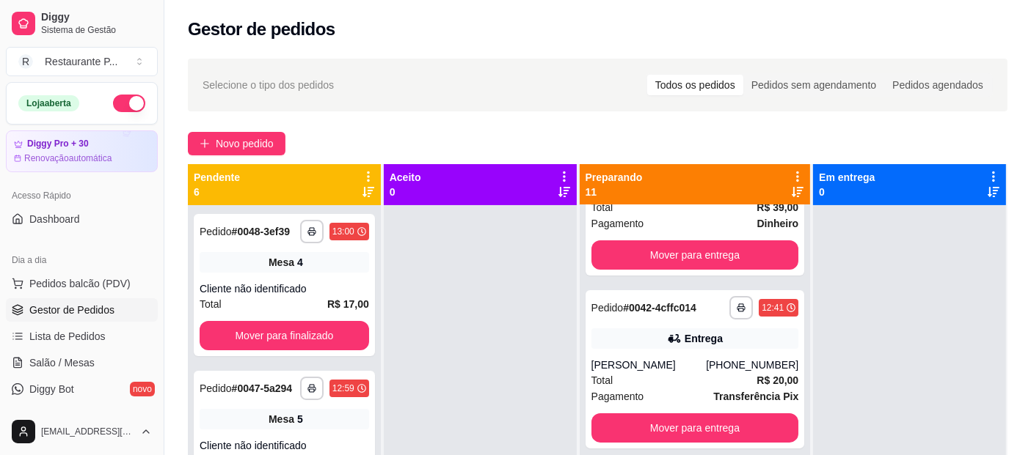
scroll to position [446, 0]
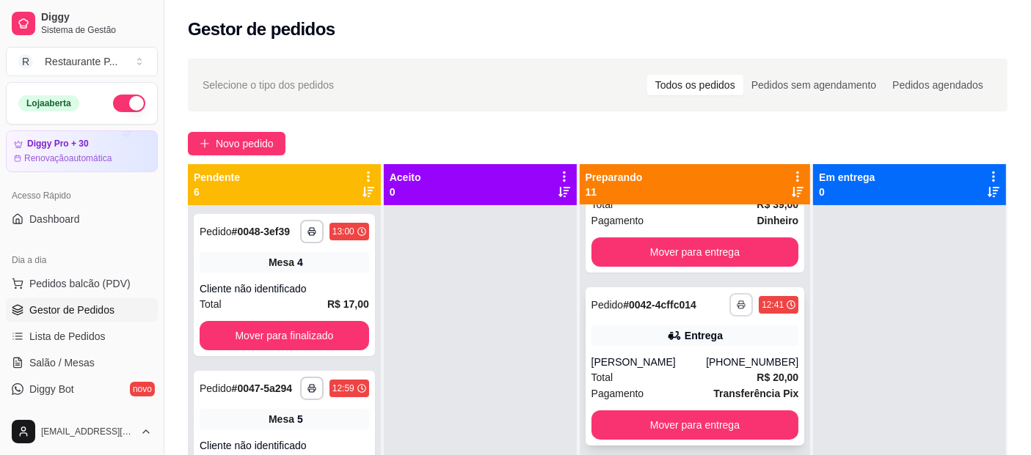
click at [729, 315] on button "button" at bounding box center [740, 304] width 23 height 23
click at [676, 370] on button "Impressora" at bounding box center [671, 373] width 106 height 23
drag, startPoint x: 147, startPoint y: 167, endPoint x: 155, endPoint y: 194, distance: 28.3
click at [155, 194] on div "Loja aberta Diggy Pro + 30 Renovação automática Acesso Rápido Dashboard Dia a d…" at bounding box center [82, 245] width 164 height 326
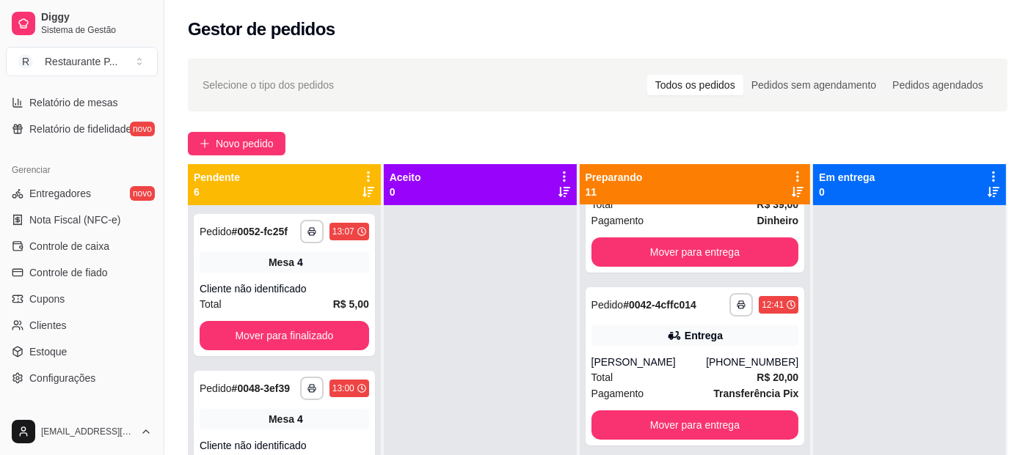
scroll to position [526, 0]
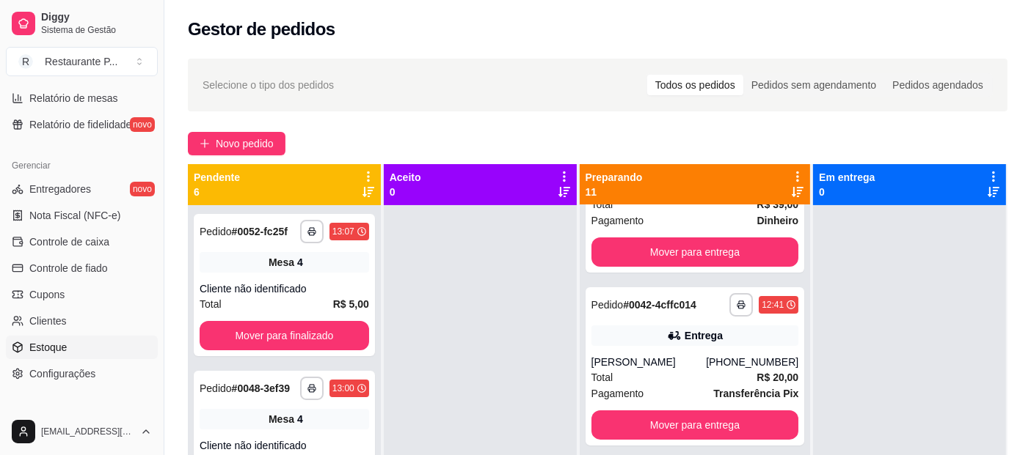
click at [43, 336] on link "Estoque" at bounding box center [82, 347] width 152 height 23
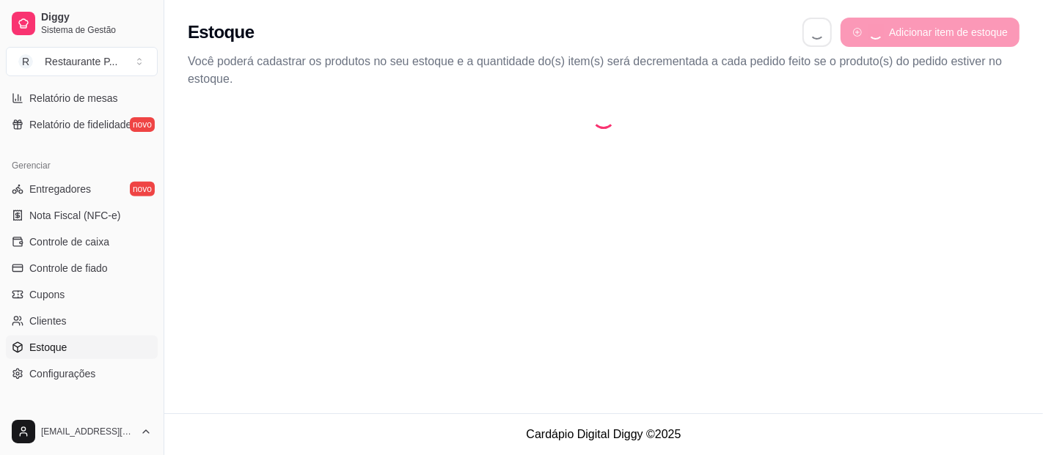
select select "QUANTITY_ORDER"
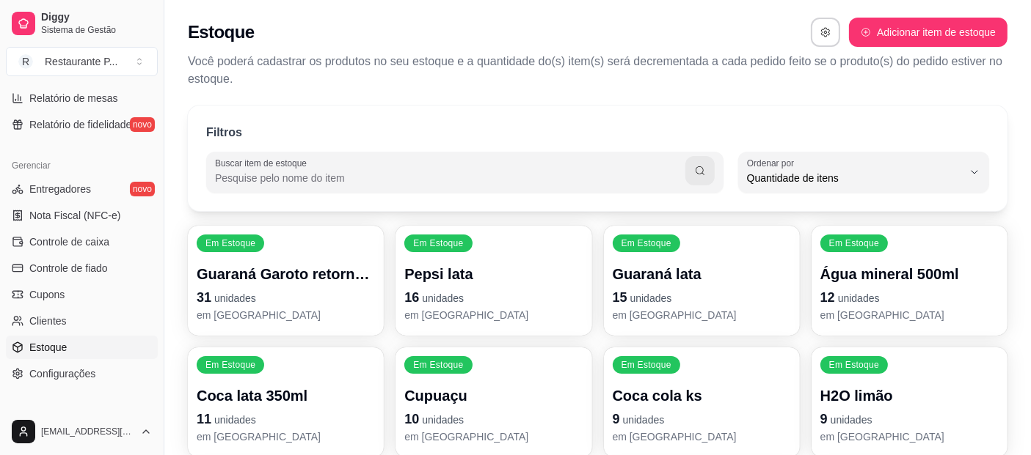
scroll to position [14, 0]
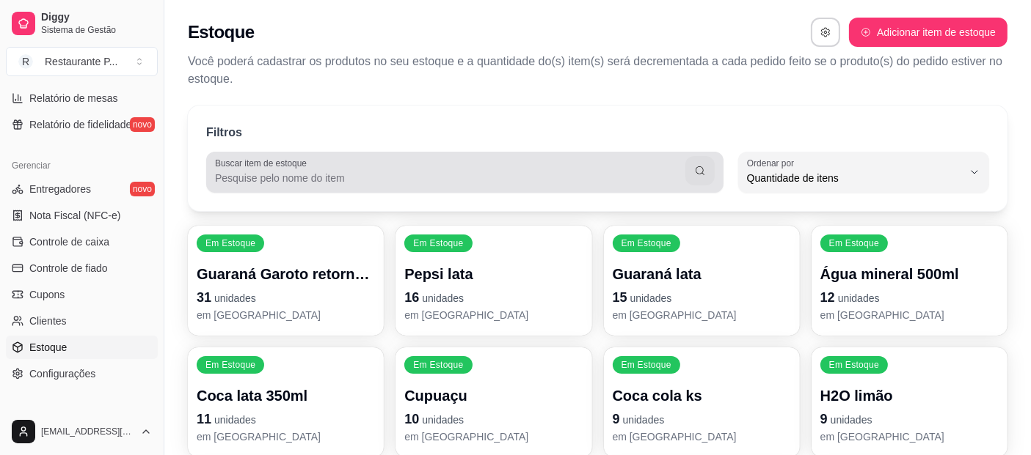
click at [356, 178] on input "Buscar item de estoque" at bounding box center [450, 178] width 470 height 15
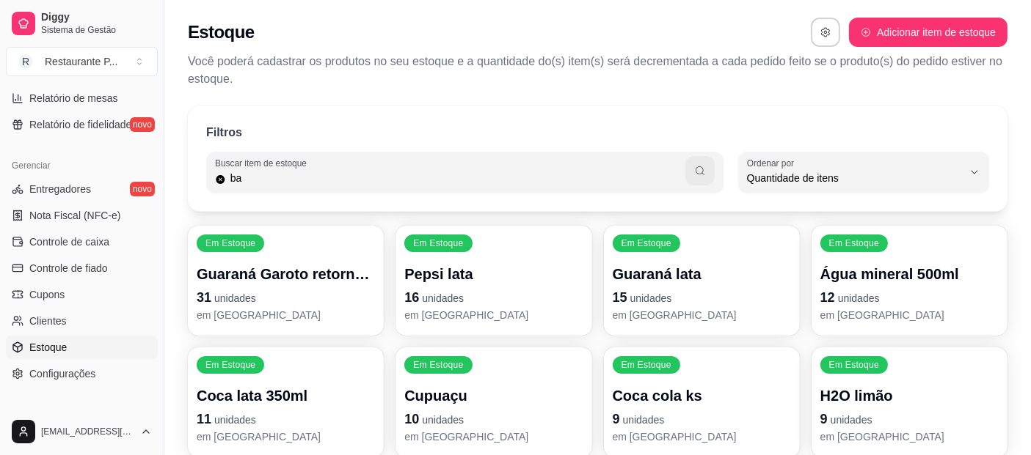
type input "ba"
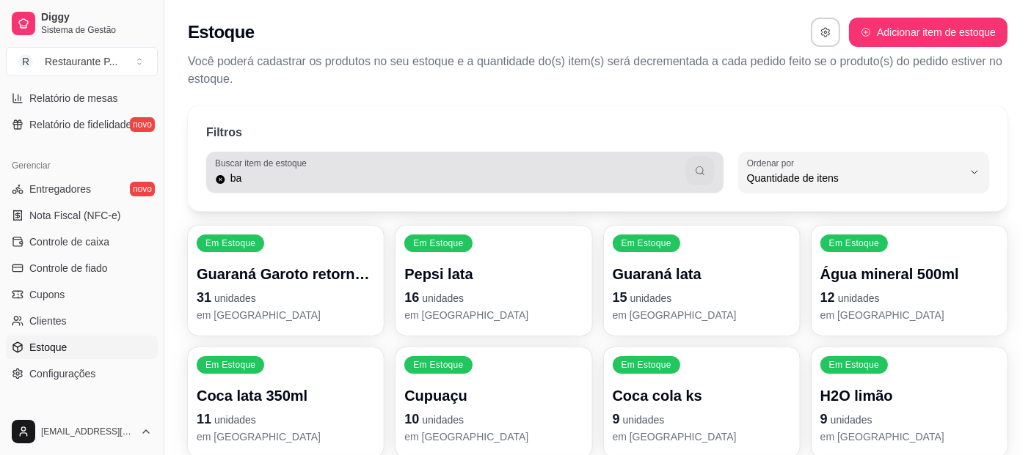
click at [691, 172] on button "button" at bounding box center [699, 171] width 29 height 29
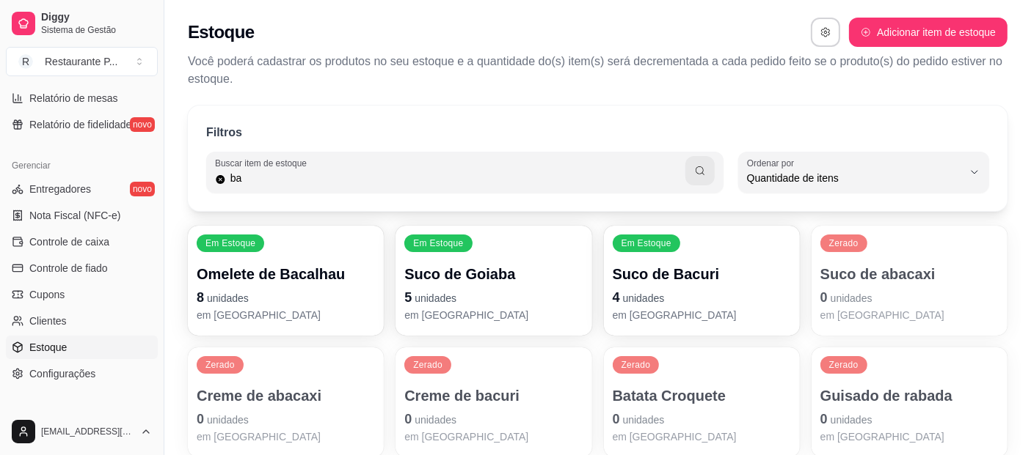
click at [523, 387] on p "Creme de bacuri" at bounding box center [493, 396] width 178 height 21
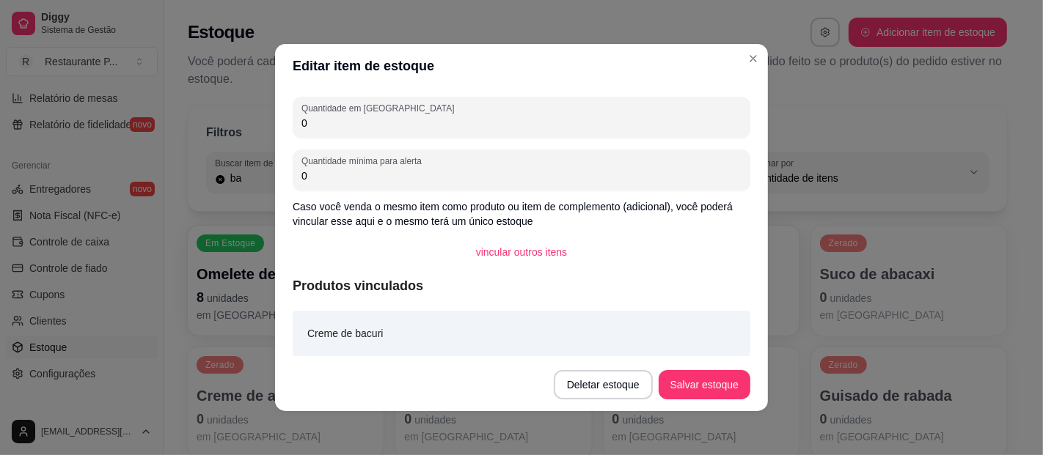
click at [350, 119] on input "0" at bounding box center [521, 123] width 440 height 15
type input "1"
click at [724, 387] on button "Salvar estoque" at bounding box center [705, 384] width 92 height 29
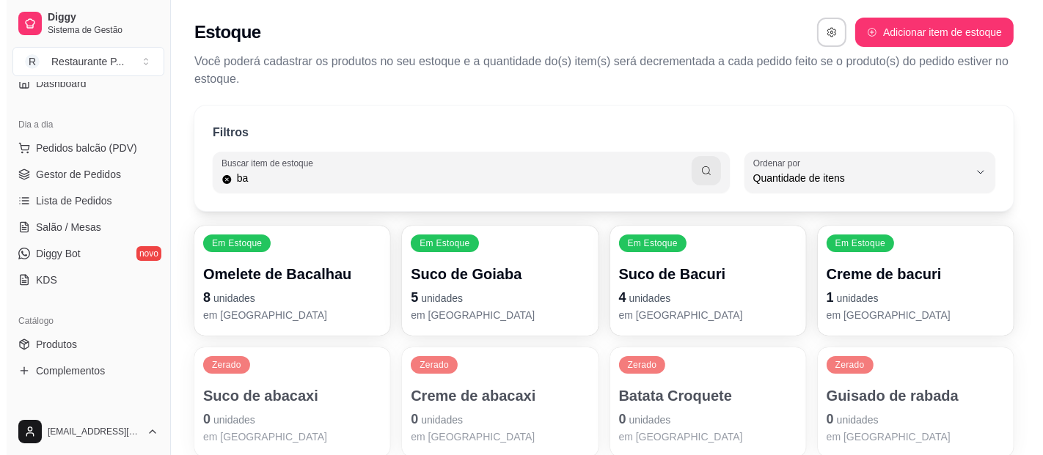
scroll to position [128, 0]
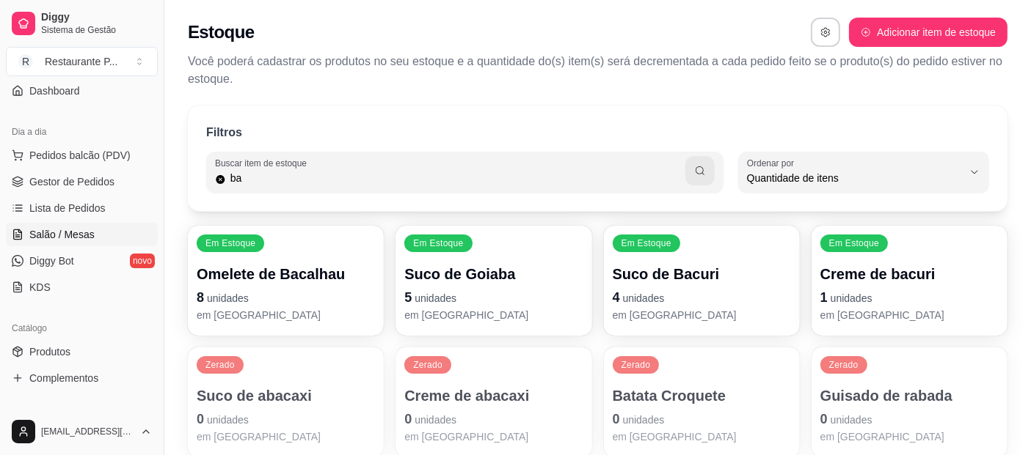
click at [50, 227] on span "Salão / Mesas" at bounding box center [61, 234] width 65 height 15
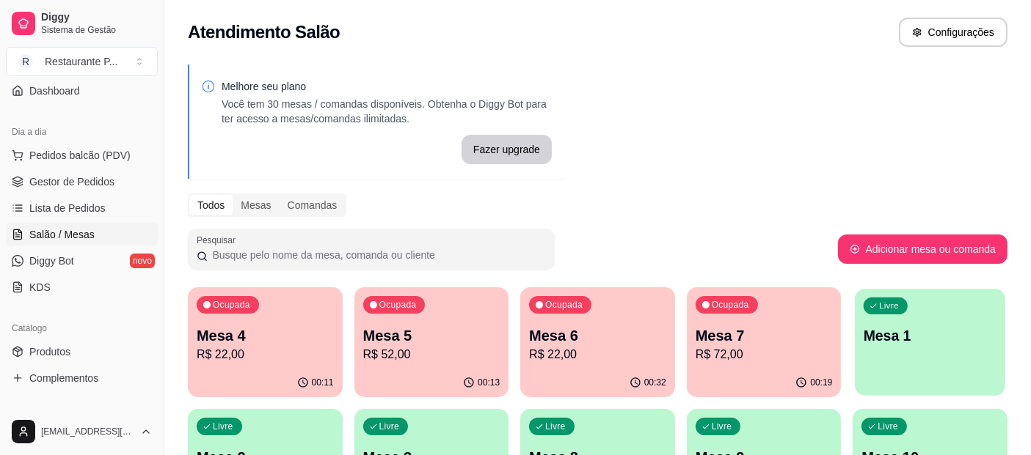
click at [943, 343] on p "Mesa 1" at bounding box center [929, 336] width 133 height 20
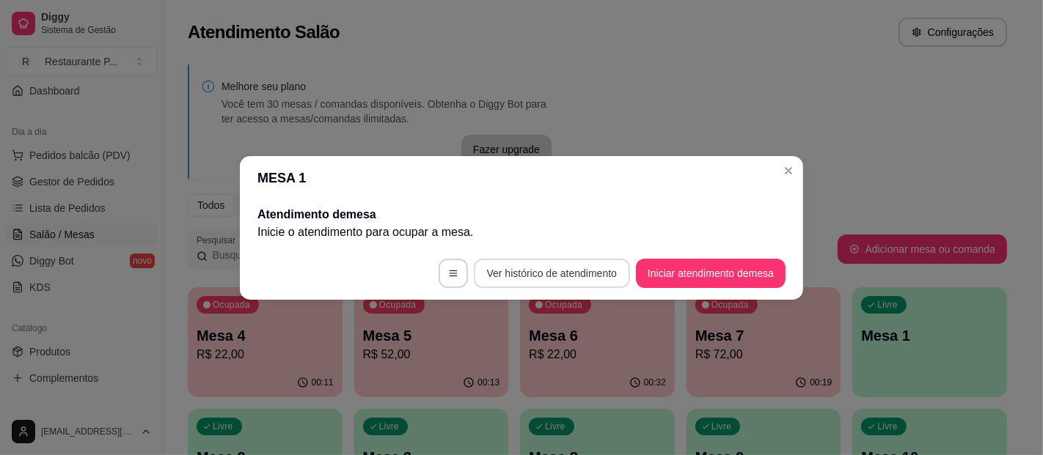
click at [546, 257] on footer "Ver histórico de atendimento Iniciar atendimento de mesa" at bounding box center [521, 273] width 563 height 53
click at [540, 260] on button "Ver histórico de atendimento" at bounding box center [552, 273] width 156 height 29
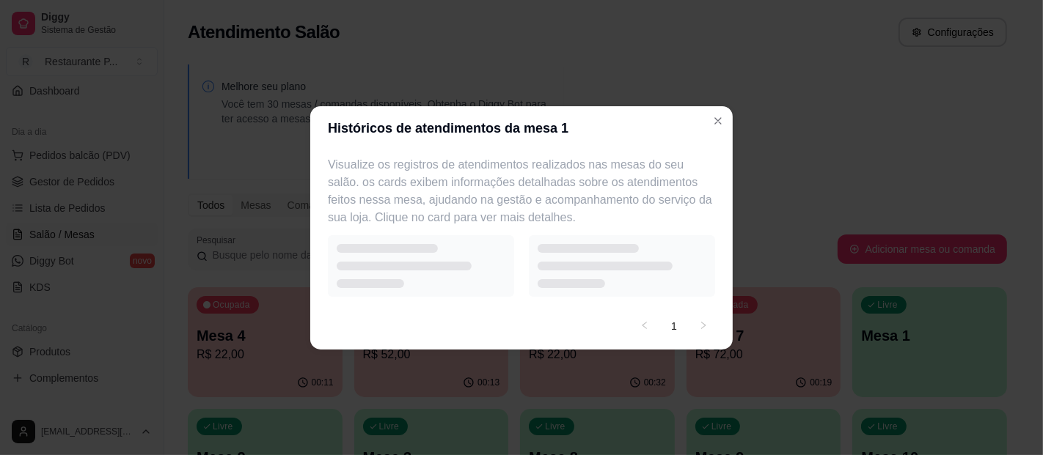
select select "7"
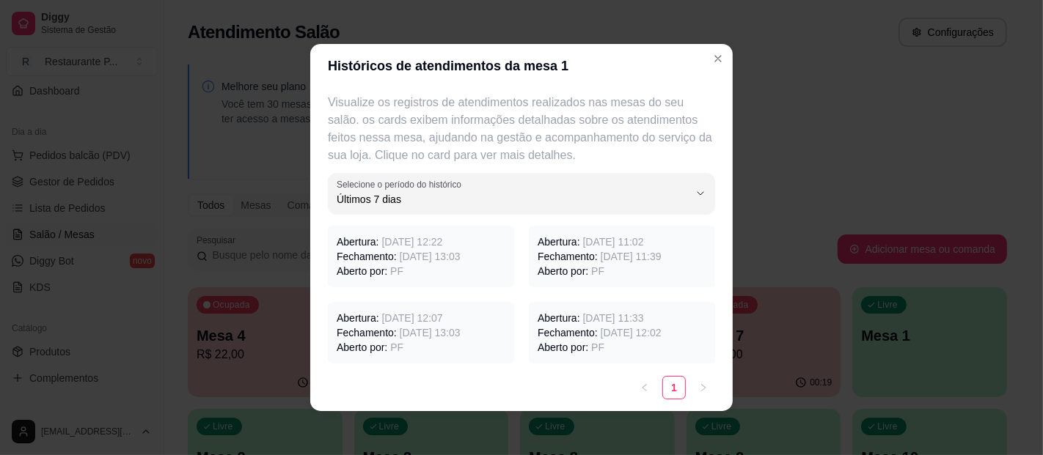
click at [442, 243] on span "[DATE] 12:22" at bounding box center [411, 242] width 61 height 12
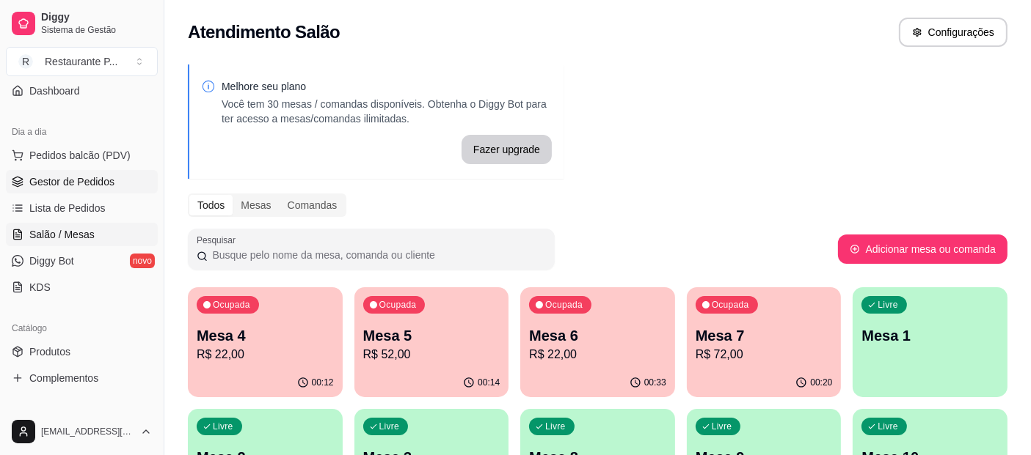
click at [78, 175] on span "Gestor de Pedidos" at bounding box center [71, 182] width 85 height 15
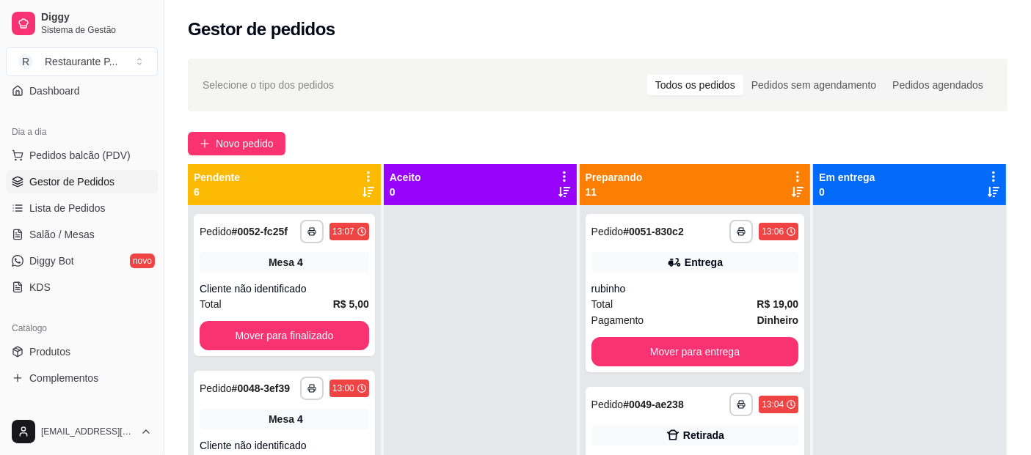
click at [791, 185] on div at bounding box center [797, 184] width 13 height 28
click at [791, 191] on icon at bounding box center [797, 192] width 12 height 12
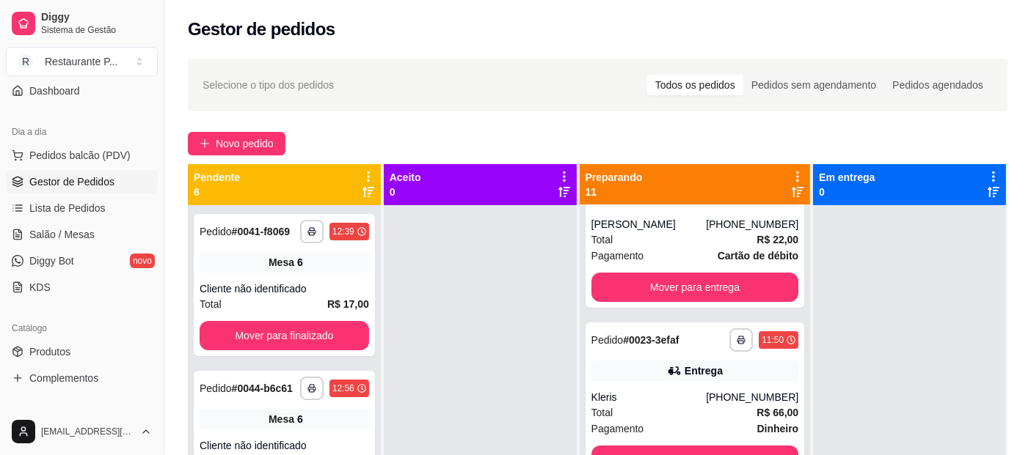
scroll to position [75, 0]
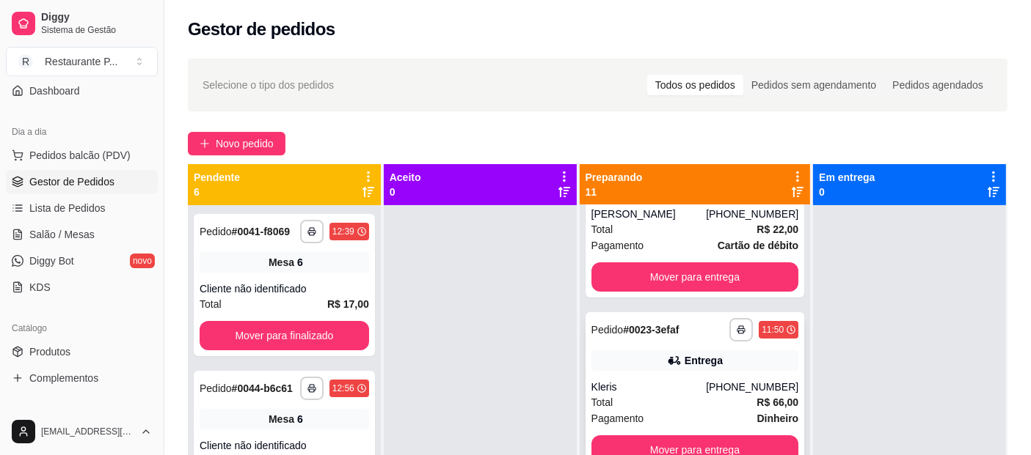
click at [675, 359] on div "Entrega" at bounding box center [695, 361] width 208 height 21
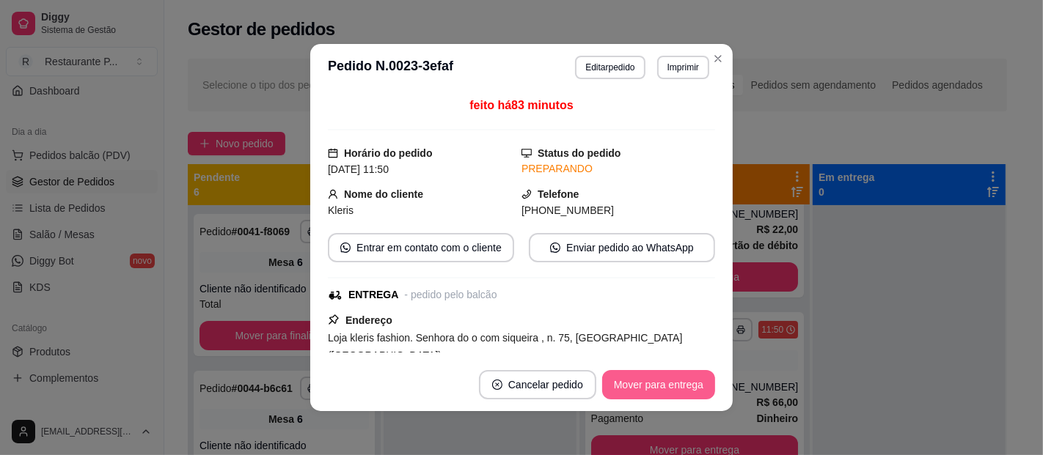
click at [664, 387] on button "Mover para entrega" at bounding box center [658, 384] width 113 height 29
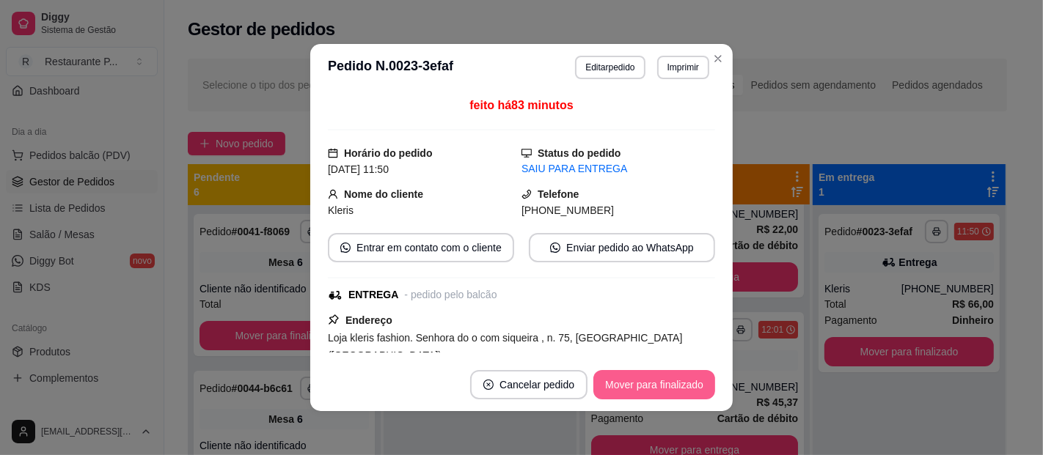
click at [664, 386] on button "Mover para finalizado" at bounding box center [654, 384] width 122 height 29
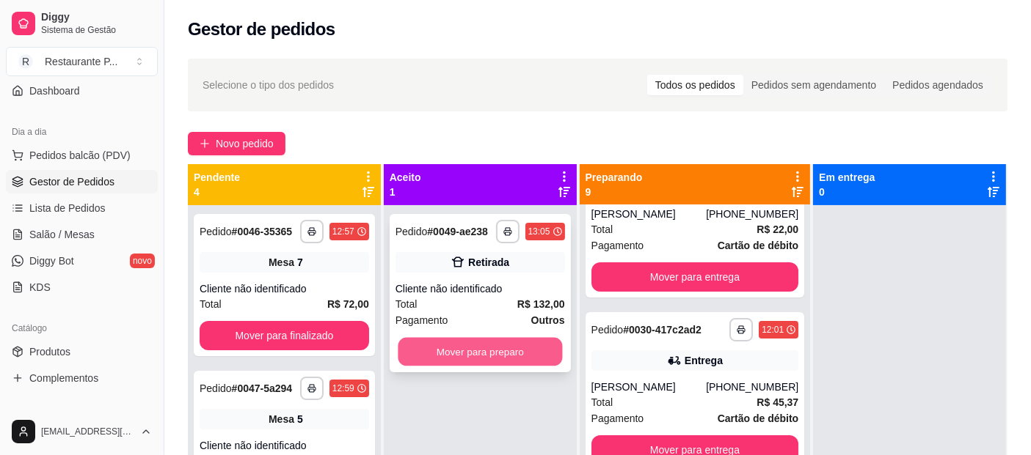
click at [506, 355] on button "Mover para preparo" at bounding box center [480, 352] width 164 height 29
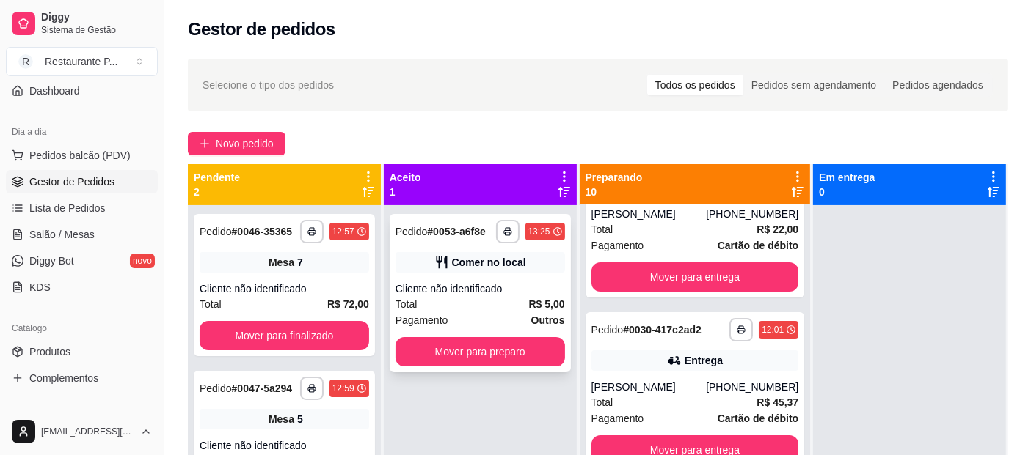
click at [486, 296] on div "Total R$ 5,00" at bounding box center [479, 304] width 169 height 16
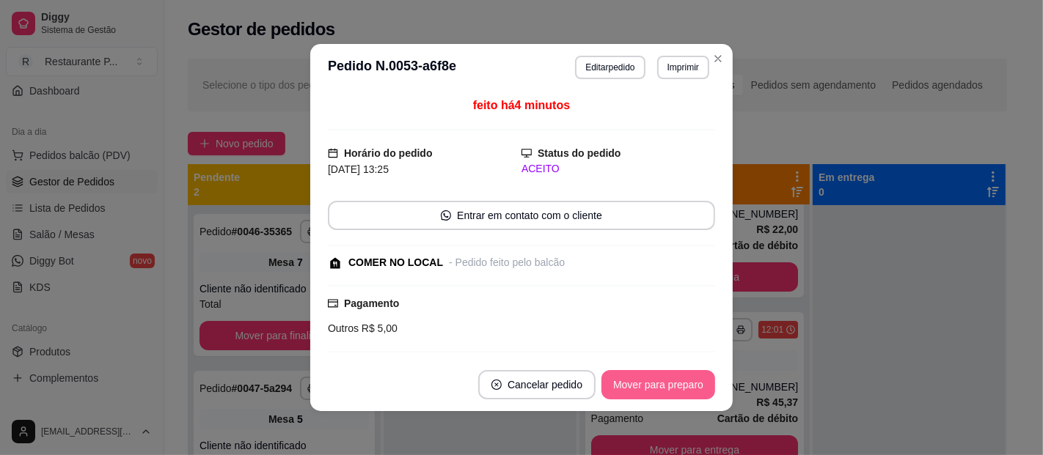
click at [657, 389] on button "Mover para preparo" at bounding box center [658, 384] width 114 height 29
click at [657, 389] on button "Mover para retirada disponível" at bounding box center [633, 385] width 157 height 29
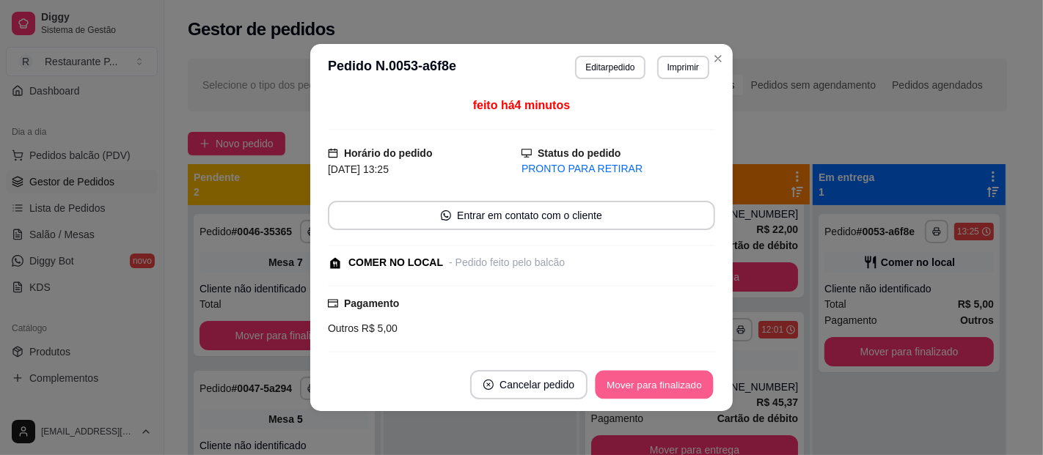
click at [657, 389] on button "Mover para finalizado" at bounding box center [655, 385] width 118 height 29
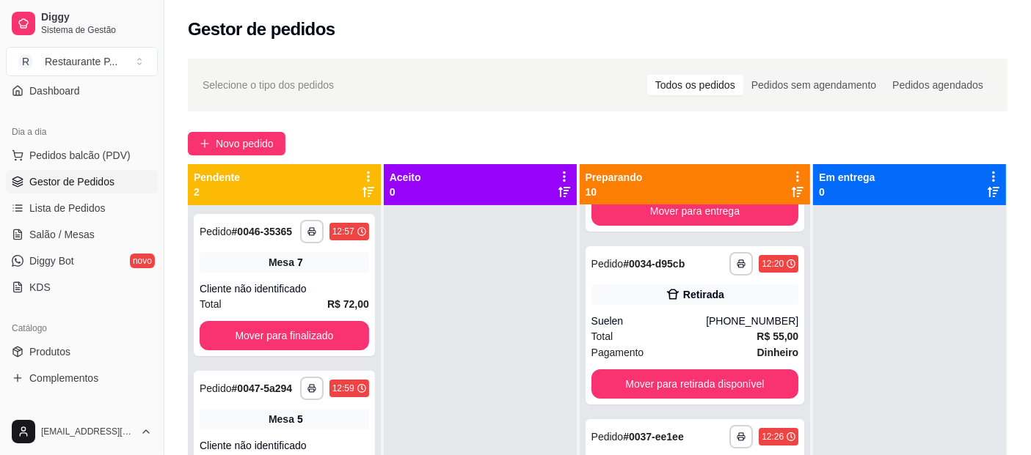
scroll to position [282, 0]
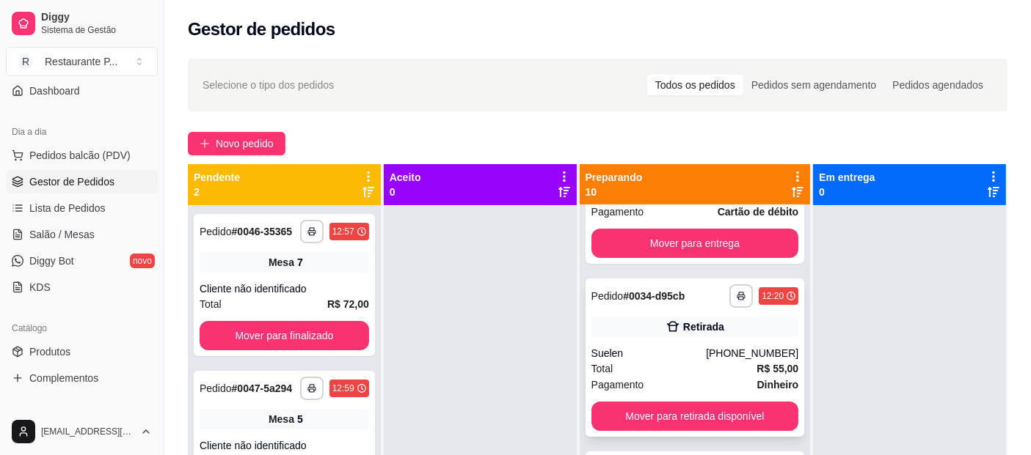
click at [731, 350] on div "**********" at bounding box center [694, 358] width 219 height 158
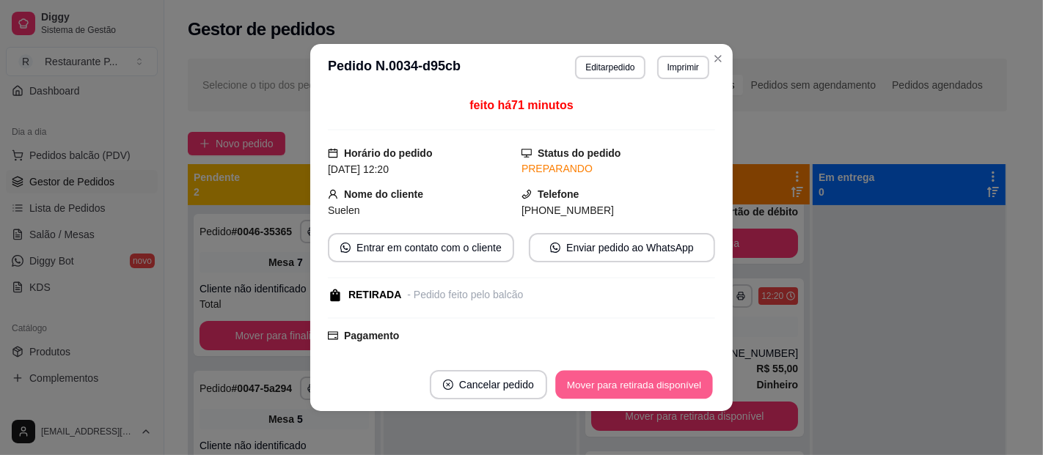
click at [679, 382] on button "Mover para retirada disponível" at bounding box center [633, 385] width 157 height 29
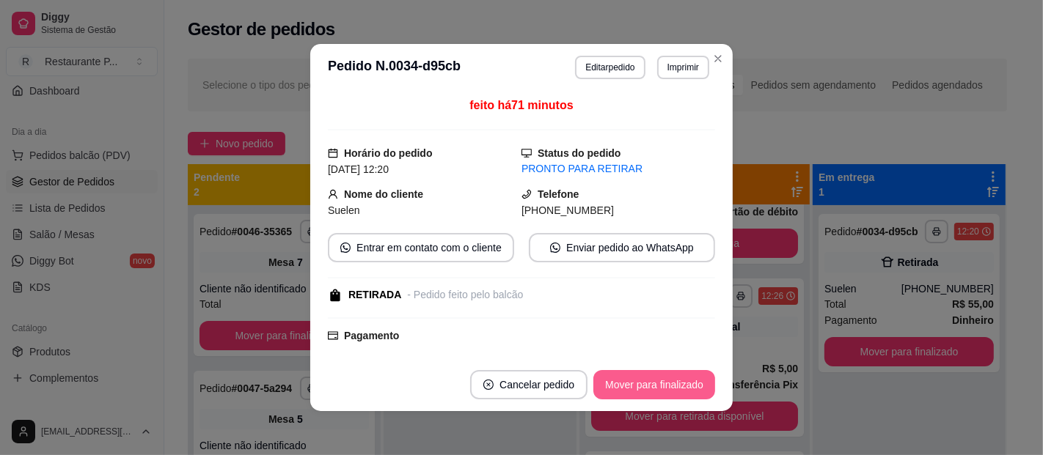
click at [667, 375] on button "Mover para finalizado" at bounding box center [654, 384] width 122 height 29
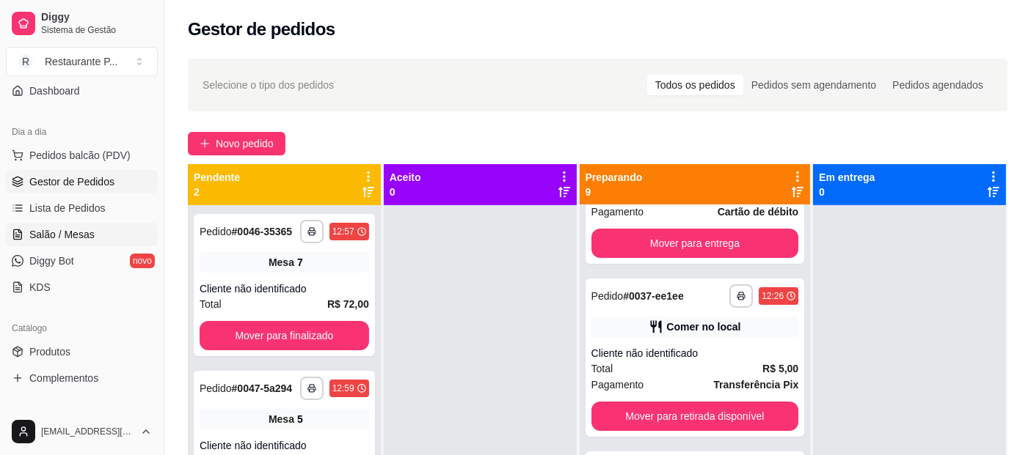
click at [69, 227] on span "Salão / Mesas" at bounding box center [61, 234] width 65 height 15
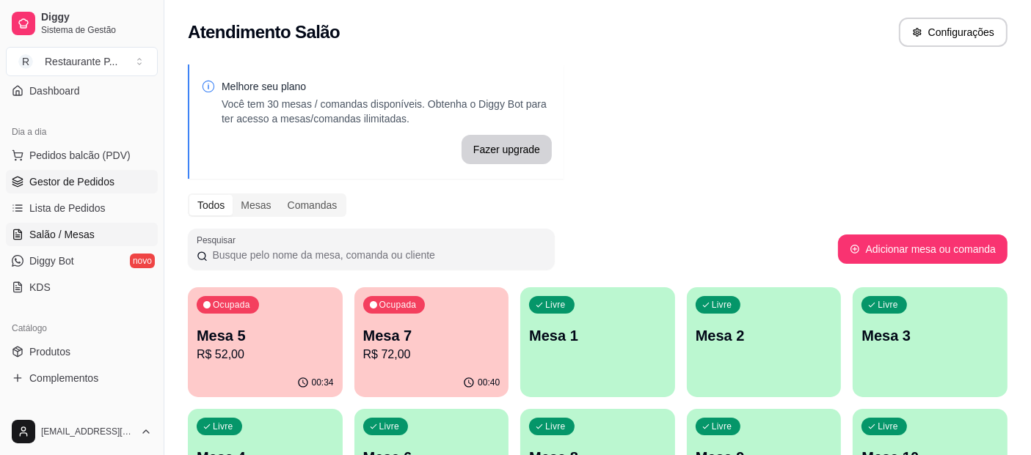
click at [62, 179] on span "Gestor de Pedidos" at bounding box center [71, 182] width 85 height 15
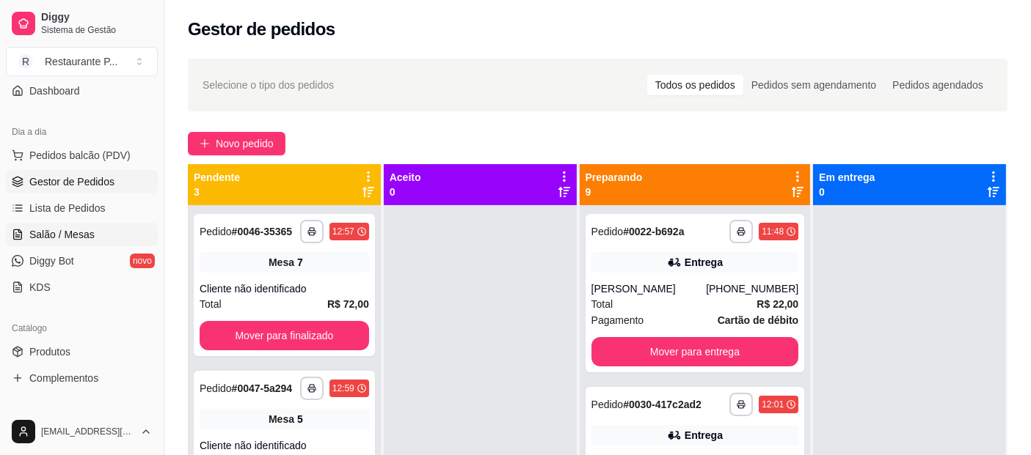
click at [55, 229] on span "Salão / Mesas" at bounding box center [61, 234] width 65 height 15
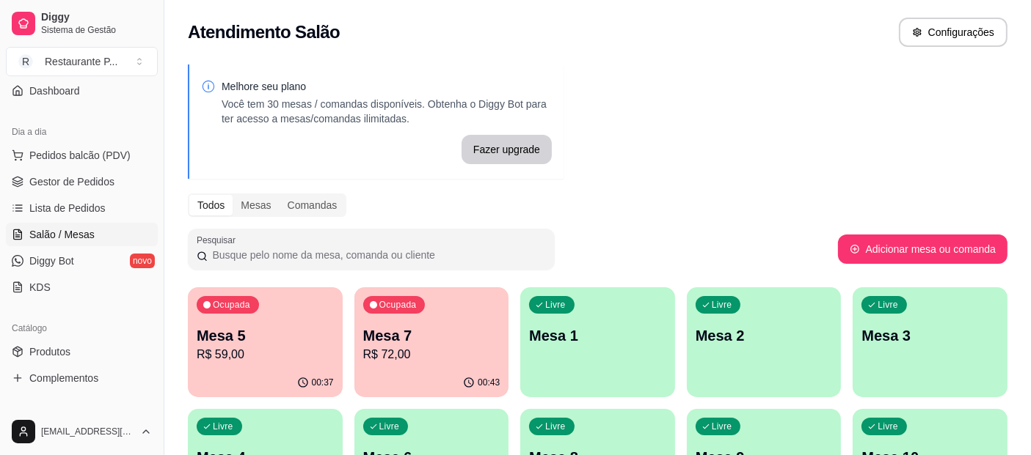
click at [465, 351] on p "R$ 72,00" at bounding box center [431, 355] width 137 height 18
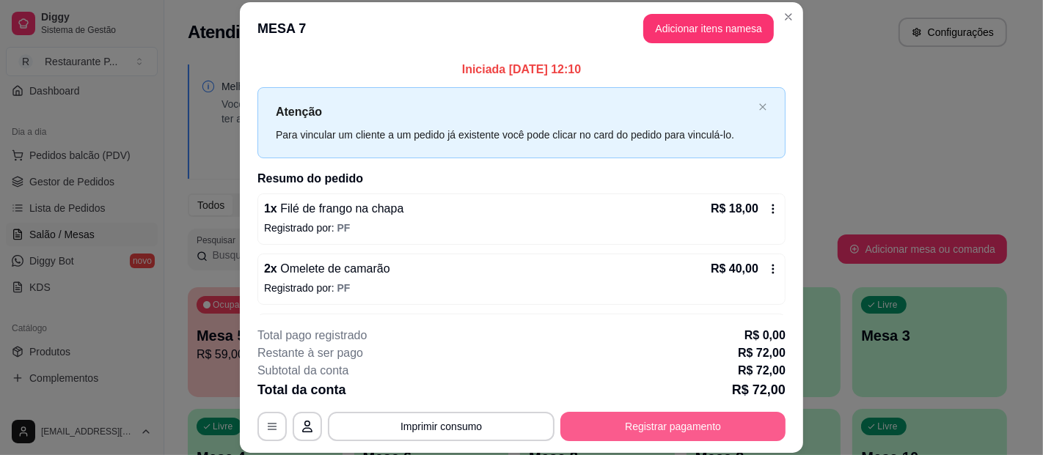
click at [677, 422] on button "Registrar pagamento" at bounding box center [672, 426] width 225 height 29
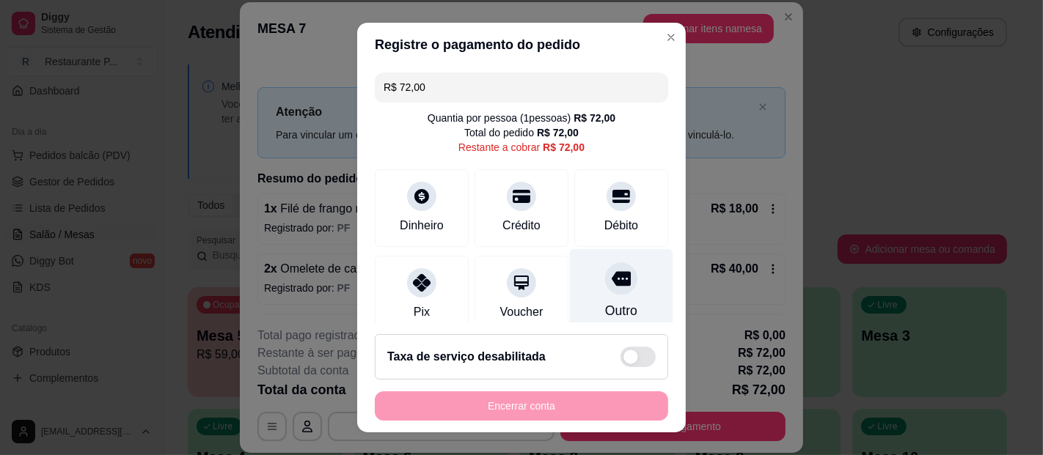
click at [576, 288] on div "Outro" at bounding box center [621, 292] width 103 height 86
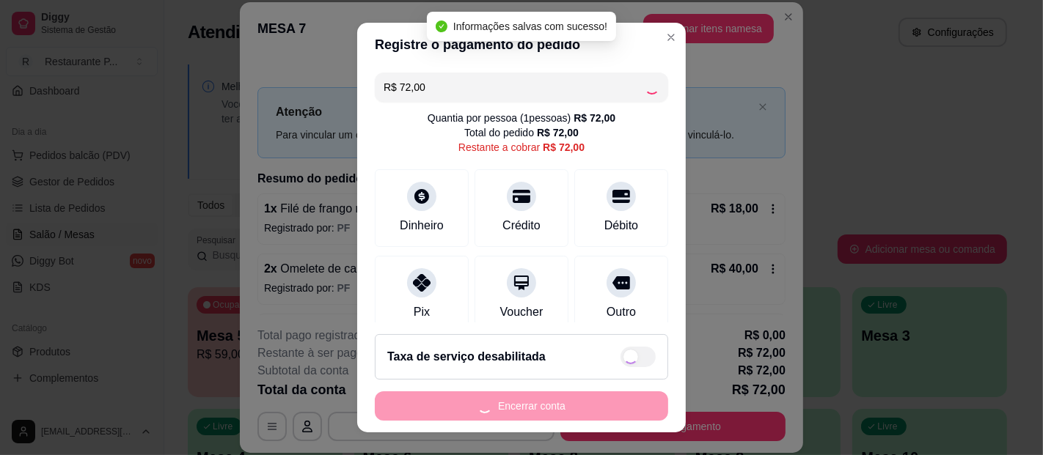
type input "R$ 0,00"
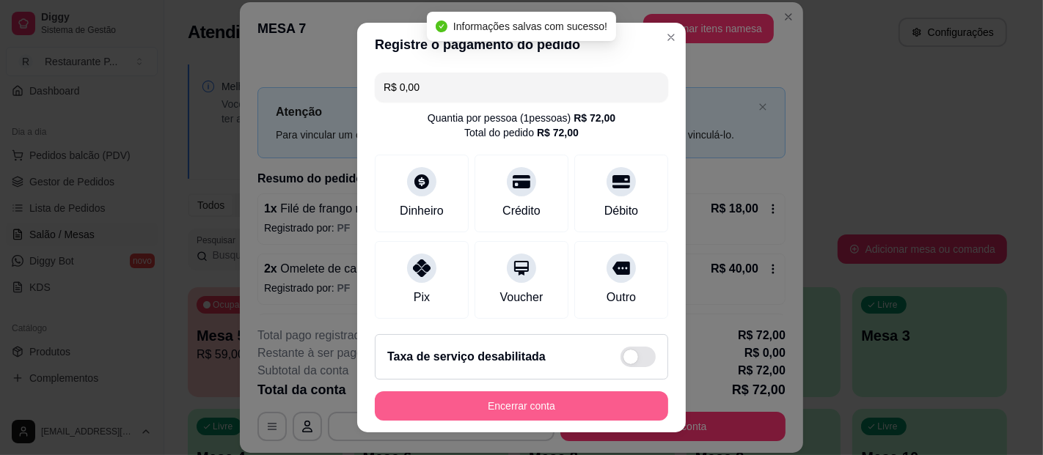
click at [511, 400] on button "Encerrar conta" at bounding box center [521, 406] width 293 height 29
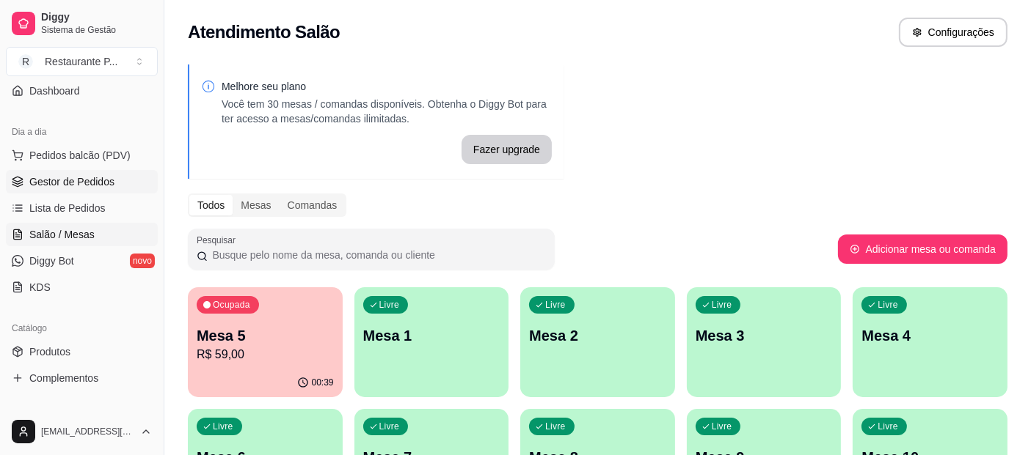
click at [51, 172] on link "Gestor de Pedidos" at bounding box center [82, 181] width 152 height 23
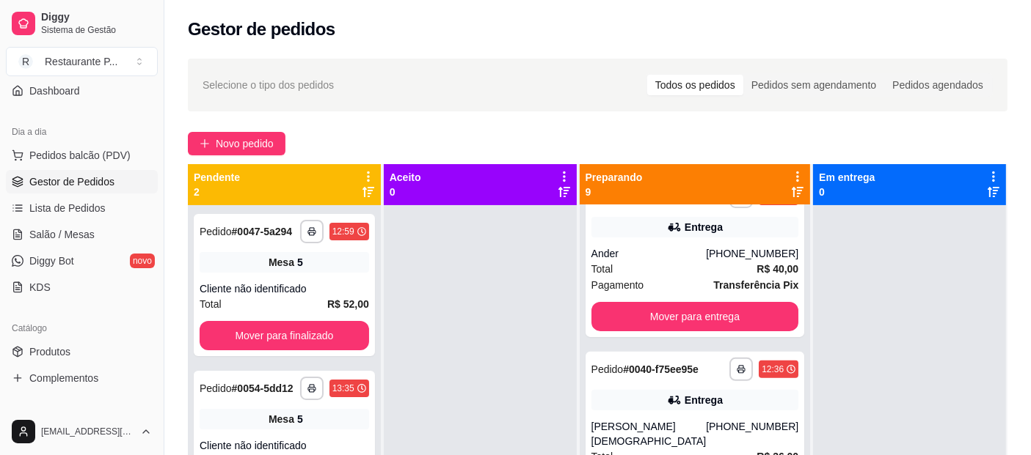
scroll to position [555, 0]
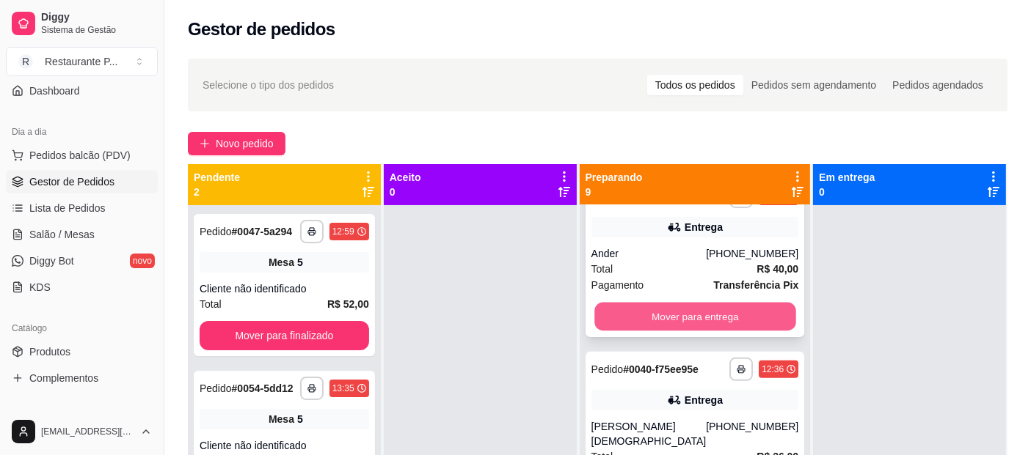
click at [708, 332] on button "Mover para entrega" at bounding box center [694, 317] width 201 height 29
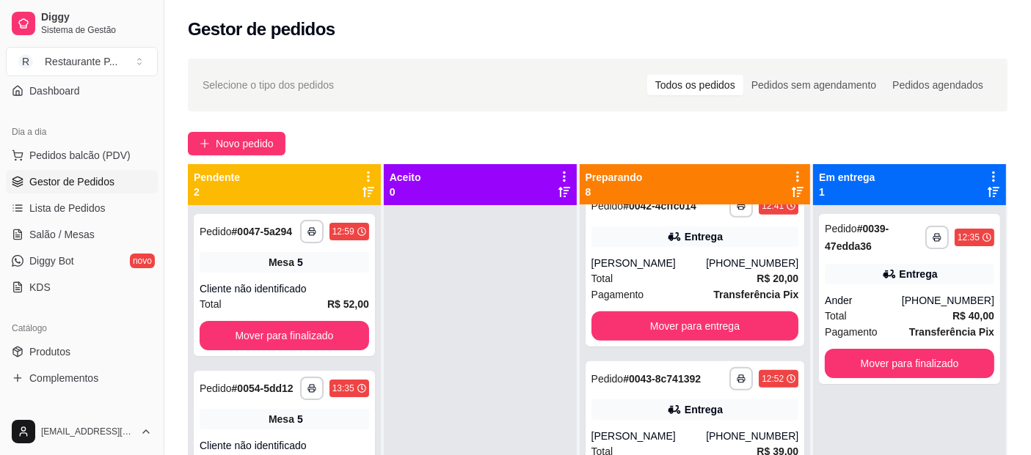
scroll to position [742, 0]
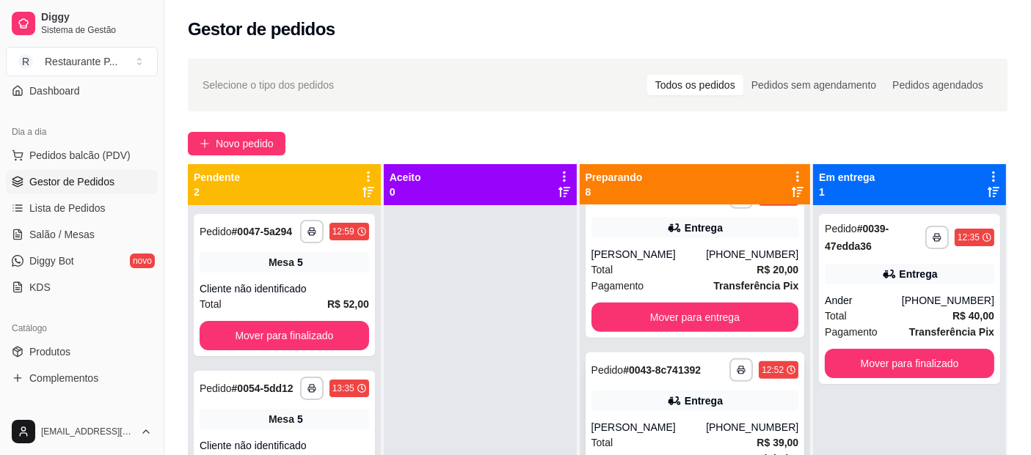
click at [673, 379] on div "Pedido # 0043-8c741392" at bounding box center [646, 371] width 110 height 18
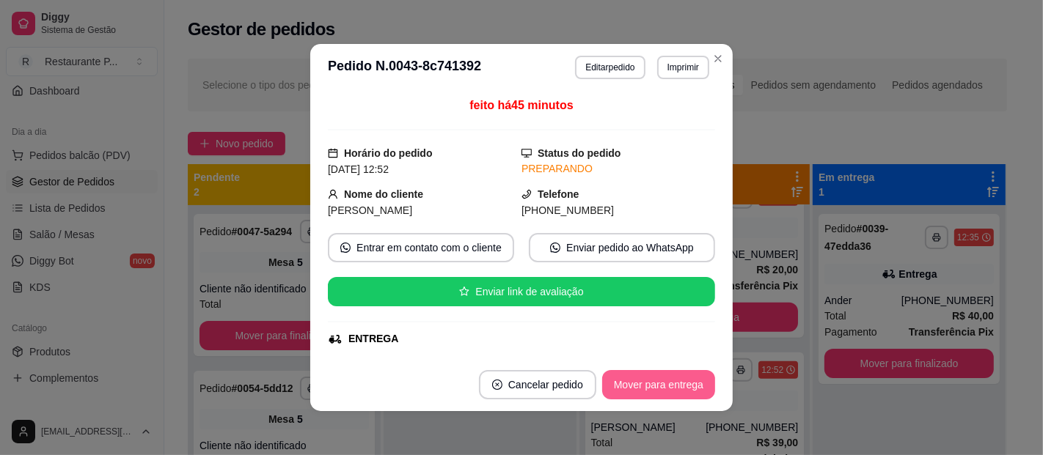
click at [636, 375] on button "Mover para entrega" at bounding box center [658, 384] width 113 height 29
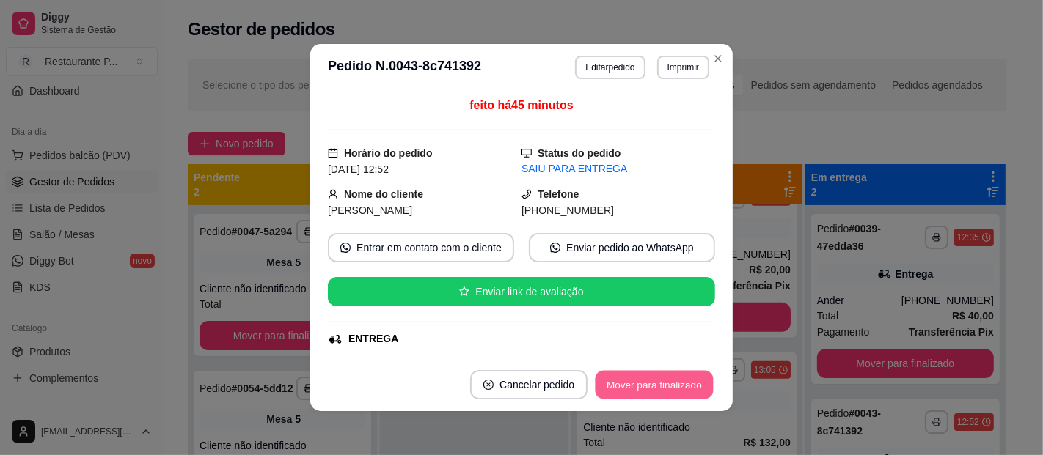
click at [636, 375] on button "Mover para finalizado" at bounding box center [655, 385] width 118 height 29
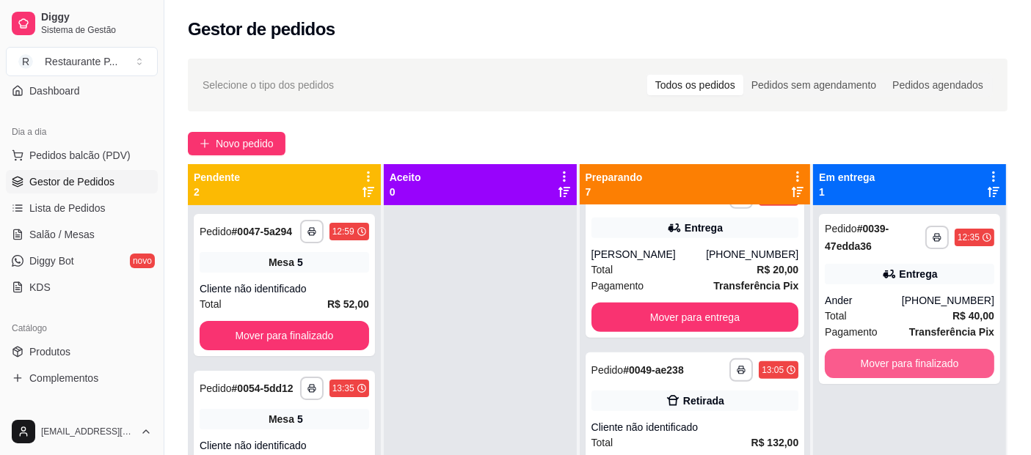
click at [898, 363] on button "Mover para finalizado" at bounding box center [908, 363] width 169 height 29
click at [898, 363] on div "Mover para finalizado" at bounding box center [908, 363] width 169 height 29
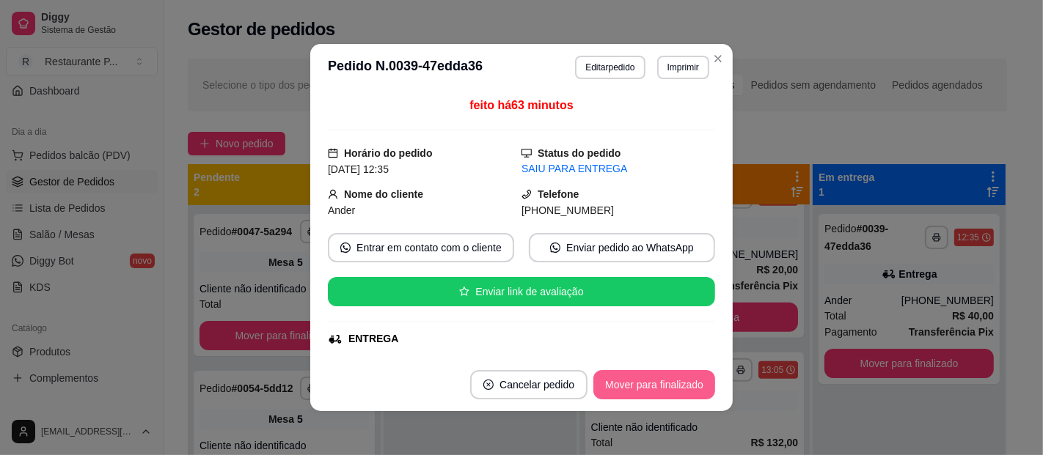
click at [645, 380] on button "Mover para finalizado" at bounding box center [654, 384] width 122 height 29
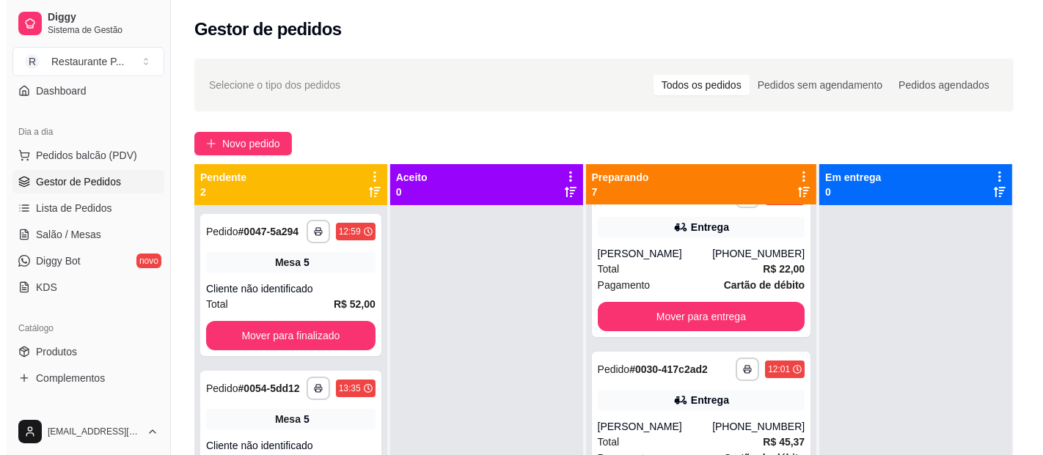
scroll to position [0, 0]
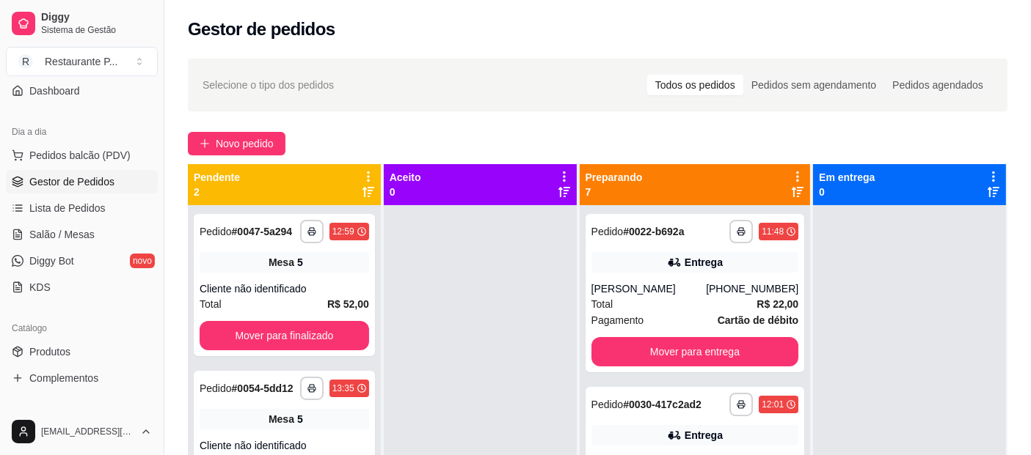
click at [771, 180] on div "Mudar para pedidos recebidos por último" at bounding box center [777, 173] width 171 height 18
click at [791, 196] on icon at bounding box center [797, 192] width 12 height 10
click at [668, 398] on div "Pedido # 0049-ae238" at bounding box center [637, 405] width 92 height 18
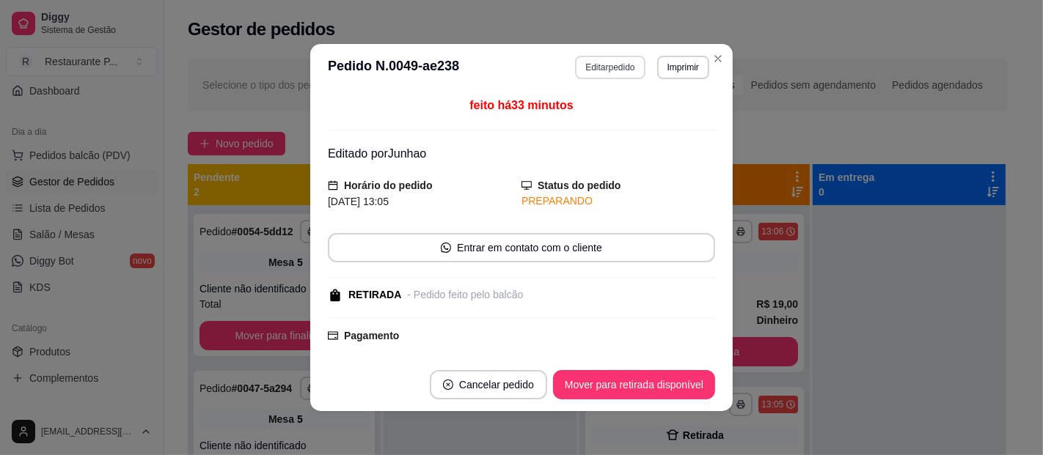
click at [621, 65] on button "Editar pedido" at bounding box center [610, 67] width 70 height 23
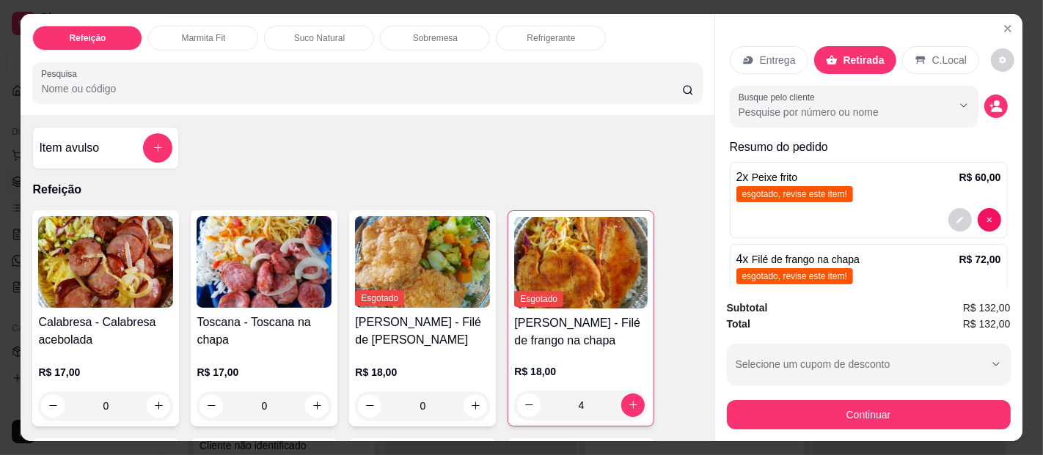
click at [544, 32] on p "Refrigerante" at bounding box center [551, 38] width 48 height 12
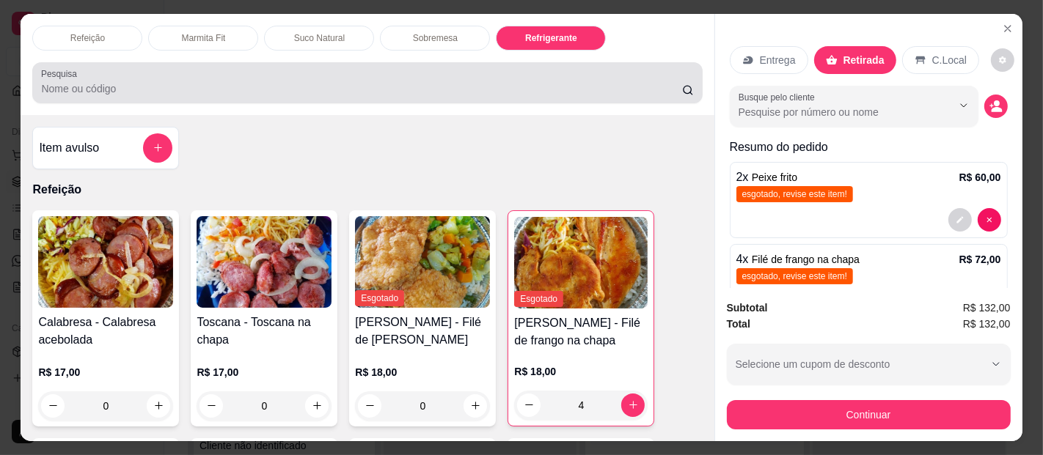
scroll to position [40, 0]
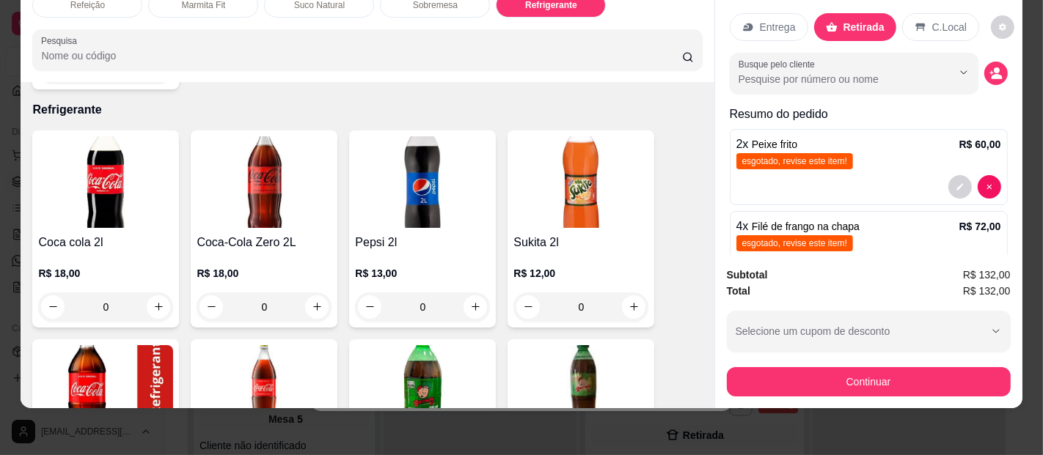
click at [109, 156] on img at bounding box center [105, 182] width 135 height 92
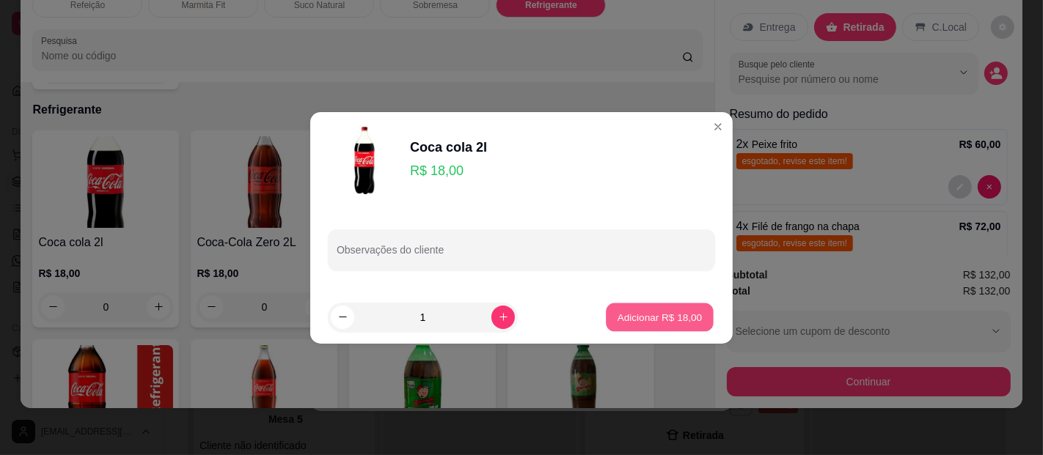
click at [629, 304] on button "Adicionar R$ 18,00" at bounding box center [660, 317] width 108 height 29
type input "1"
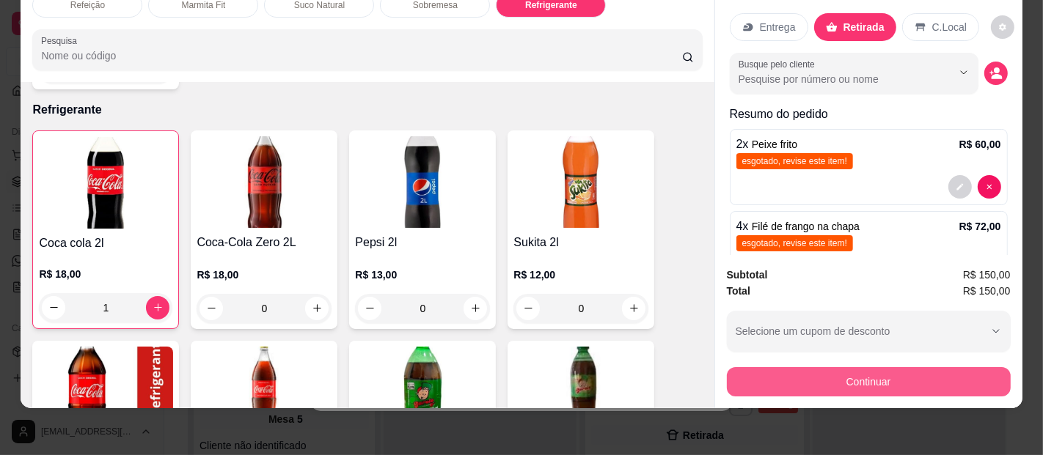
click at [889, 375] on button "Continuar" at bounding box center [869, 381] width 284 height 29
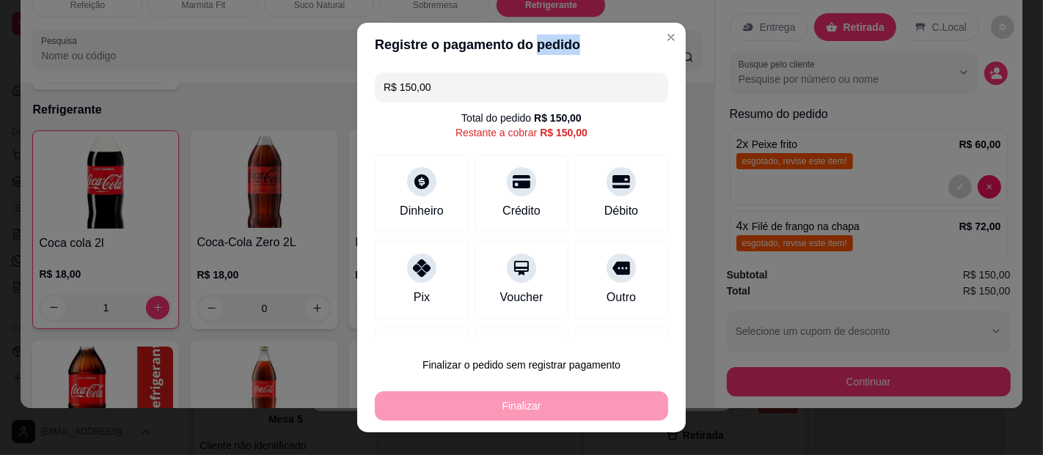
drag, startPoint x: 526, startPoint y: 49, endPoint x: 631, endPoint y: 63, distance: 105.8
click at [631, 63] on header "Registre o pagamento do pedido" at bounding box center [521, 45] width 329 height 44
click at [626, 53] on header "Registre o pagamento do pedido" at bounding box center [521, 45] width 329 height 44
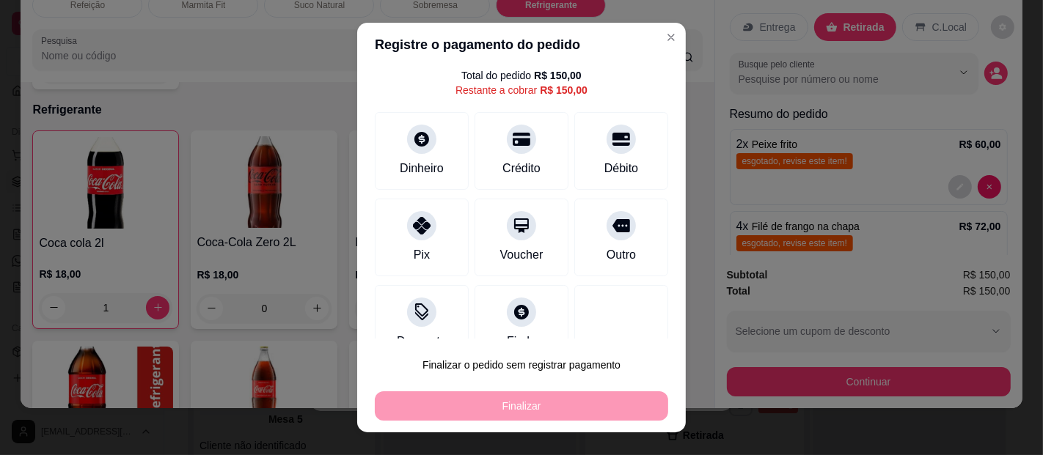
scroll to position [0, 0]
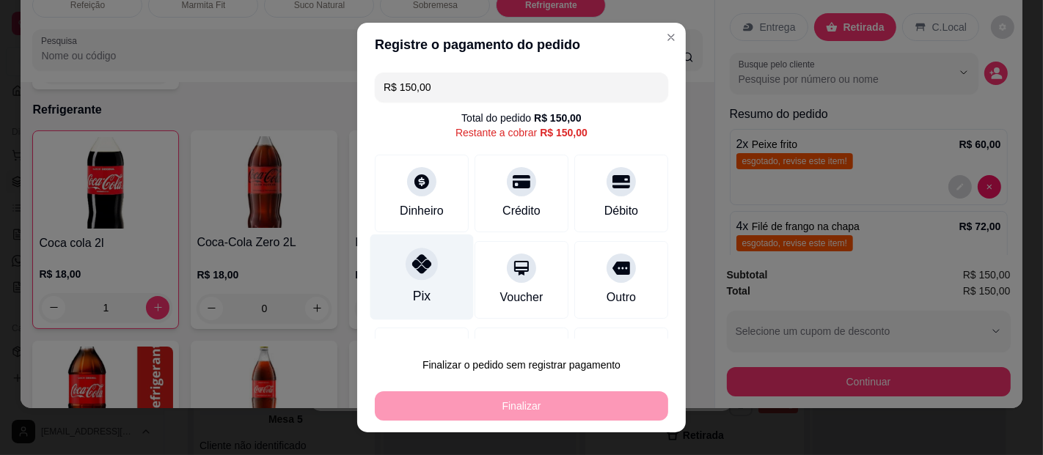
click at [406, 258] on div at bounding box center [422, 264] width 32 height 32
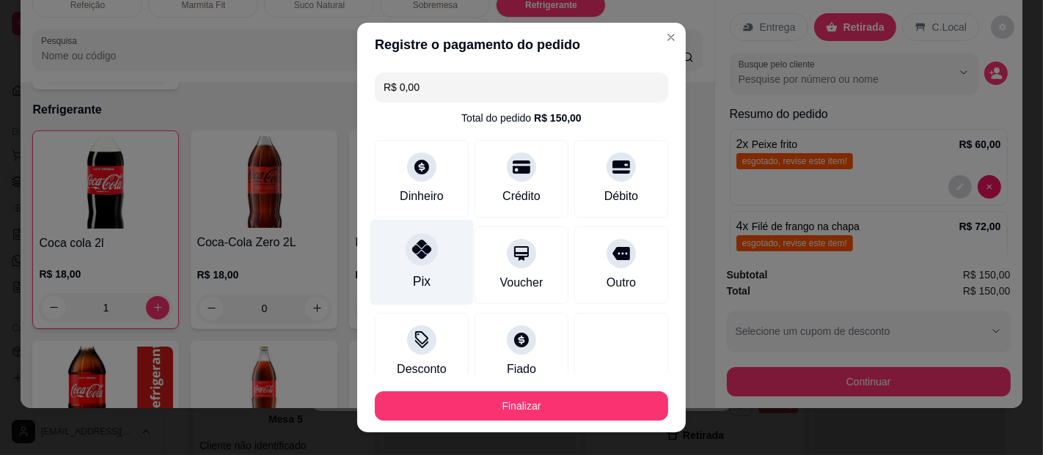
type input "R$ 0,00"
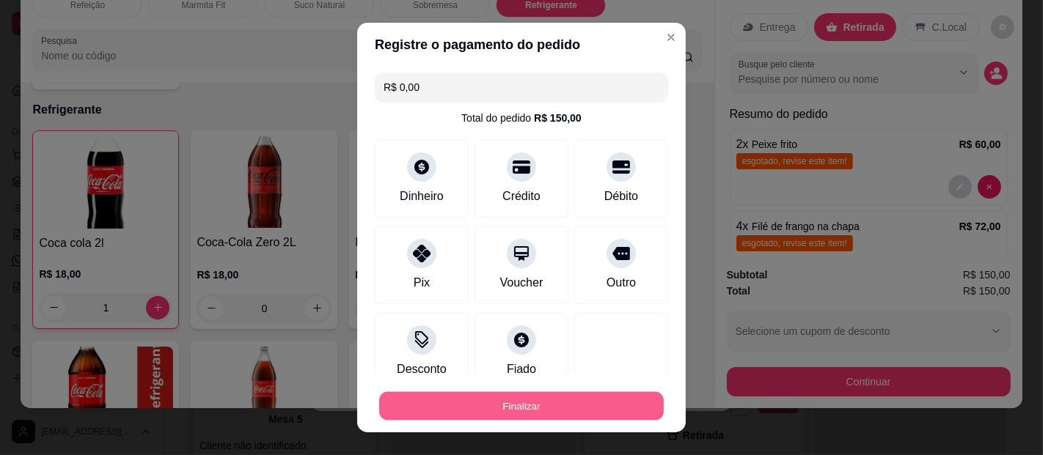
click at [493, 398] on button "Finalizar" at bounding box center [521, 406] width 285 height 29
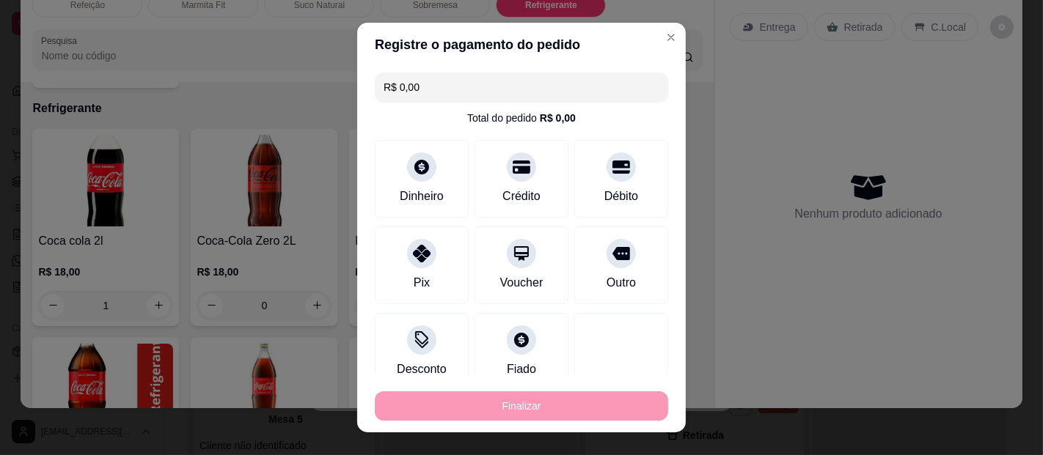
type input "0"
type input "-R$ 150,00"
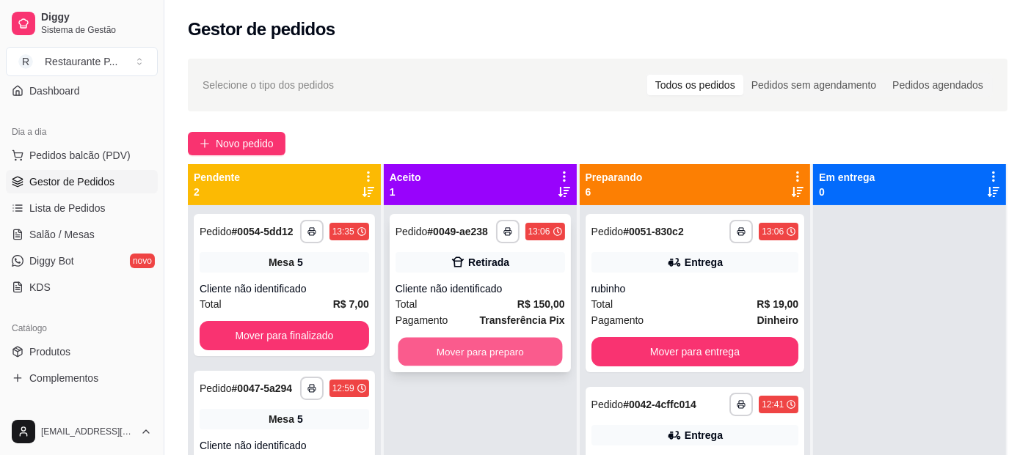
click at [519, 340] on button "Mover para preparo" at bounding box center [480, 352] width 164 height 29
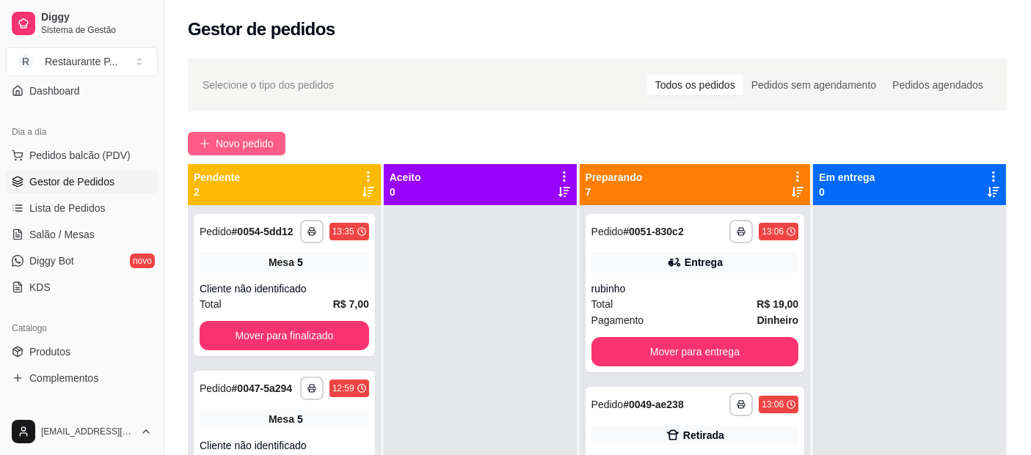
click at [233, 137] on span "Novo pedido" at bounding box center [245, 144] width 58 height 16
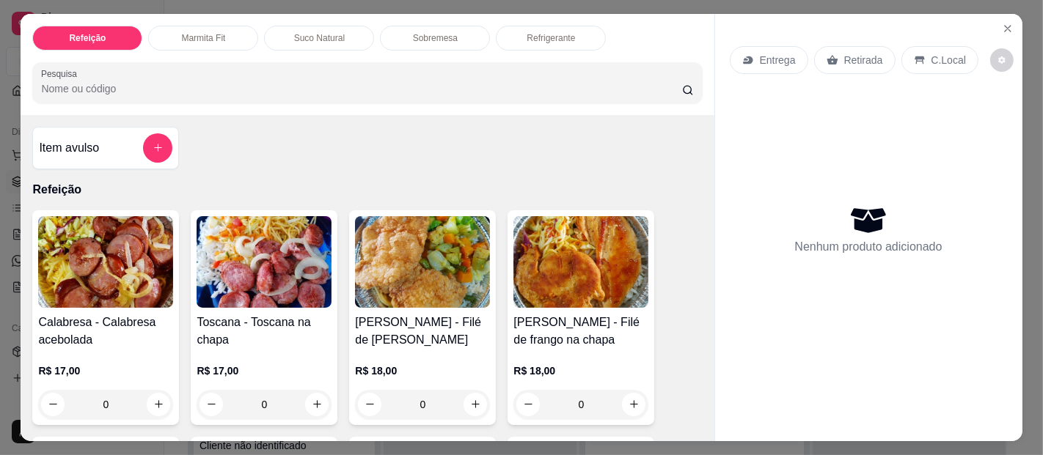
click at [570, 300] on img at bounding box center [580, 262] width 135 height 92
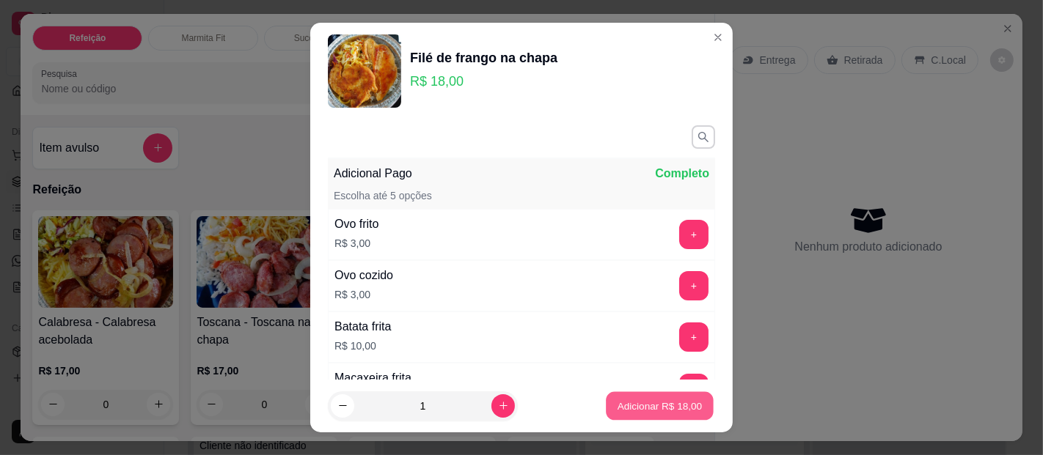
click at [623, 408] on p "Adicionar R$ 18,00" at bounding box center [660, 406] width 85 height 14
type input "1"
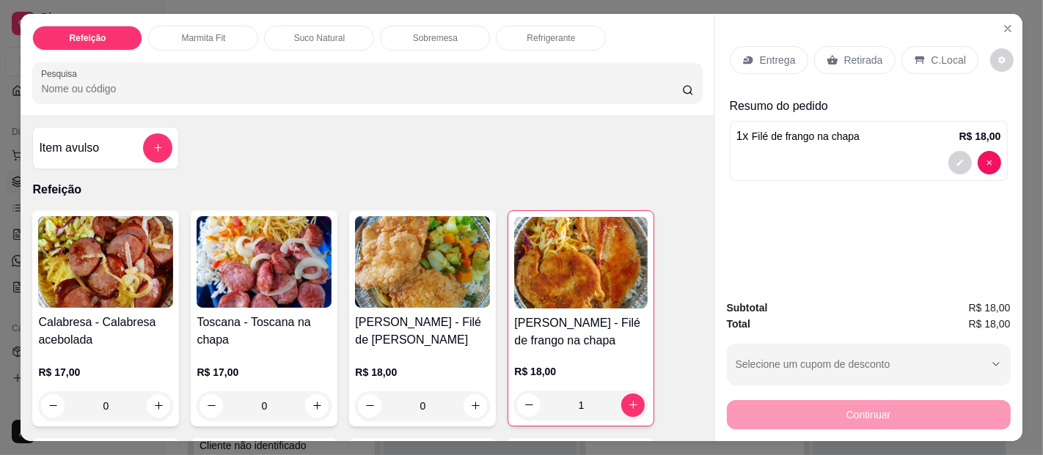
click at [440, 32] on p "Sobremesa" at bounding box center [435, 38] width 45 height 12
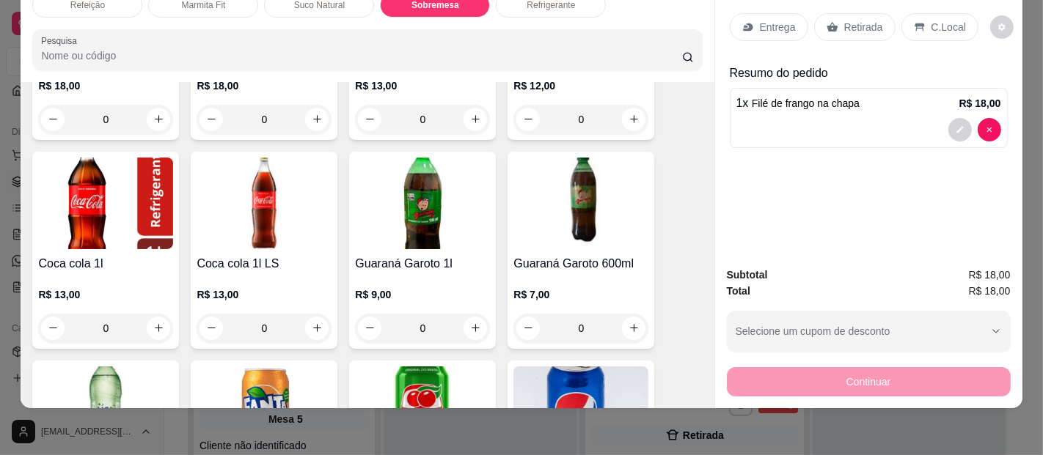
scroll to position [2782, 0]
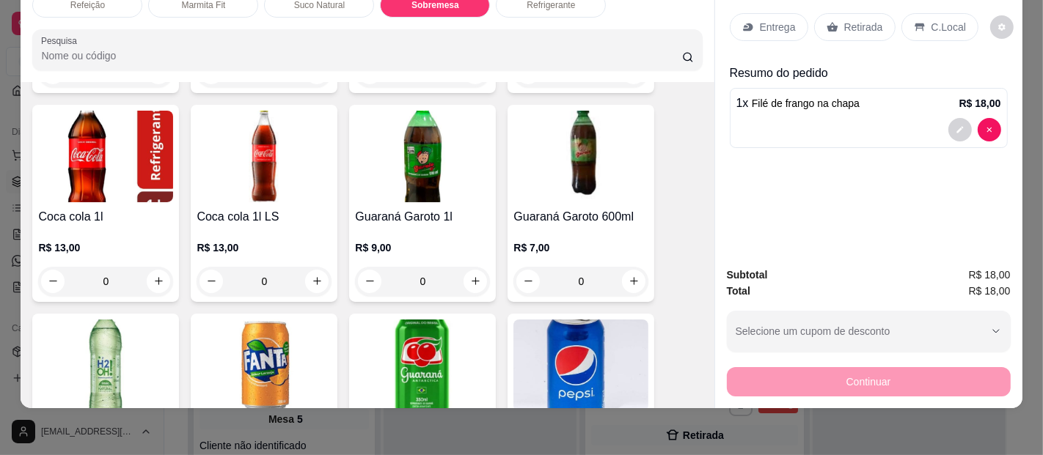
click at [605, 226] on div "R$ 7,00 0" at bounding box center [580, 261] width 135 height 70
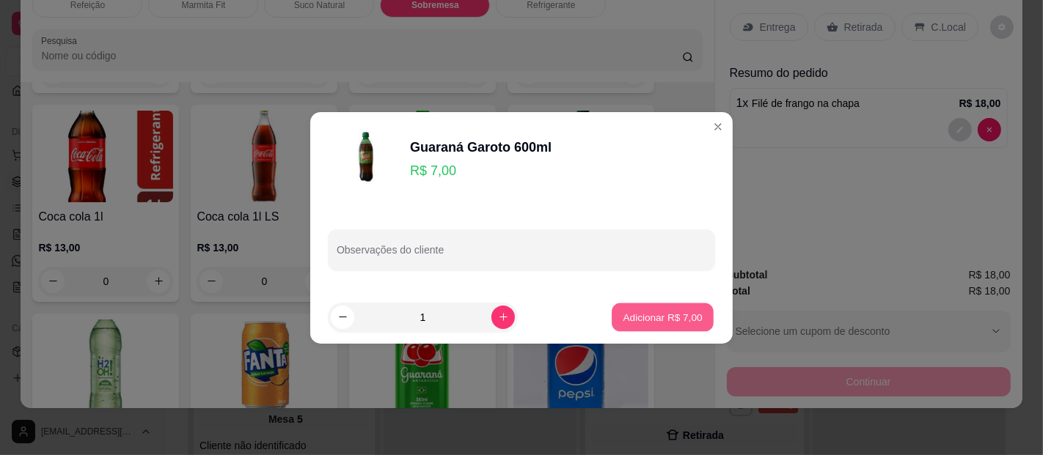
click at [647, 318] on p "Adicionar R$ 7,00" at bounding box center [662, 317] width 79 height 14
type input "1"
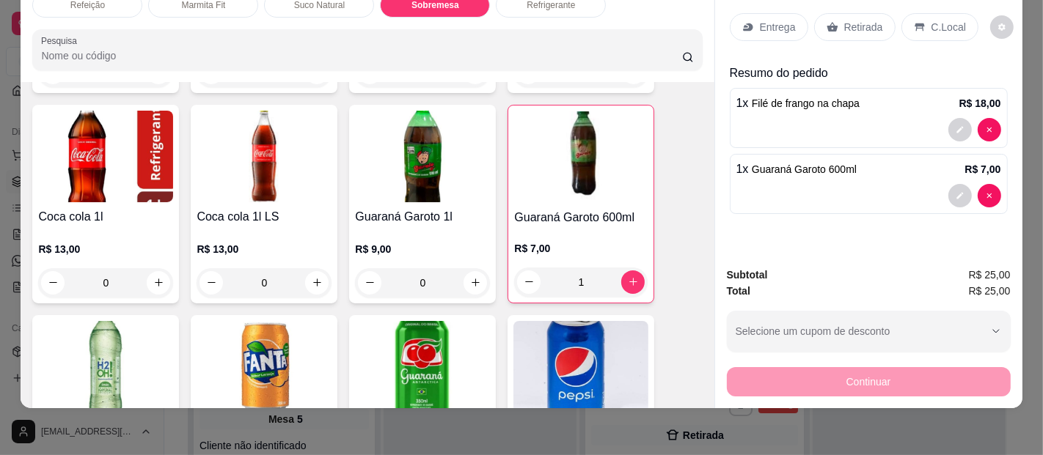
click at [852, 20] on p "Retirada" at bounding box center [863, 27] width 39 height 15
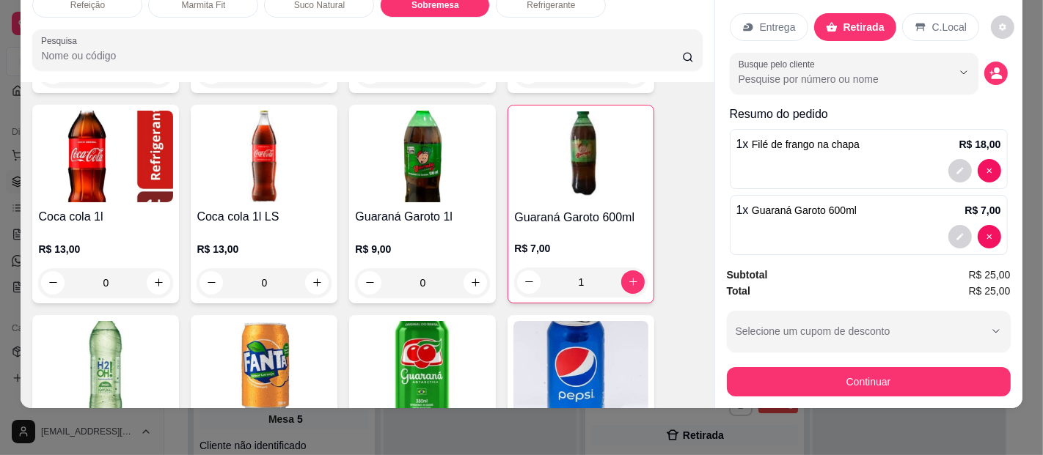
click at [756, 13] on div "Entrega" at bounding box center [769, 27] width 78 height 28
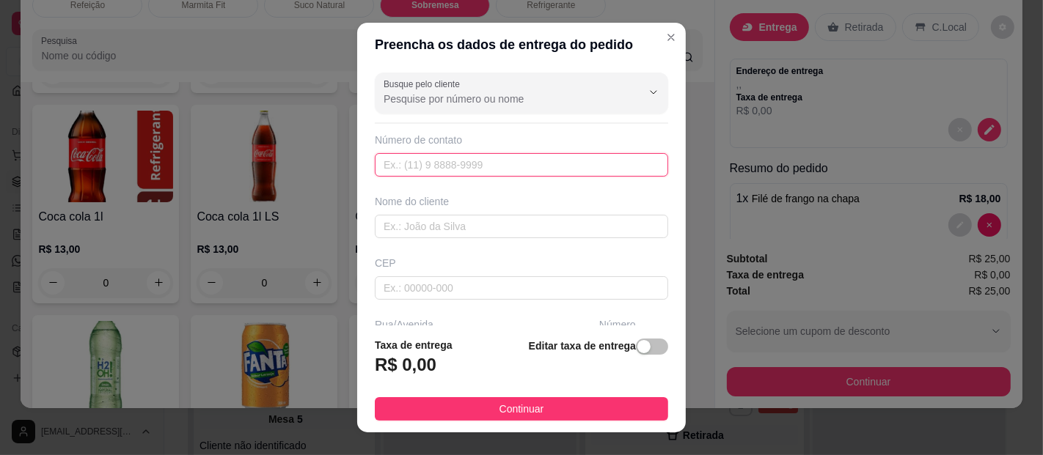
click at [475, 167] on input "text" at bounding box center [521, 164] width 293 height 23
click at [455, 230] on input "text" at bounding box center [521, 226] width 293 height 23
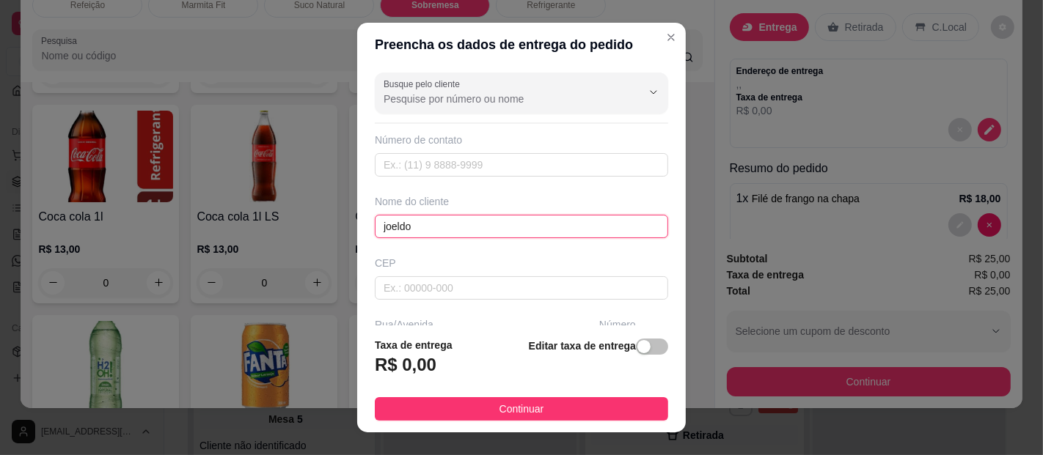
type input "joeldo"
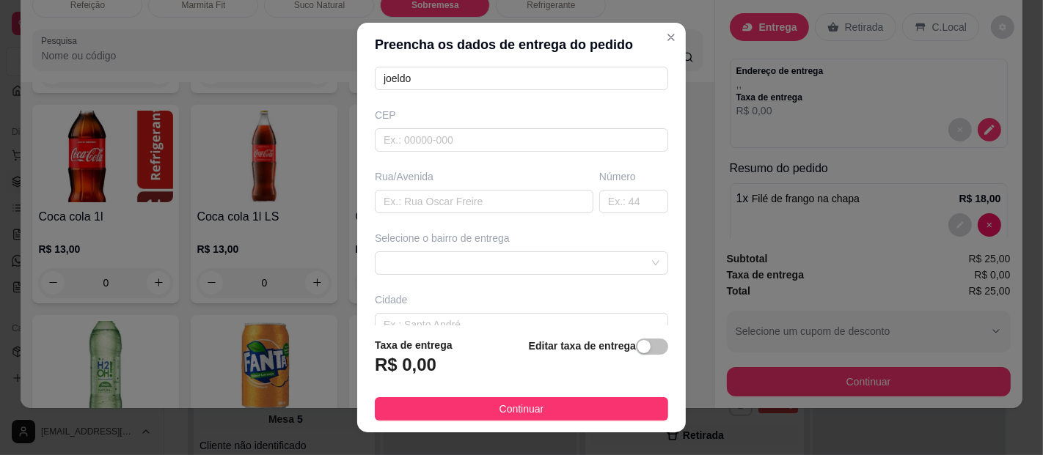
scroll to position [151, 0]
click at [423, 198] on input "text" at bounding box center [484, 198] width 219 height 23
type input "classificação de risco"
click at [453, 244] on div "Selecione o bairro de entrega" at bounding box center [521, 250] width 299 height 44
click at [453, 262] on span at bounding box center [522, 260] width 276 height 22
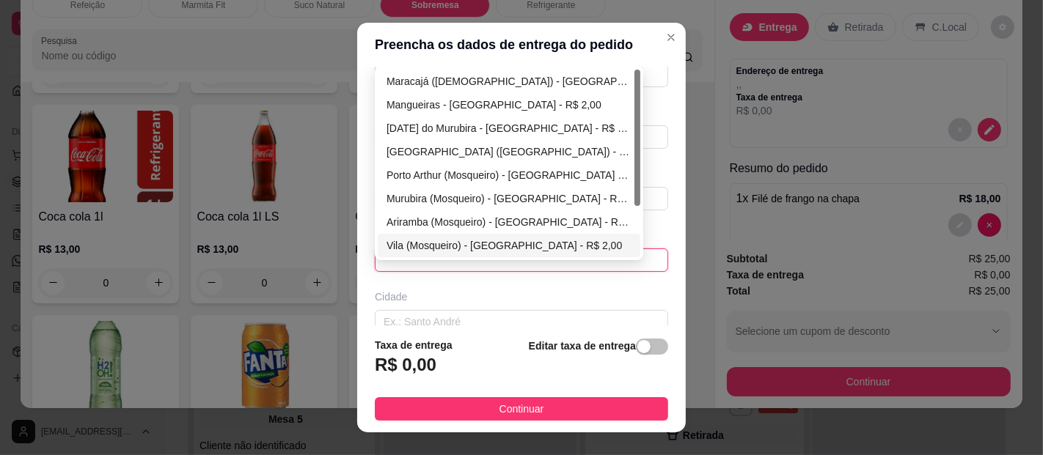
click at [413, 240] on div "Vila (Mosqueiro) - [GEOGRAPHIC_DATA] - R$ 2,00" at bounding box center [509, 246] width 245 height 16
type input "[GEOGRAPHIC_DATA]"
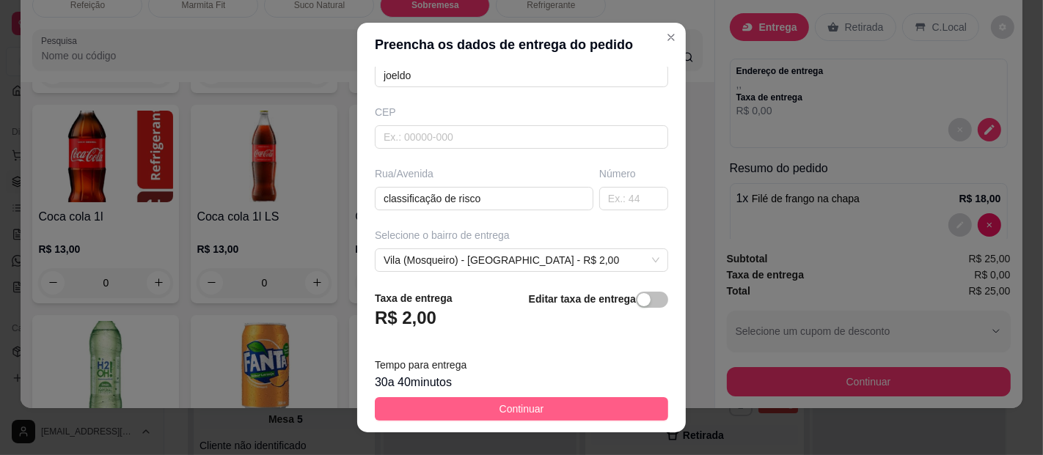
click at [501, 400] on button "Continuar" at bounding box center [521, 409] width 293 height 23
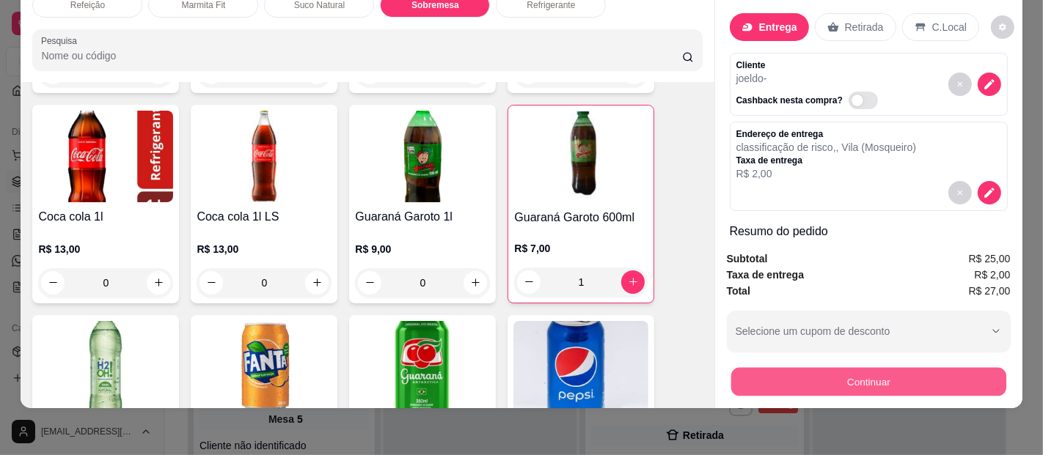
click at [864, 373] on button "Continuar" at bounding box center [868, 382] width 275 height 29
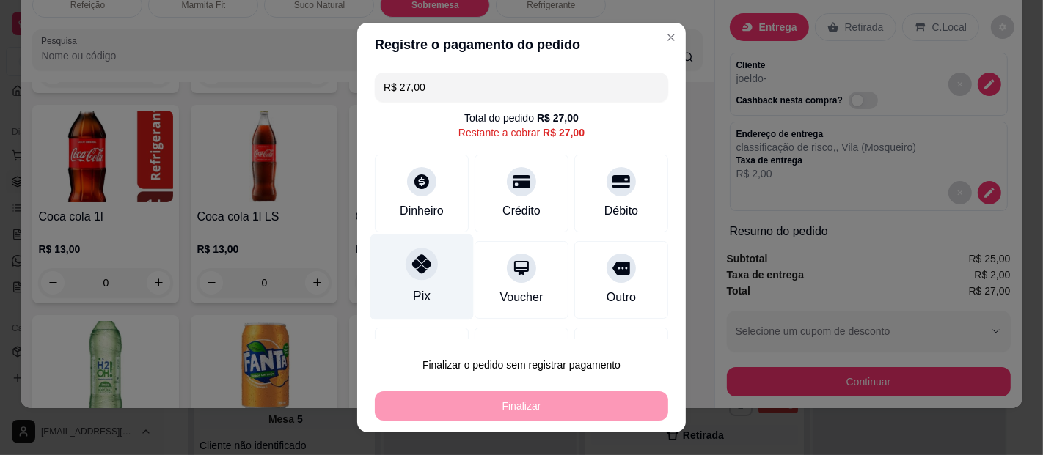
click at [406, 273] on div at bounding box center [422, 264] width 32 height 32
type input "R$ 0,00"
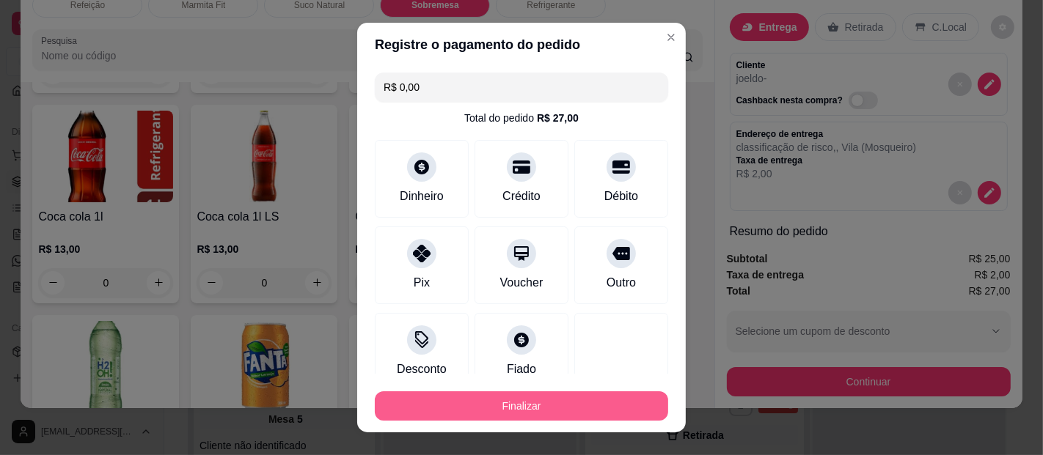
click at [512, 403] on button "Finalizar" at bounding box center [521, 406] width 293 height 29
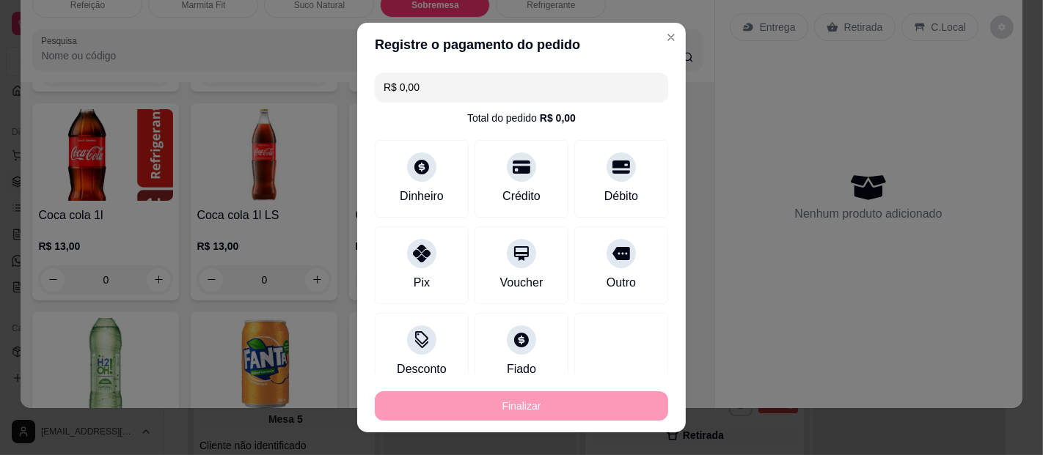
type input "0"
type input "-R$ 27,00"
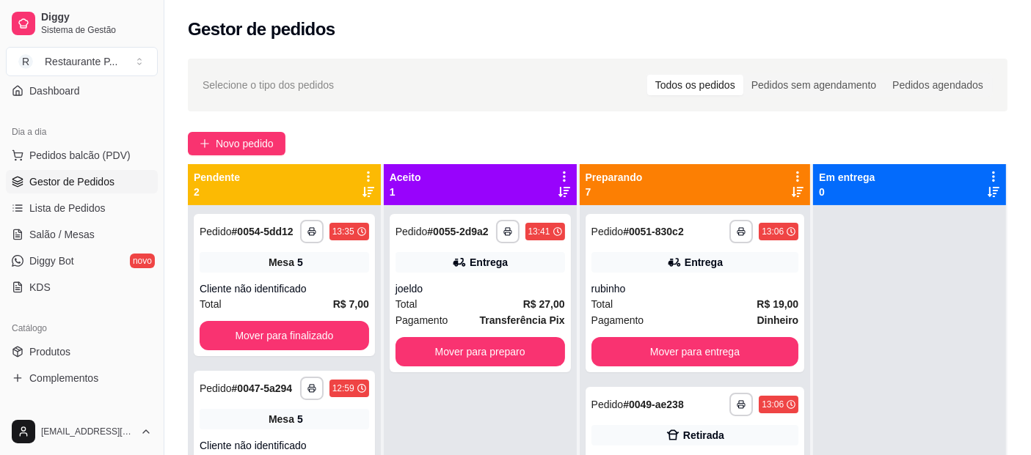
click at [654, 37] on div "Gestor de pedidos" at bounding box center [597, 29] width 819 height 23
click at [522, 351] on button "Mover para preparo" at bounding box center [479, 351] width 169 height 29
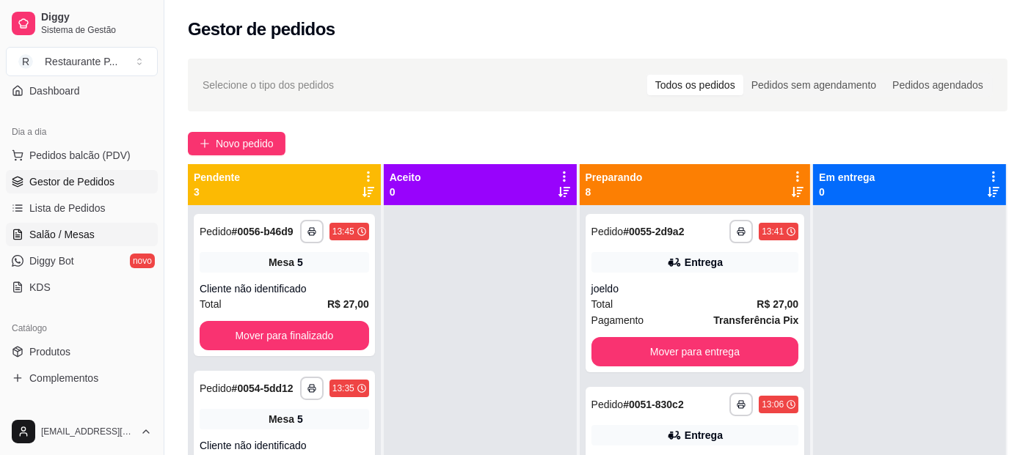
click at [42, 233] on span "Salão / Mesas" at bounding box center [61, 234] width 65 height 15
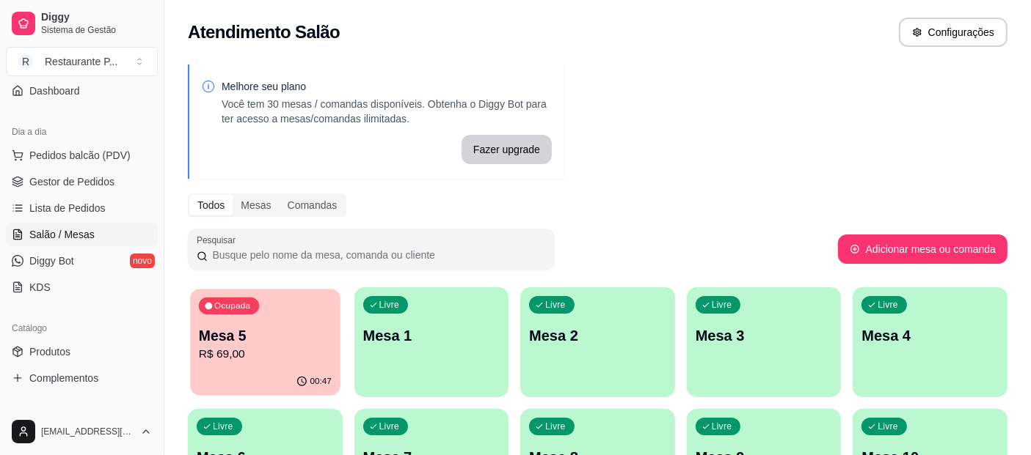
click at [273, 339] on p "Mesa 5" at bounding box center [265, 336] width 133 height 20
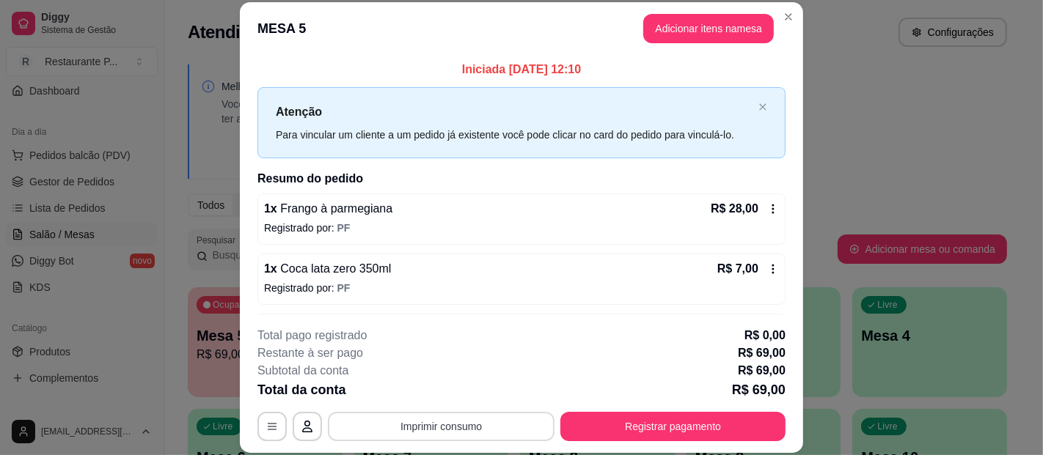
click at [420, 427] on button "Imprimir consumo" at bounding box center [441, 426] width 227 height 29
click at [440, 384] on button "Impressora" at bounding box center [440, 392] width 106 height 23
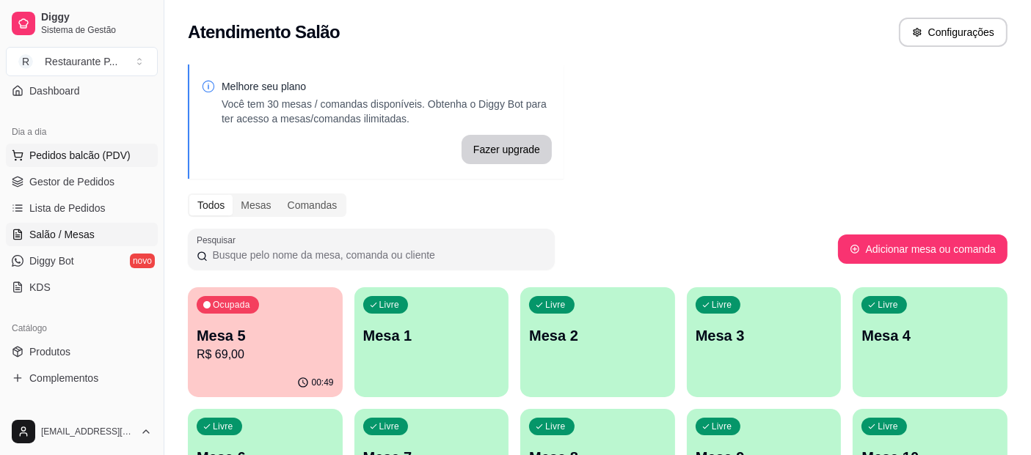
click at [79, 150] on span "Pedidos balcão (PDV)" at bounding box center [79, 155] width 101 height 15
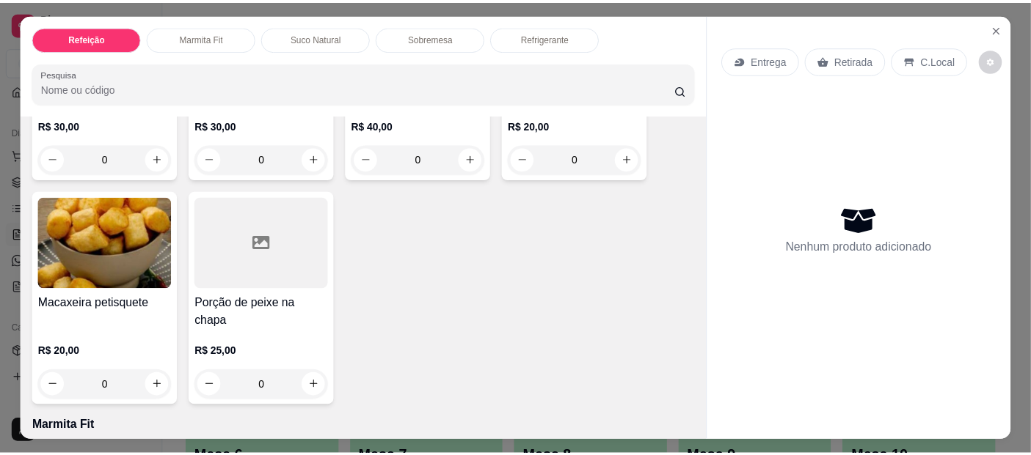
scroll to position [860, 0]
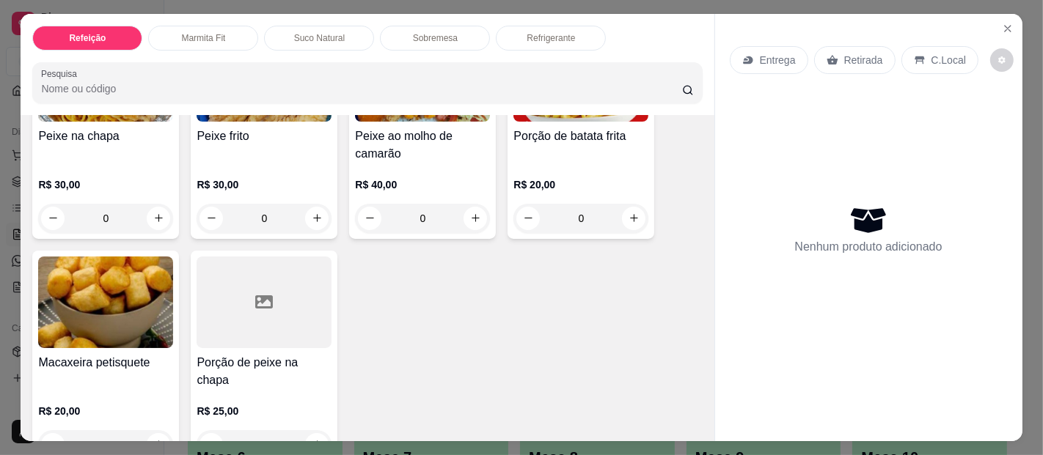
click at [228, 304] on div at bounding box center [264, 303] width 135 height 92
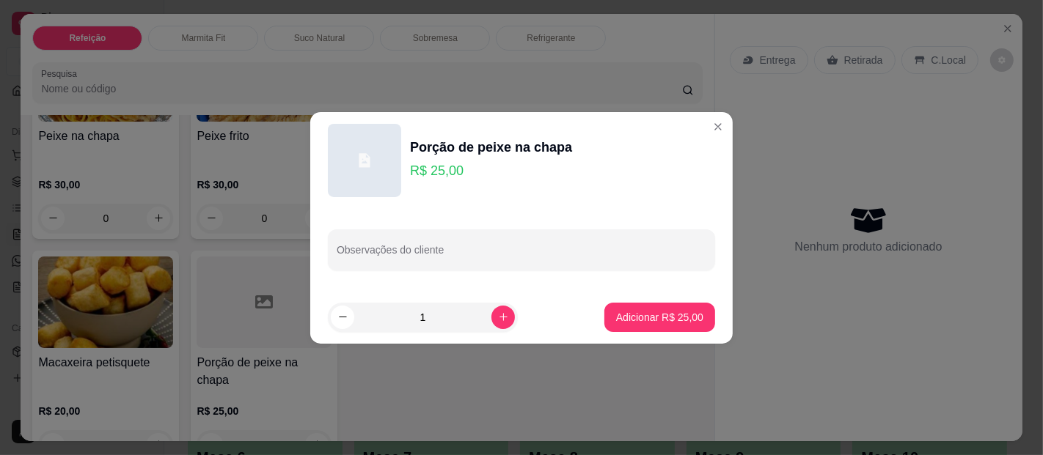
click at [599, 294] on footer "1 Adicionar R$ 25,00" at bounding box center [521, 317] width 422 height 53
click at [615, 308] on button "Adicionar R$ 25,00" at bounding box center [659, 317] width 111 height 29
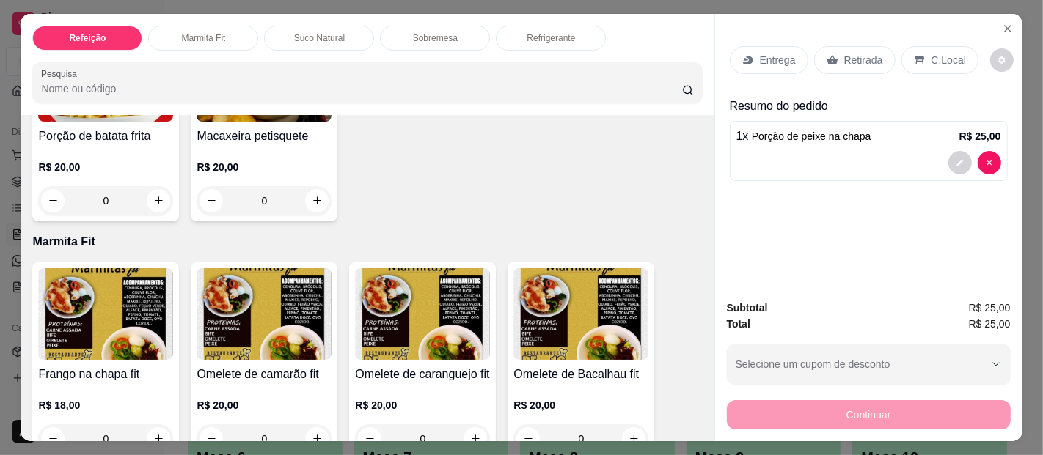
click at [865, 53] on p "Retirada" at bounding box center [863, 60] width 39 height 15
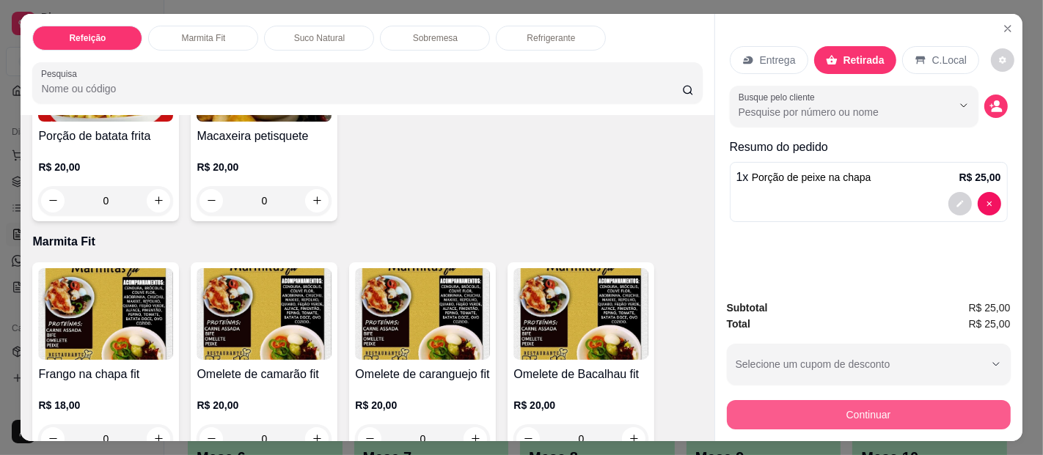
click at [874, 414] on button "Continuar" at bounding box center [869, 414] width 284 height 29
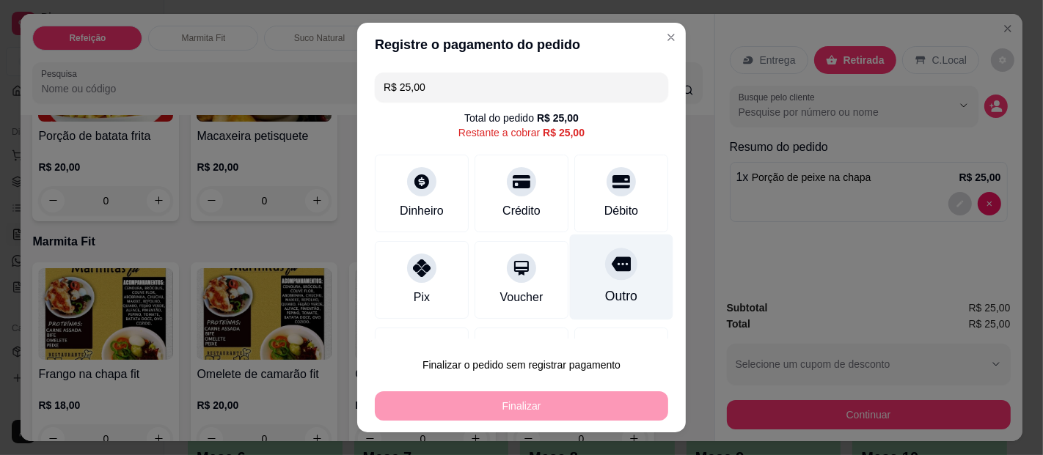
click at [605, 296] on div "Outro" at bounding box center [621, 296] width 32 height 19
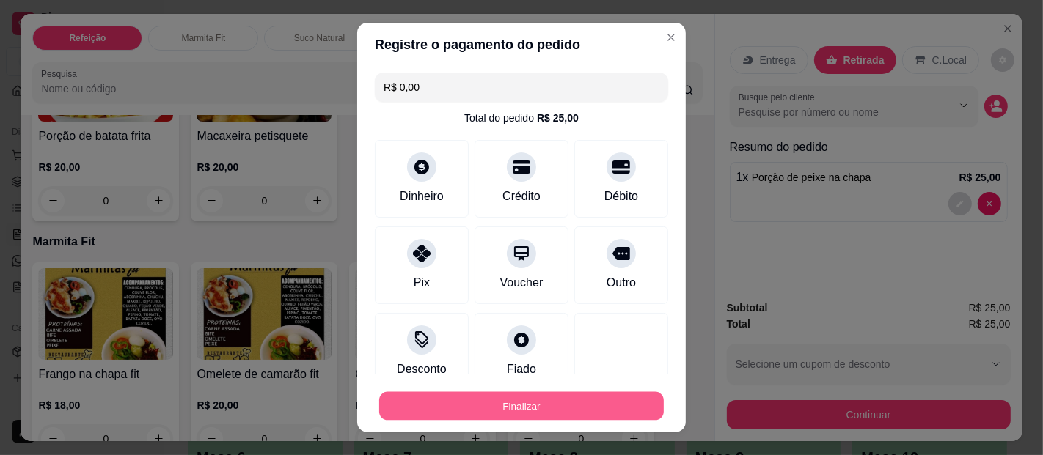
click at [544, 408] on button "Finalizar" at bounding box center [521, 406] width 285 height 29
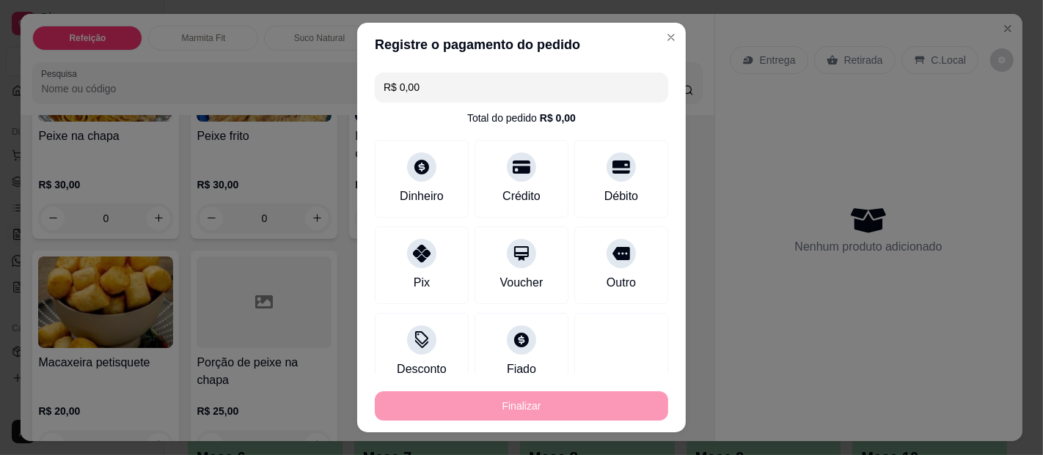
type input "-R$ 25,00"
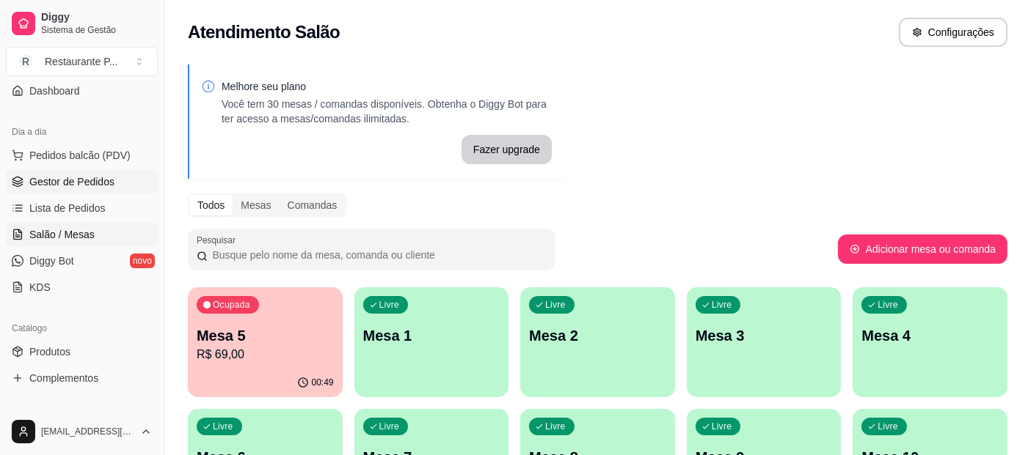
click at [88, 189] on link "Gestor de Pedidos" at bounding box center [82, 181] width 152 height 23
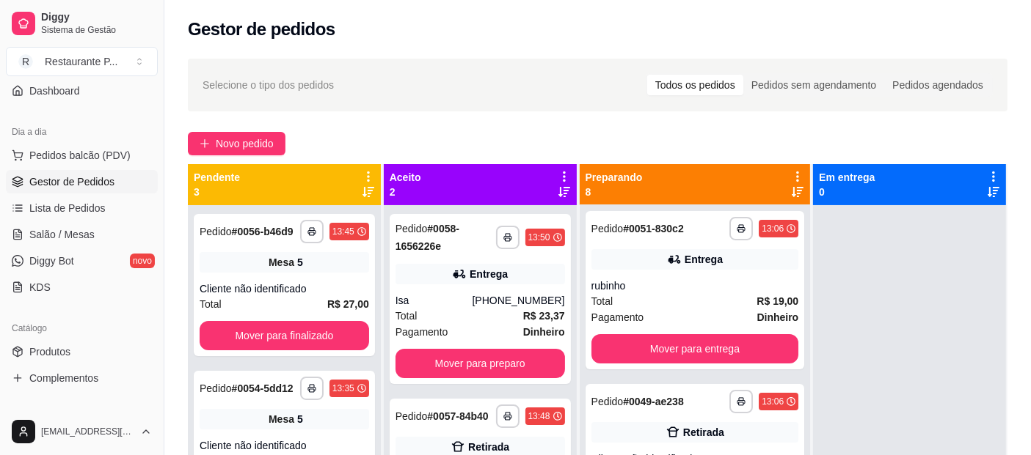
scroll to position [186, 0]
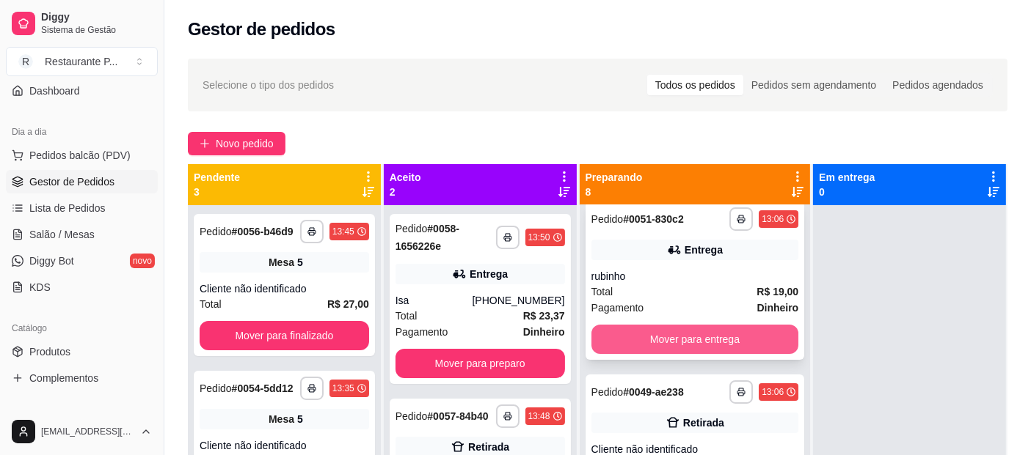
click at [739, 338] on button "Mover para entrega" at bounding box center [695, 339] width 208 height 29
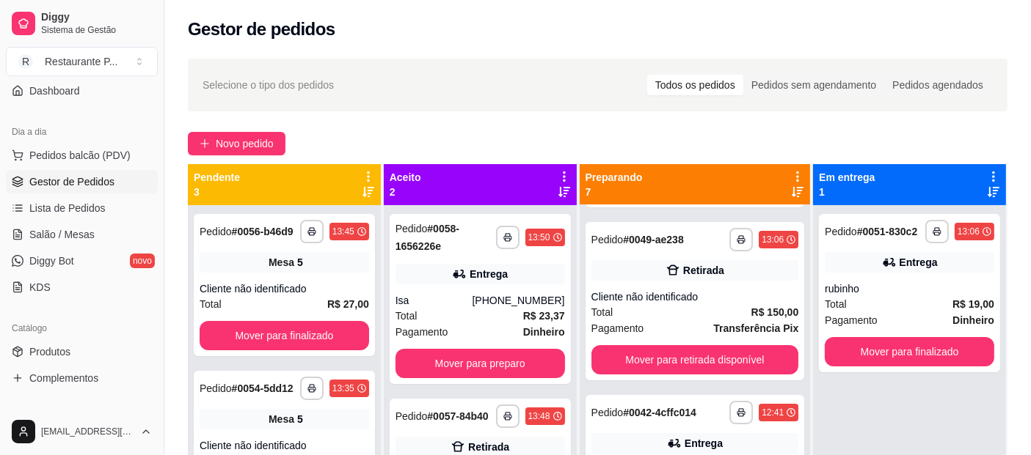
scroll to position [195, 0]
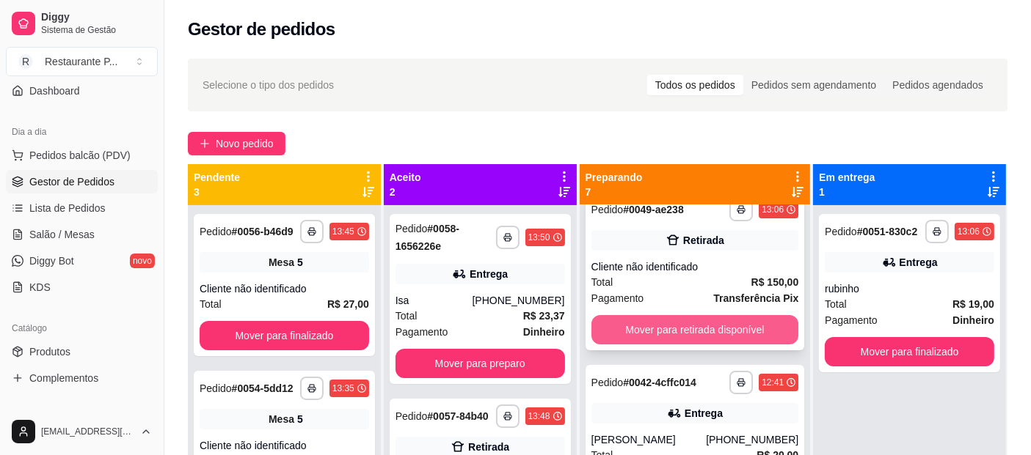
click at [754, 331] on button "Mover para retirada disponível" at bounding box center [695, 329] width 208 height 29
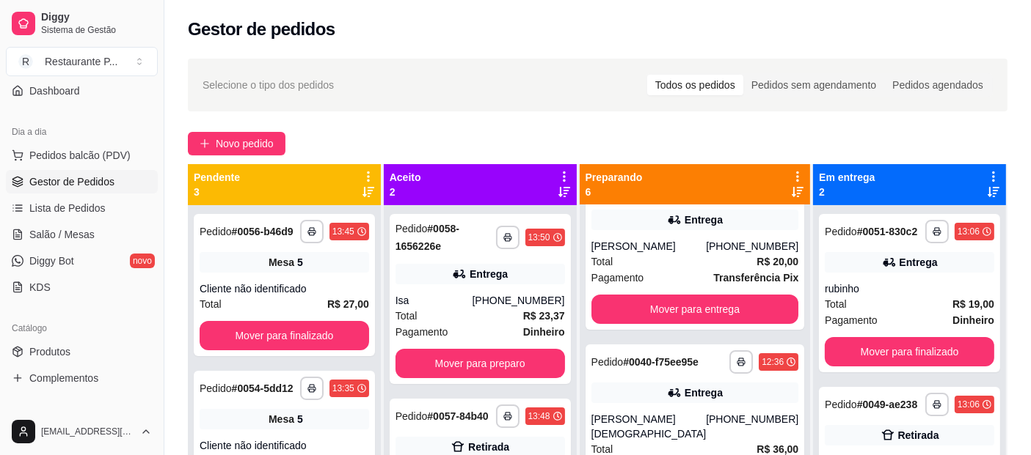
scroll to position [232, 0]
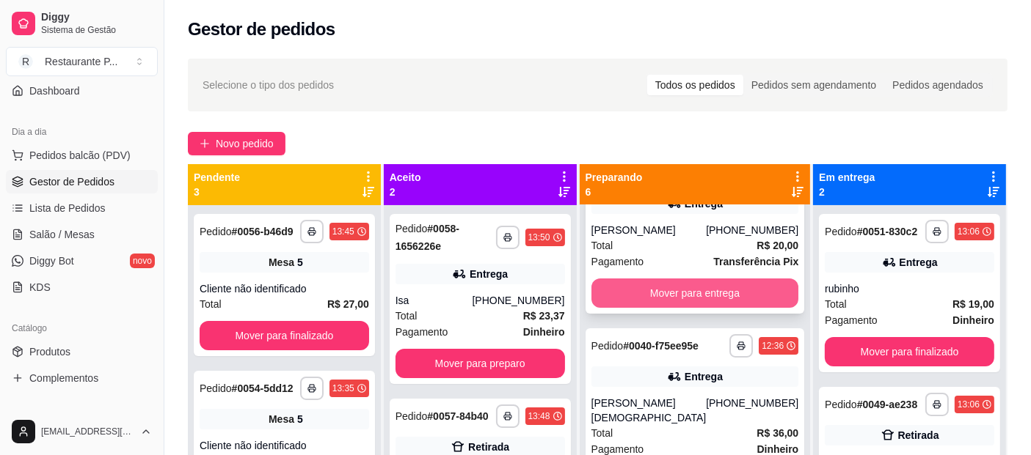
click at [728, 299] on button "Mover para entrega" at bounding box center [695, 293] width 208 height 29
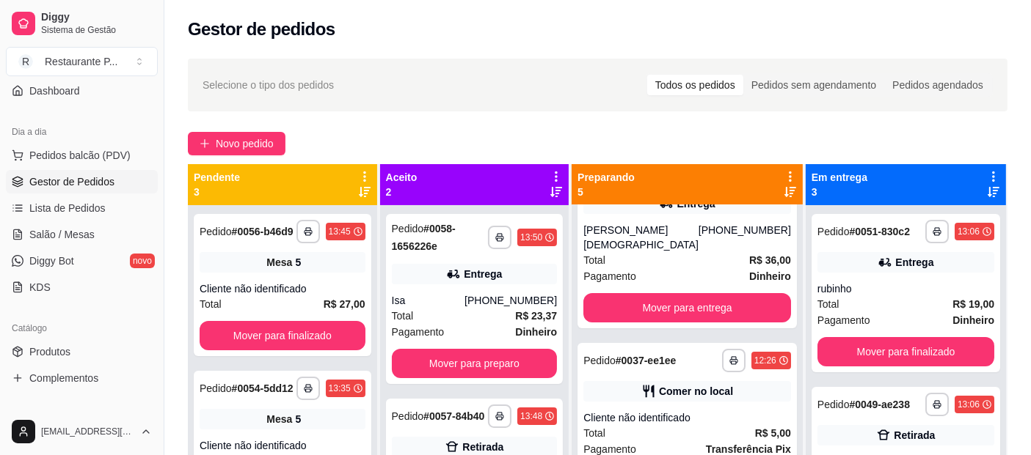
scroll to position [47, 0]
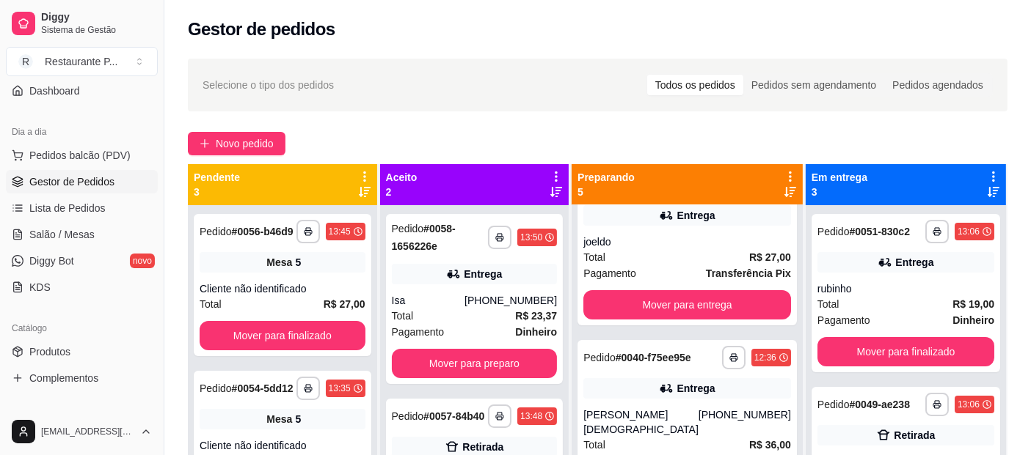
drag, startPoint x: 789, startPoint y: 337, endPoint x: 909, endPoint y: 141, distance: 230.1
click at [912, 141] on div "Novo pedido" at bounding box center [597, 143] width 819 height 23
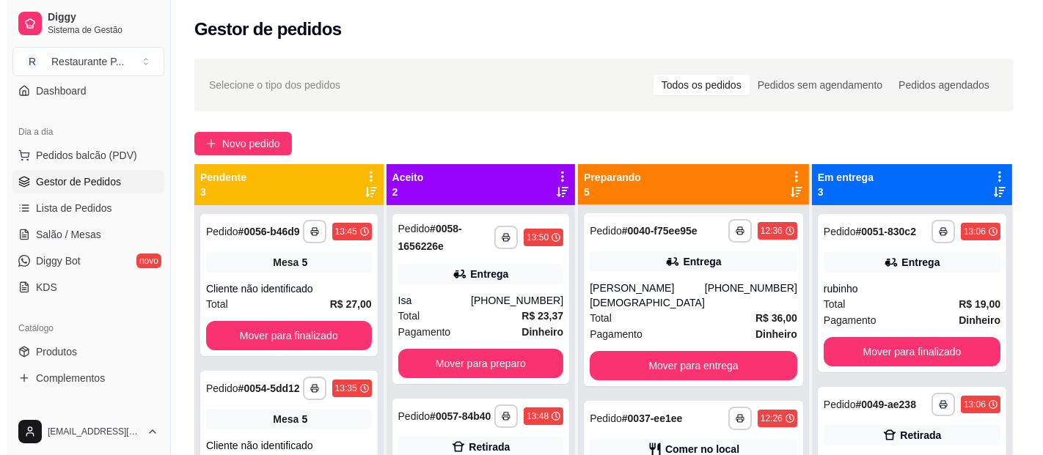
scroll to position [203, 0]
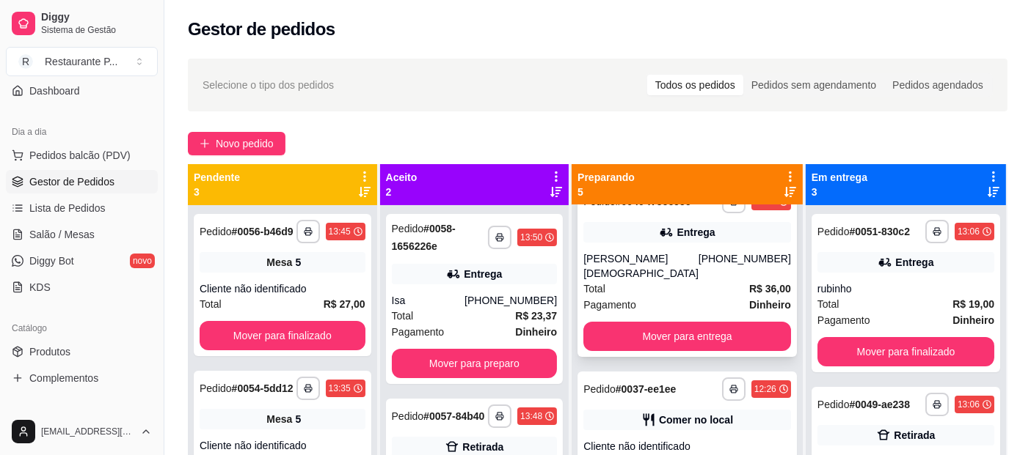
click at [691, 313] on div "Pagamento Dinheiro" at bounding box center [687, 305] width 208 height 16
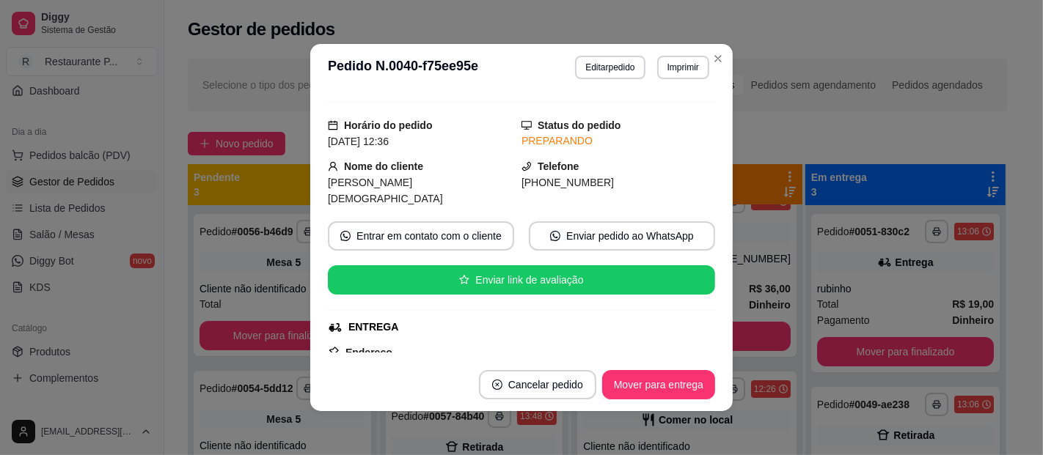
scroll to position [32, 0]
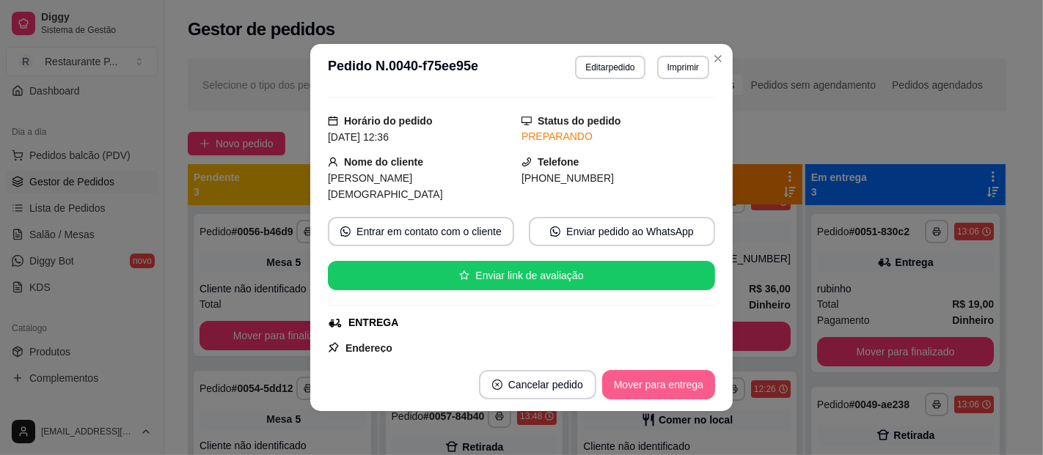
click at [684, 381] on button "Mover para entrega" at bounding box center [658, 384] width 113 height 29
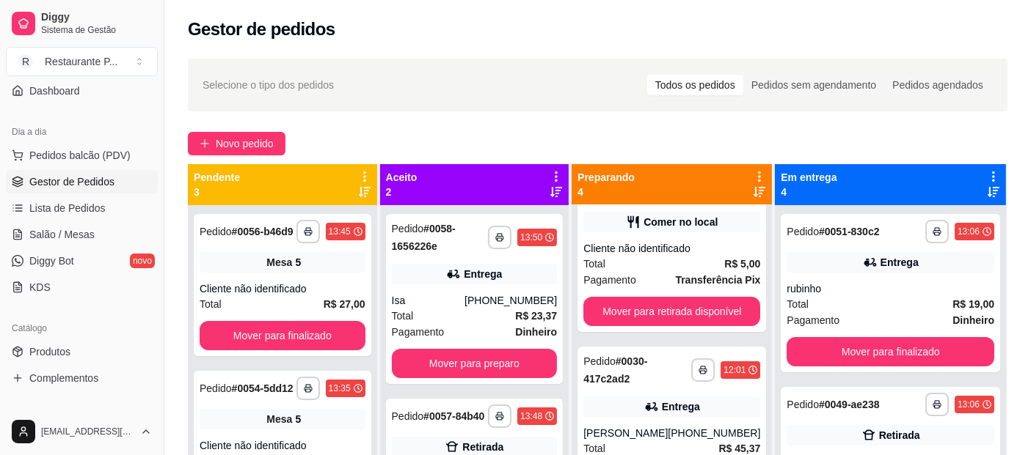
scroll to position [220, 0]
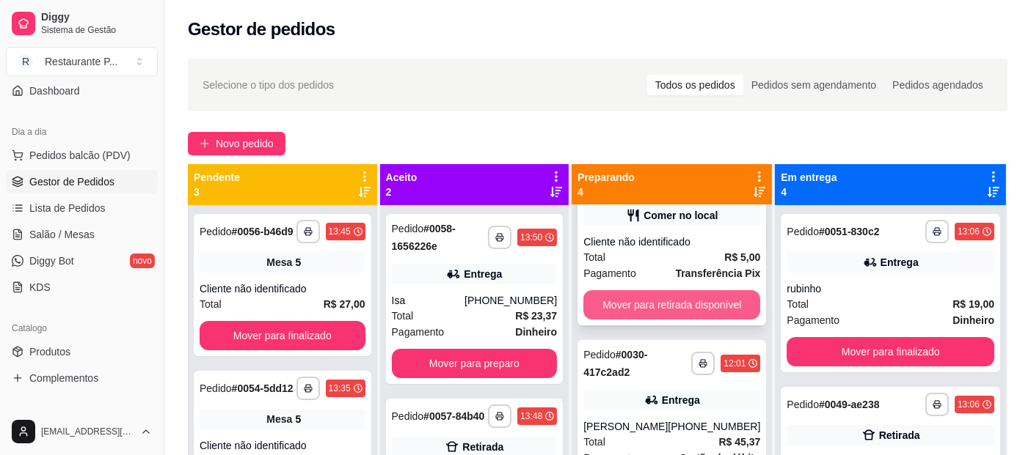
click at [735, 304] on button "Mover para retirada disponível" at bounding box center [671, 304] width 177 height 29
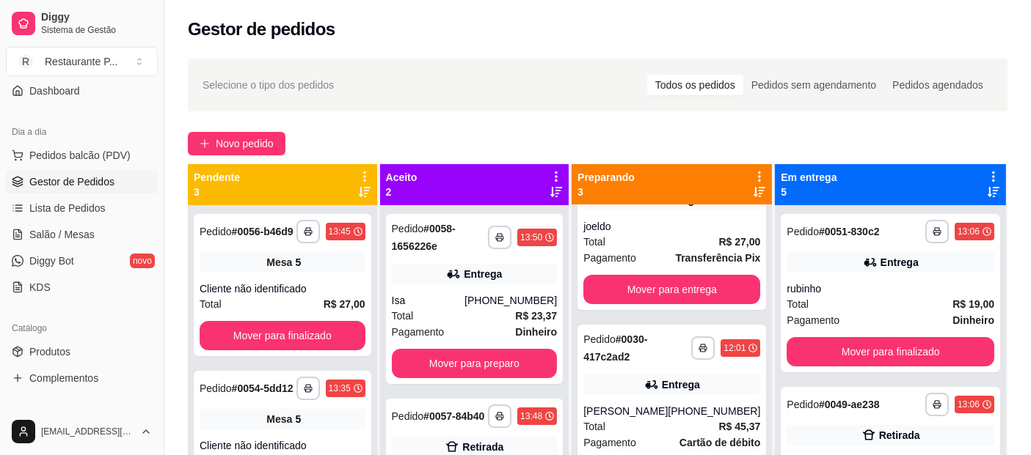
scroll to position [89, 0]
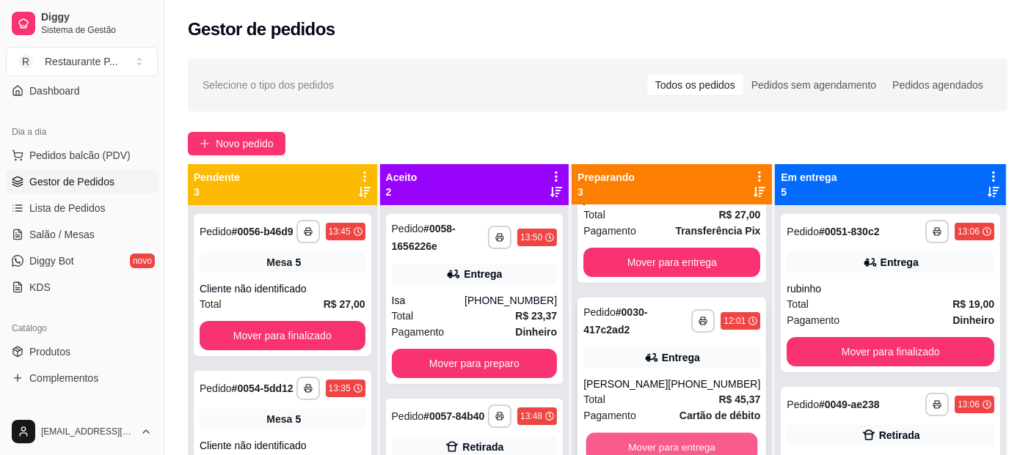
click at [706, 443] on button "Mover para entrega" at bounding box center [672, 447] width 172 height 29
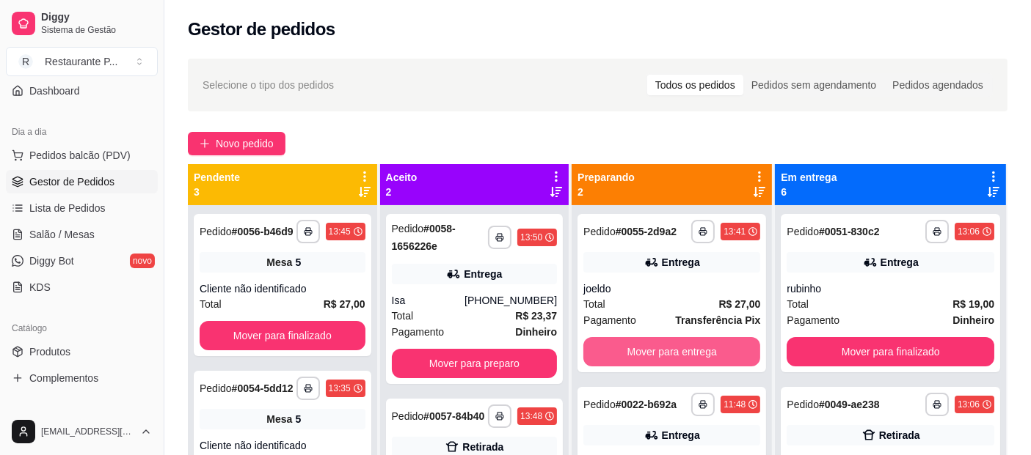
drag, startPoint x: 777, startPoint y: 360, endPoint x: 915, endPoint y: 124, distance: 273.5
click at [915, 124] on div "**********" at bounding box center [597, 344] width 866 height 588
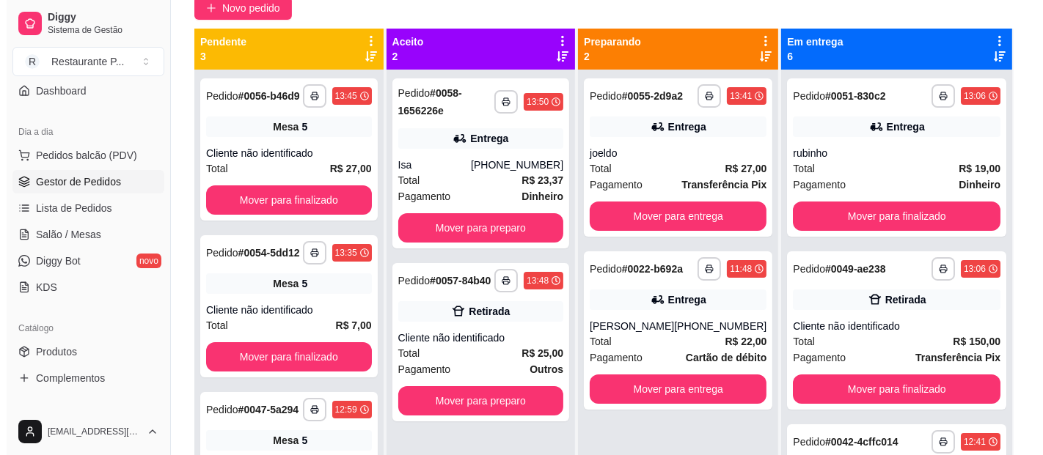
scroll to position [155, 0]
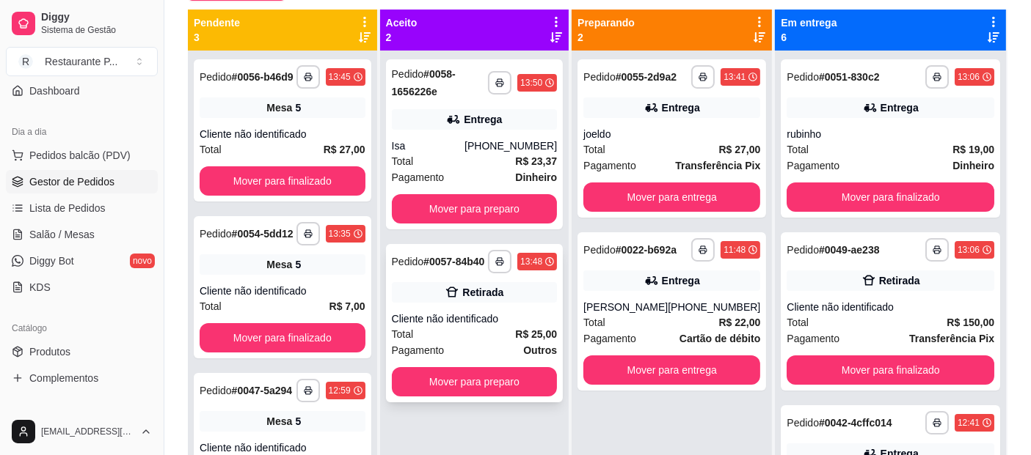
click at [475, 326] on div "Total R$ 25,00" at bounding box center [475, 334] width 166 height 16
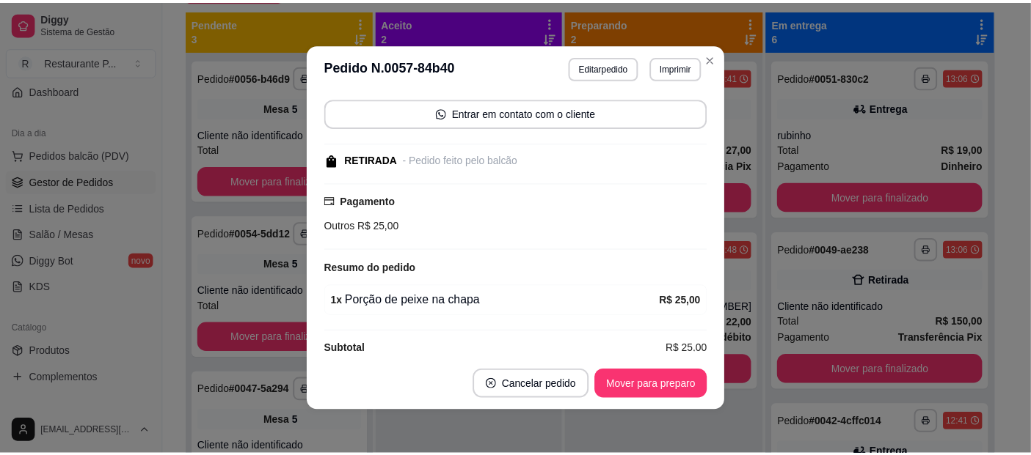
scroll to position [120, 0]
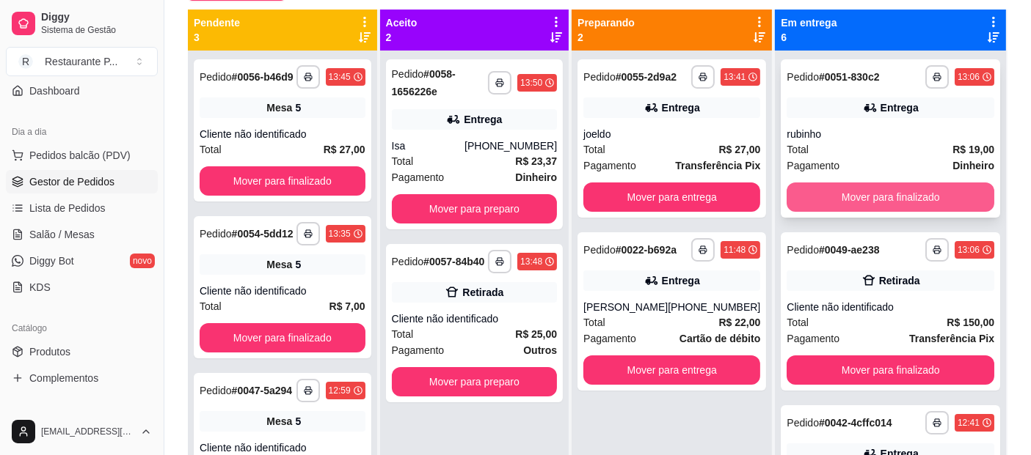
click at [927, 194] on button "Mover para finalizado" at bounding box center [890, 197] width 208 height 29
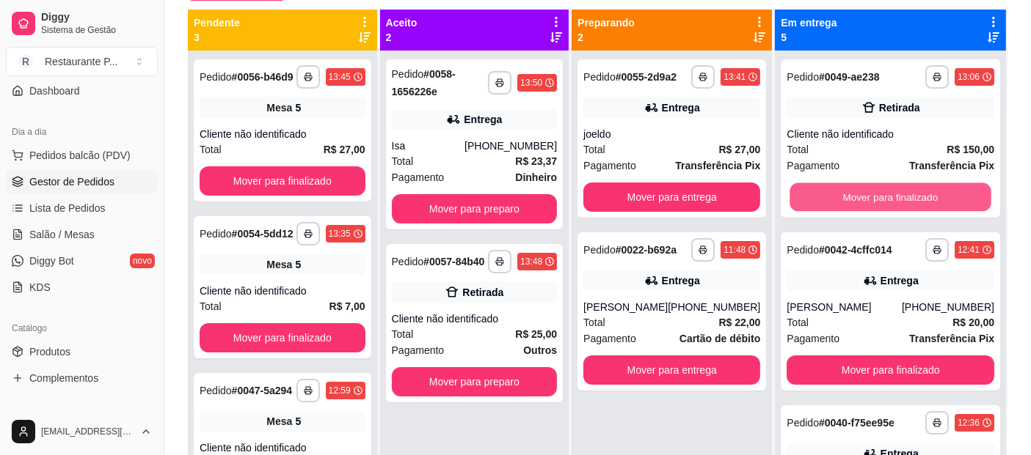
click at [927, 194] on button "Mover para finalizado" at bounding box center [890, 197] width 201 height 29
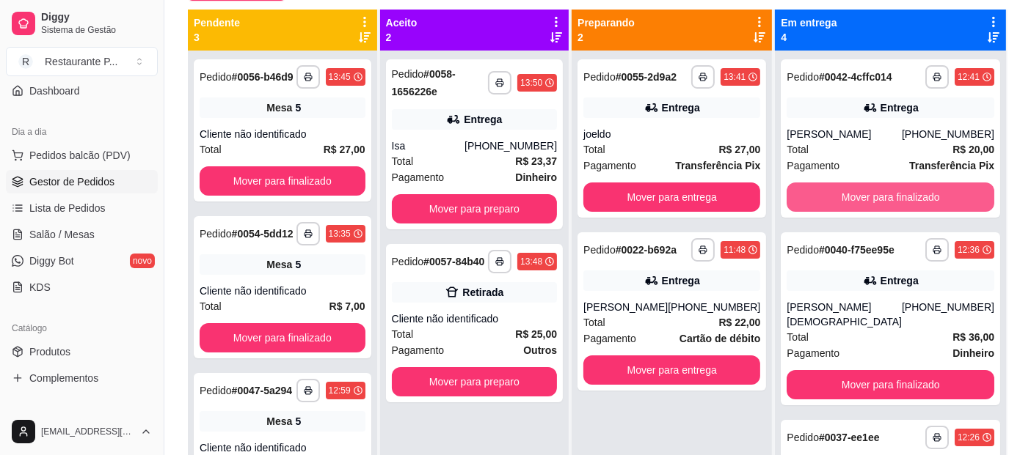
click at [927, 194] on button "Mover para finalizado" at bounding box center [890, 197] width 208 height 29
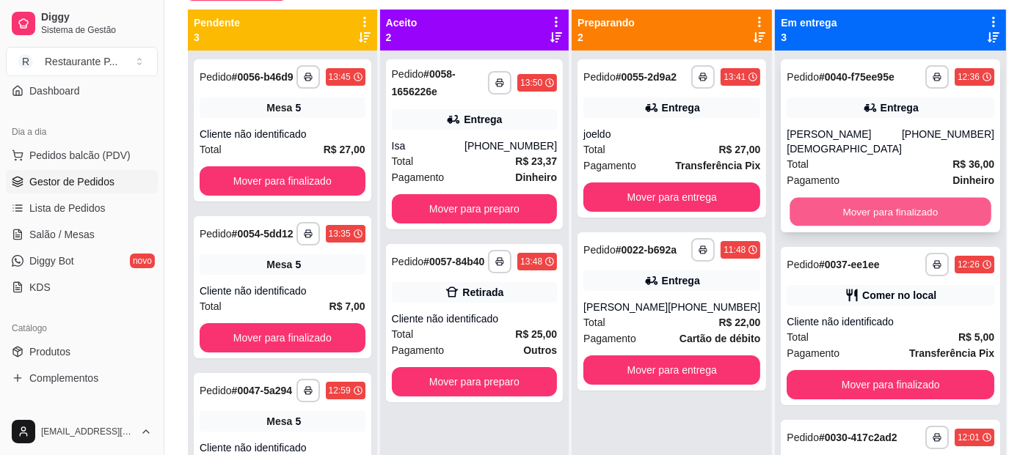
click at [930, 211] on button "Mover para finalizado" at bounding box center [890, 212] width 201 height 29
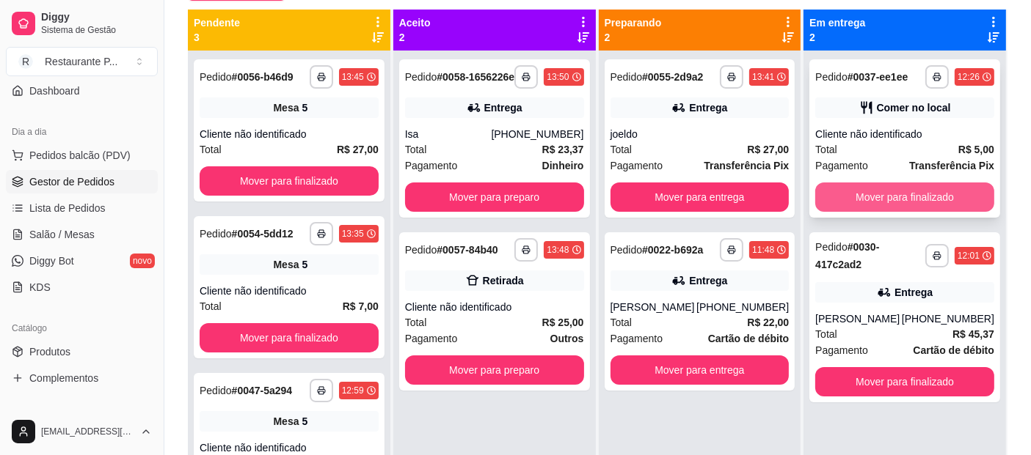
click at [891, 191] on button "Mover para finalizado" at bounding box center [904, 197] width 179 height 29
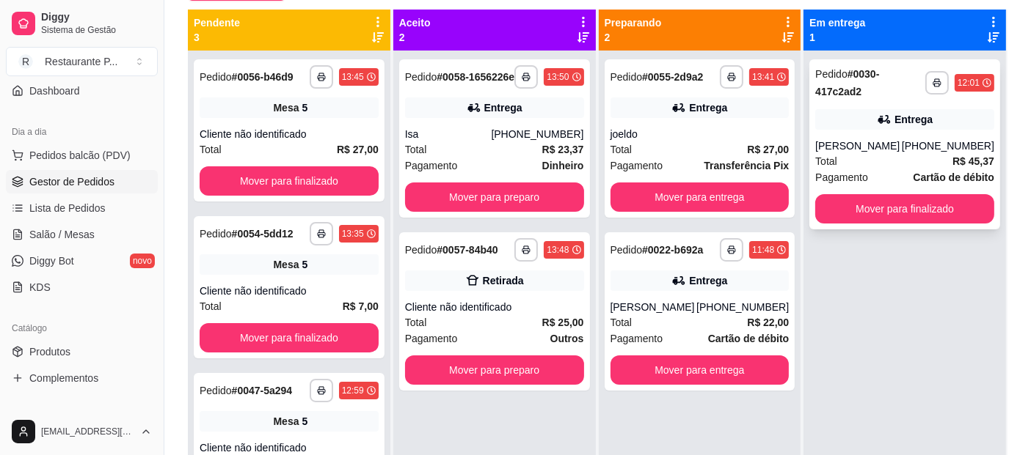
click at [896, 193] on div "**********" at bounding box center [904, 144] width 191 height 170
click at [851, 208] on button "Mover para finalizado" at bounding box center [904, 208] width 179 height 29
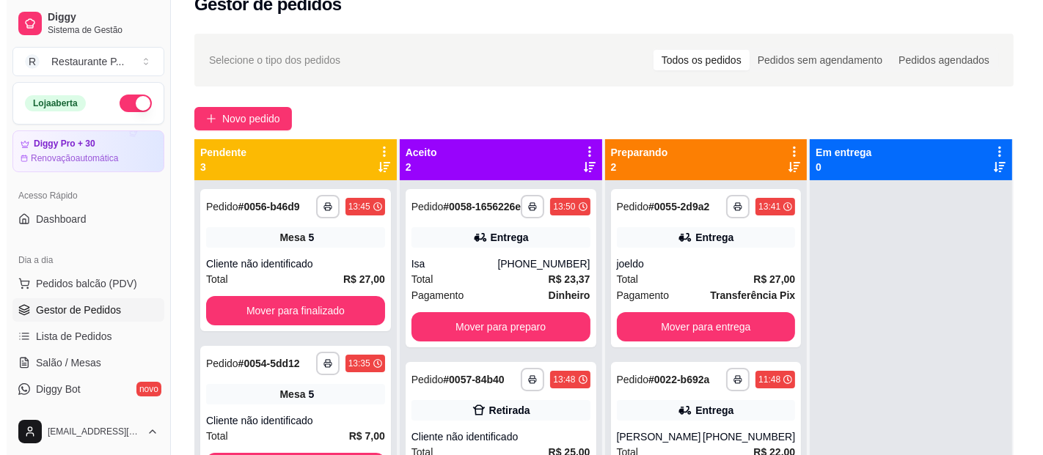
scroll to position [0, 0]
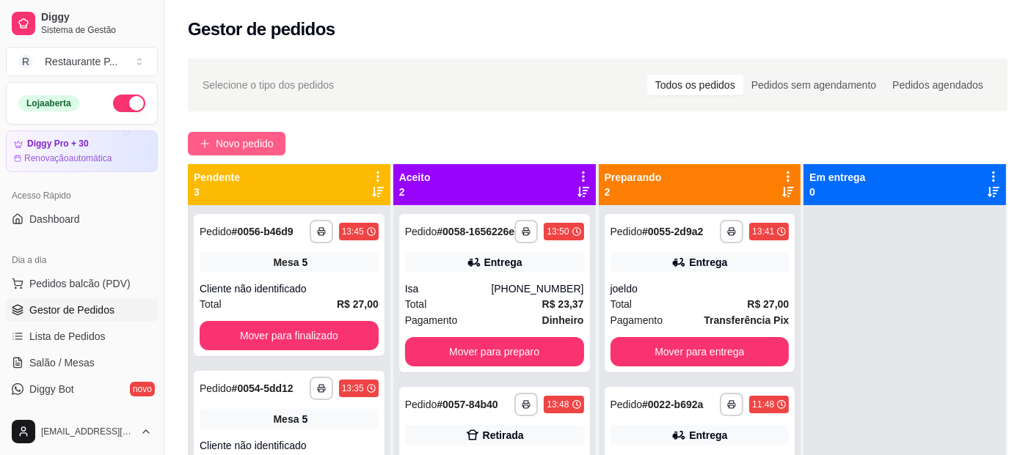
click at [224, 135] on button "Novo pedido" at bounding box center [237, 143] width 98 height 23
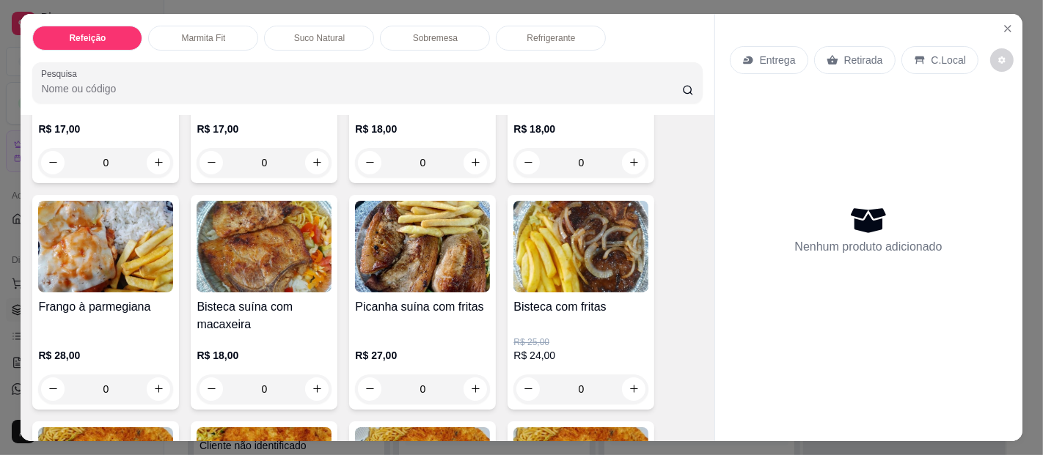
scroll to position [249, 0]
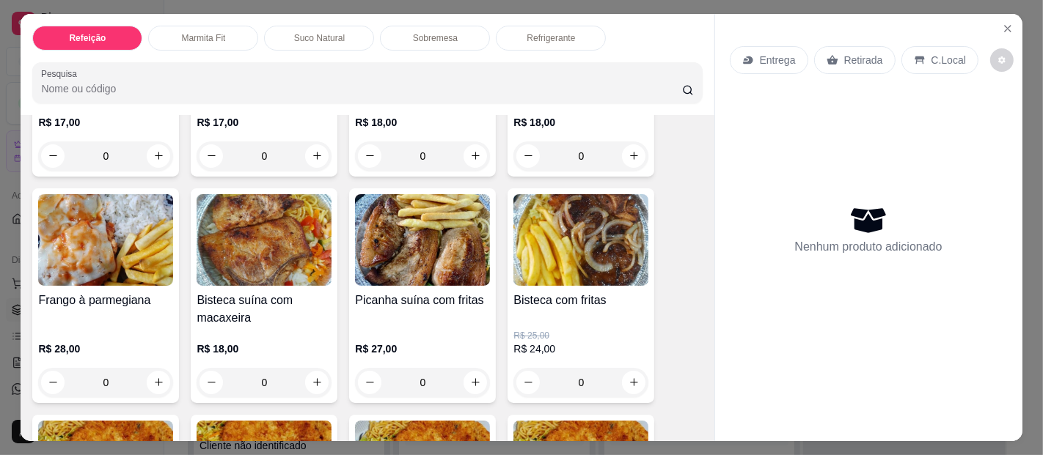
click at [547, 252] on img at bounding box center [580, 240] width 135 height 92
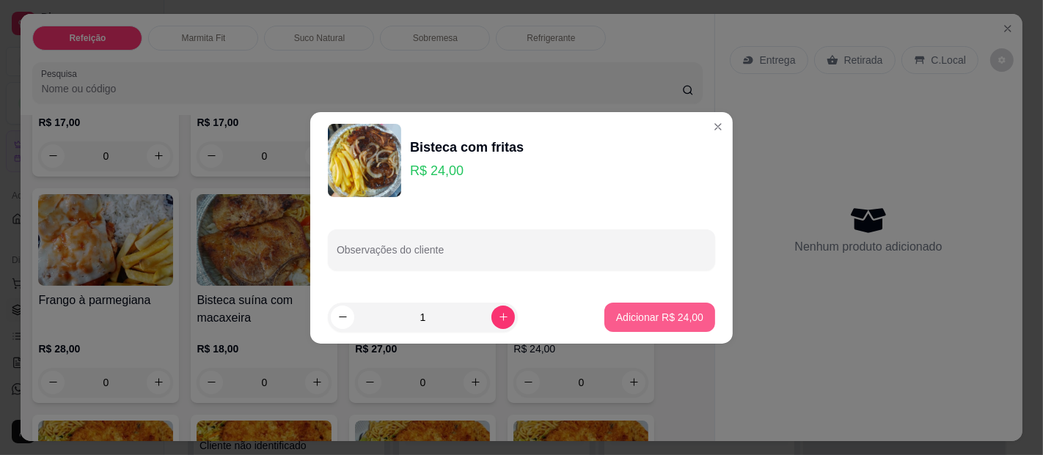
click at [635, 310] on p "Adicionar R$ 24,00" at bounding box center [659, 317] width 87 height 15
type input "1"
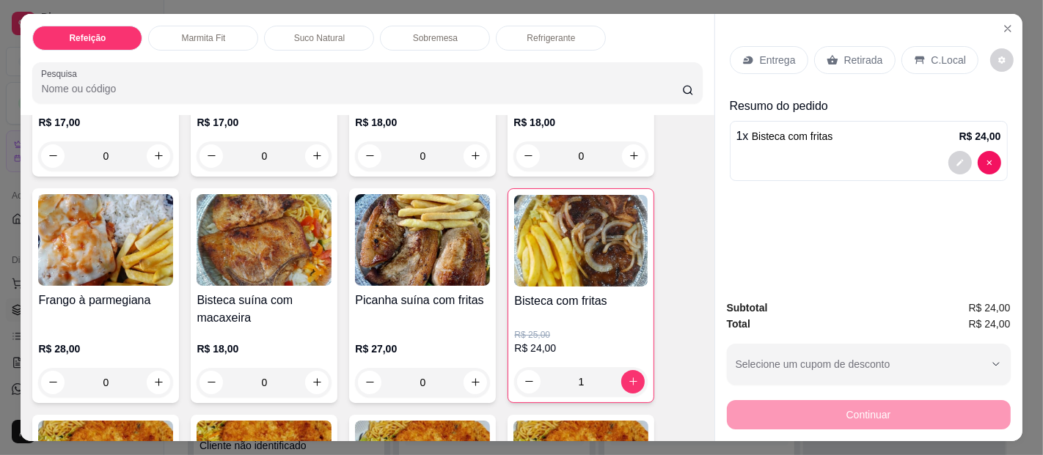
click at [776, 46] on div "Entrega" at bounding box center [769, 60] width 78 height 28
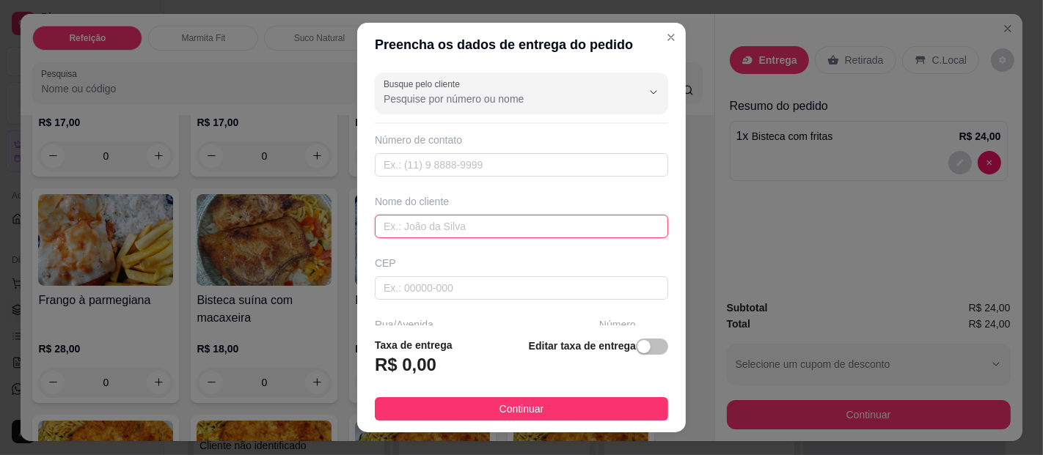
click at [421, 224] on input "text" at bounding box center [521, 226] width 293 height 23
click at [471, 230] on input "text" at bounding box center [521, 226] width 293 height 23
type input "enita"
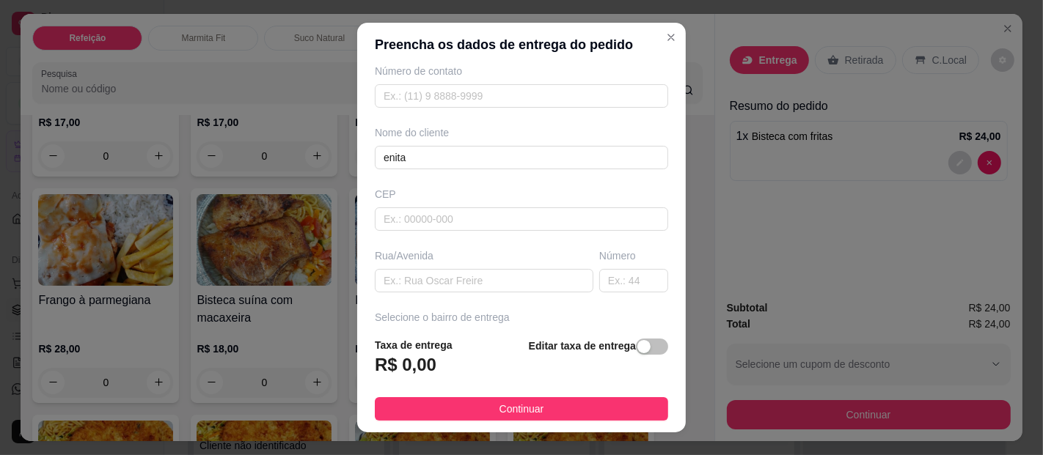
scroll to position [76, 0]
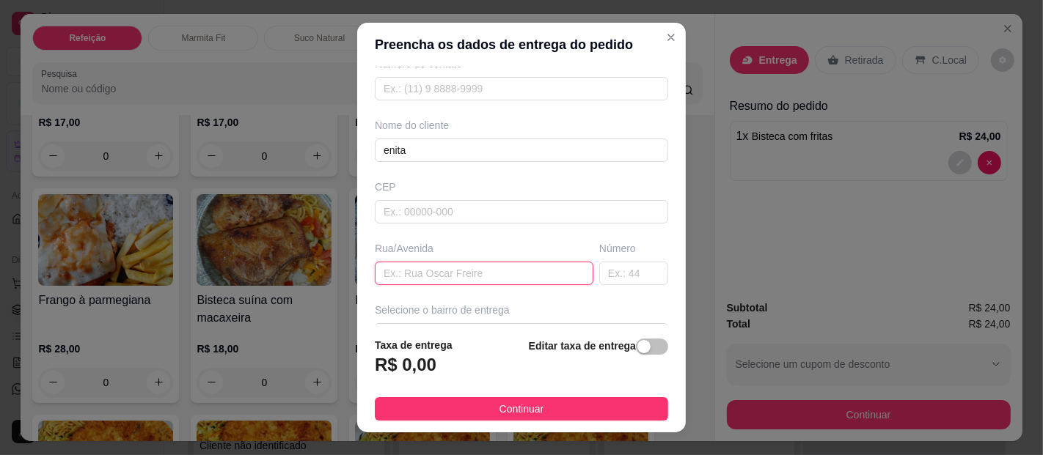
click at [398, 267] on input "text" at bounding box center [484, 273] width 219 height 23
type input "recpcao"
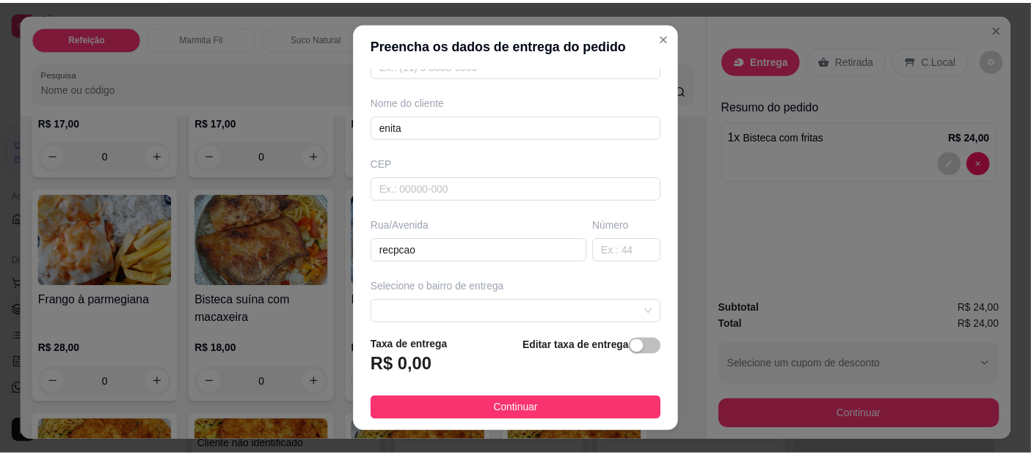
scroll to position [114, 0]
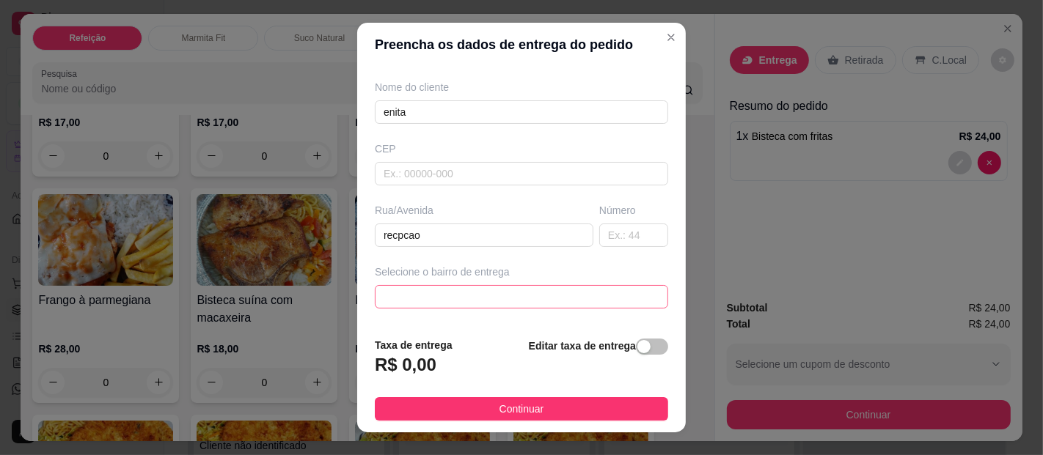
click at [570, 297] on span at bounding box center [522, 297] width 276 height 22
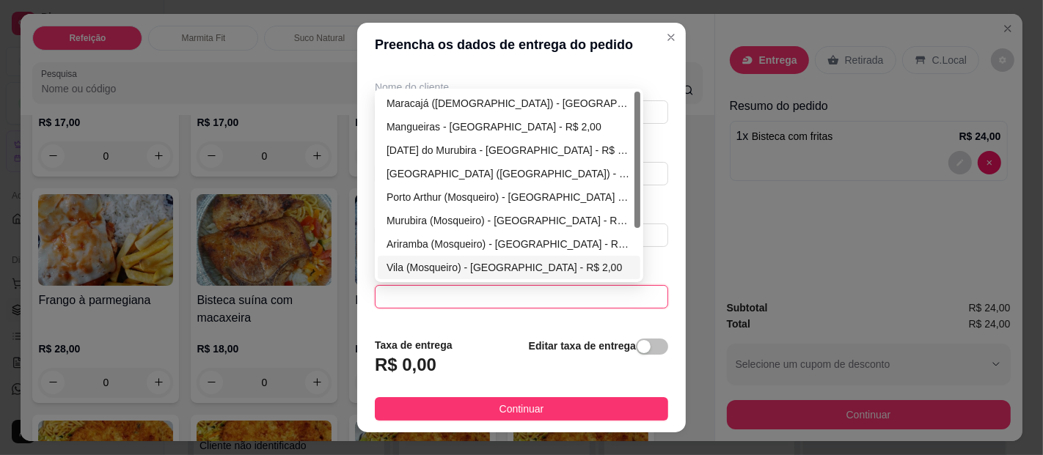
click at [412, 269] on div "Vila (Mosqueiro) - [GEOGRAPHIC_DATA] - R$ 2,00" at bounding box center [509, 268] width 245 height 16
type input "[GEOGRAPHIC_DATA]"
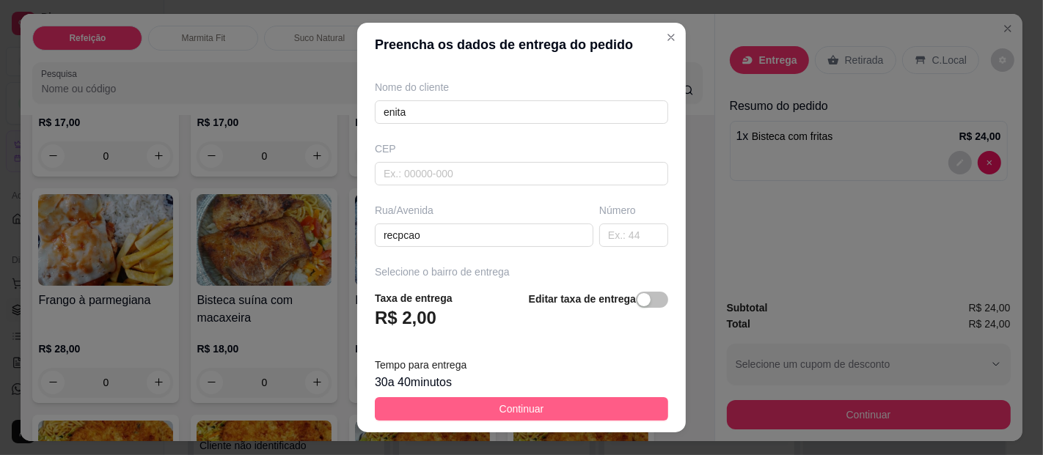
click at [522, 411] on span "Continuar" at bounding box center [522, 409] width 45 height 16
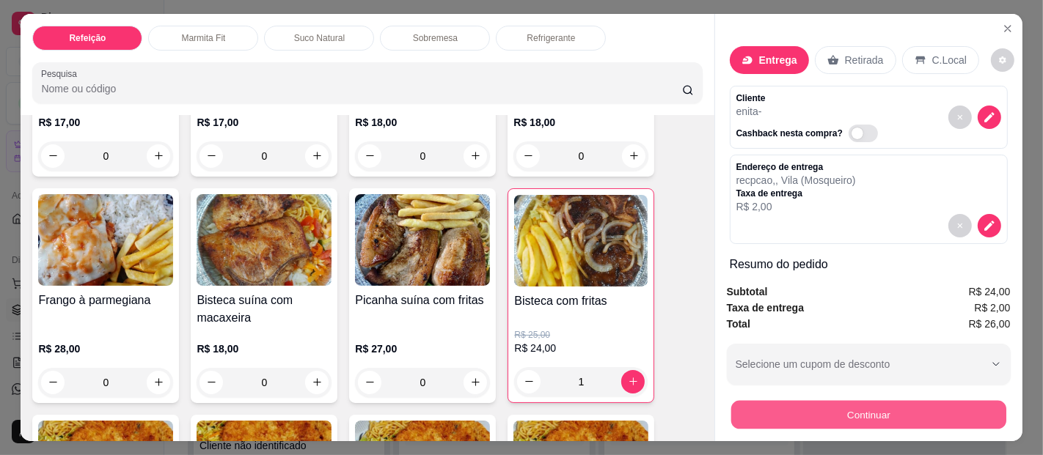
click at [875, 406] on button "Continuar" at bounding box center [868, 415] width 275 height 29
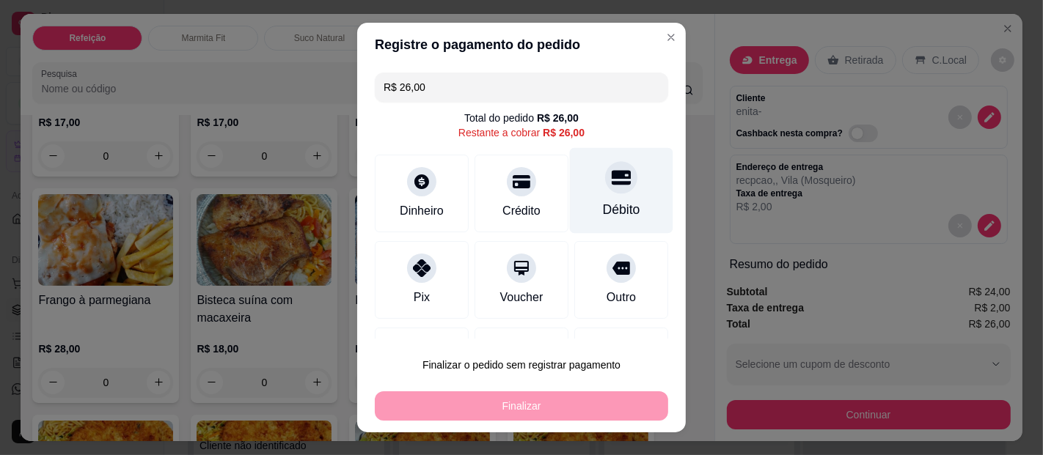
click at [570, 182] on div "Débito" at bounding box center [621, 191] width 103 height 86
type input "R$ 0,00"
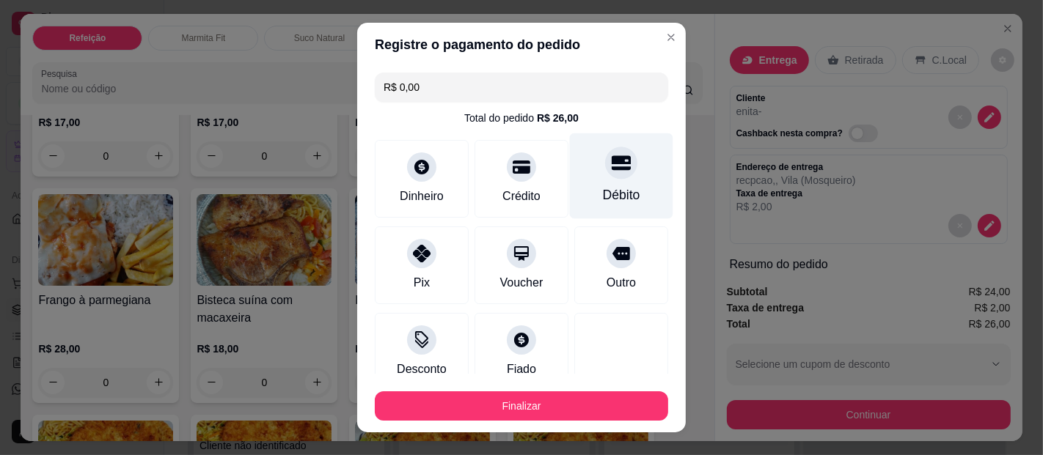
click at [586, 183] on div "Débito" at bounding box center [621, 176] width 103 height 86
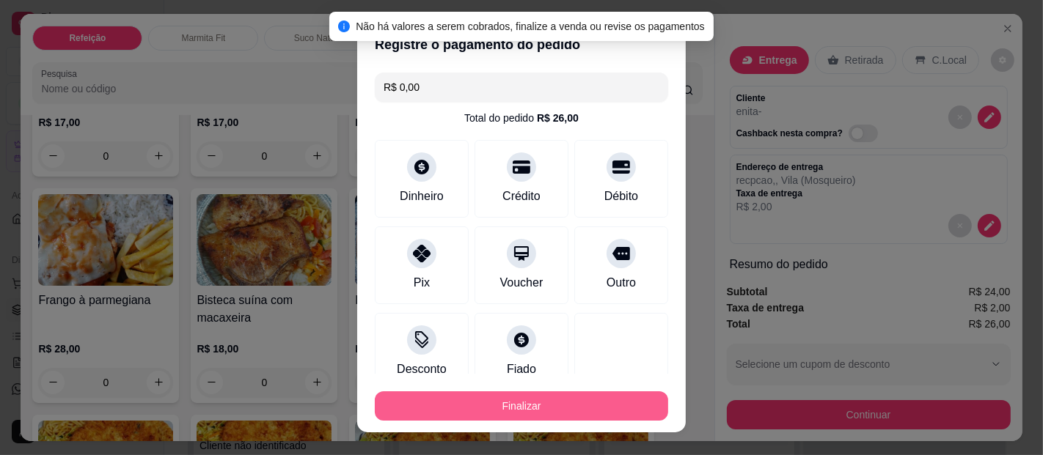
click at [566, 403] on button "Finalizar" at bounding box center [521, 406] width 293 height 29
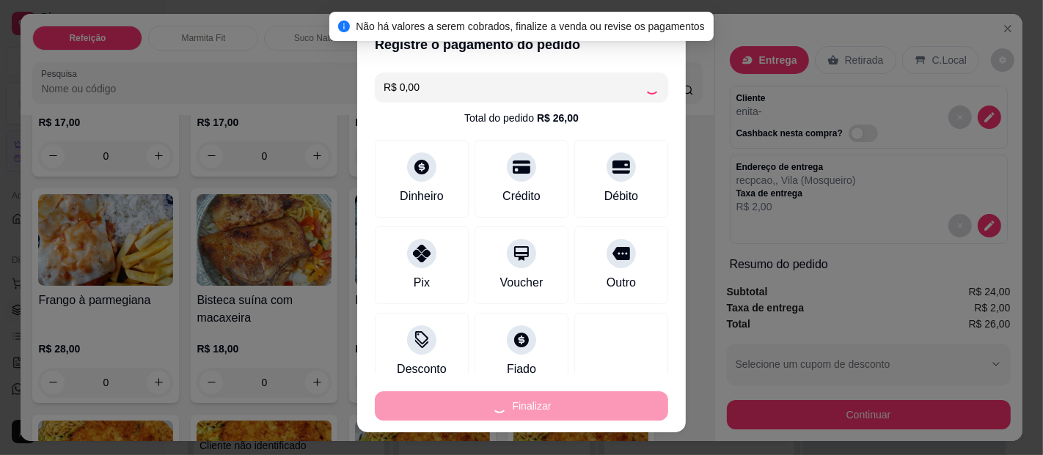
type input "0"
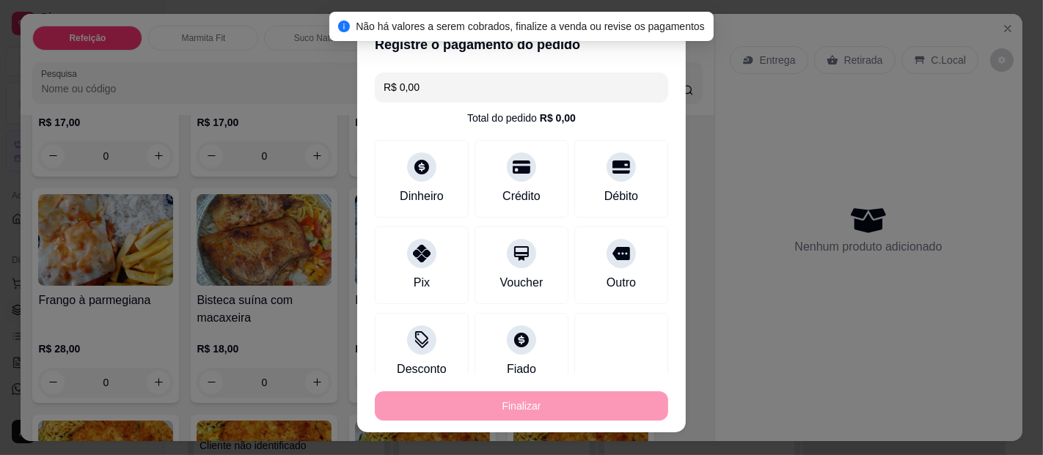
type input "-R$ 26,00"
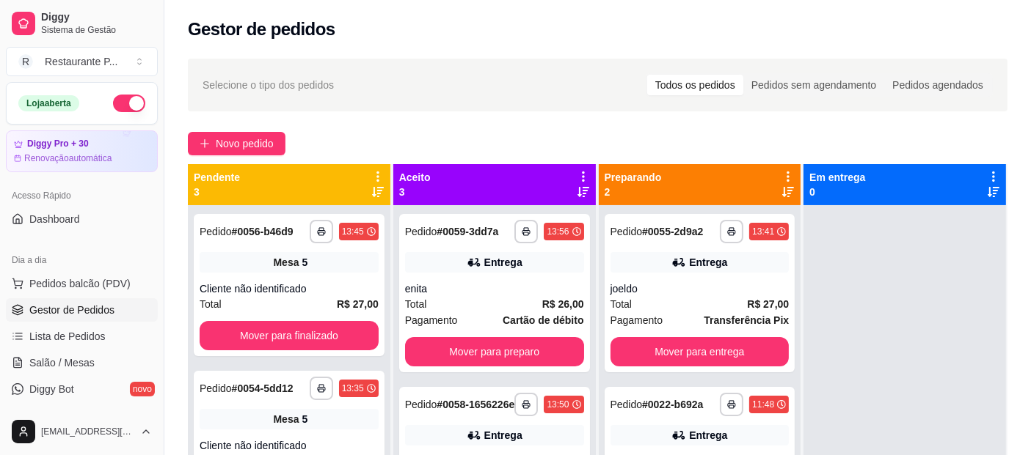
scroll to position [50, 0]
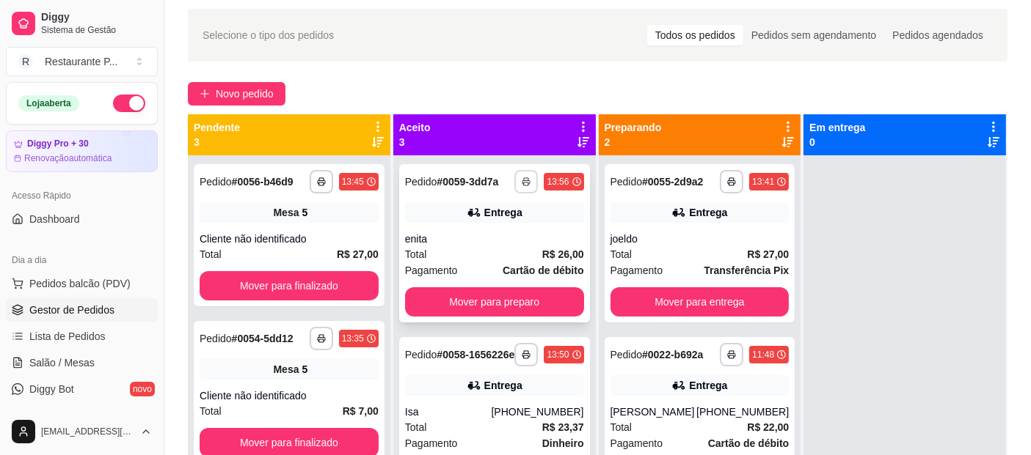
click at [524, 183] on rect "button" at bounding box center [526, 184] width 4 height 3
click at [846, 271] on div at bounding box center [904, 382] width 202 height 455
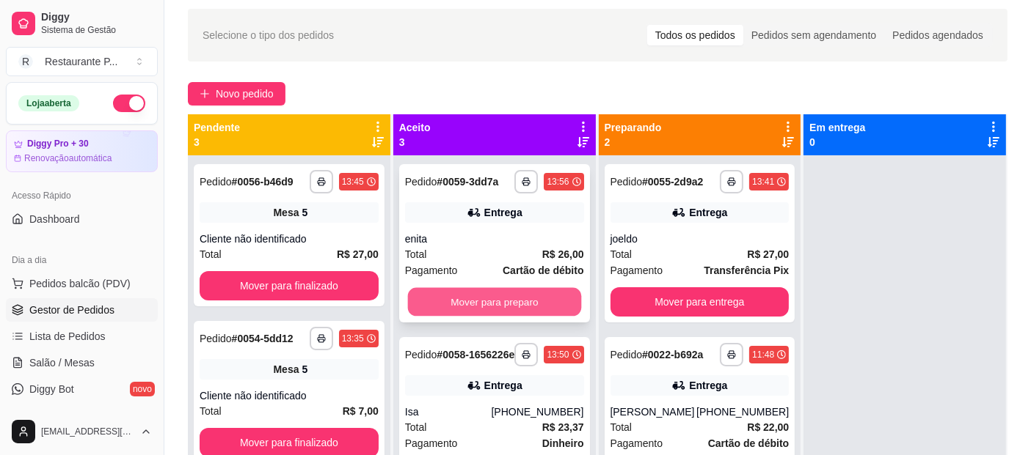
click at [504, 302] on button "Mover para preparo" at bounding box center [493, 302] width 173 height 29
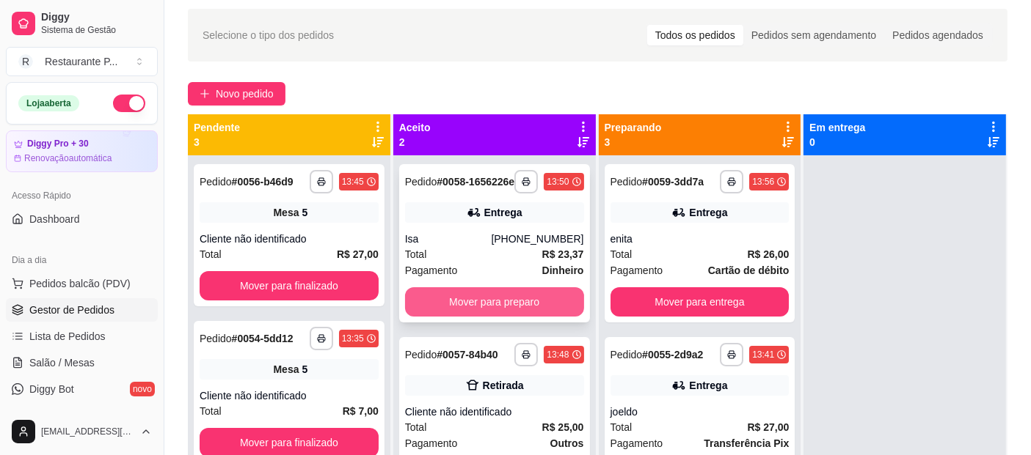
click at [453, 307] on button "Mover para preparo" at bounding box center [494, 302] width 179 height 29
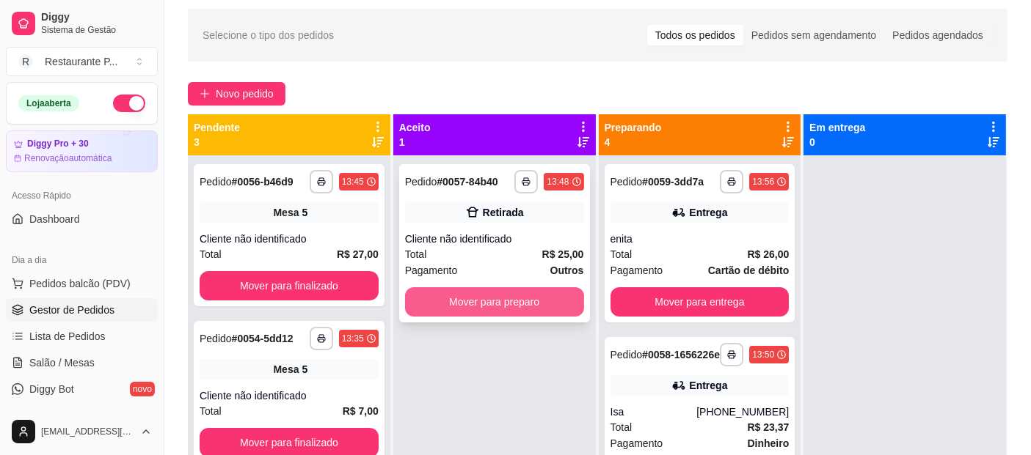
click at [483, 304] on button "Mover para preparo" at bounding box center [494, 302] width 179 height 29
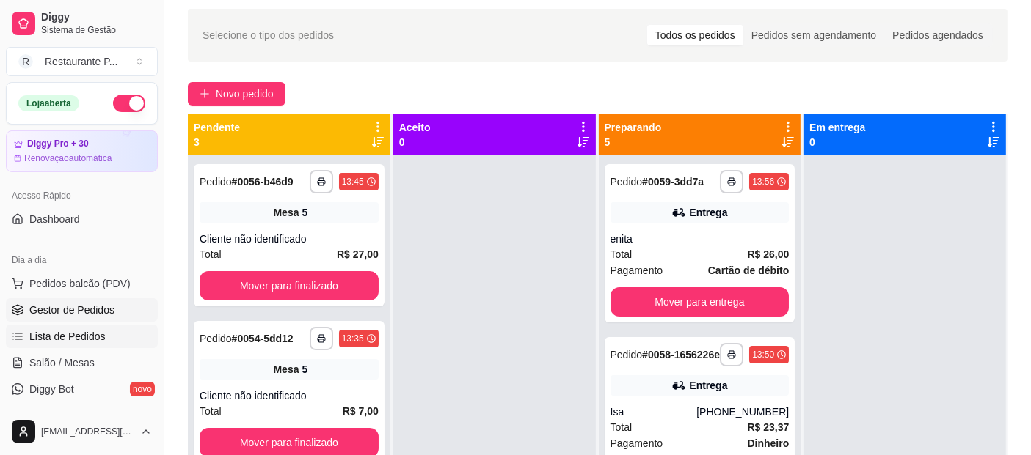
click at [56, 329] on span "Lista de Pedidos" at bounding box center [67, 336] width 76 height 15
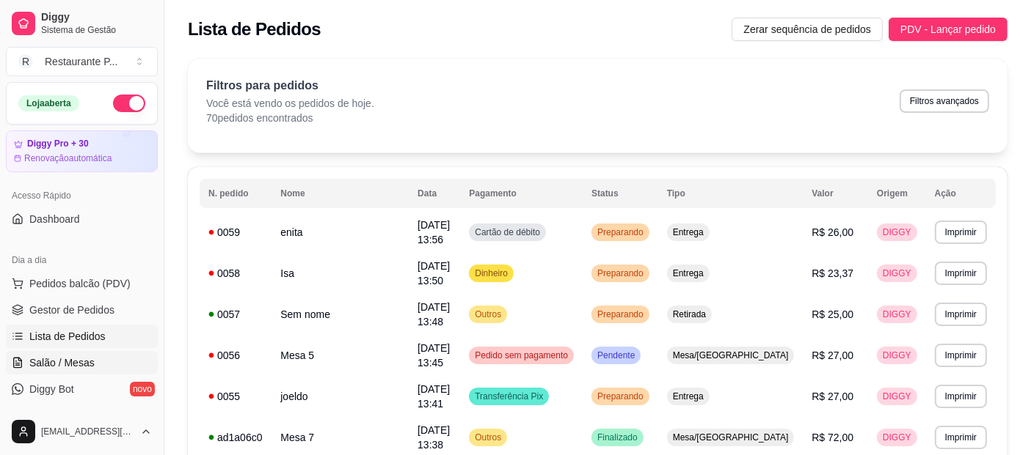
click at [59, 357] on span "Salão / Mesas" at bounding box center [61, 363] width 65 height 15
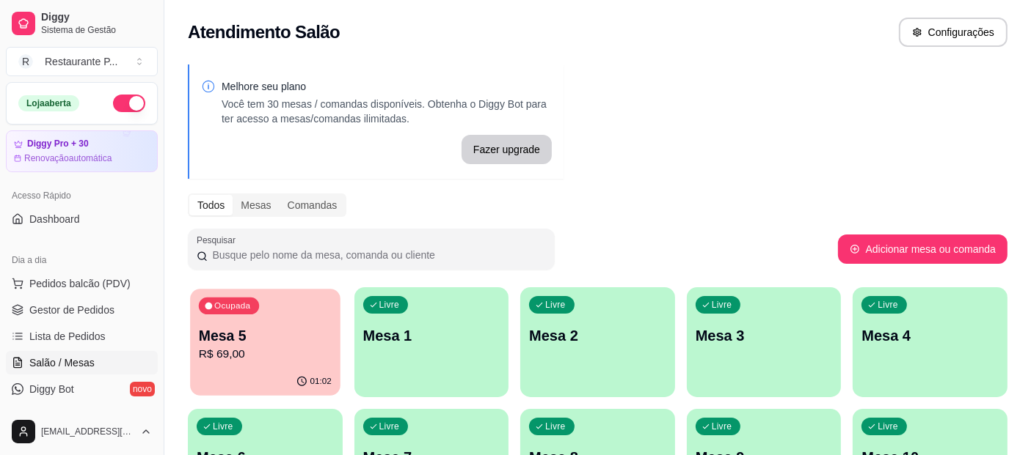
click at [236, 330] on p "Mesa 5" at bounding box center [265, 336] width 133 height 20
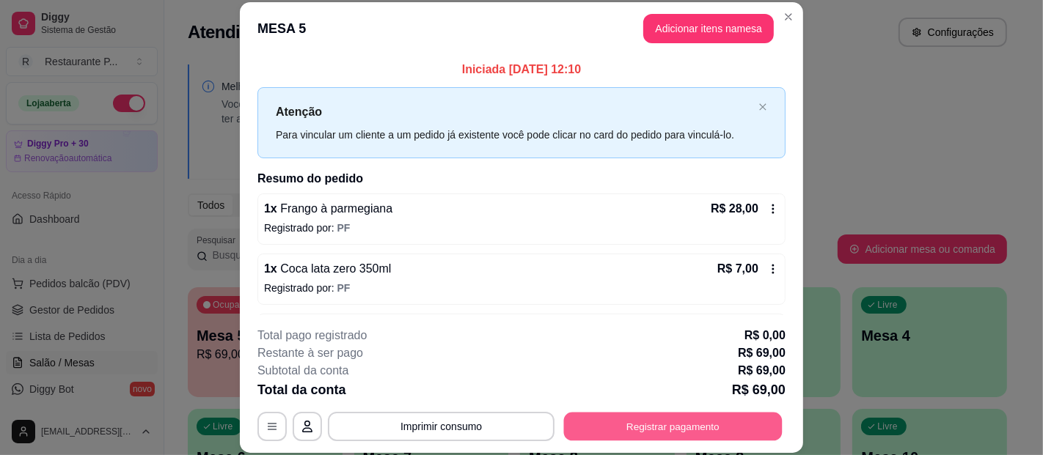
click at [603, 428] on button "Registrar pagamento" at bounding box center [673, 426] width 219 height 29
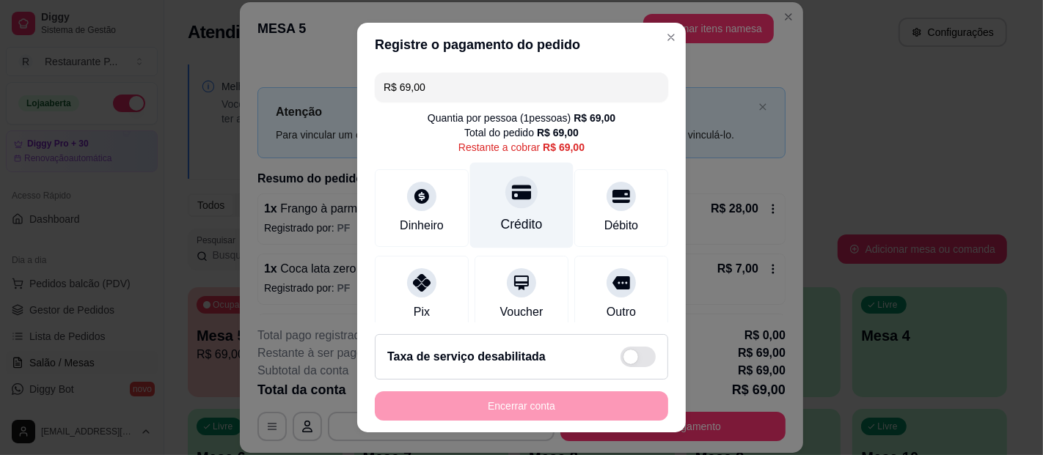
click at [486, 200] on div "Crédito" at bounding box center [521, 206] width 103 height 86
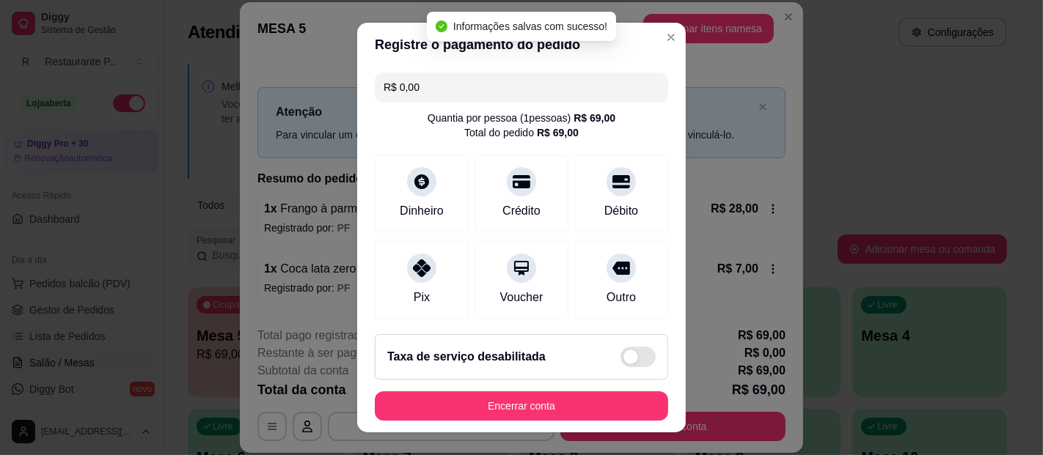
type input "R$ 0,00"
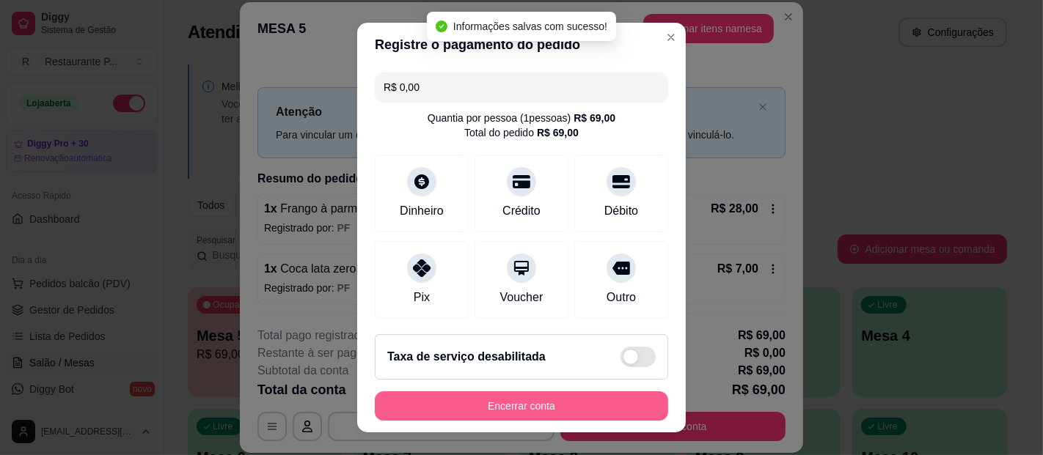
click at [523, 392] on button "Encerrar conta" at bounding box center [521, 406] width 293 height 29
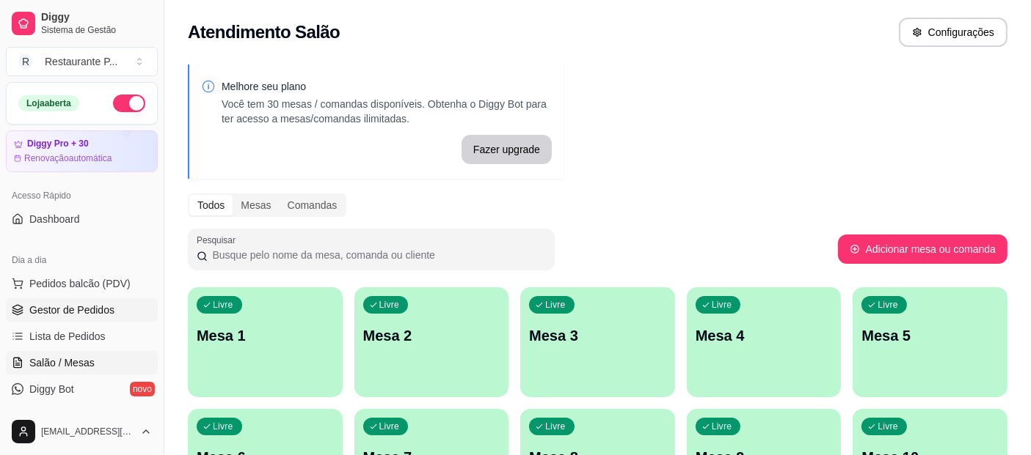
click at [88, 311] on span "Gestor de Pedidos" at bounding box center [71, 310] width 85 height 15
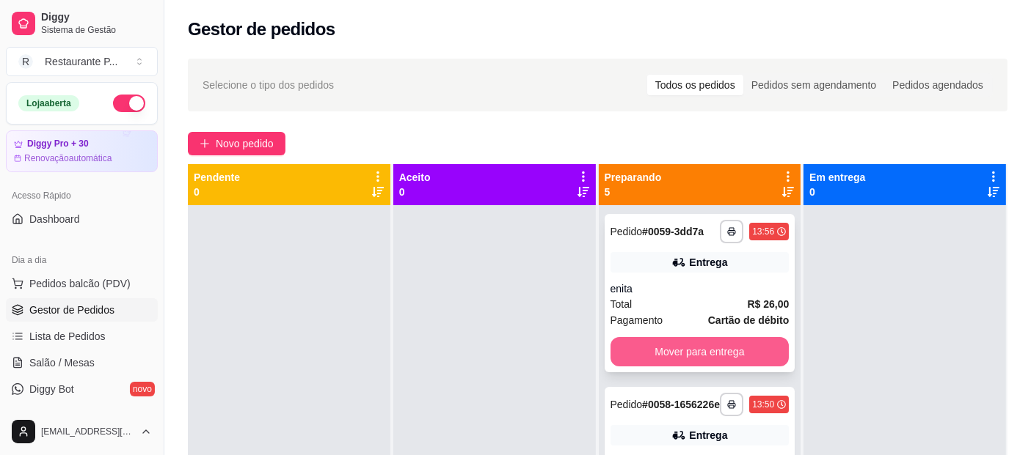
click at [684, 351] on button "Mover para entrega" at bounding box center [699, 351] width 179 height 29
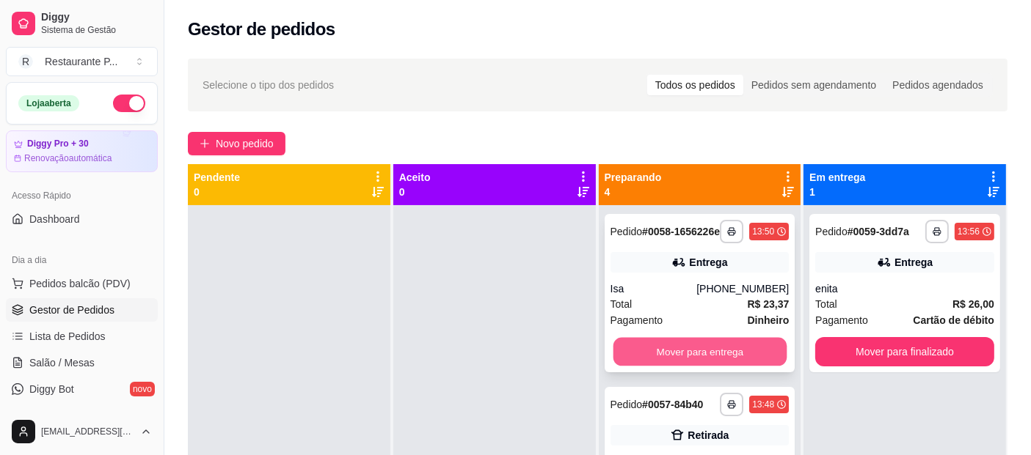
click at [670, 360] on button "Mover para entrega" at bounding box center [698, 352] width 173 height 29
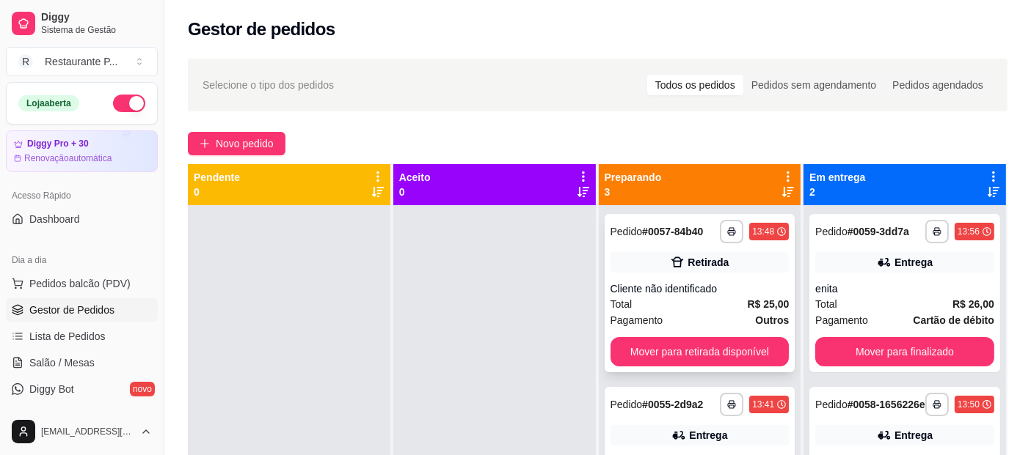
click at [670, 295] on div "Cliente não identificado" at bounding box center [699, 289] width 179 height 15
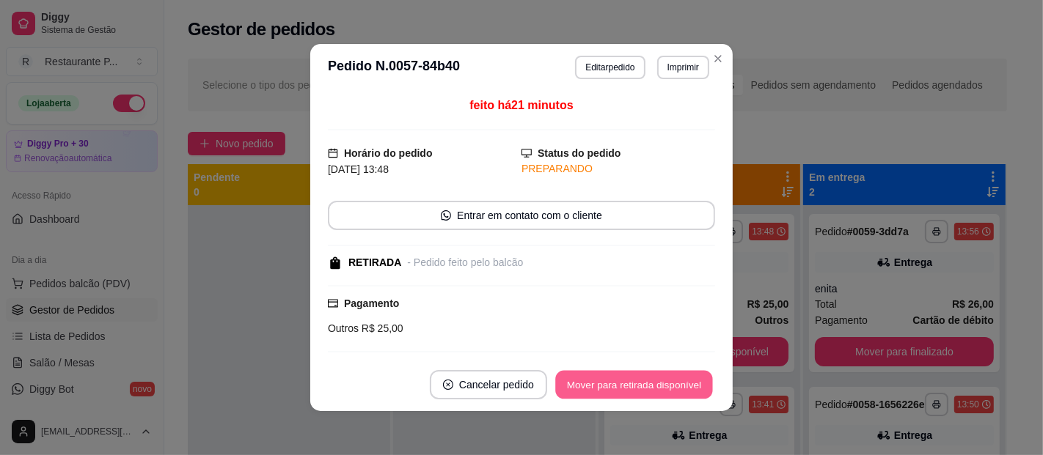
click at [673, 391] on button "Mover para retirada disponível" at bounding box center [633, 385] width 157 height 29
click at [605, 387] on button "Mover para finalizado" at bounding box center [654, 384] width 122 height 29
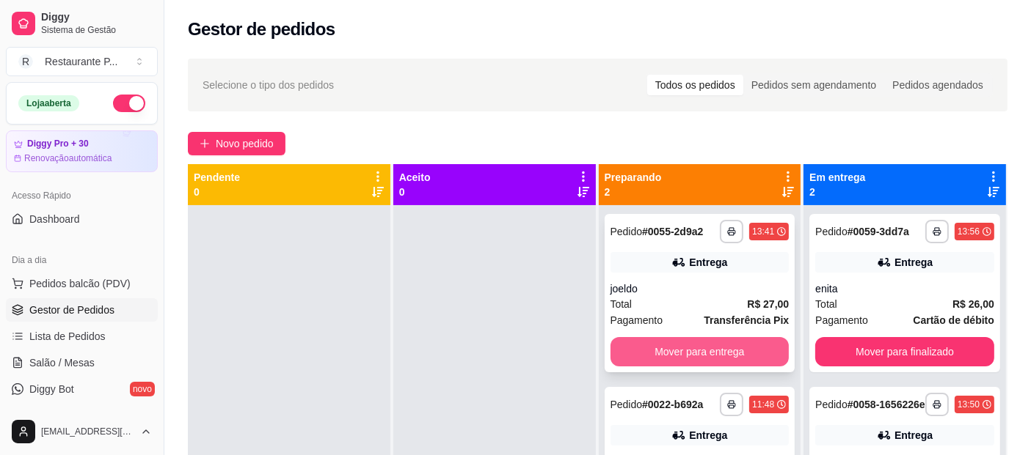
click at [704, 350] on button "Mover para entrega" at bounding box center [699, 351] width 179 height 29
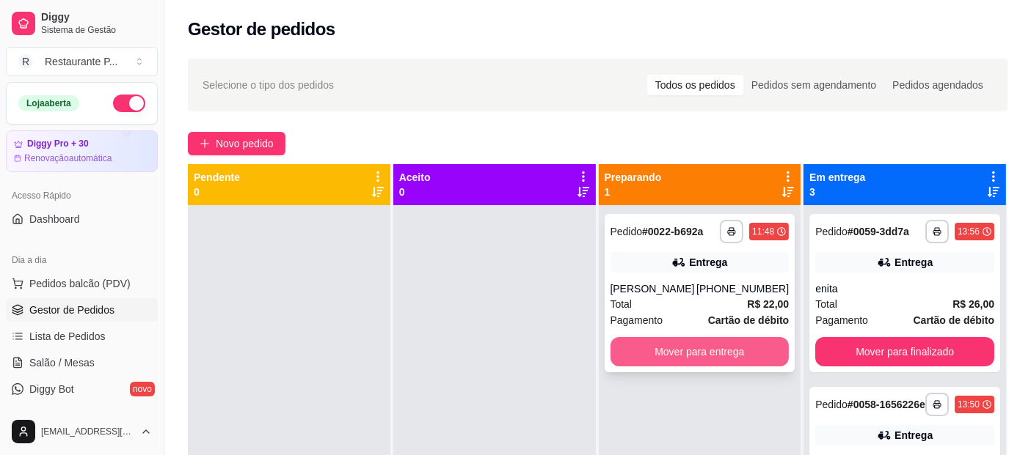
click at [689, 344] on button "Mover para entrega" at bounding box center [699, 351] width 179 height 29
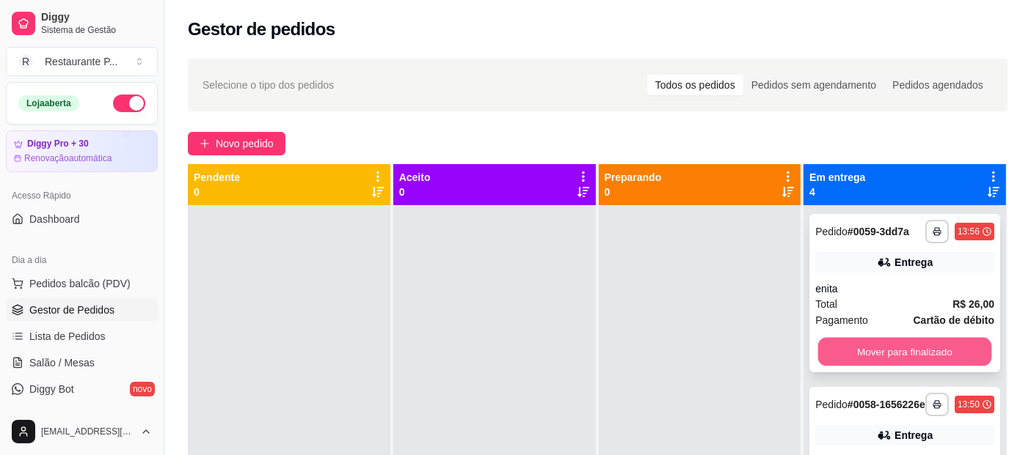
click at [892, 355] on button "Mover para finalizado" at bounding box center [904, 352] width 173 height 29
click at [893, 355] on button "Mover para finalizado" at bounding box center [904, 352] width 173 height 29
click at [879, 353] on button "Mover para finalizado" at bounding box center [904, 351] width 179 height 29
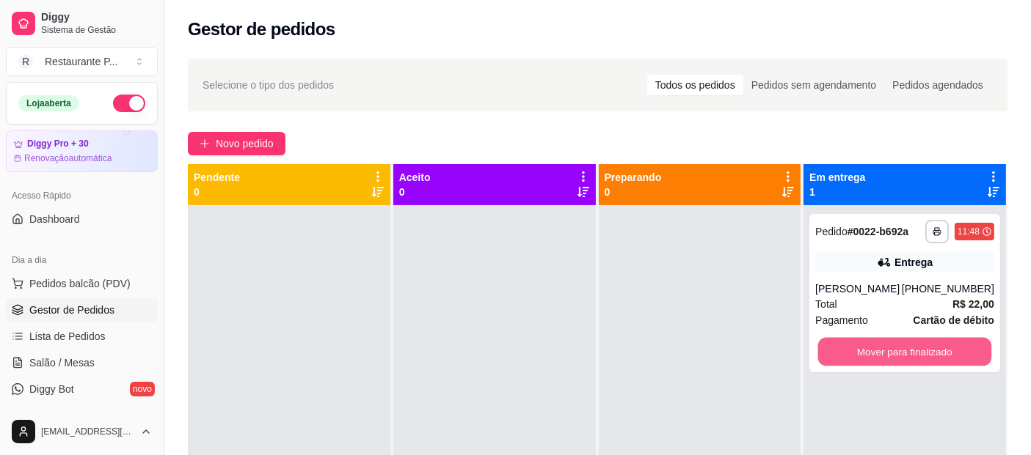
click at [879, 353] on button "Mover para finalizado" at bounding box center [904, 352] width 173 height 29
